Goal: Task Accomplishment & Management: Manage account settings

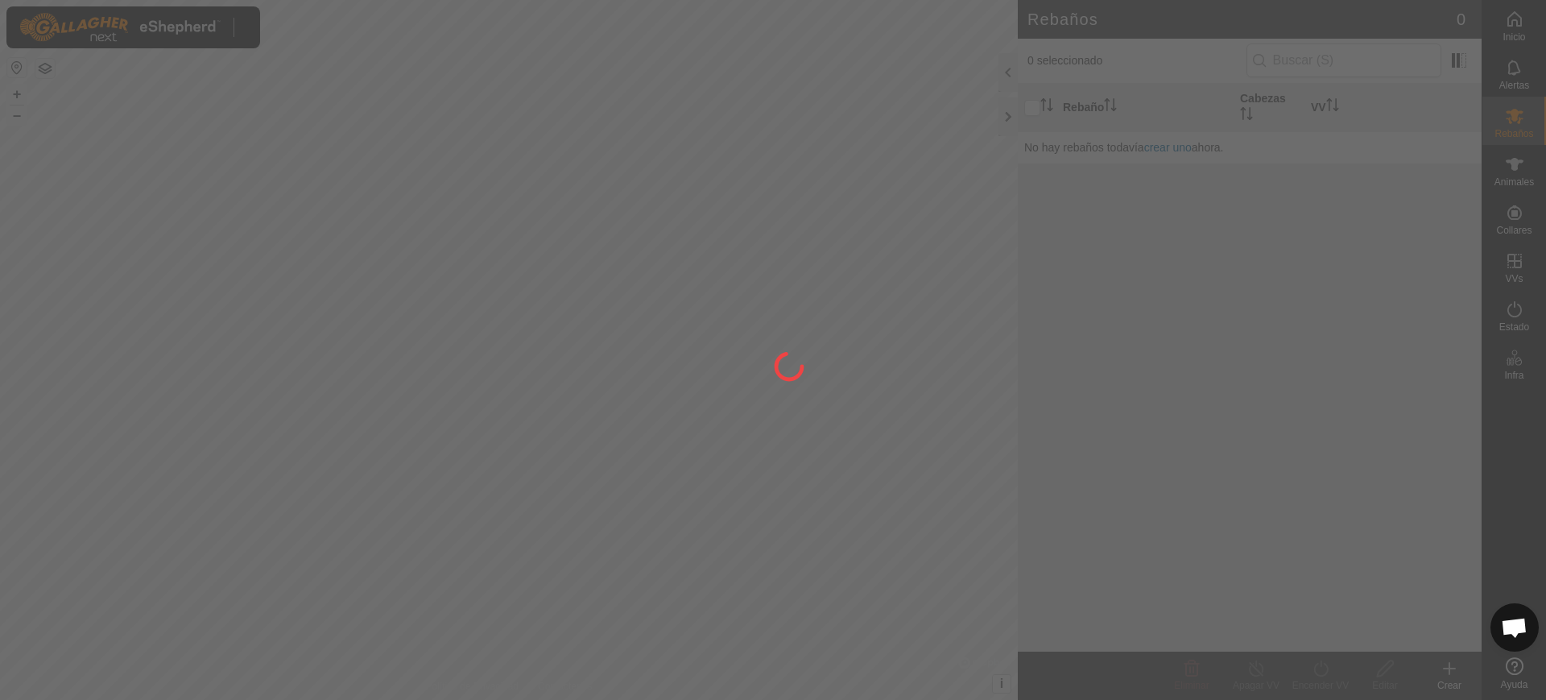
scroll to position [1283, 0]
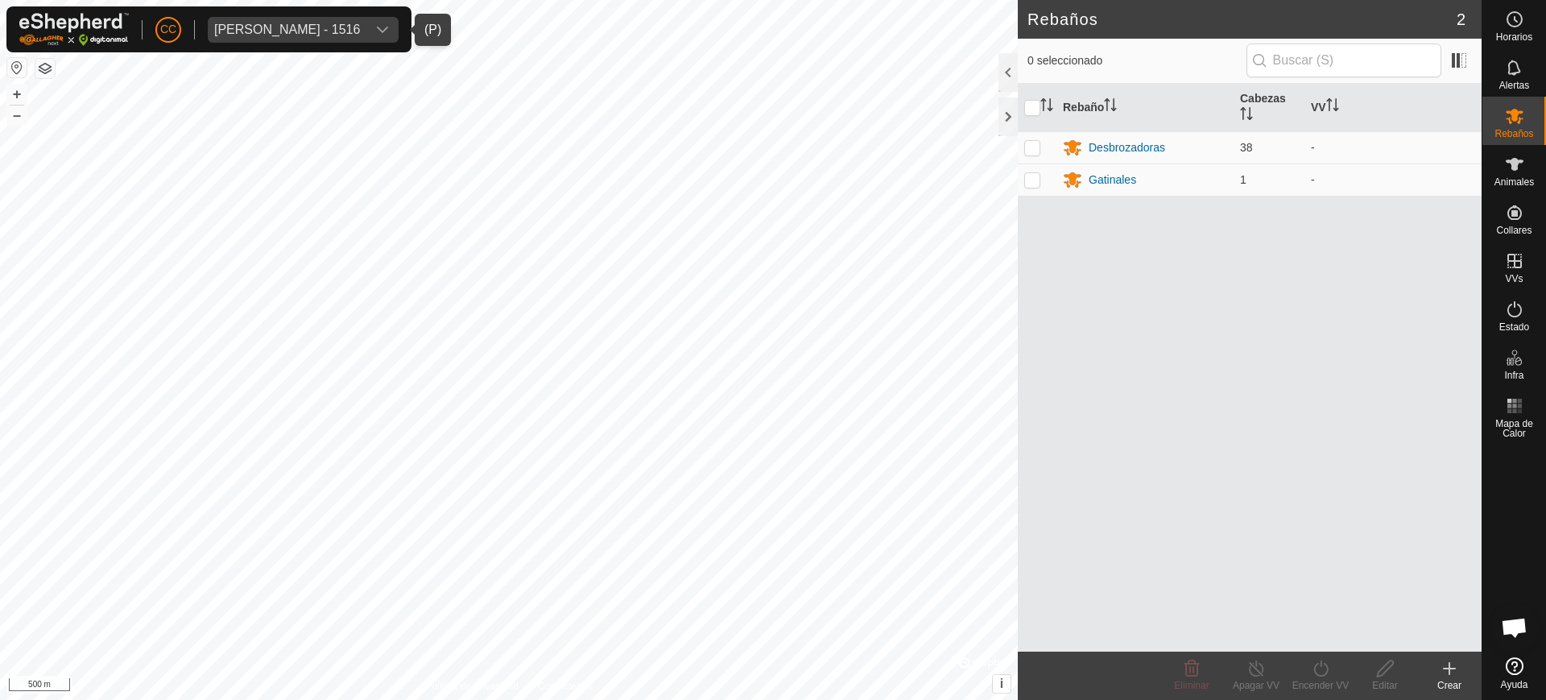
click at [251, 26] on div "[PERSON_NAME] - 1516" at bounding box center [287, 29] width 146 height 13
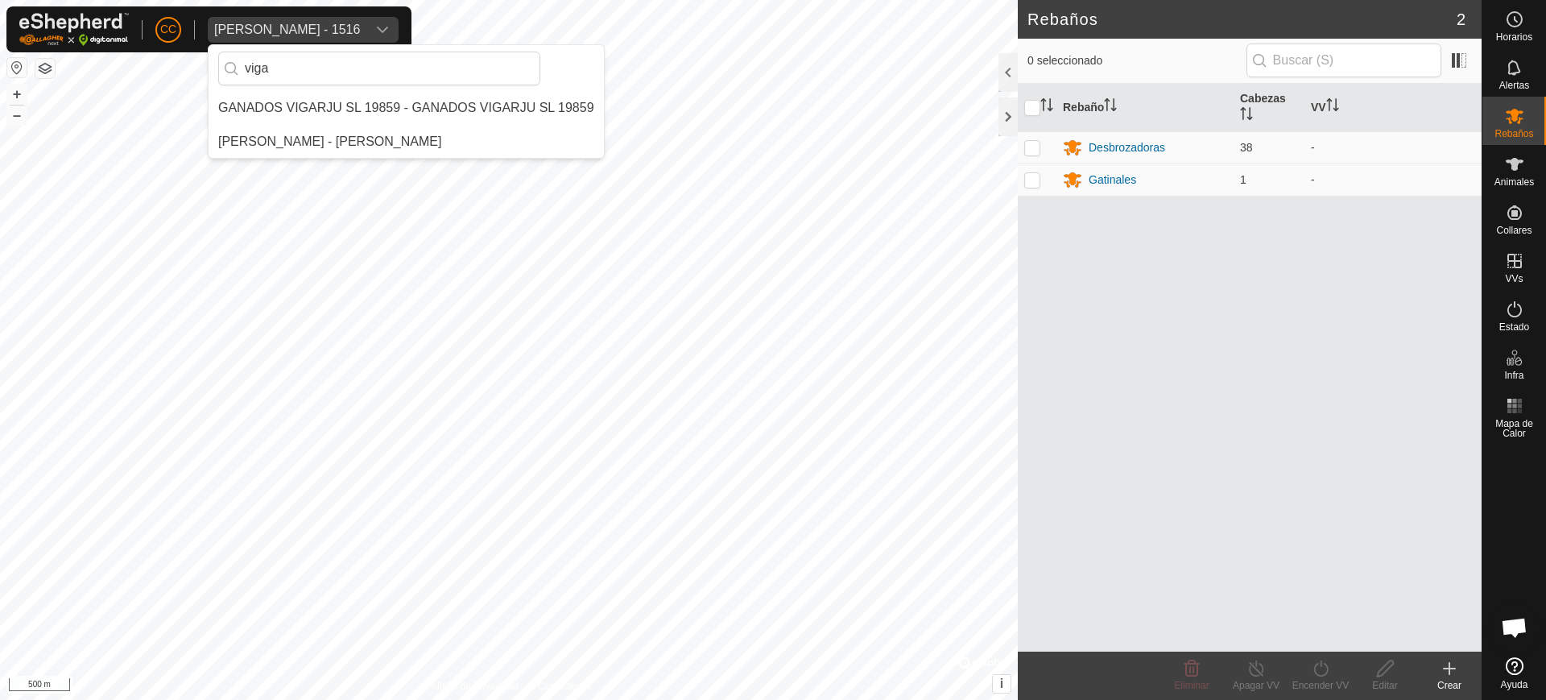
scroll to position [0, 0]
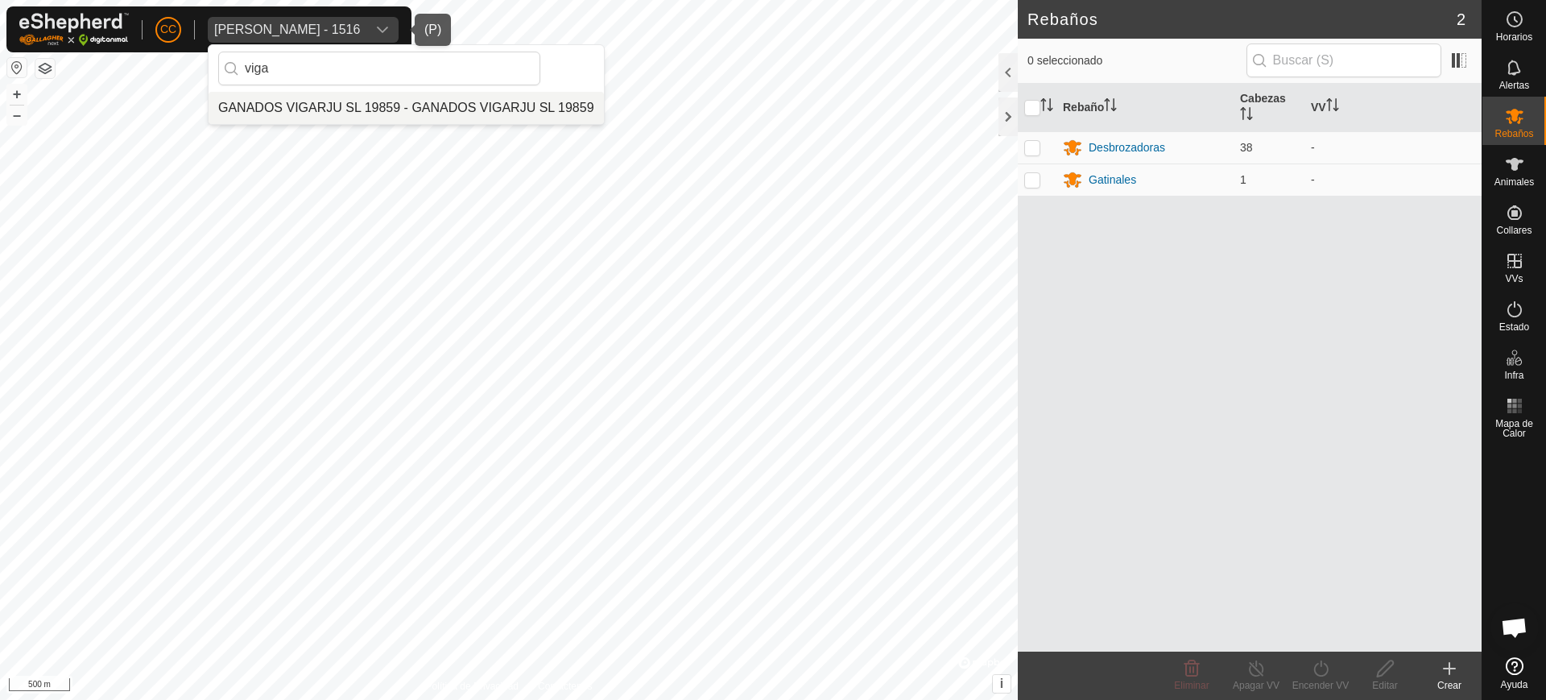
type input "viga"
click at [400, 111] on li "GANADOS VIGARJU SL 19859 - GANADOS VIGARJU SL 19859" at bounding box center [406, 108] width 395 height 32
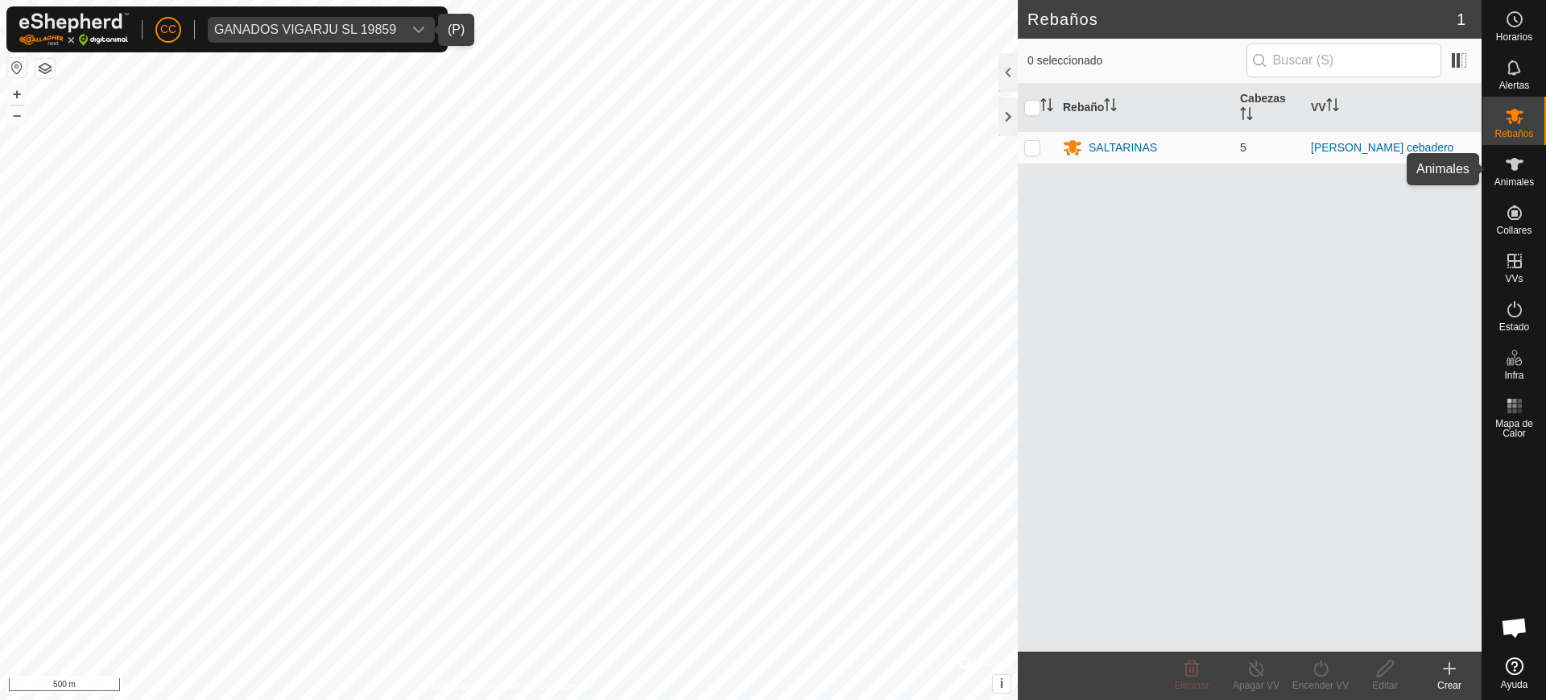
click at [1516, 177] on span "Animales" at bounding box center [1513, 182] width 39 height 10
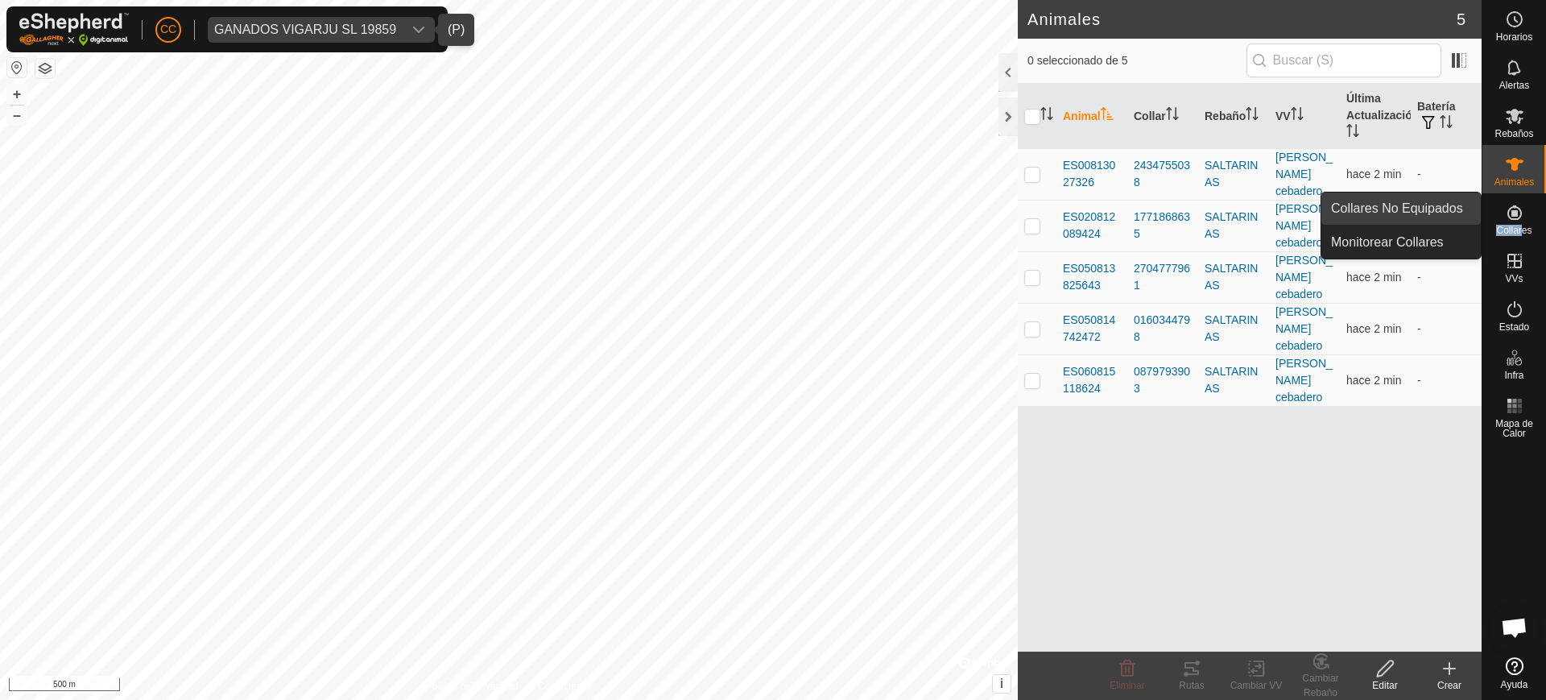
drag, startPoint x: 1523, startPoint y: 232, endPoint x: 1469, endPoint y: 216, distance: 55.5
click at [1482, 216] on es-menu-bar "Horarios Alertas Rebaños Animales Collares VVs Estado Infra Mapa de Calor Ayuda…" at bounding box center [1514, 350] width 64 height 700
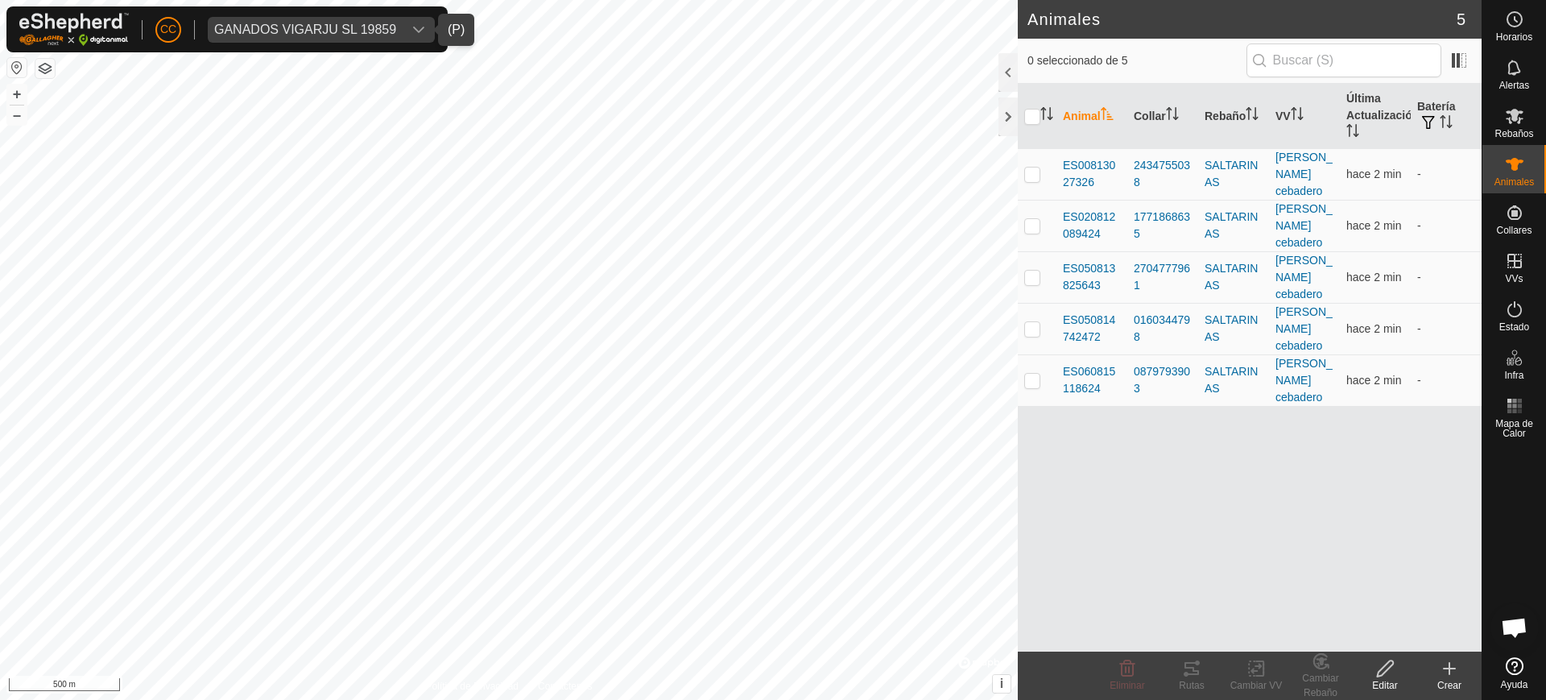
click at [1469, 216] on td "-" at bounding box center [1446, 226] width 71 height 52
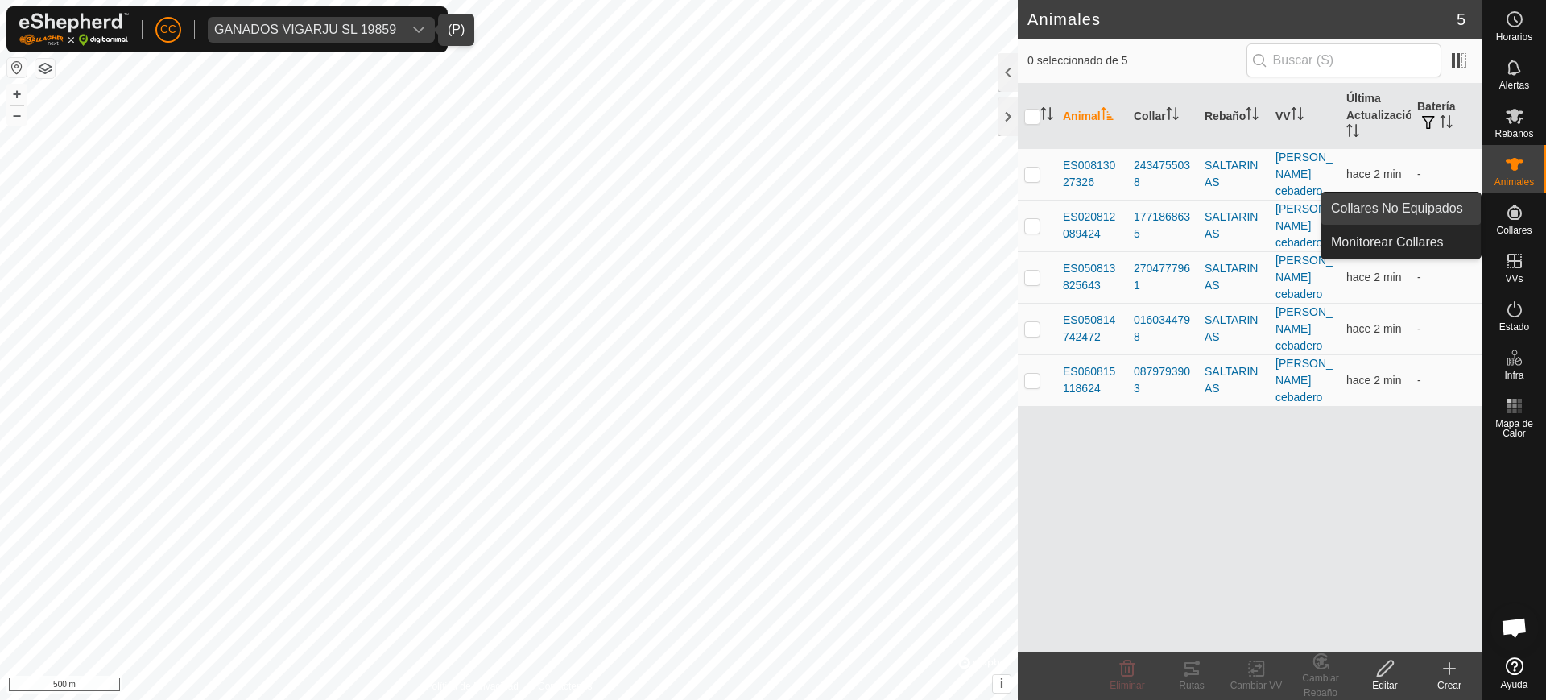
click at [1452, 210] on link "Collares No Equipados" at bounding box center [1400, 208] width 159 height 32
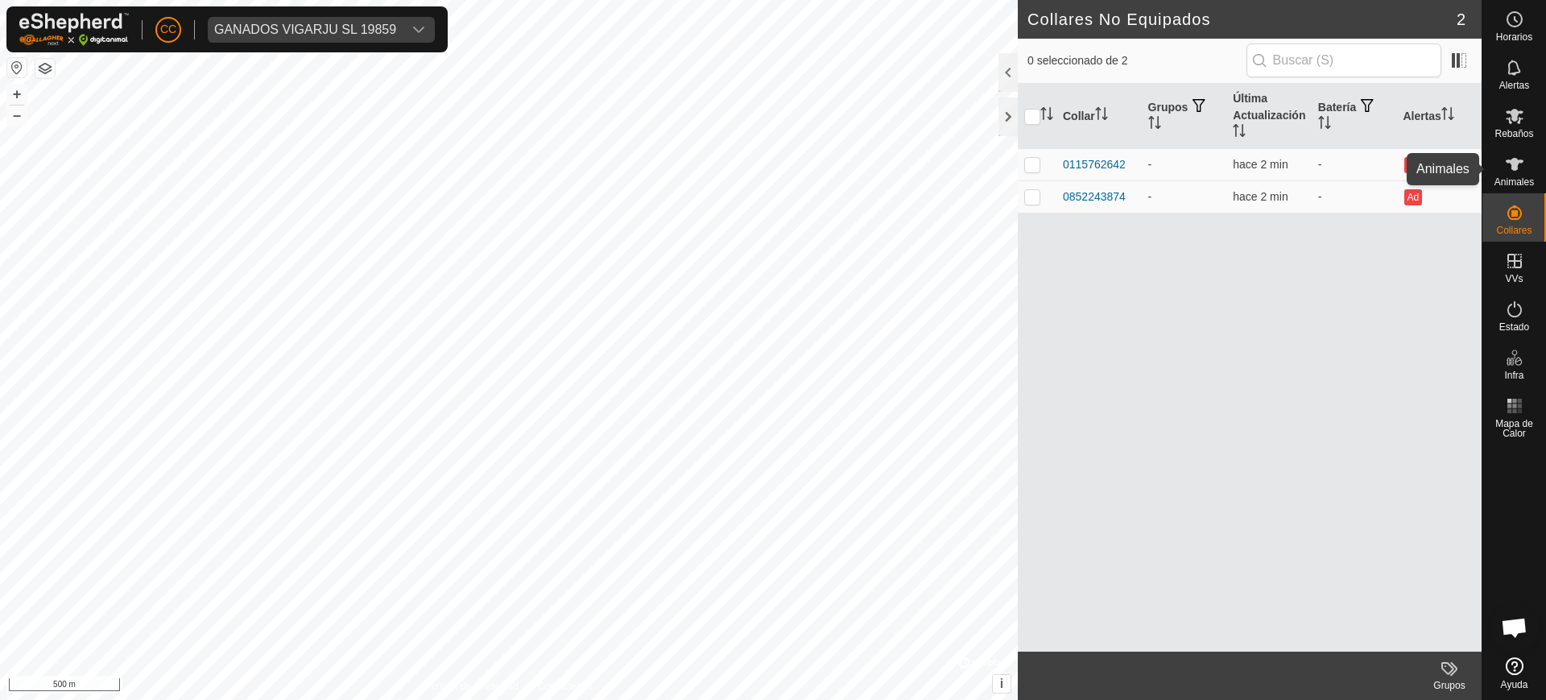
click at [1515, 170] on icon at bounding box center [1515, 164] width 18 height 13
click at [328, 32] on div "GANADOS VIGARJU SL 19859" at bounding box center [305, 29] width 182 height 13
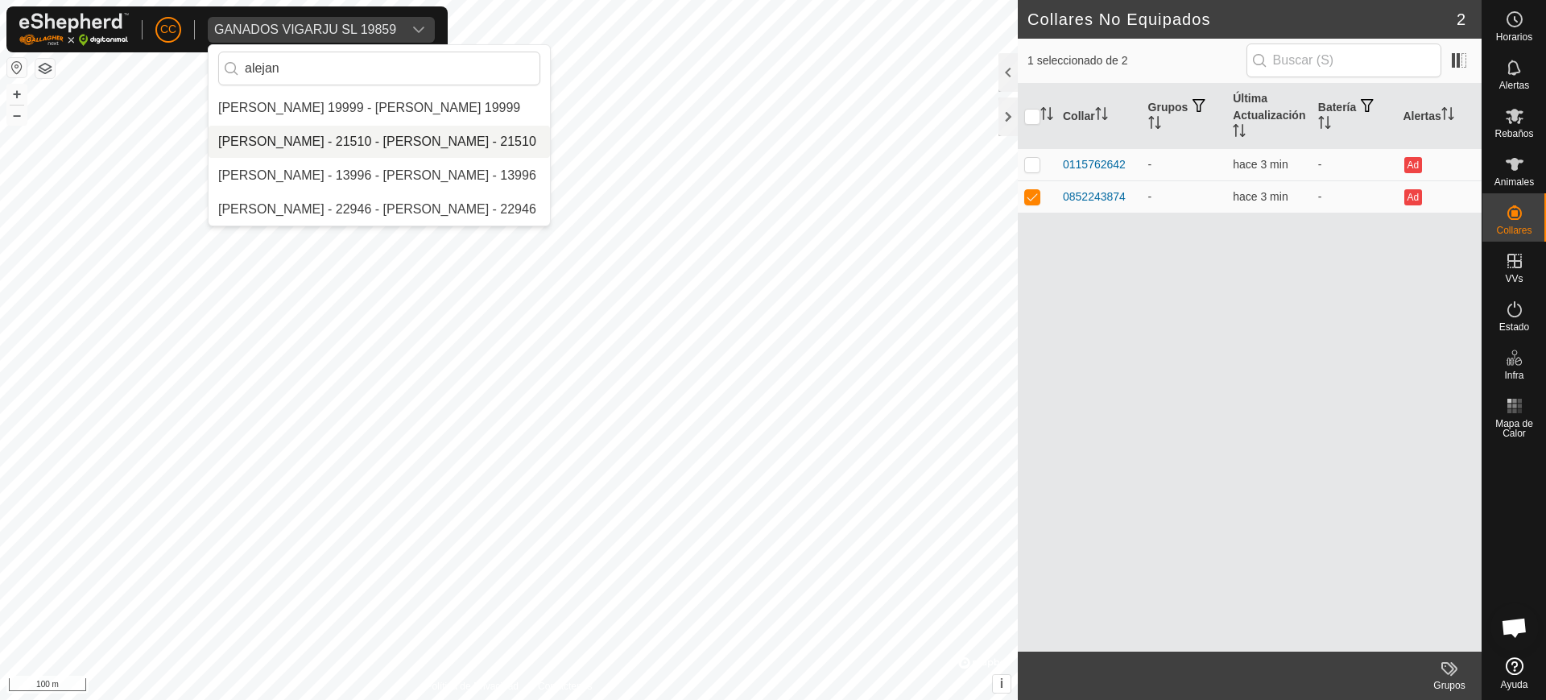
type input "alejan"
click at [387, 146] on li "[PERSON_NAME] - 21510 - [PERSON_NAME] - 21510" at bounding box center [379, 142] width 341 height 32
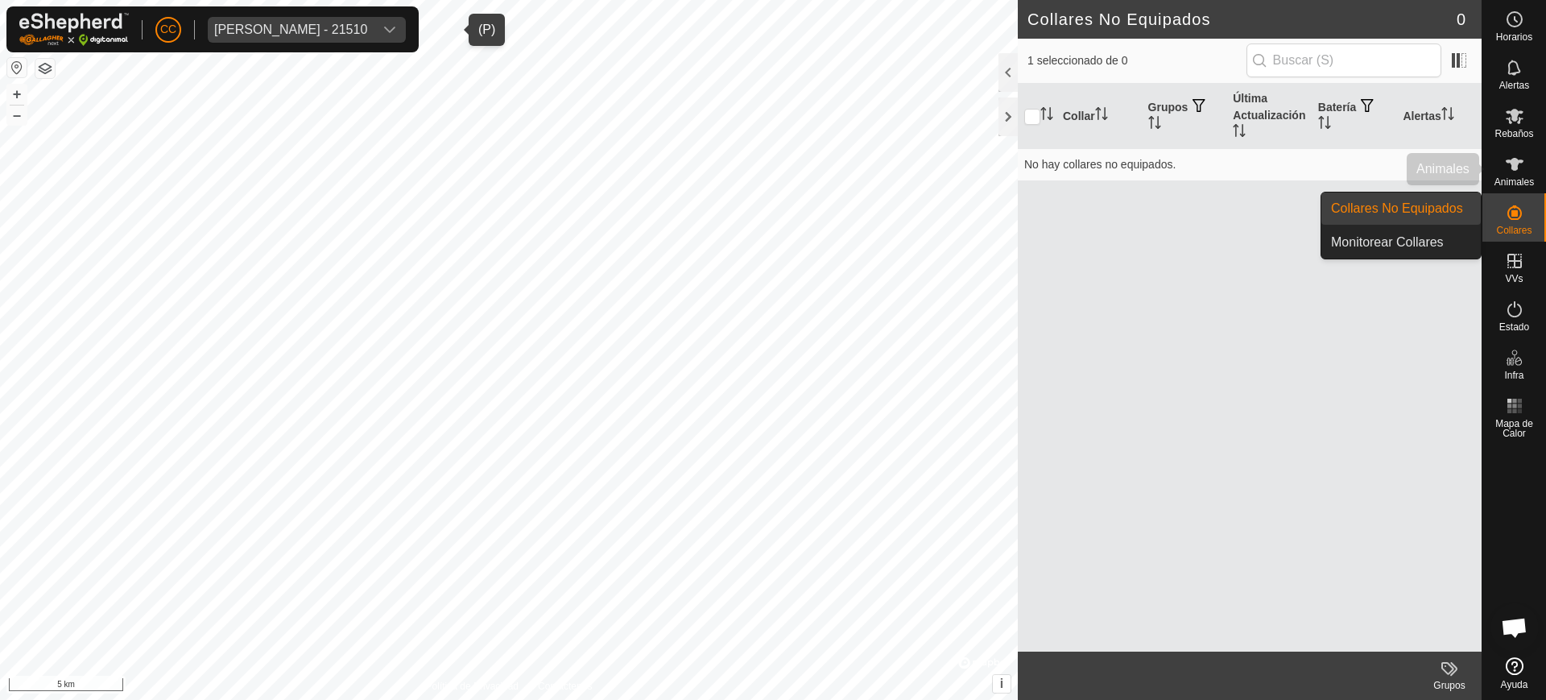
click at [1507, 177] on span "Animales" at bounding box center [1513, 182] width 39 height 10
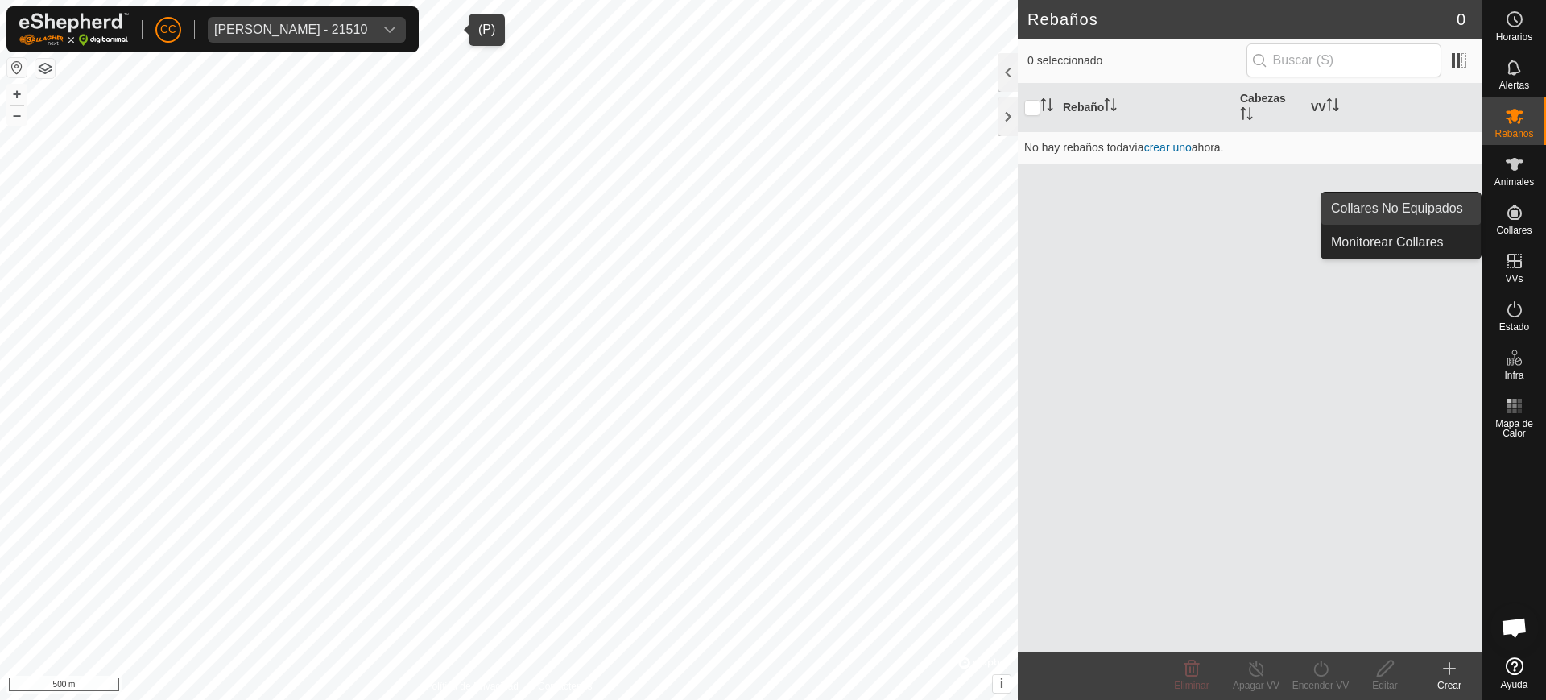
click at [1442, 207] on link "Collares No Equipados" at bounding box center [1400, 208] width 159 height 32
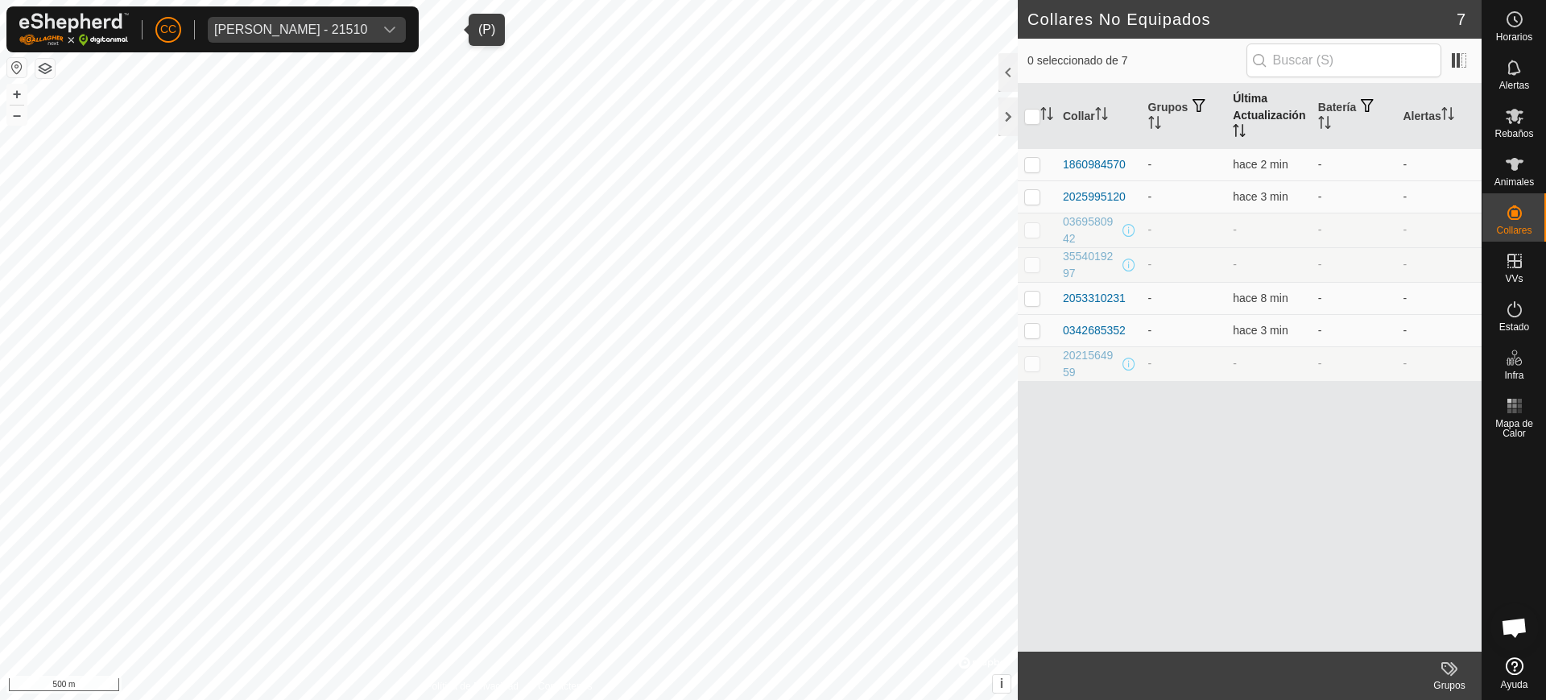
click at [1244, 122] on th "Última Actualización" at bounding box center [1268, 116] width 85 height 65
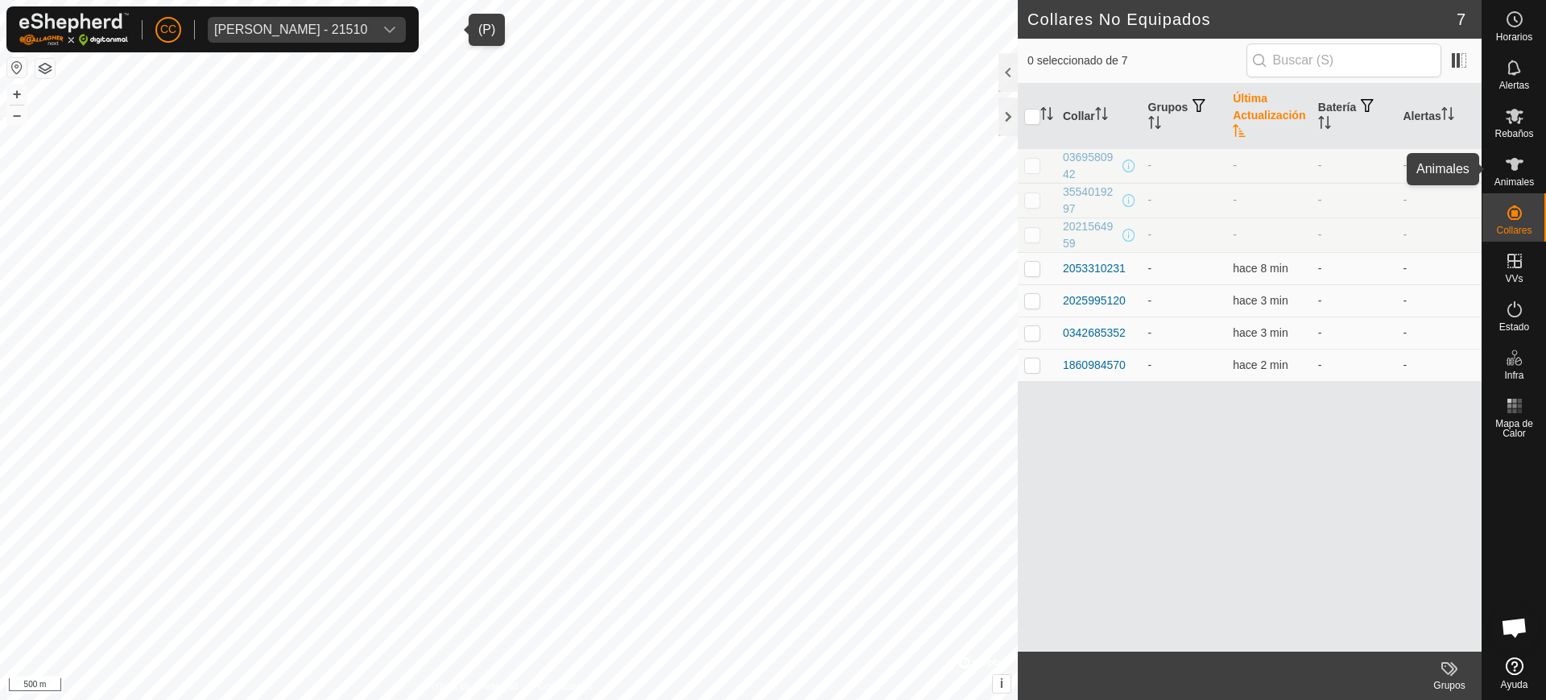
click at [1507, 177] on span "Animales" at bounding box center [1513, 182] width 39 height 10
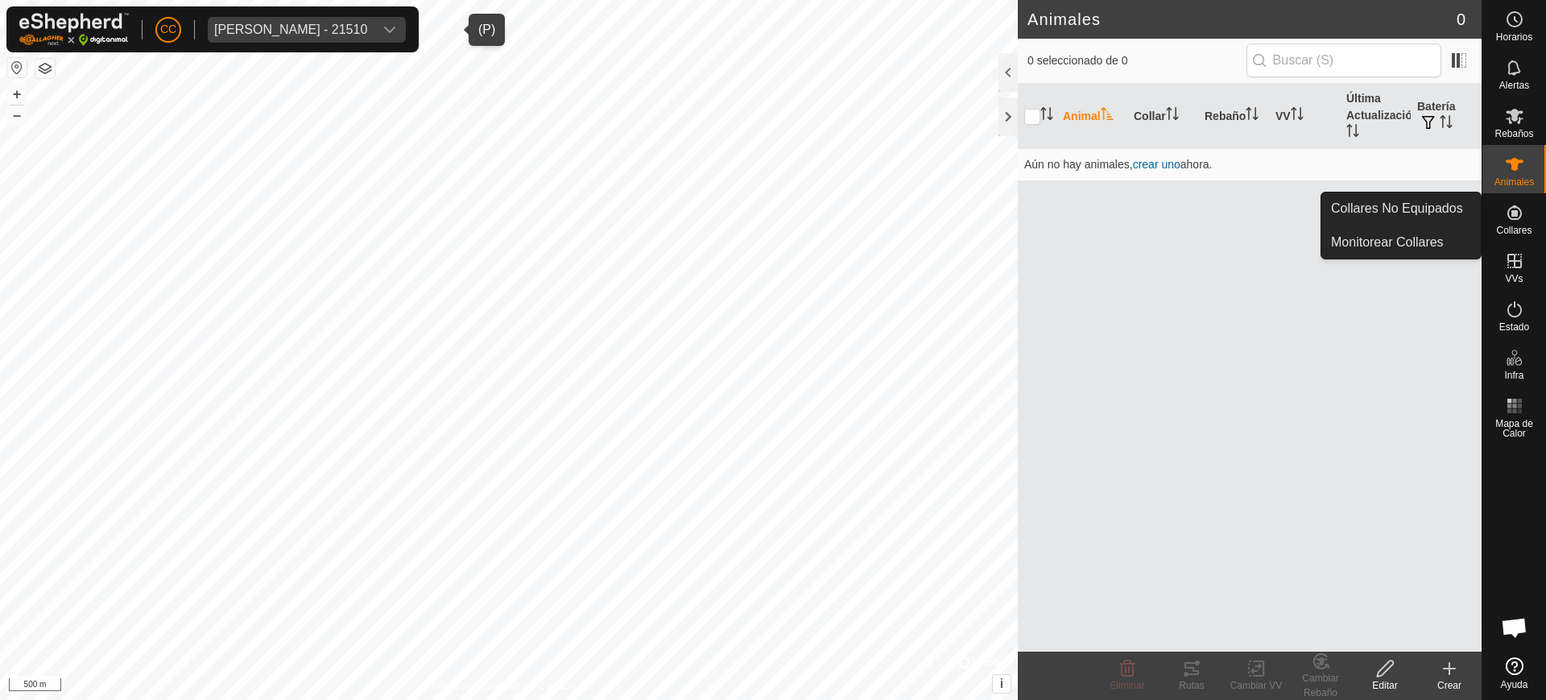
click at [1517, 221] on icon at bounding box center [1514, 212] width 19 height 19
click at [1407, 201] on link "Collares No Equipados" at bounding box center [1400, 208] width 159 height 32
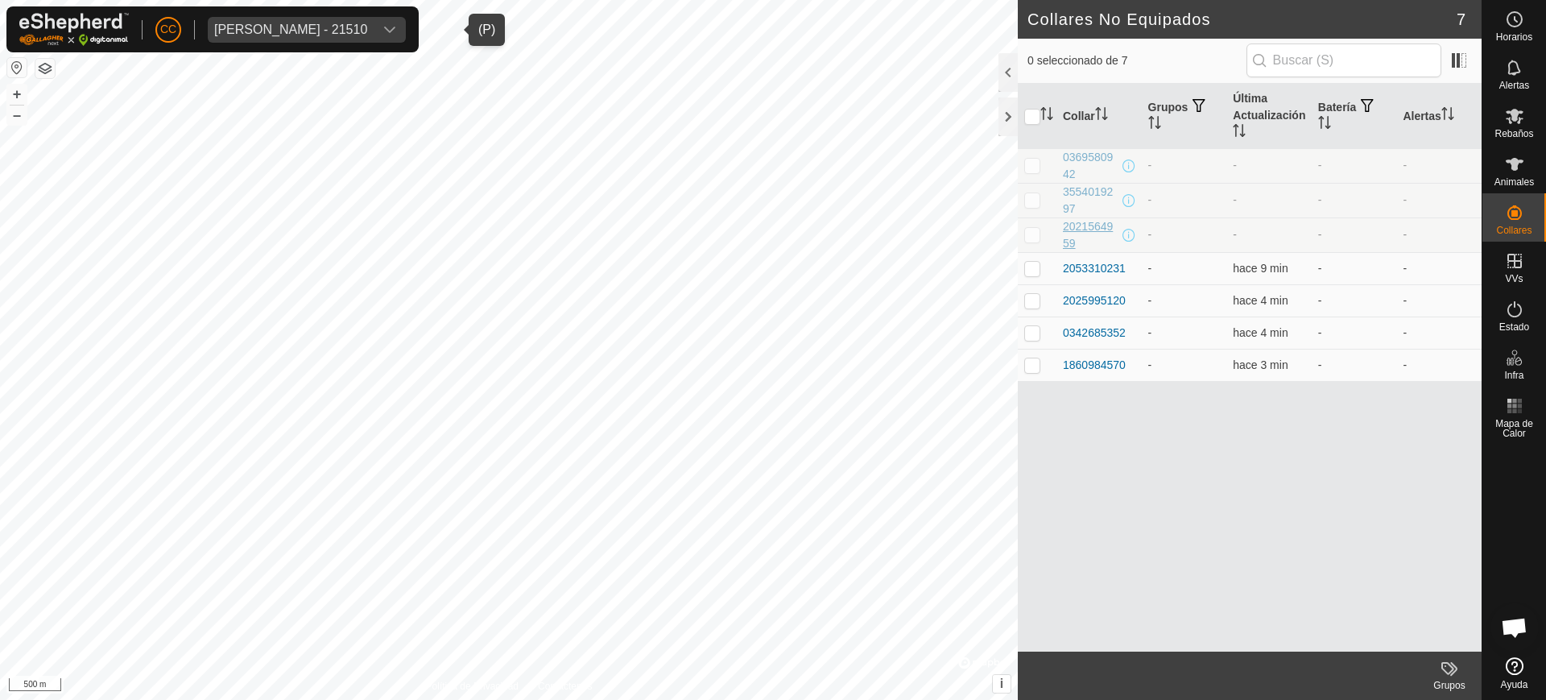
drag, startPoint x: 1063, startPoint y: 152, endPoint x: 1087, endPoint y: 247, distance: 98.0
click at [1087, 247] on tbody "0369580942 - - - - 3554019297 - - - - 2021564959 - - - - 2053310231 - hace 9 mi…" at bounding box center [1250, 264] width 464 height 233
copy tbody "0369580942 - - - - 3554019297 - - - - 2021564959"
click at [367, 27] on div "[PERSON_NAME] - 21510" at bounding box center [290, 29] width 153 height 13
type input "G"
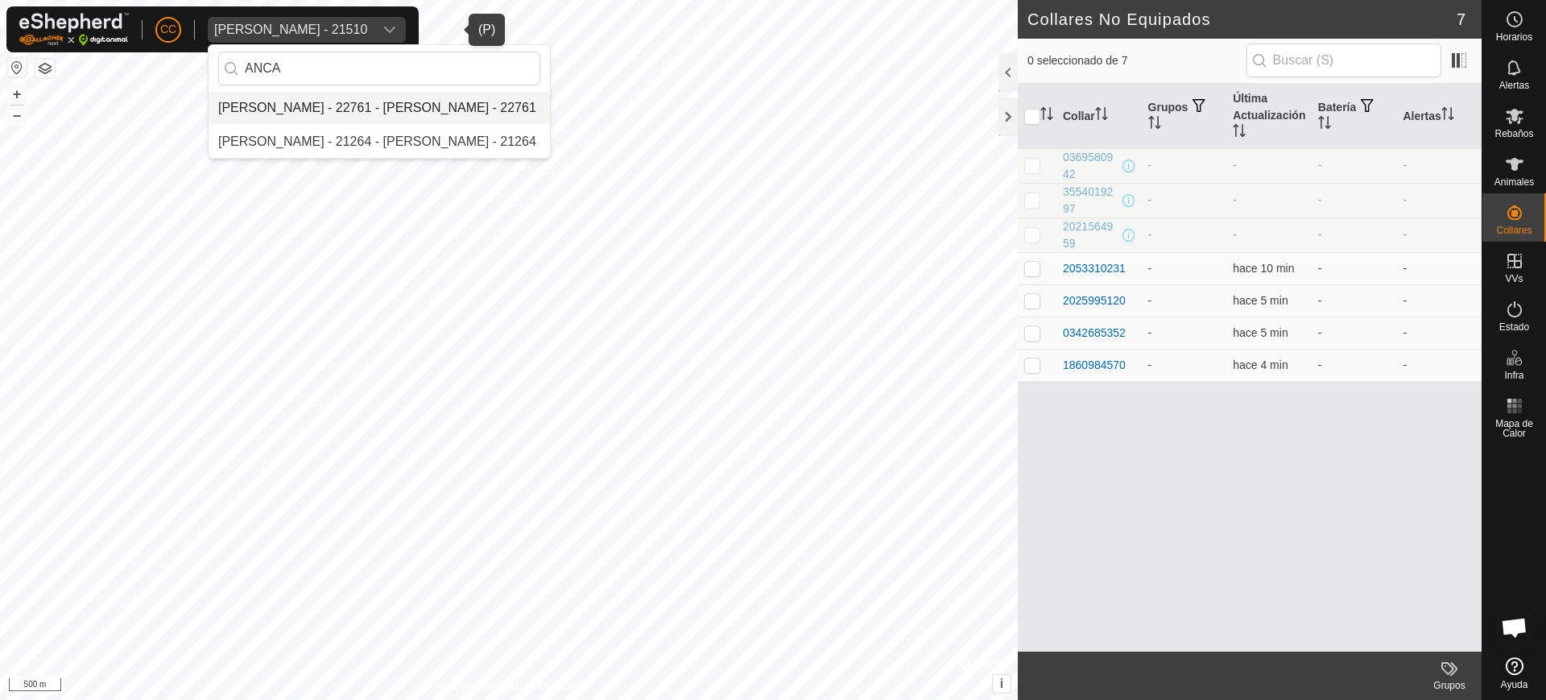
type input "ANCA"
click at [448, 109] on li "[PERSON_NAME] - 22761 - [PERSON_NAME] - 22761" at bounding box center [379, 108] width 341 height 32
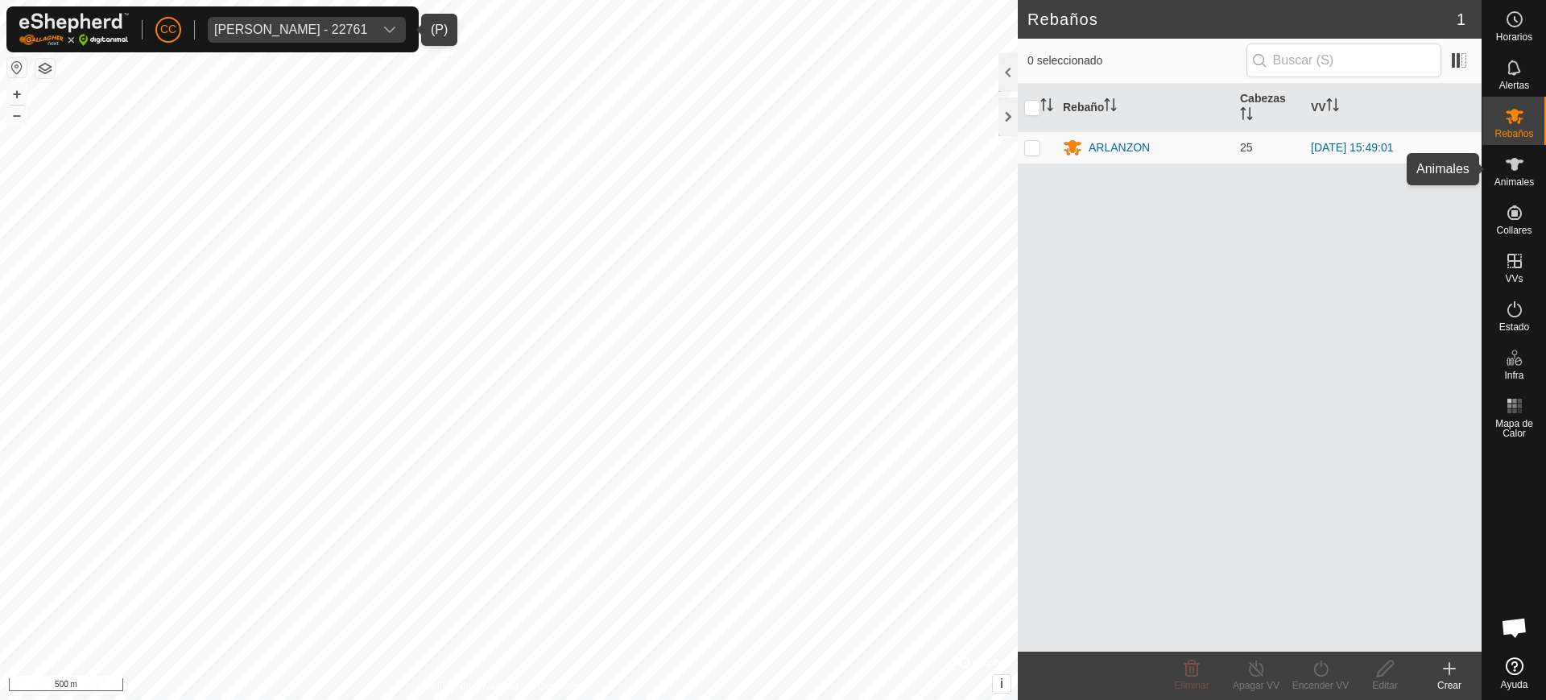
click at [1500, 160] on es-animals-svg-icon at bounding box center [1514, 164] width 29 height 26
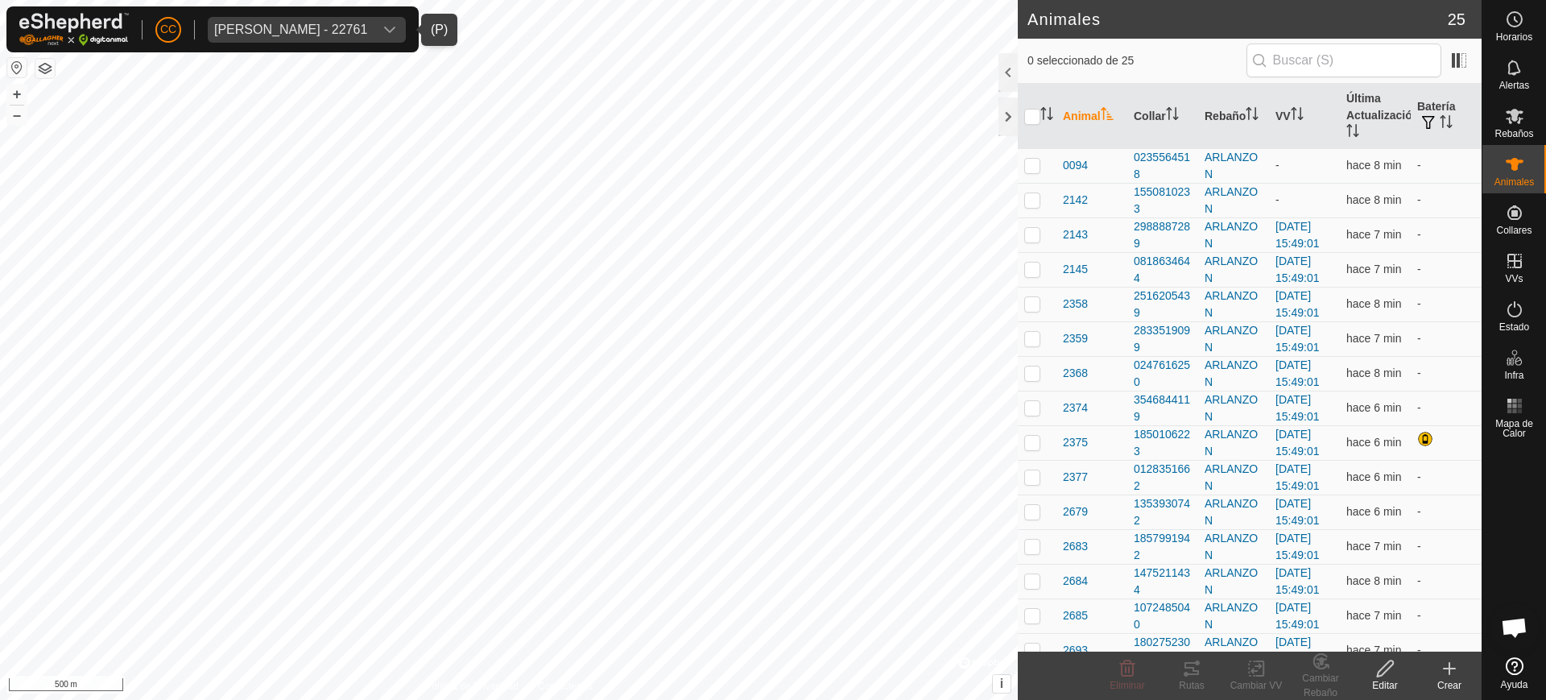
click at [1446, 667] on icon at bounding box center [1449, 668] width 19 height 19
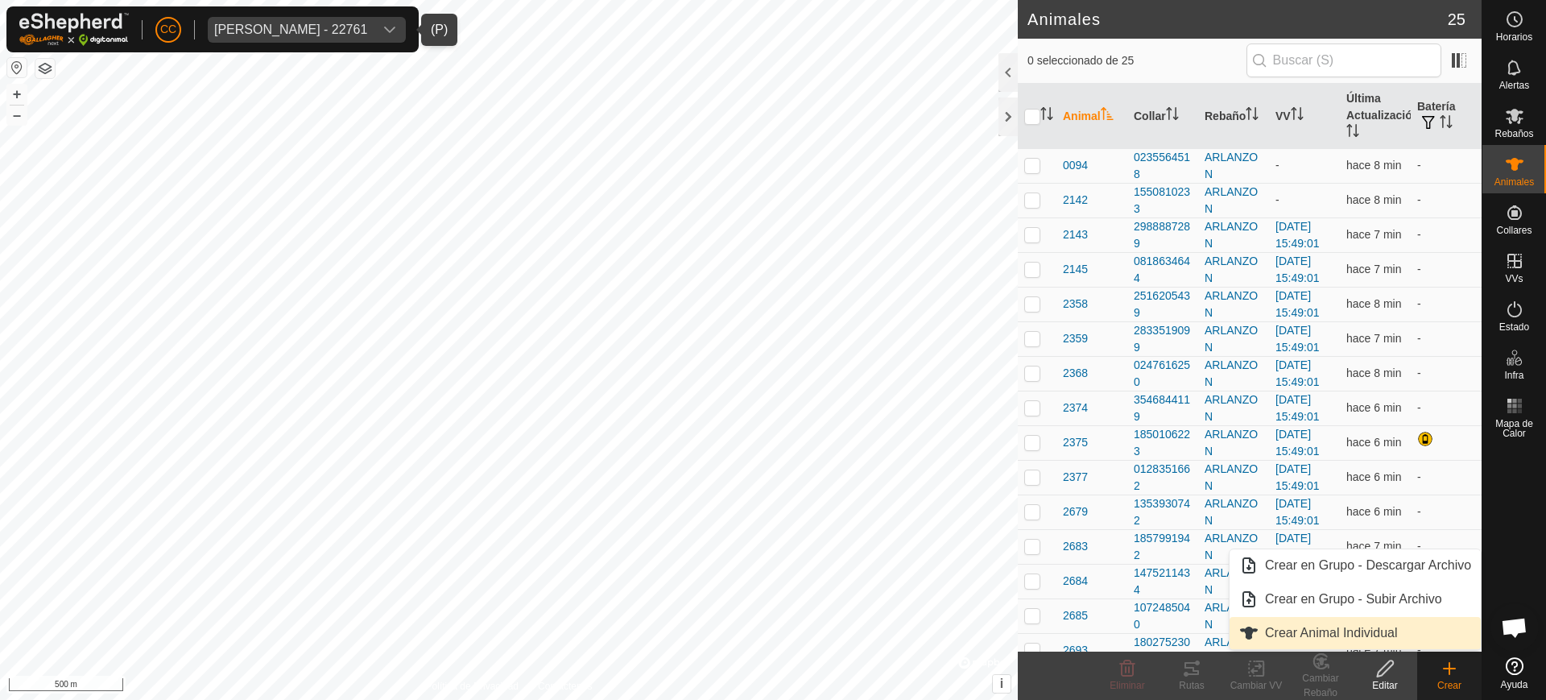
click at [1403, 628] on link "Crear Animal Individual" at bounding box center [1354, 633] width 251 height 32
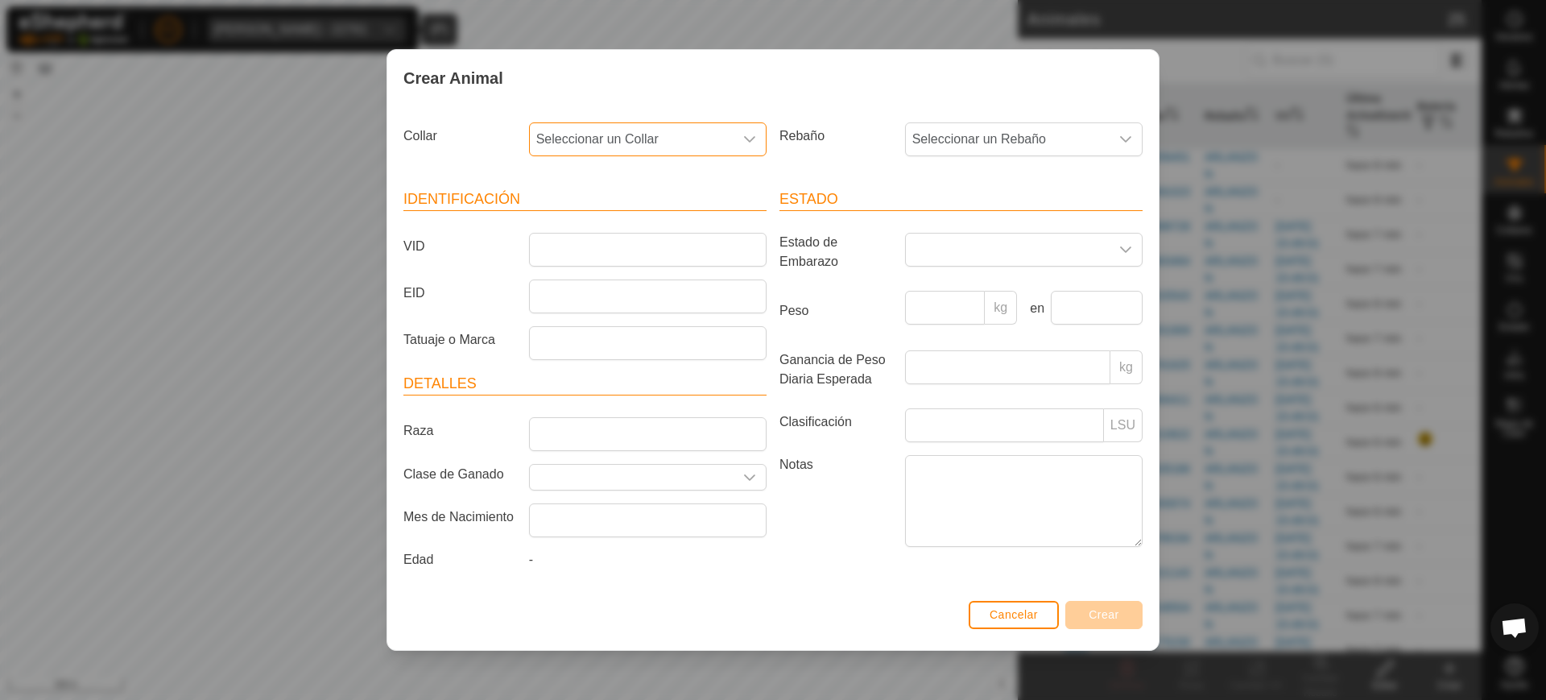
click at [603, 134] on span "Seleccionar un Collar" at bounding box center [632, 139] width 204 height 32
type input "16481"
drag, startPoint x: 627, startPoint y: 176, endPoint x: 494, endPoint y: 186, distance: 133.3
click at [494, 186] on section "Collar Seleccionar un Collar 16481 No results found Rebaño Seleccionar un Rebañ…" at bounding box center [772, 355] width 739 height 479
click at [587, 137] on span "Seleccionar un Collar" at bounding box center [632, 139] width 204 height 32
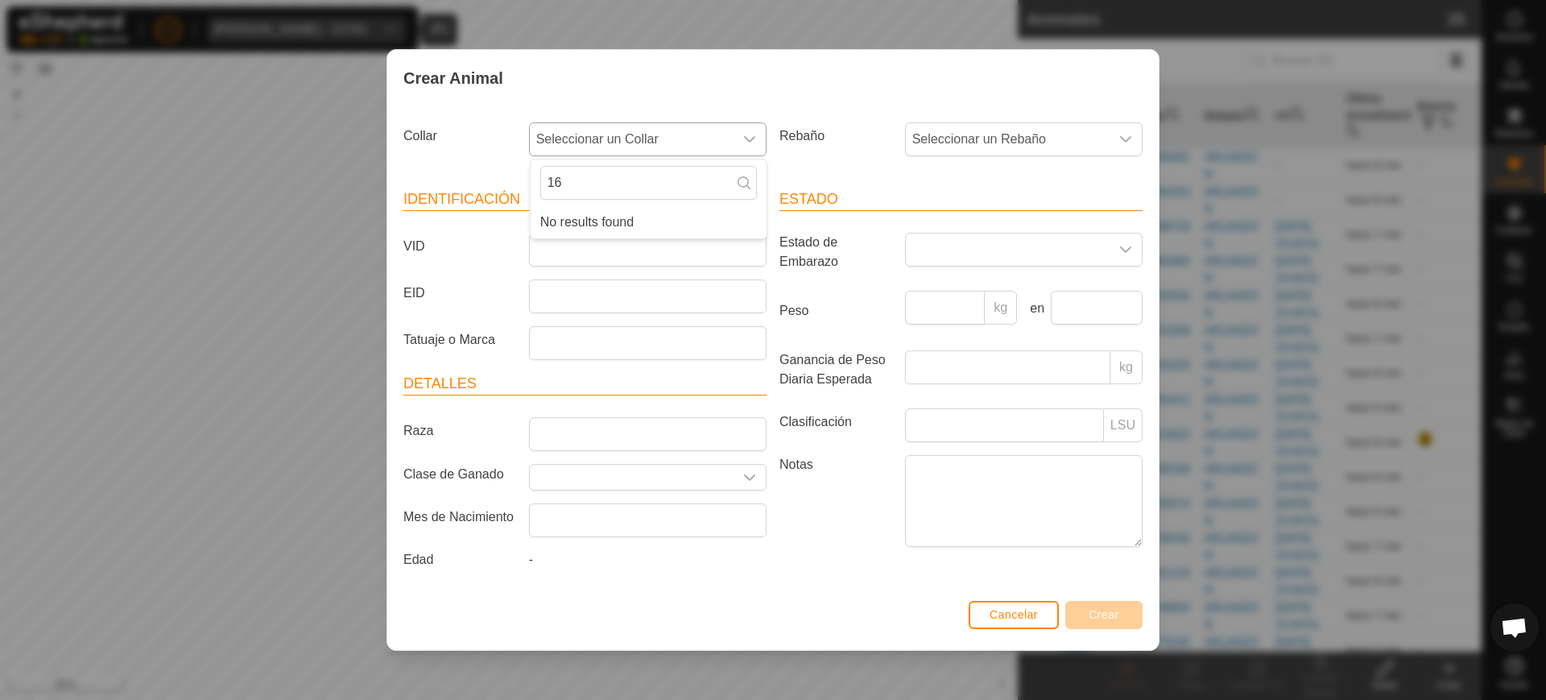
type input "1"
type input "6"
type input "2"
type input "6"
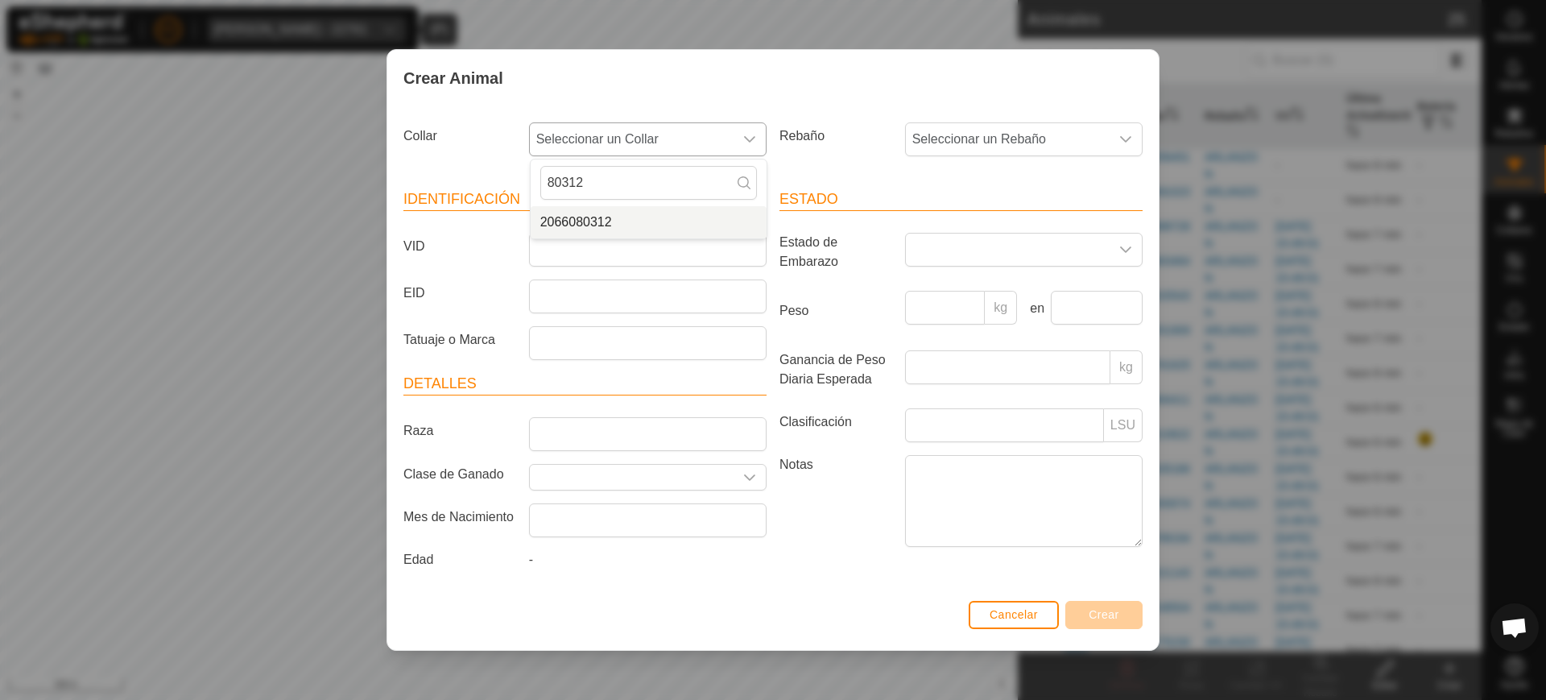
type input "80312"
click at [622, 234] on li "2066080312" at bounding box center [649, 222] width 236 height 32
click at [946, 131] on span "Seleccionar un Rebaño" at bounding box center [1008, 139] width 204 height 32
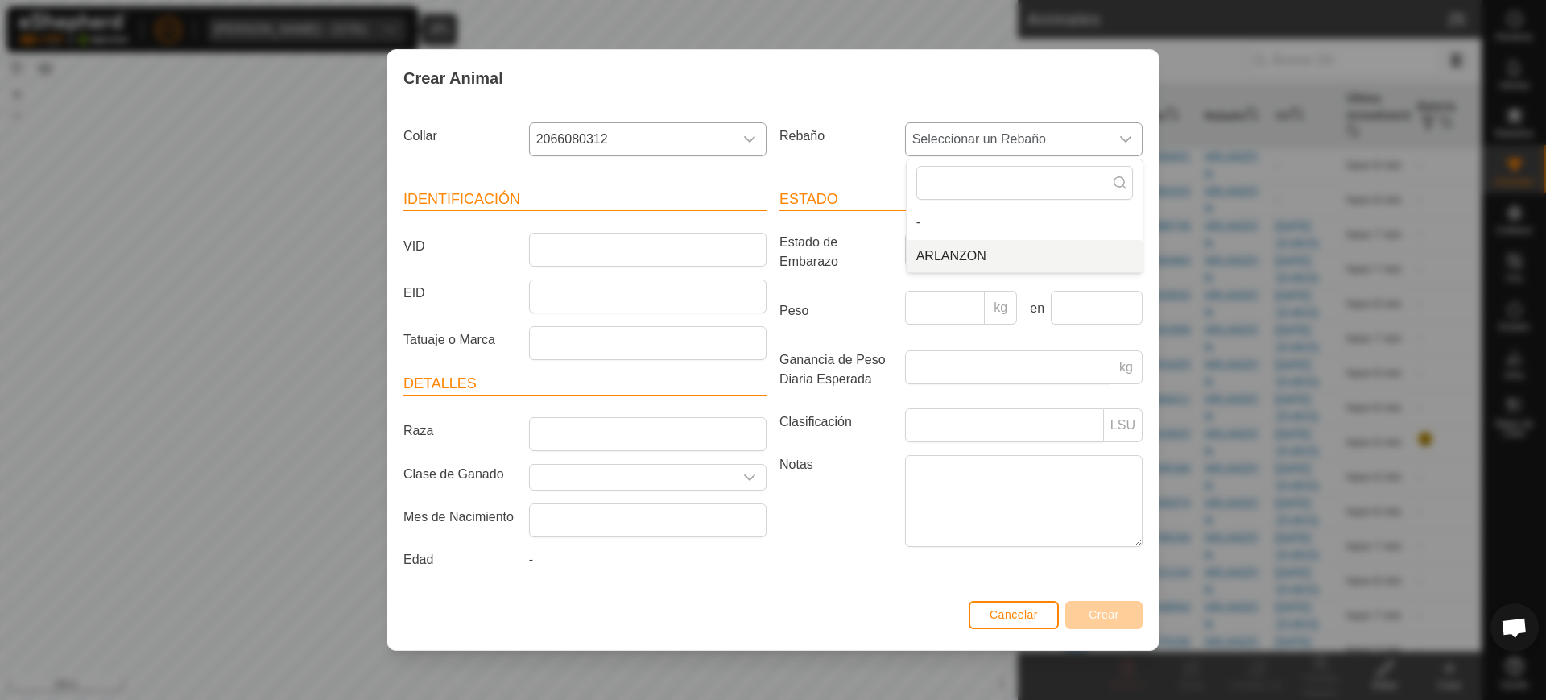
drag, startPoint x: 955, startPoint y: 262, endPoint x: 944, endPoint y: 264, distance: 10.6
click at [948, 264] on li "ARLANZON" at bounding box center [1025, 256] width 236 height 32
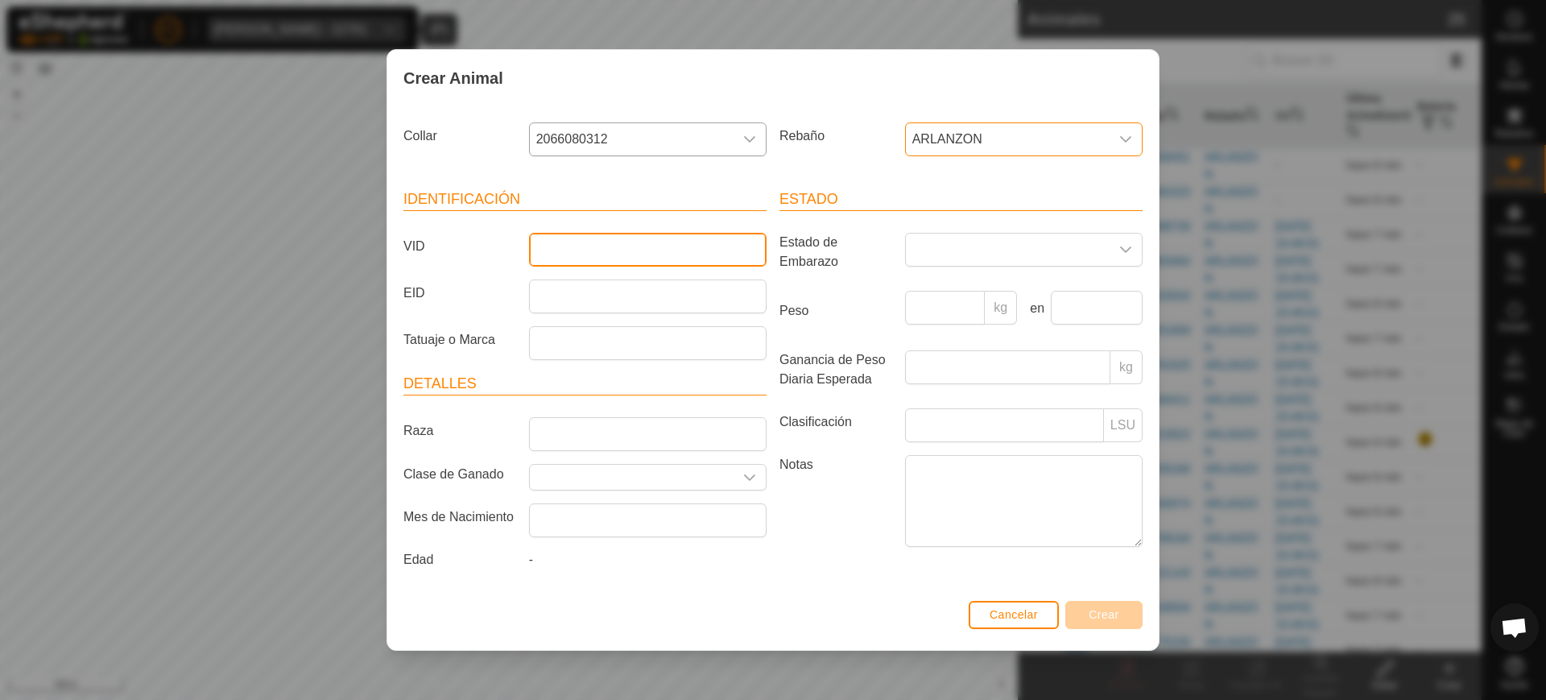
click at [676, 258] on input "VID" at bounding box center [648, 250] width 238 height 34
type input "5393"
click at [1107, 616] on span "Crear" at bounding box center [1104, 614] width 31 height 13
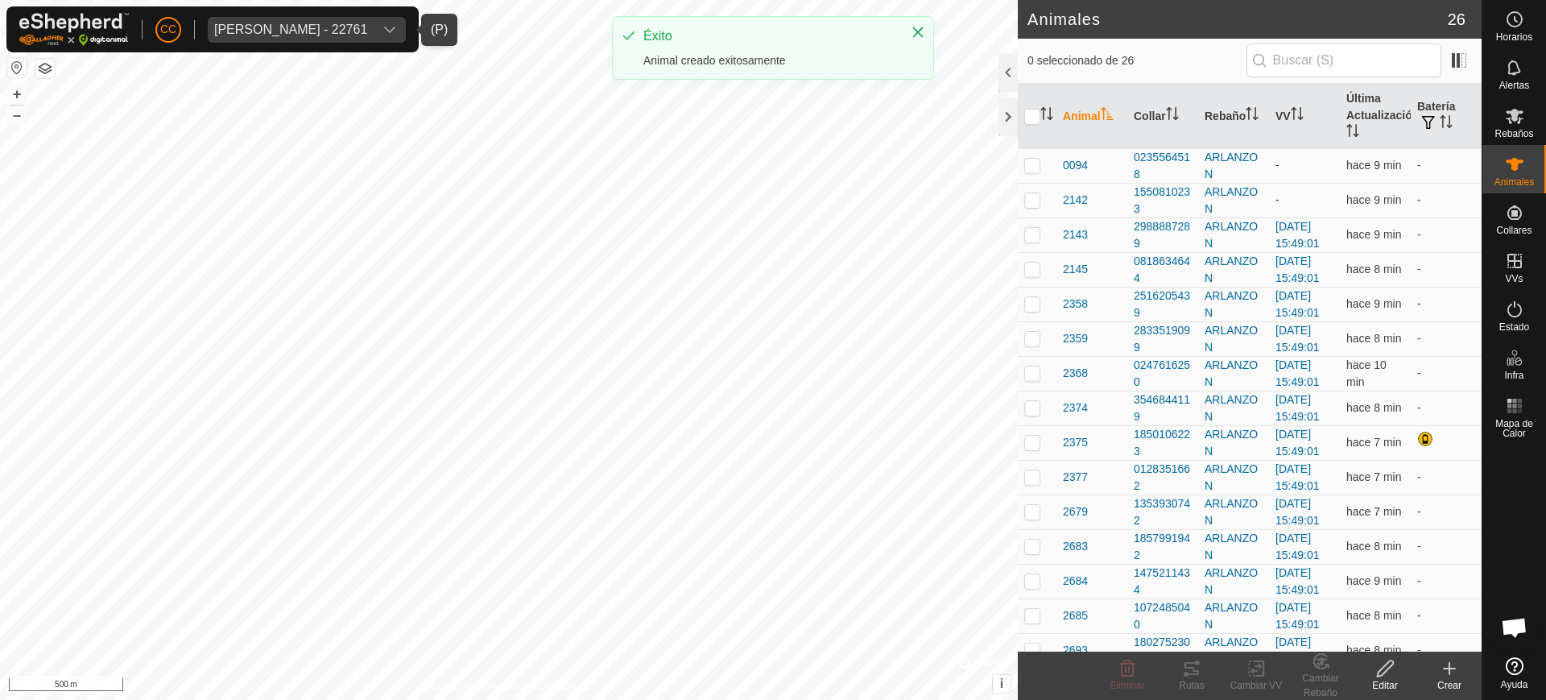
click at [1457, 664] on icon at bounding box center [1449, 668] width 19 height 19
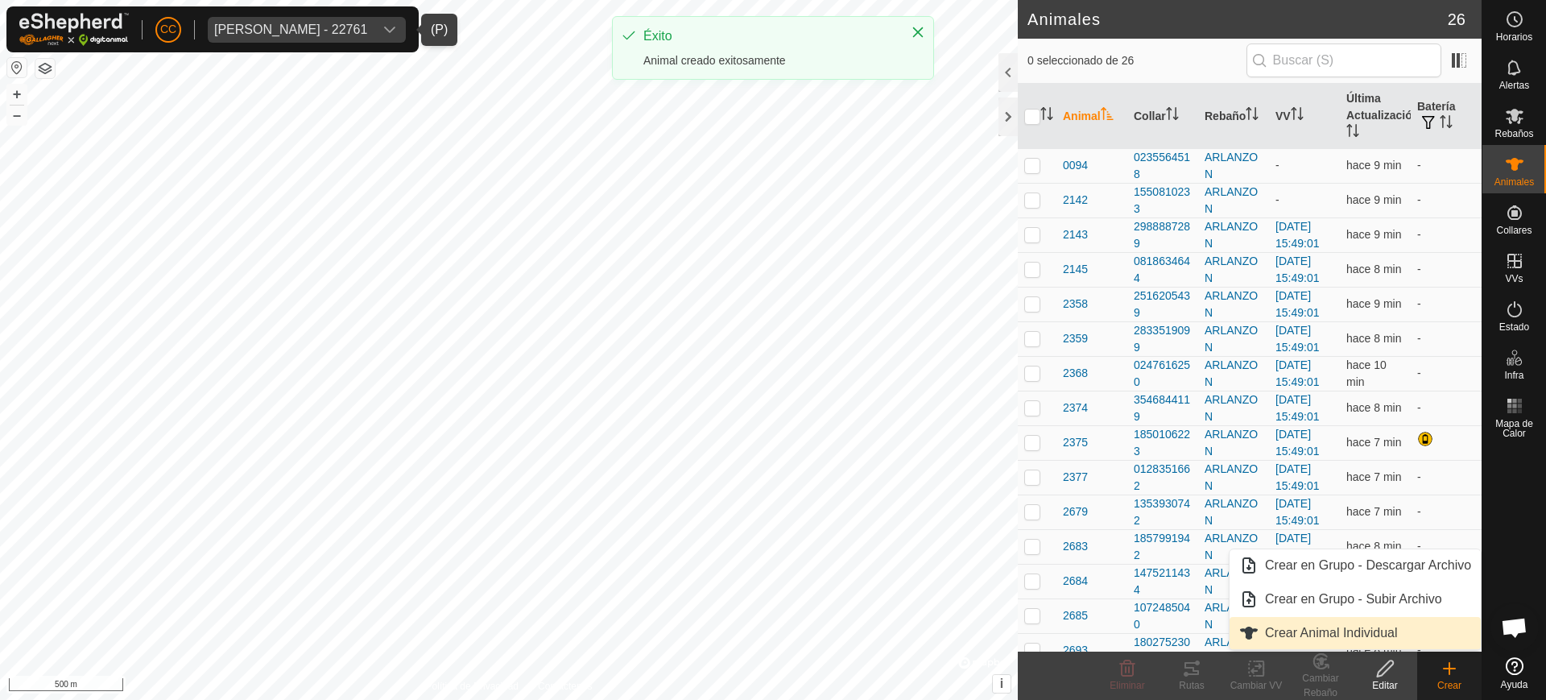
click at [1348, 618] on link "Crear Animal Individual" at bounding box center [1354, 633] width 251 height 32
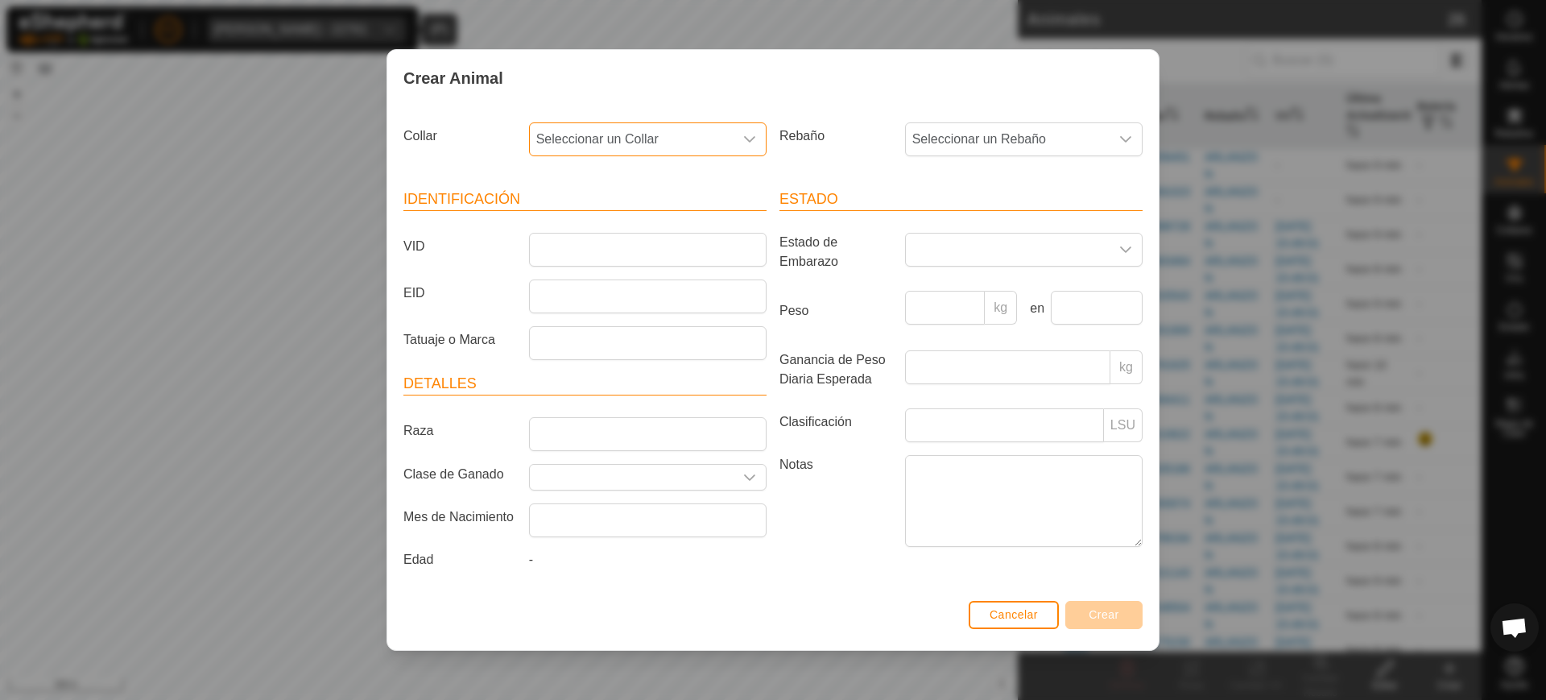
click at [672, 130] on span "Seleccionar un Collar" at bounding box center [632, 139] width 204 height 32
type input "684"
click at [654, 215] on li "1154268466" at bounding box center [649, 222] width 236 height 32
click at [932, 136] on span "Seleccionar un Rebaño" at bounding box center [1008, 139] width 204 height 32
drag, startPoint x: 940, startPoint y: 254, endPoint x: 853, endPoint y: 259, distance: 87.9
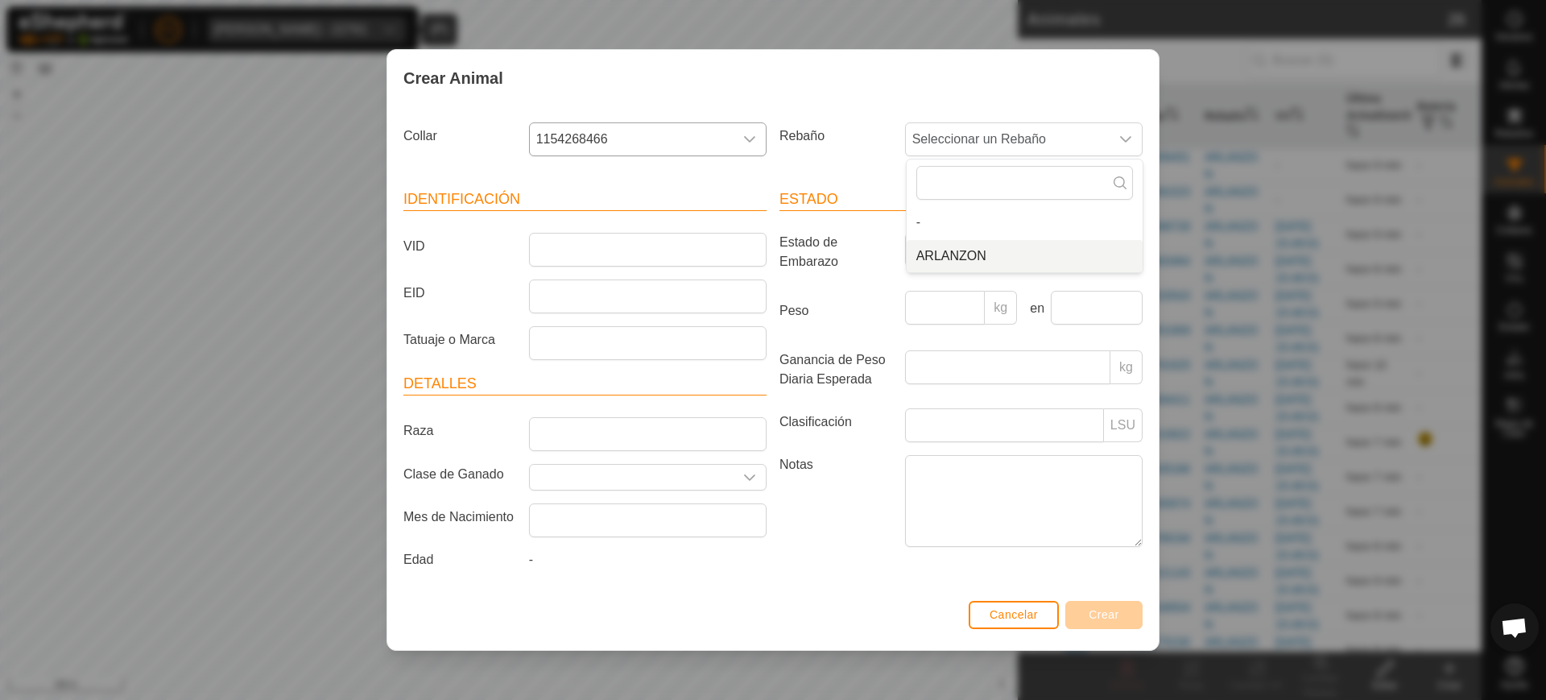
click at [935, 257] on li "ARLANZON" at bounding box center [1025, 256] width 236 height 32
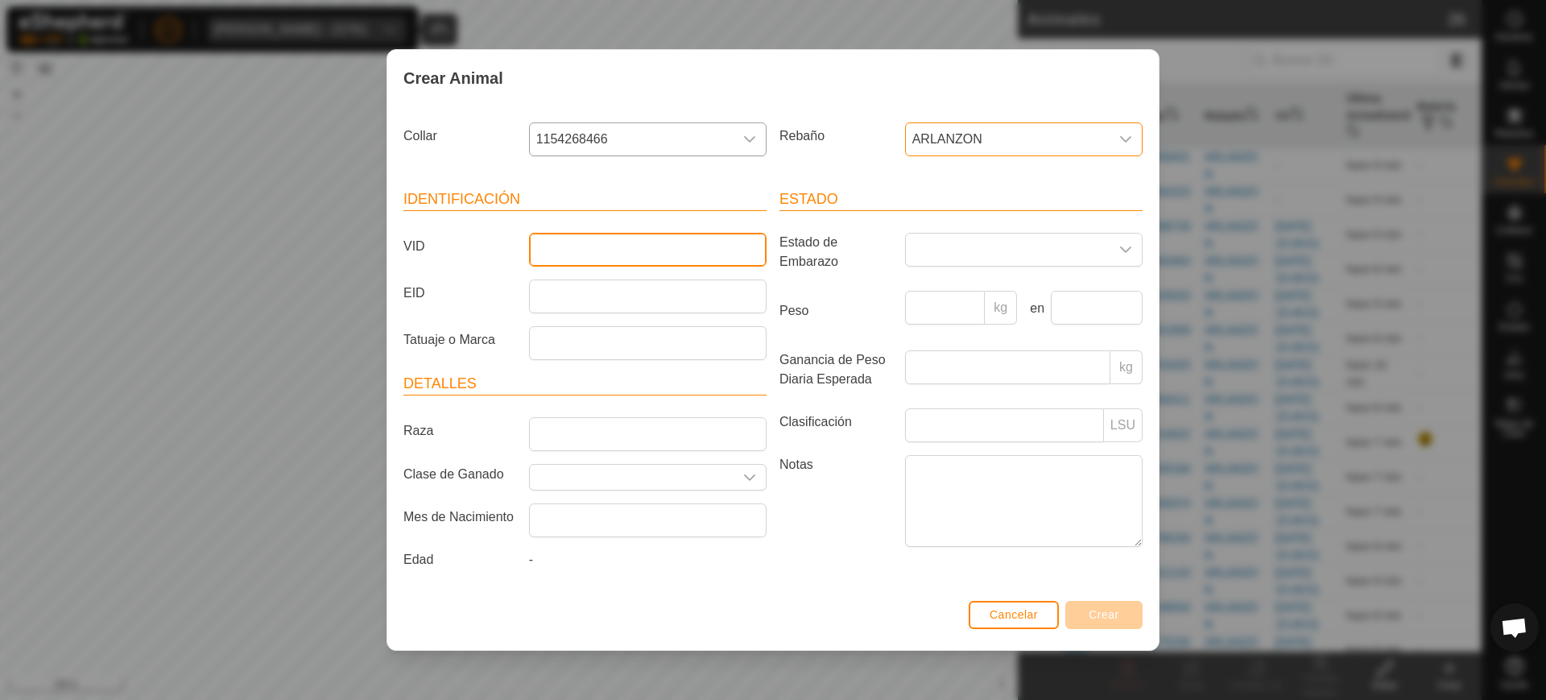
click at [639, 237] on input "VID" at bounding box center [648, 250] width 238 height 34
drag, startPoint x: 600, startPoint y: 246, endPoint x: 340, endPoint y: 212, distance: 262.4
click at [341, 212] on div "Crear Animal Collar 1154268466 Rebaño ARLANZON Identificación VID 5274 EID Tatu…" at bounding box center [773, 350] width 1546 height 700
type input "3161"
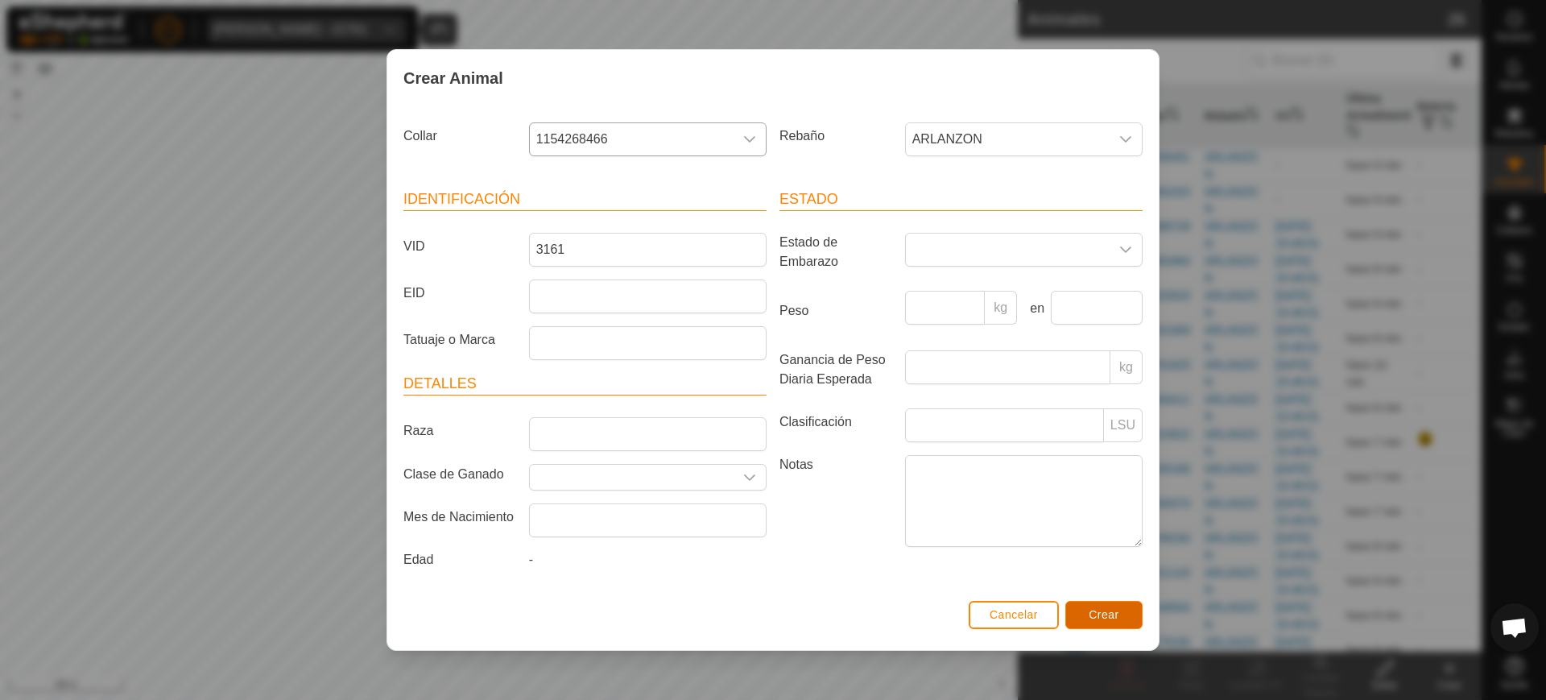
click at [1106, 618] on span "Crear" at bounding box center [1104, 614] width 31 height 13
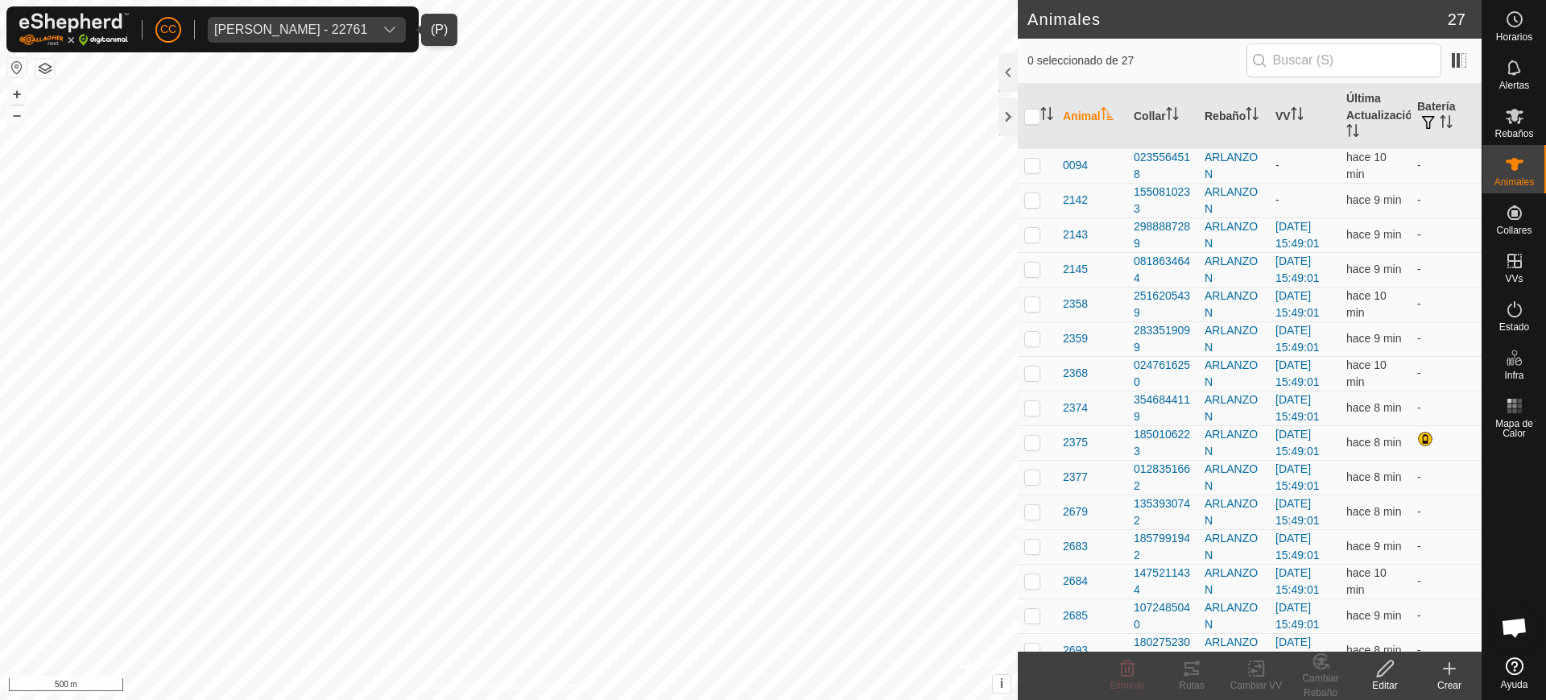
click at [1447, 678] on div "Crear" at bounding box center [1449, 685] width 64 height 14
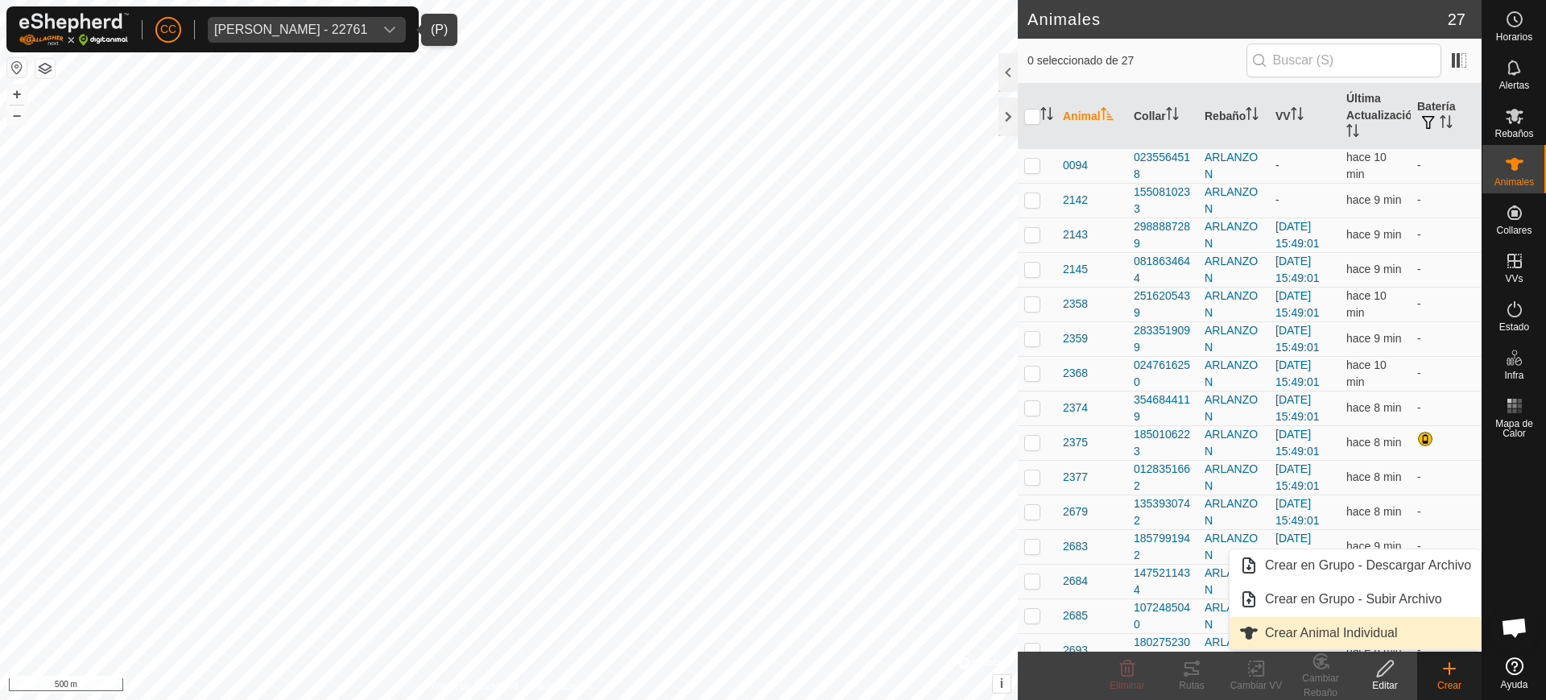
click at [1382, 632] on link "Crear Animal Individual" at bounding box center [1354, 633] width 251 height 32
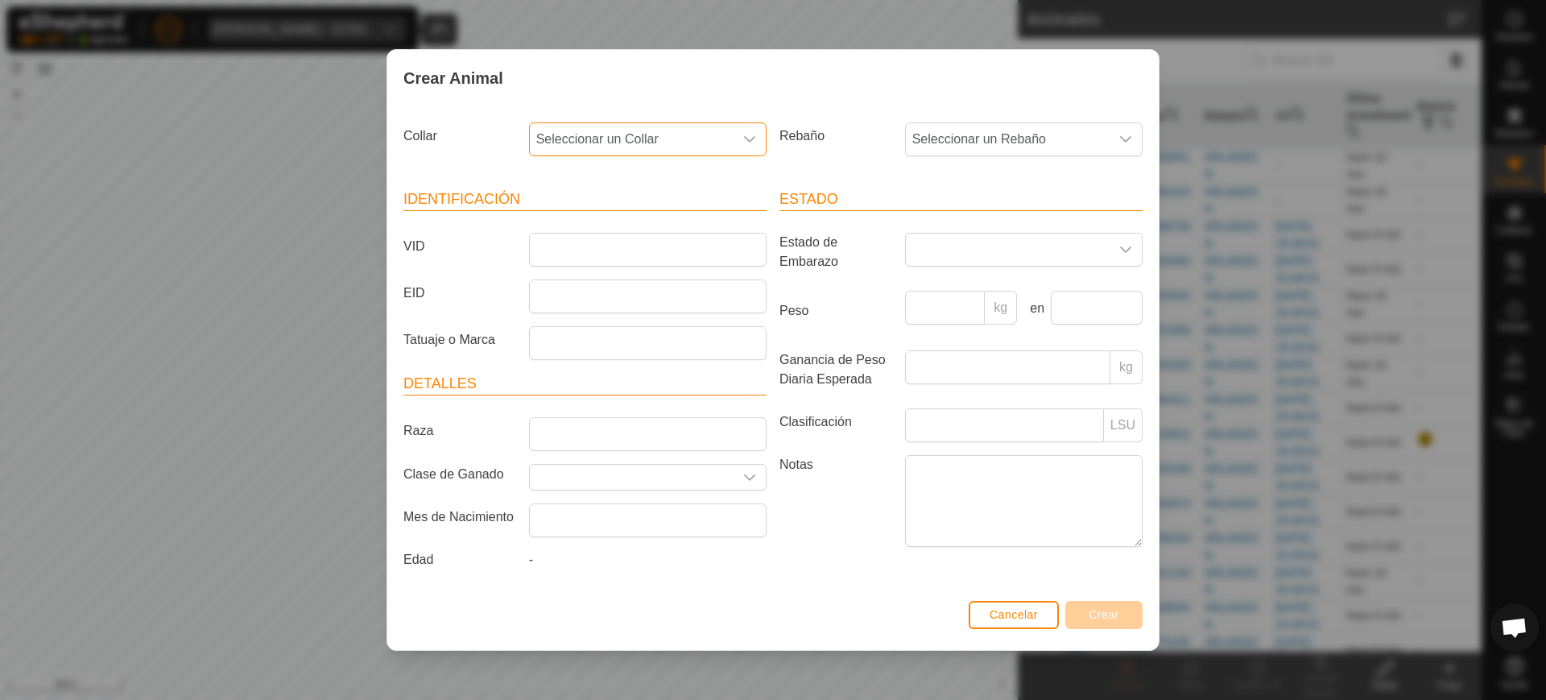
click at [608, 133] on span "Seleccionar un Collar" at bounding box center [632, 139] width 204 height 32
type input "806914"
click at [611, 215] on li "0643806914" at bounding box center [649, 222] width 236 height 32
click at [961, 129] on span "Seleccionar un Rebaño" at bounding box center [1008, 139] width 204 height 32
click at [974, 253] on li "ARLANZON" at bounding box center [1025, 256] width 236 height 32
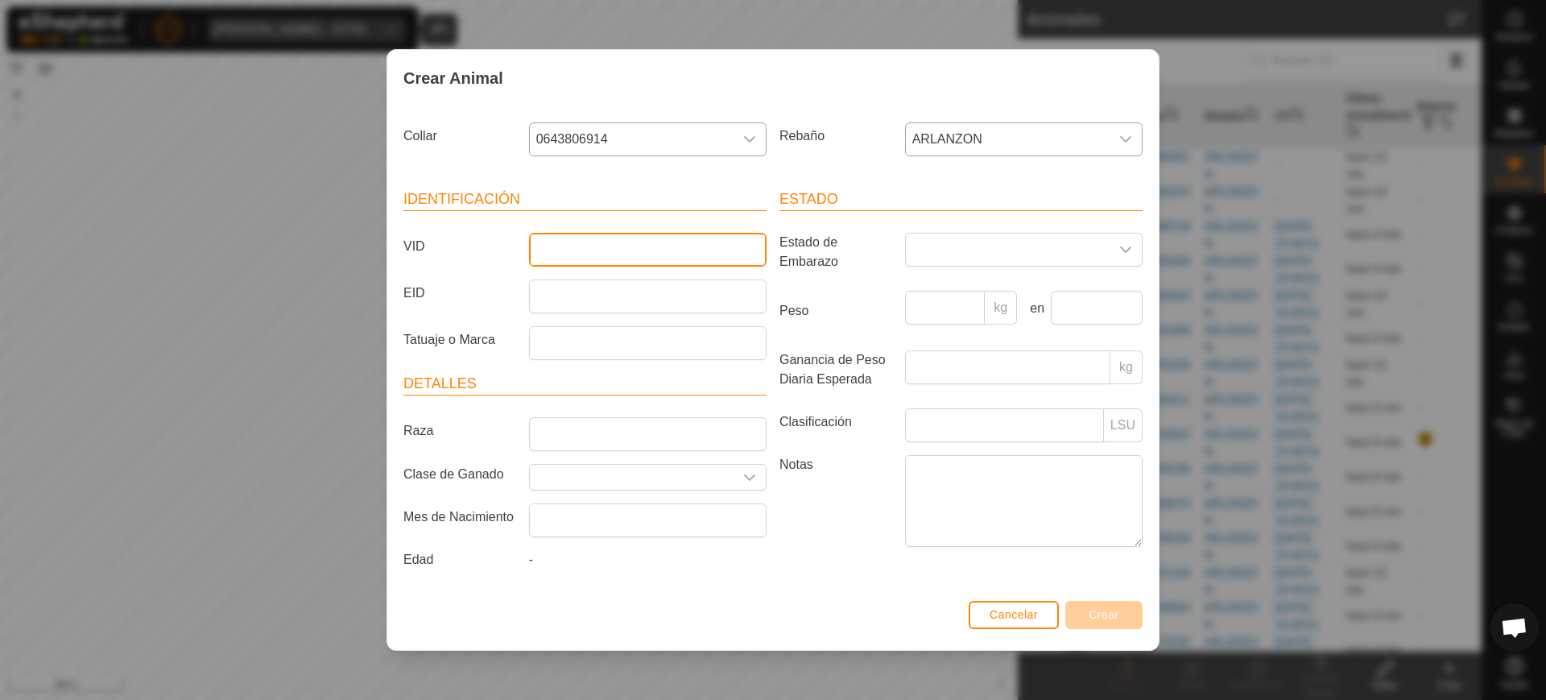
click at [740, 249] on input "VID" at bounding box center [648, 250] width 238 height 34
type input "5274"
click at [1101, 609] on span "Crear" at bounding box center [1104, 614] width 31 height 13
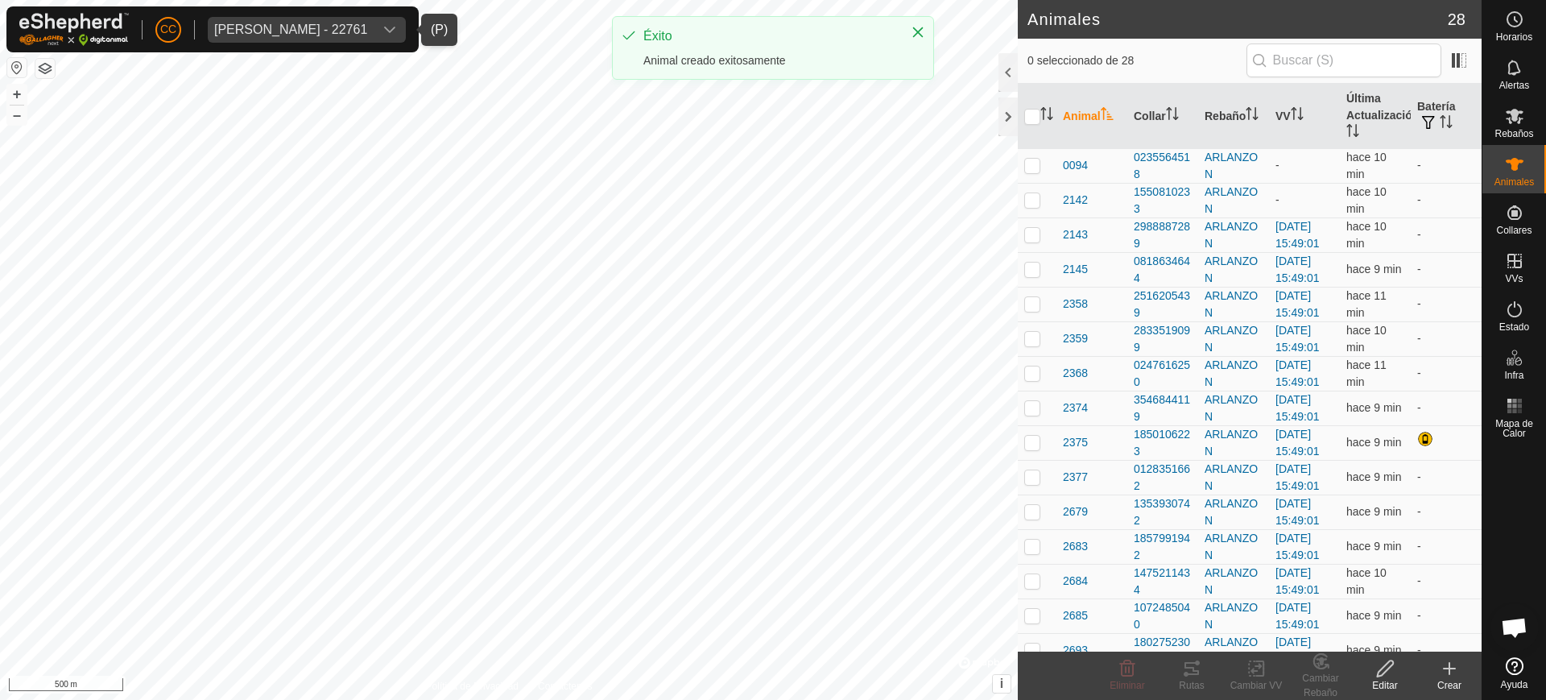
click at [1462, 674] on create-svg-icon at bounding box center [1449, 668] width 64 height 19
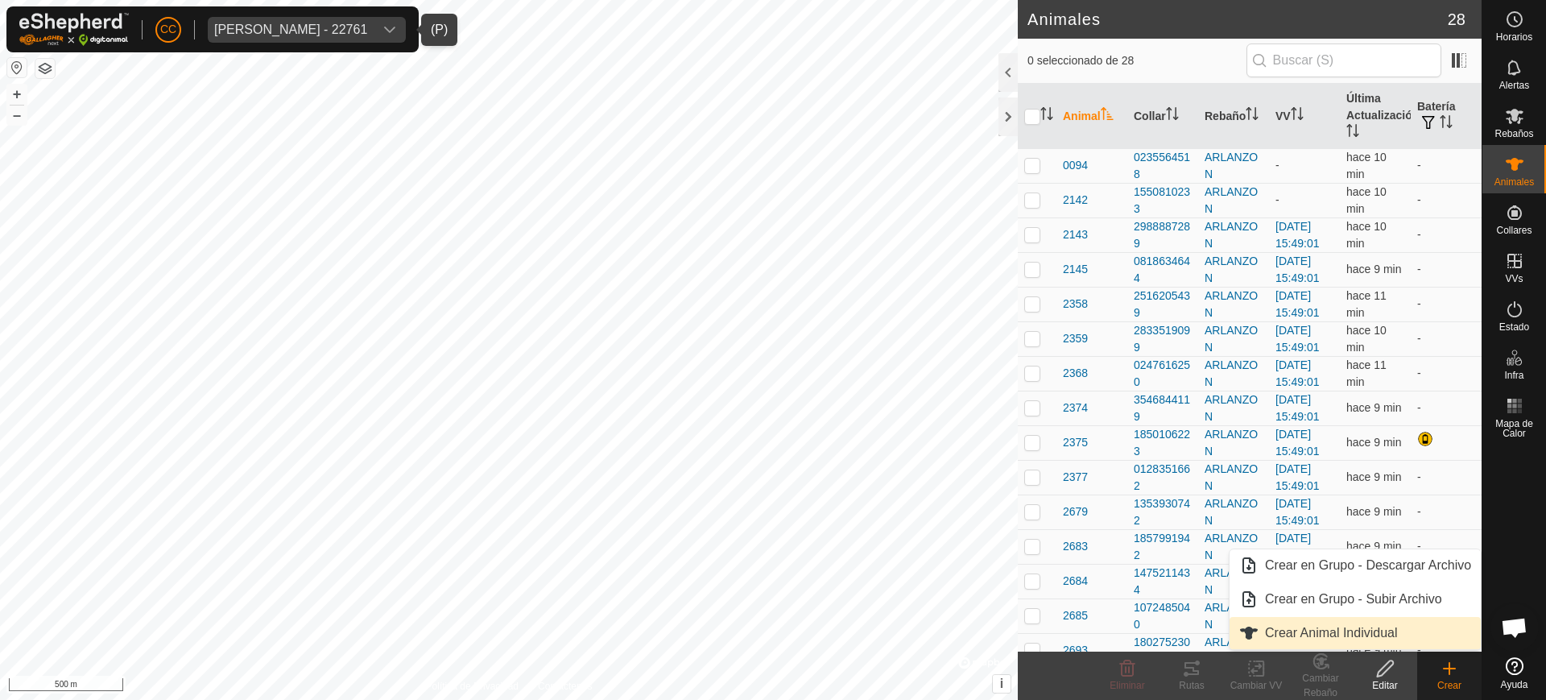
click at [1379, 628] on link "Crear Animal Individual" at bounding box center [1354, 633] width 251 height 32
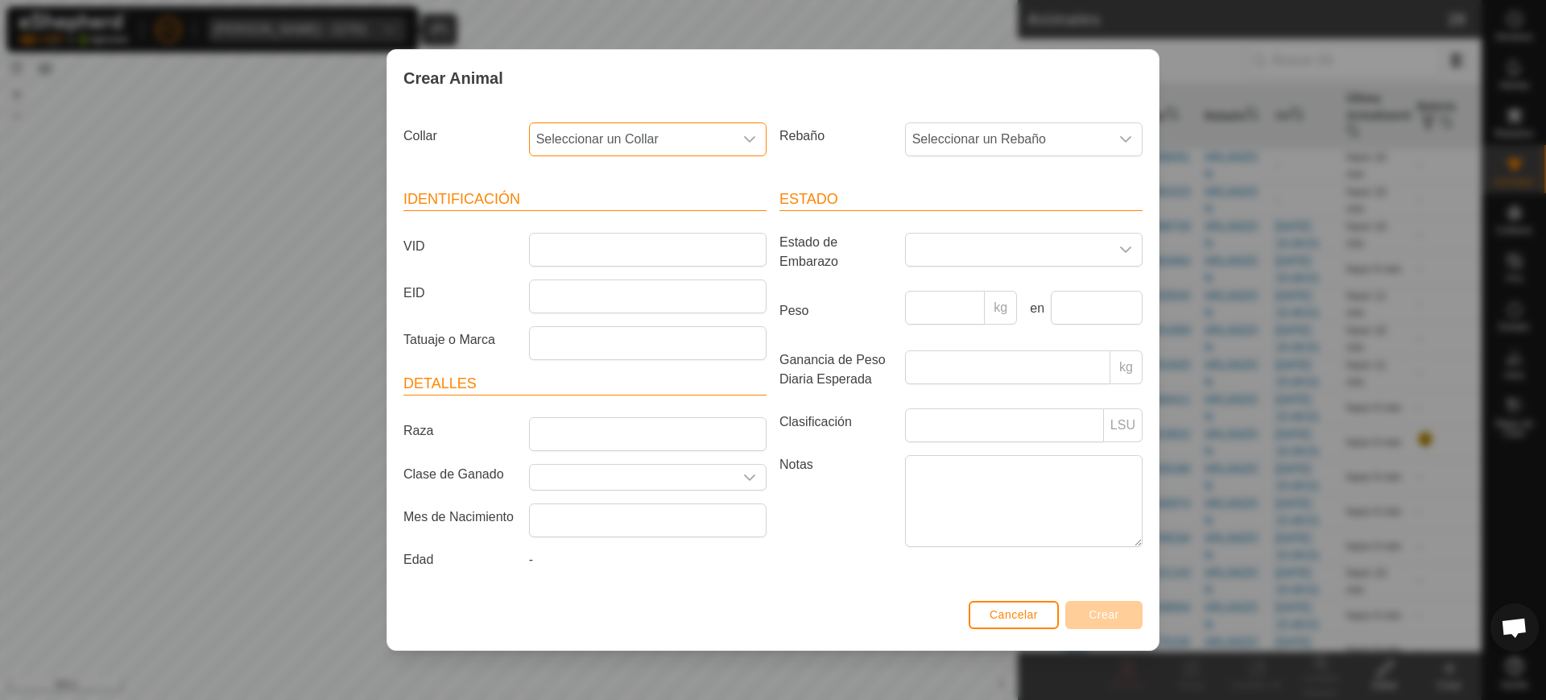
click at [676, 135] on span "Seleccionar un Collar" at bounding box center [632, 139] width 204 height 32
type input "98849"
drag, startPoint x: 593, startPoint y: 227, endPoint x: 625, endPoint y: 221, distance: 32.1
click at [595, 226] on li "1394798849" at bounding box center [649, 222] width 236 height 32
click at [934, 133] on span "Seleccionar un Rebaño" at bounding box center [1008, 139] width 204 height 32
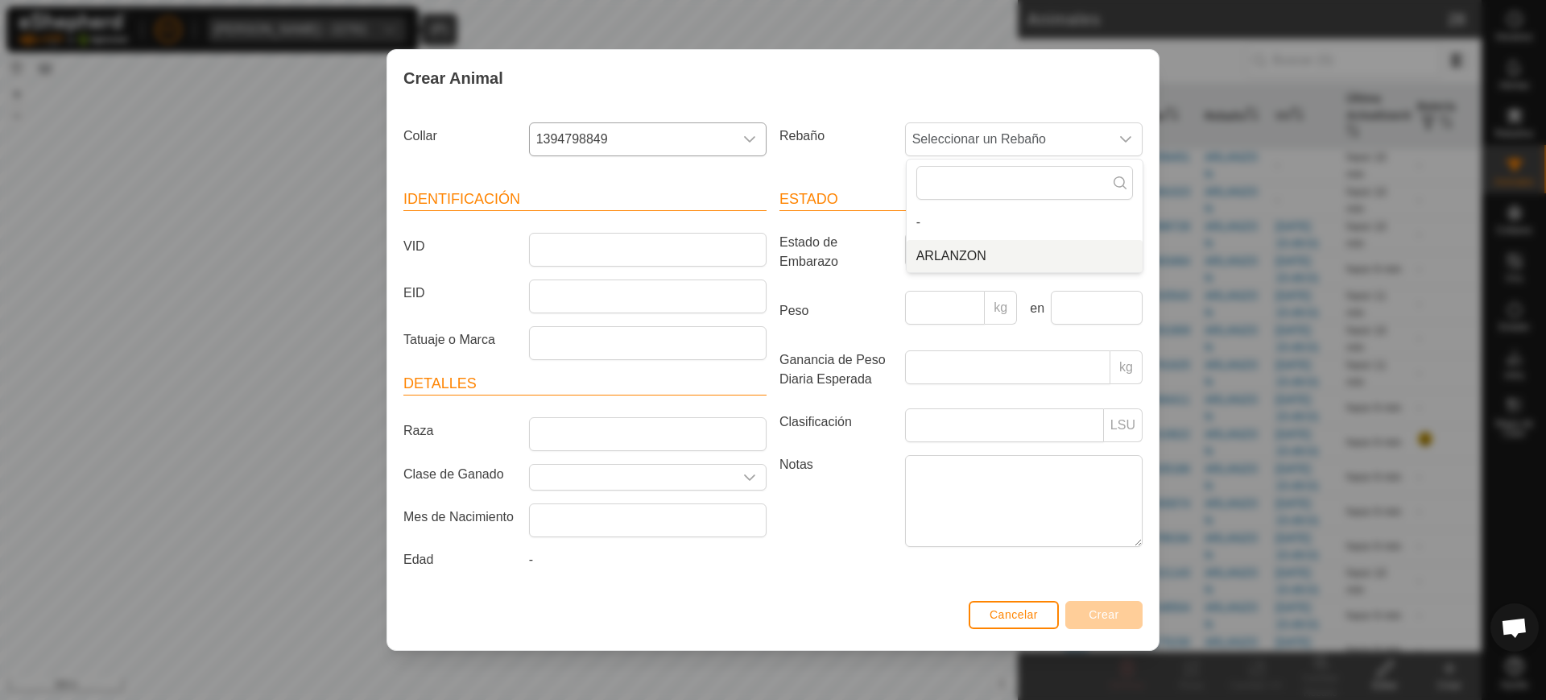
drag, startPoint x: 963, startPoint y: 251, endPoint x: 787, endPoint y: 232, distance: 176.6
click at [962, 254] on li "ARLANZON" at bounding box center [1025, 256] width 236 height 32
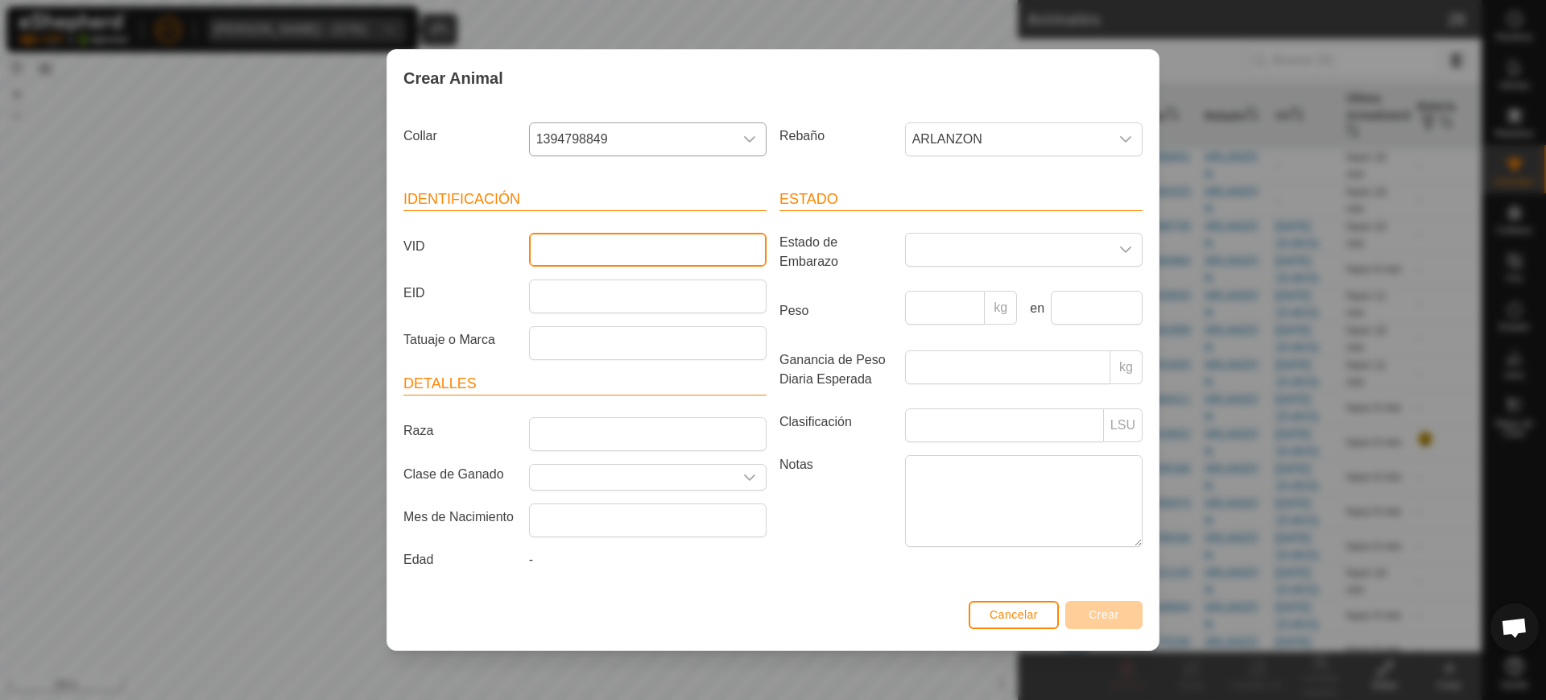
click at [693, 255] on input "VID" at bounding box center [648, 250] width 238 height 34
type input "2223"
click at [1103, 609] on button "Crear" at bounding box center [1103, 615] width 77 height 28
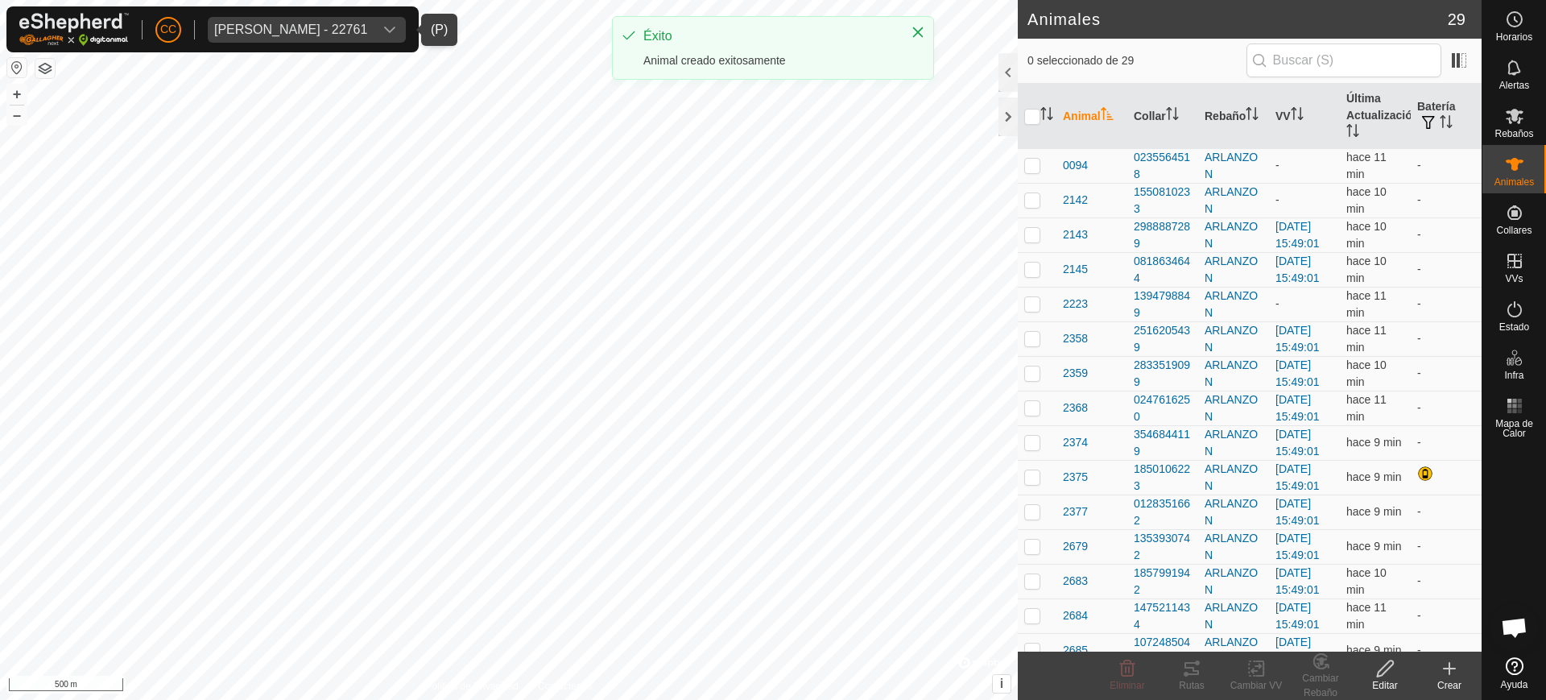
click at [1449, 671] on icon at bounding box center [1449, 668] width 0 height 11
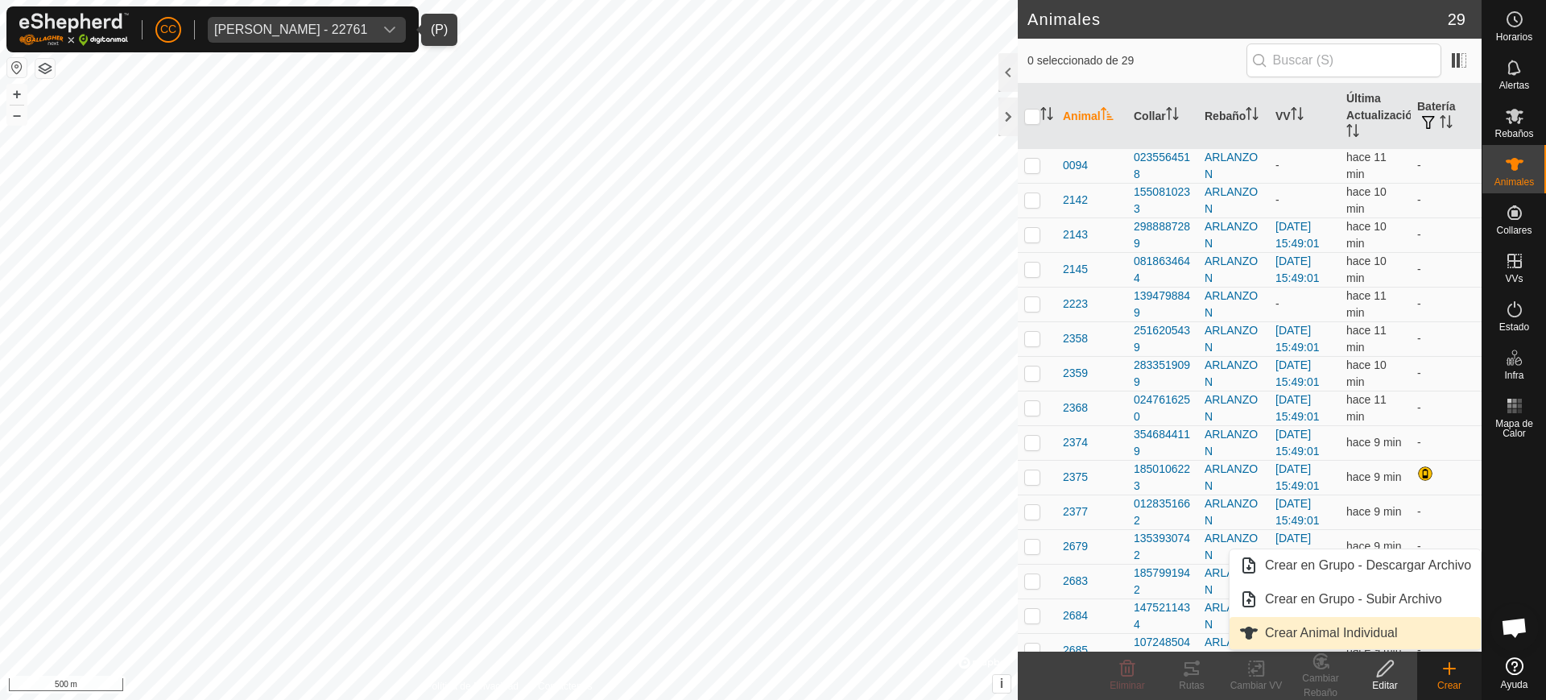
click at [1425, 618] on link "Crear Animal Individual" at bounding box center [1354, 633] width 251 height 32
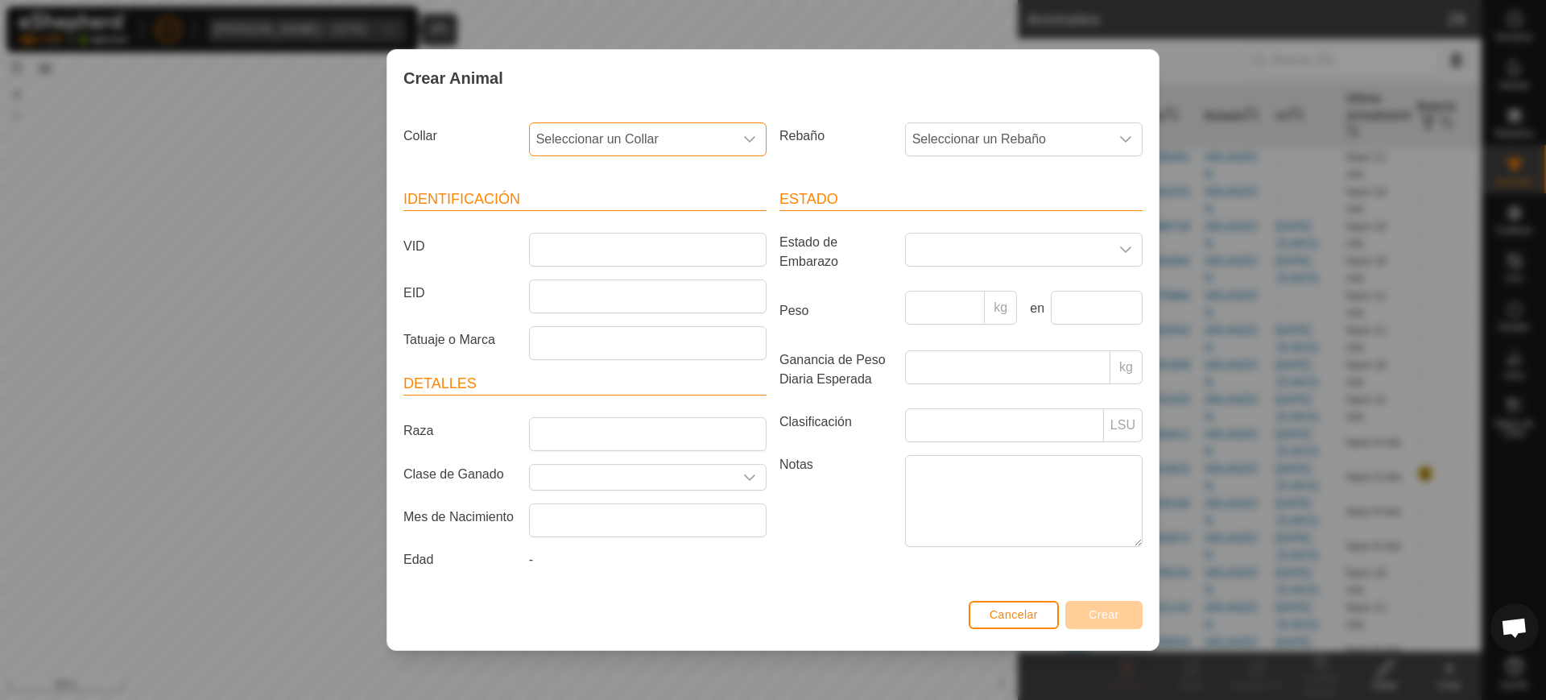
click at [672, 150] on span "Seleccionar un Collar" at bounding box center [632, 139] width 204 height 32
type input "260"
click at [607, 225] on li "2605466990" at bounding box center [649, 222] width 236 height 32
click at [977, 138] on span "Seleccionar un Rebaño" at bounding box center [1008, 139] width 204 height 32
drag, startPoint x: 966, startPoint y: 259, endPoint x: 670, endPoint y: 204, distance: 301.5
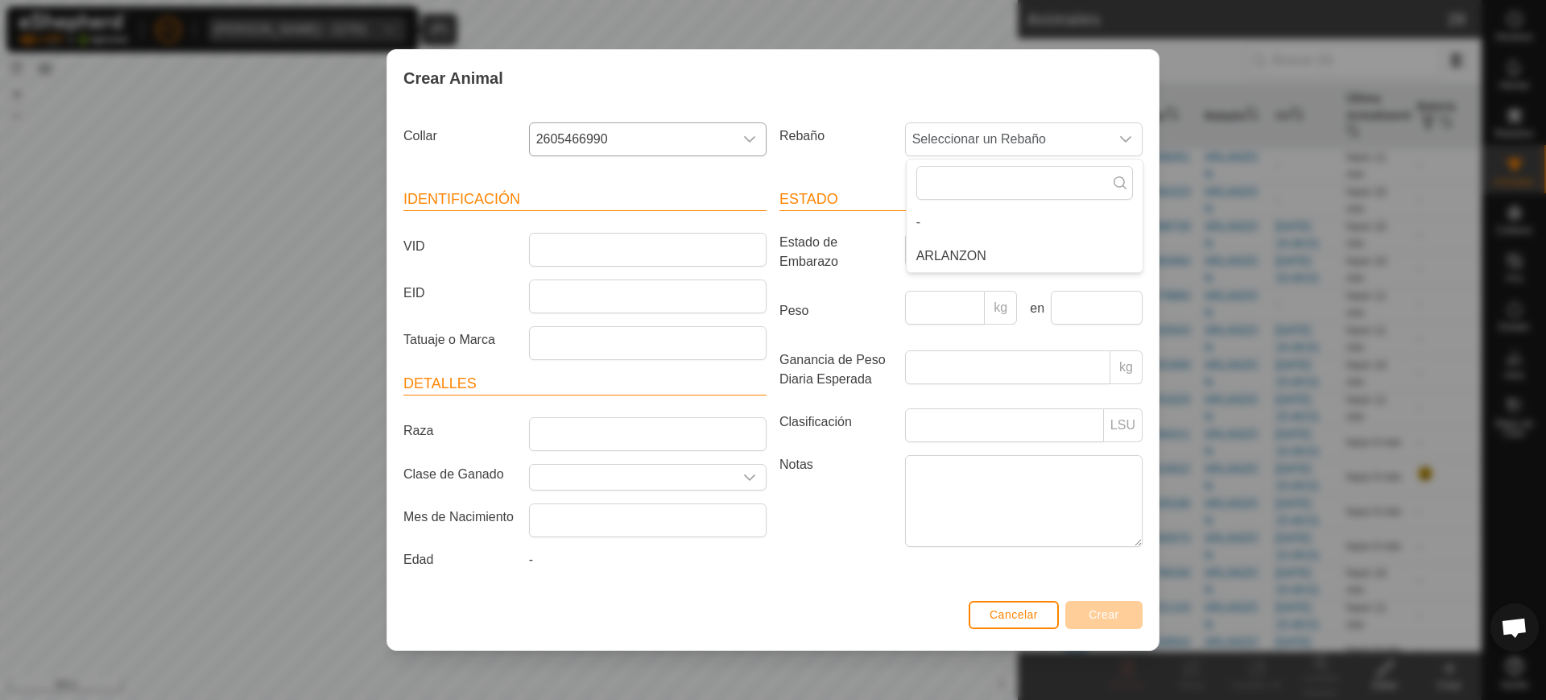
click at [963, 258] on li "ARLANZON" at bounding box center [1025, 256] width 236 height 32
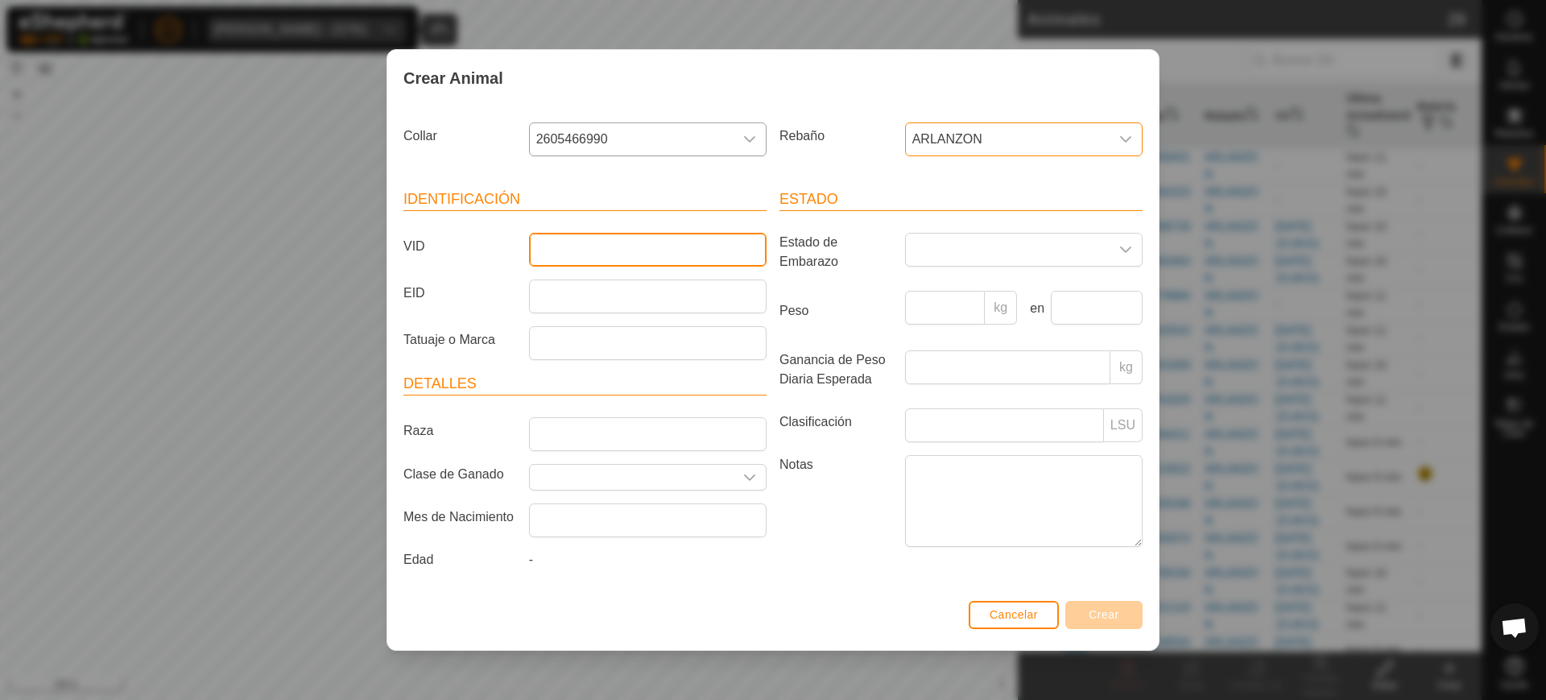
click at [625, 260] on input "VID" at bounding box center [648, 250] width 238 height 34
type input "5889"
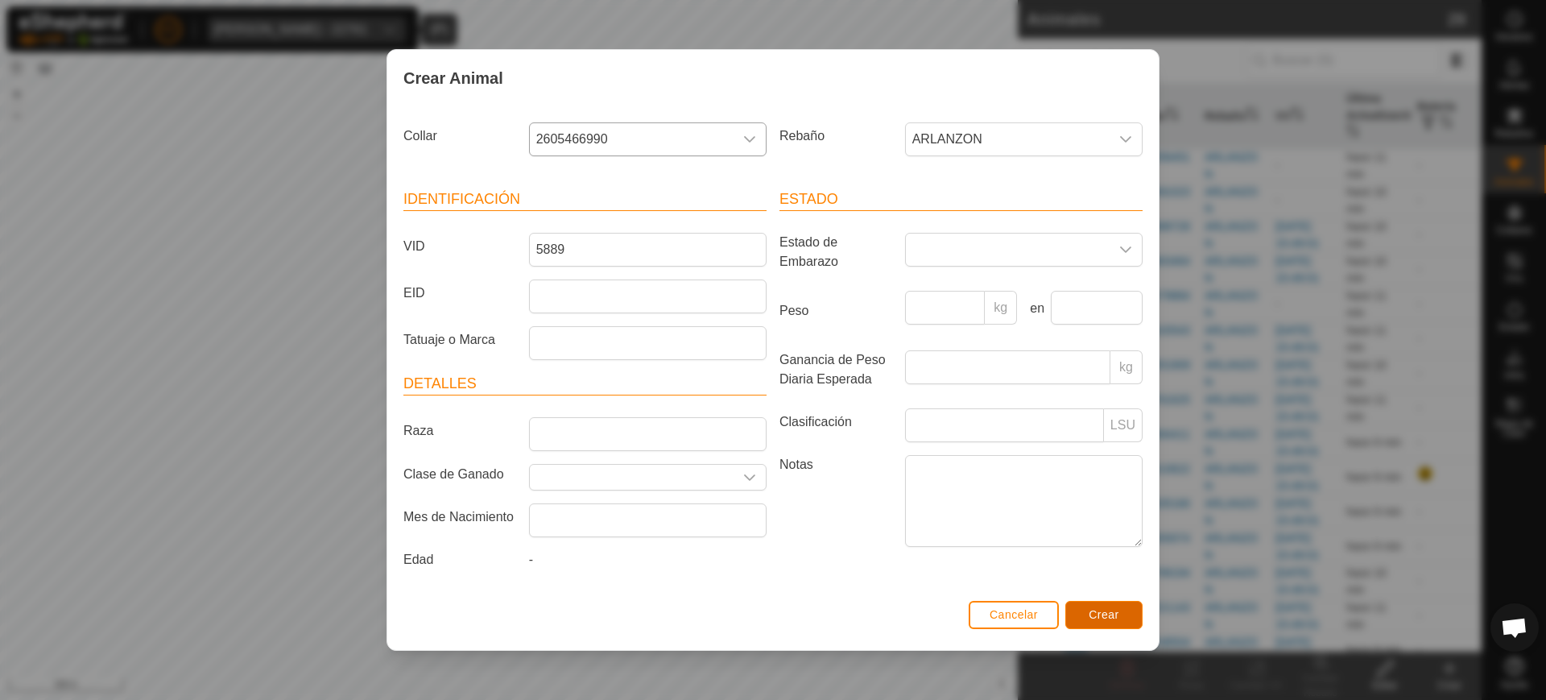
click at [1107, 601] on button "Crear" at bounding box center [1103, 615] width 77 height 28
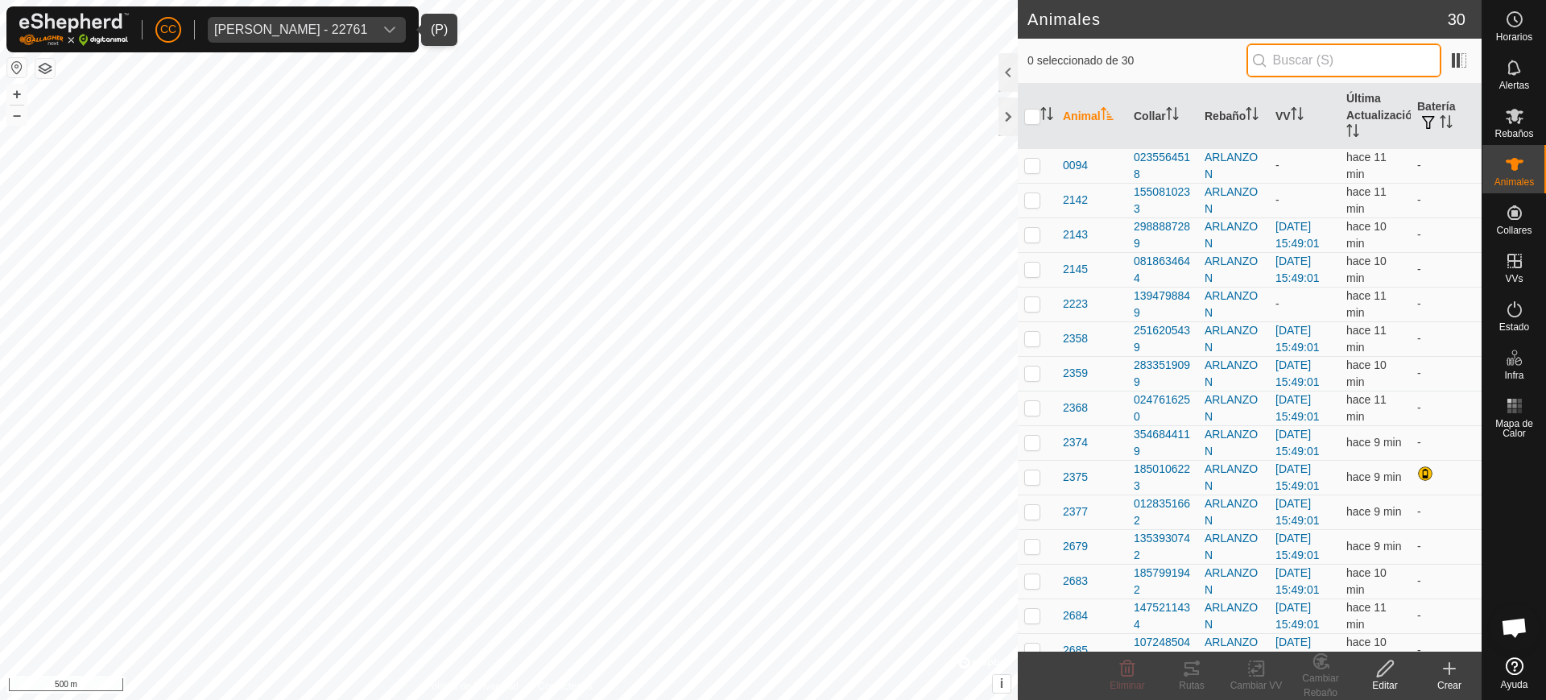
click at [1296, 68] on input "text" at bounding box center [1343, 60] width 195 height 34
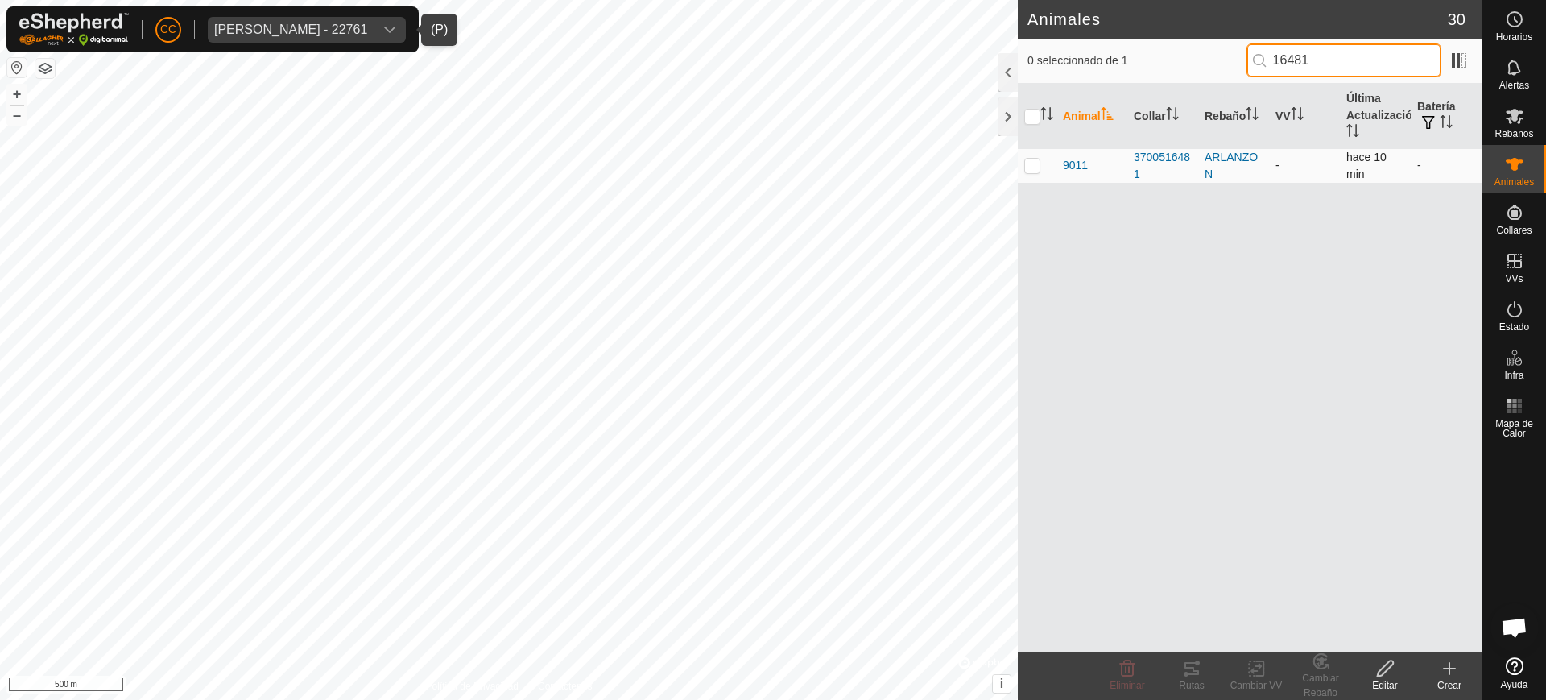
type input "16481"
click at [1035, 167] on p-checkbox at bounding box center [1032, 165] width 16 height 13
checkbox input "true"
click at [1382, 681] on div "Editar" at bounding box center [1385, 685] width 64 height 14
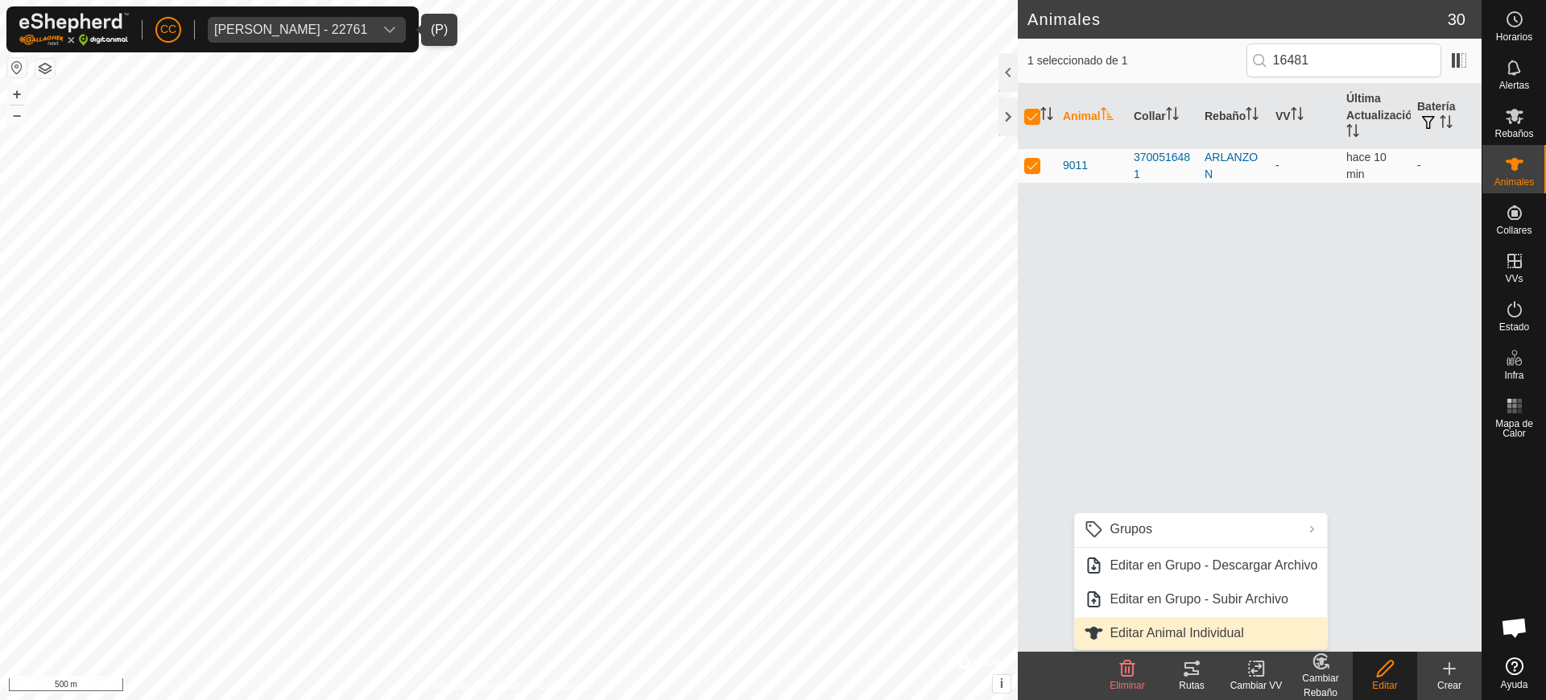
click at [1194, 628] on link "Editar Animal Individual" at bounding box center [1200, 633] width 253 height 32
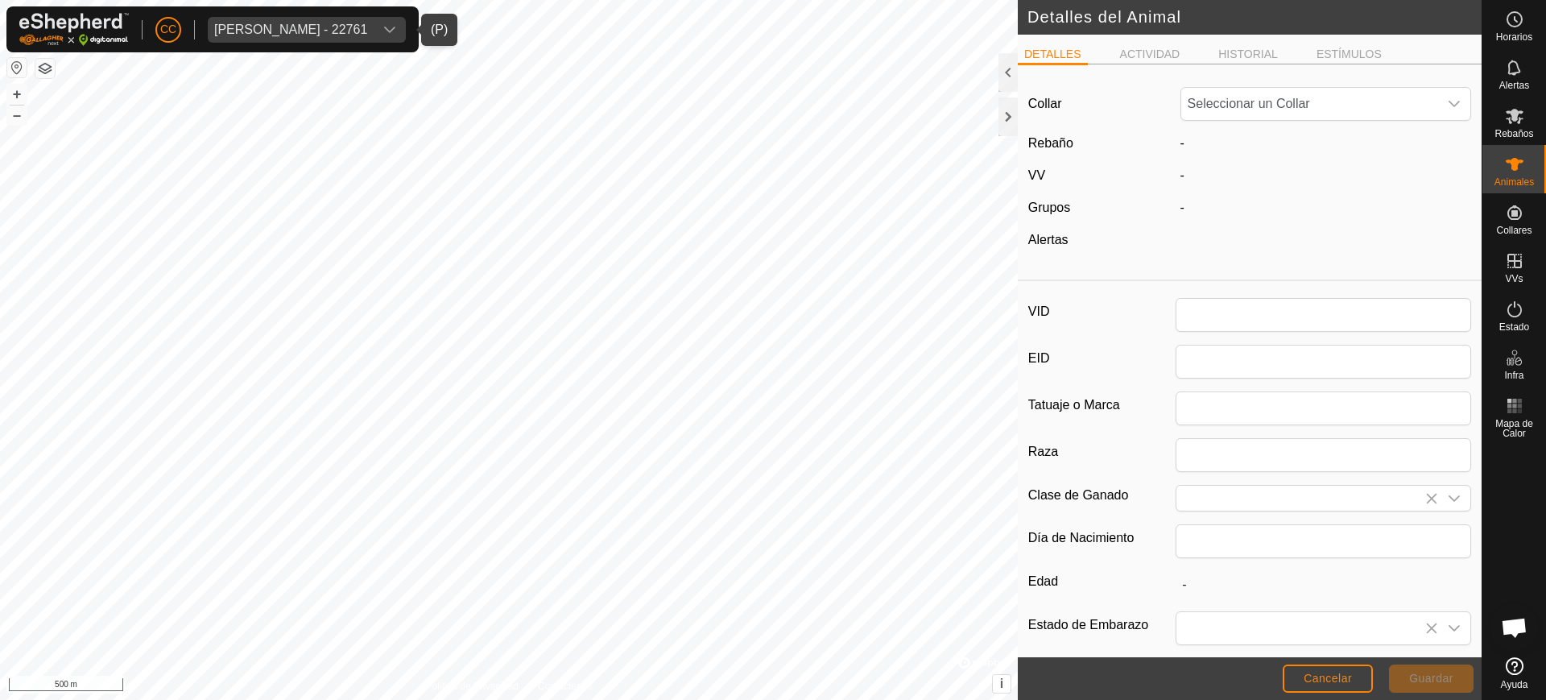
type input "9011"
type input "0"
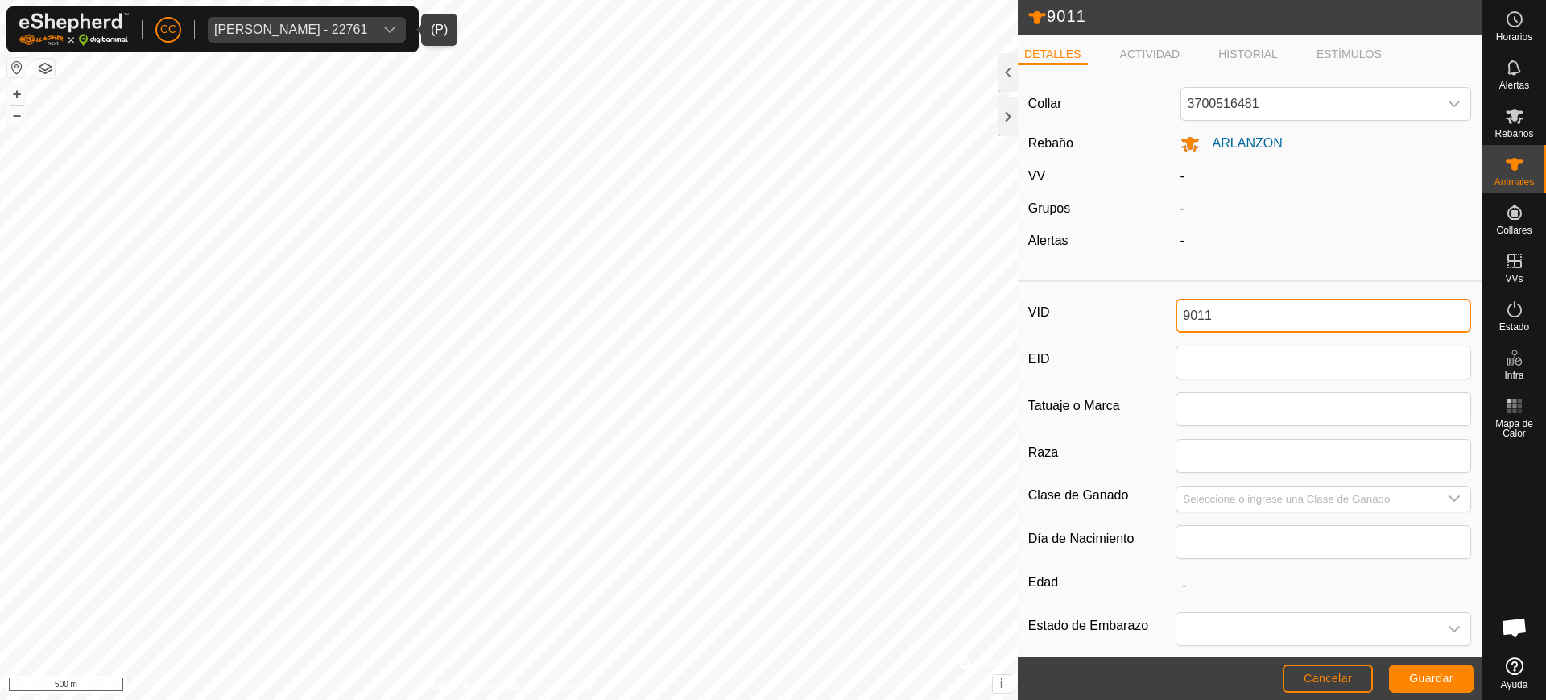
drag, startPoint x: 1226, startPoint y: 317, endPoint x: 1028, endPoint y: 317, distance: 198.1
click at [1031, 317] on div "VID 9011" at bounding box center [1249, 316] width 443 height 34
click at [1431, 673] on span "Guardar" at bounding box center [1431, 678] width 44 height 13
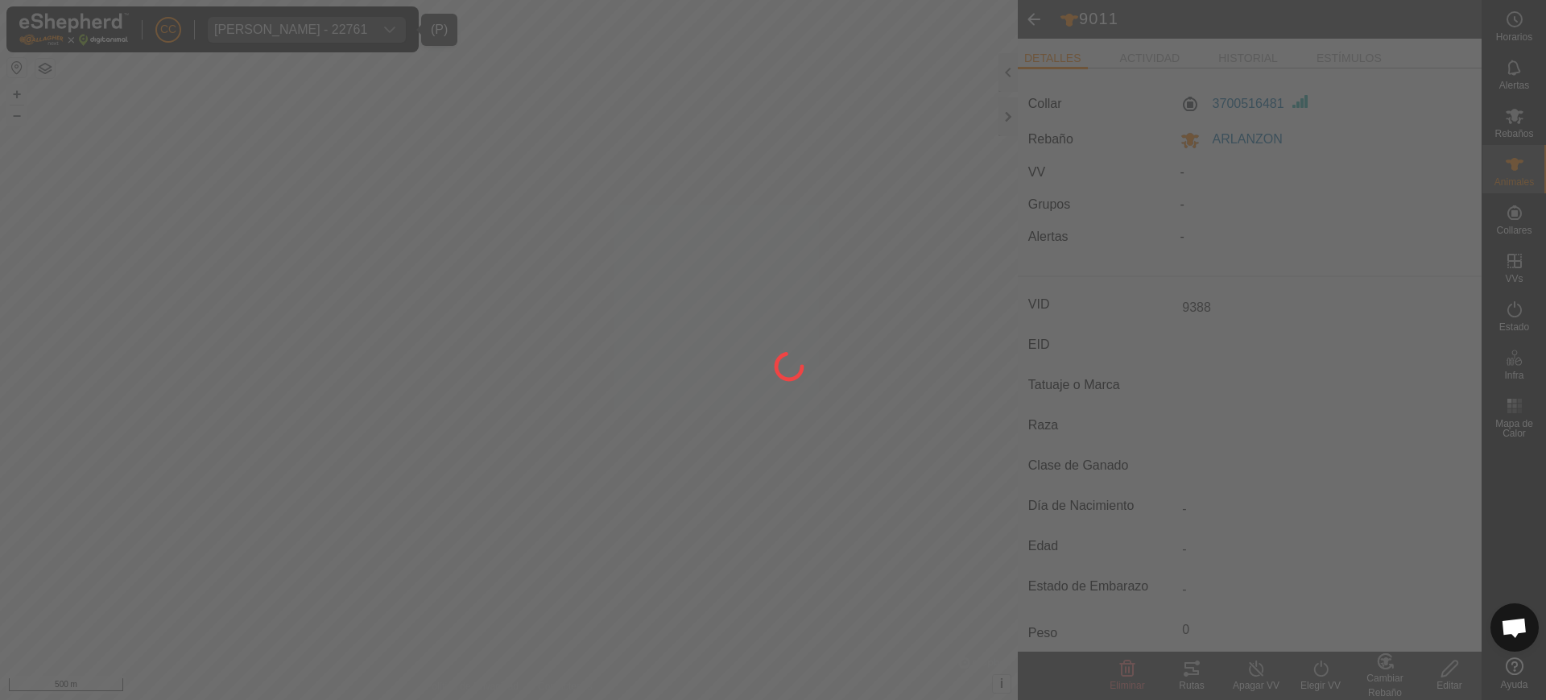
type input "9011"
type input "-"
type input "0 kg"
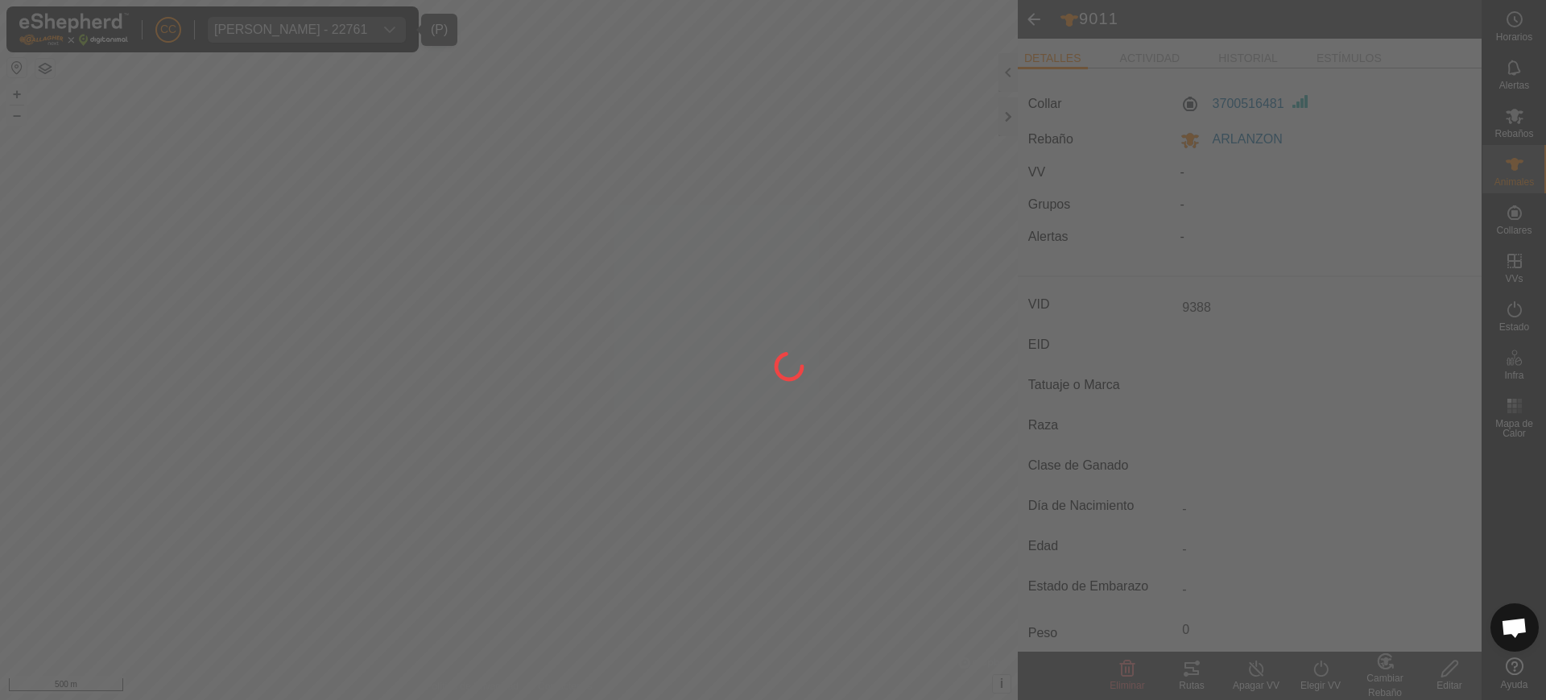
type input "-"
type input "9388"
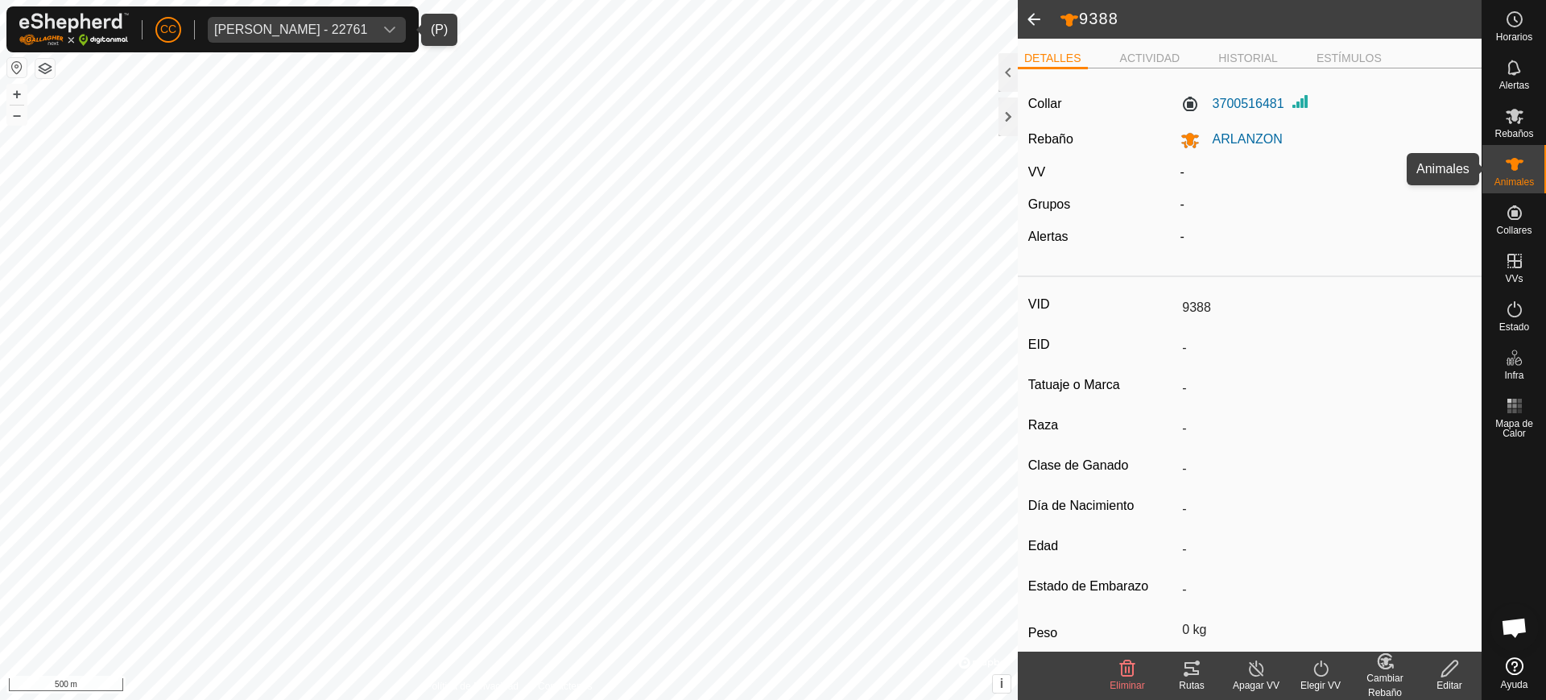
drag, startPoint x: 1510, startPoint y: 182, endPoint x: 1510, endPoint y: 202, distance: 20.1
click at [1510, 182] on span "Animales" at bounding box center [1513, 182] width 39 height 10
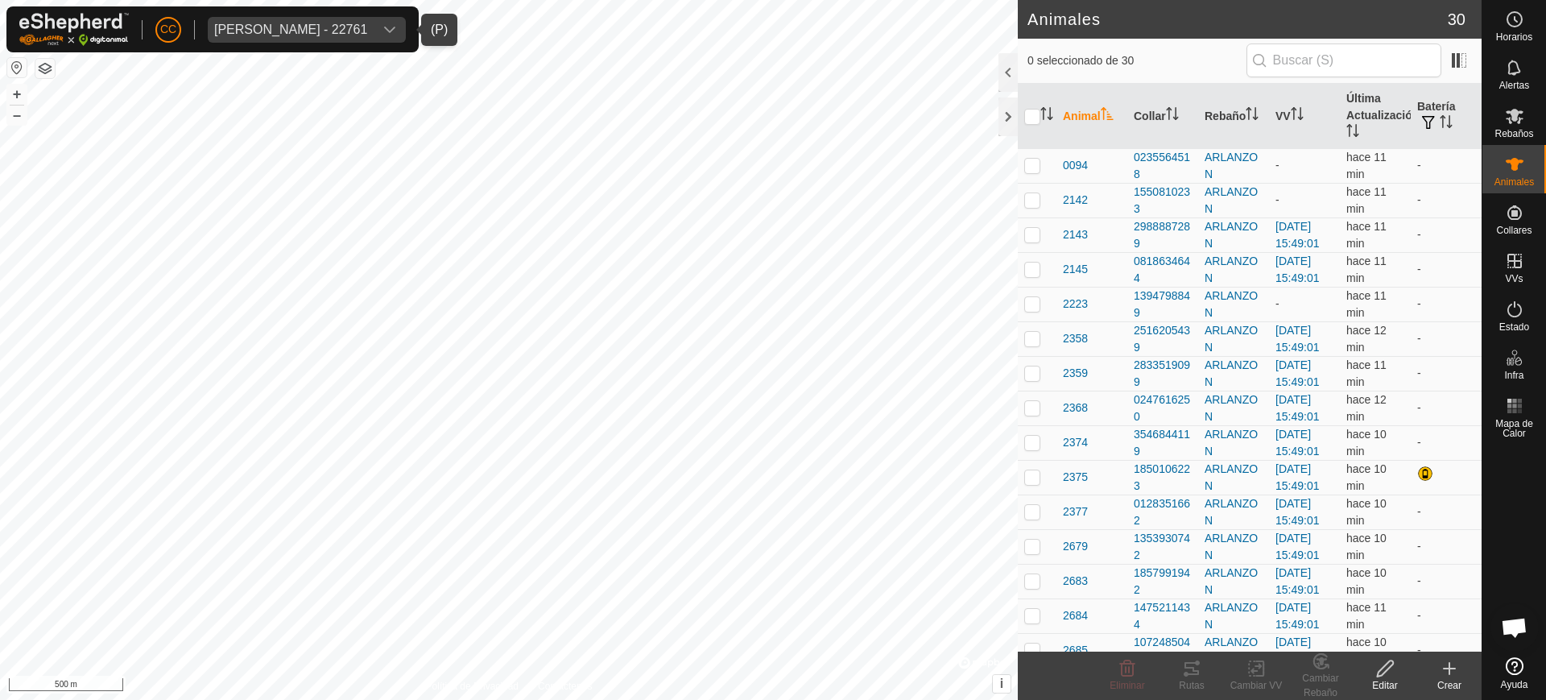
click at [1448, 675] on icon at bounding box center [1449, 668] width 19 height 19
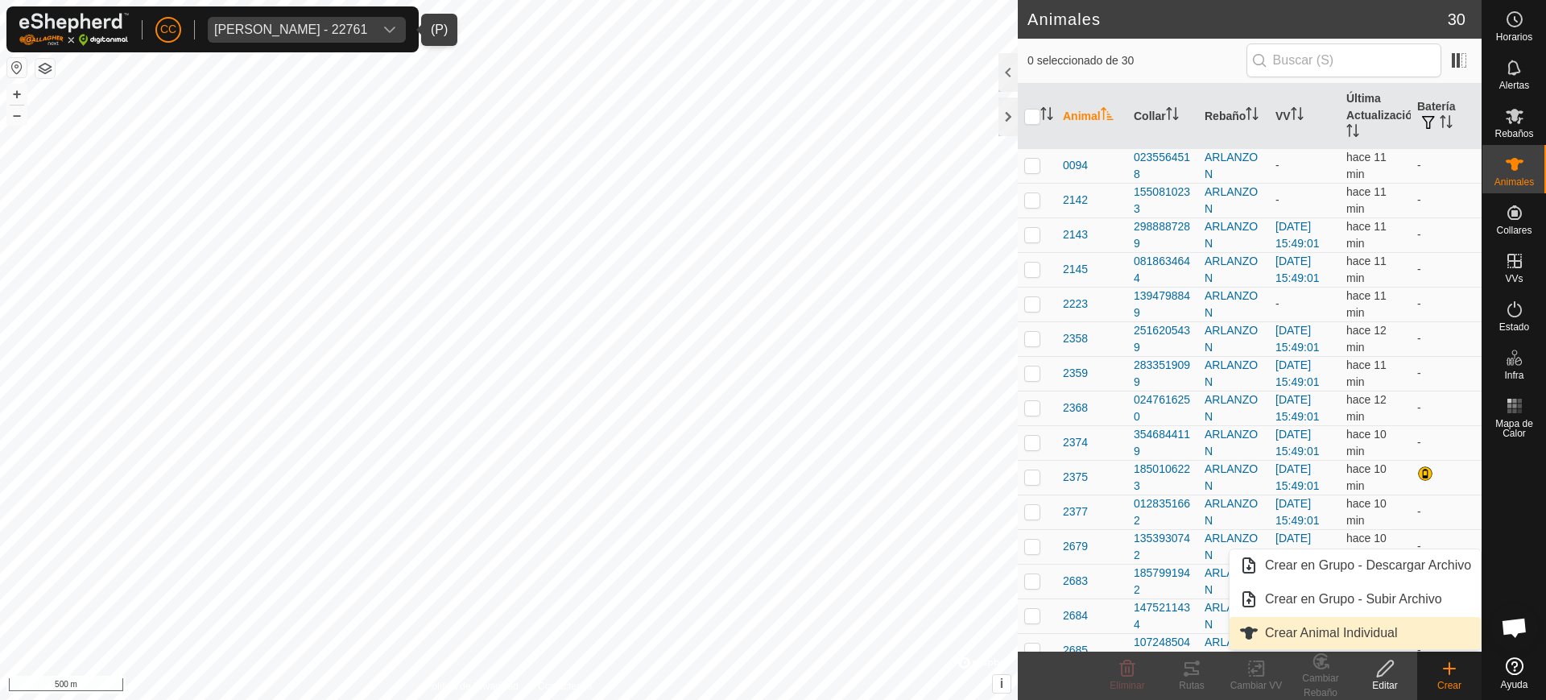
click at [1363, 637] on link "Crear Animal Individual" at bounding box center [1354, 633] width 251 height 32
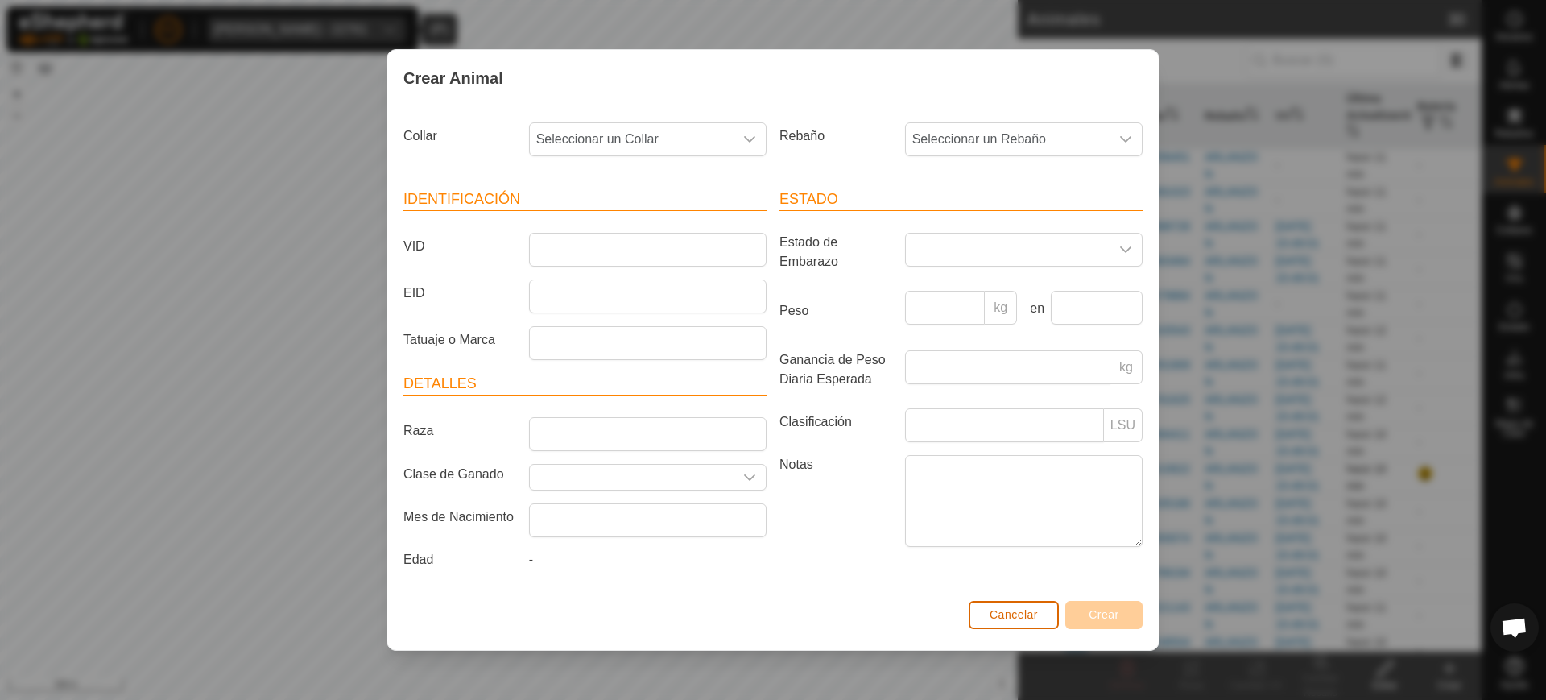
drag, startPoint x: 1015, startPoint y: 608, endPoint x: 1064, endPoint y: 568, distance: 63.0
click at [1018, 606] on button "Cancelar" at bounding box center [1014, 615] width 90 height 28
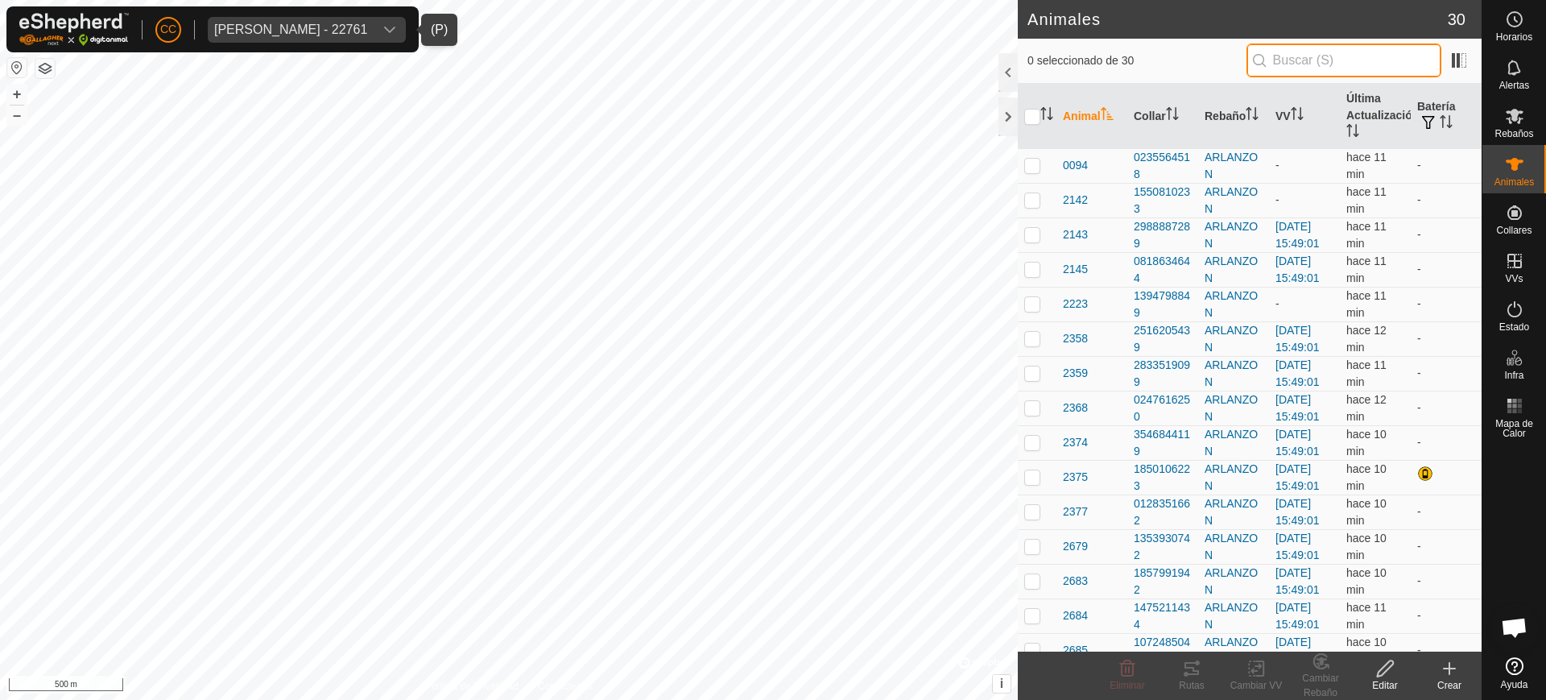
click at [1296, 52] on input "text" at bounding box center [1343, 60] width 195 height 34
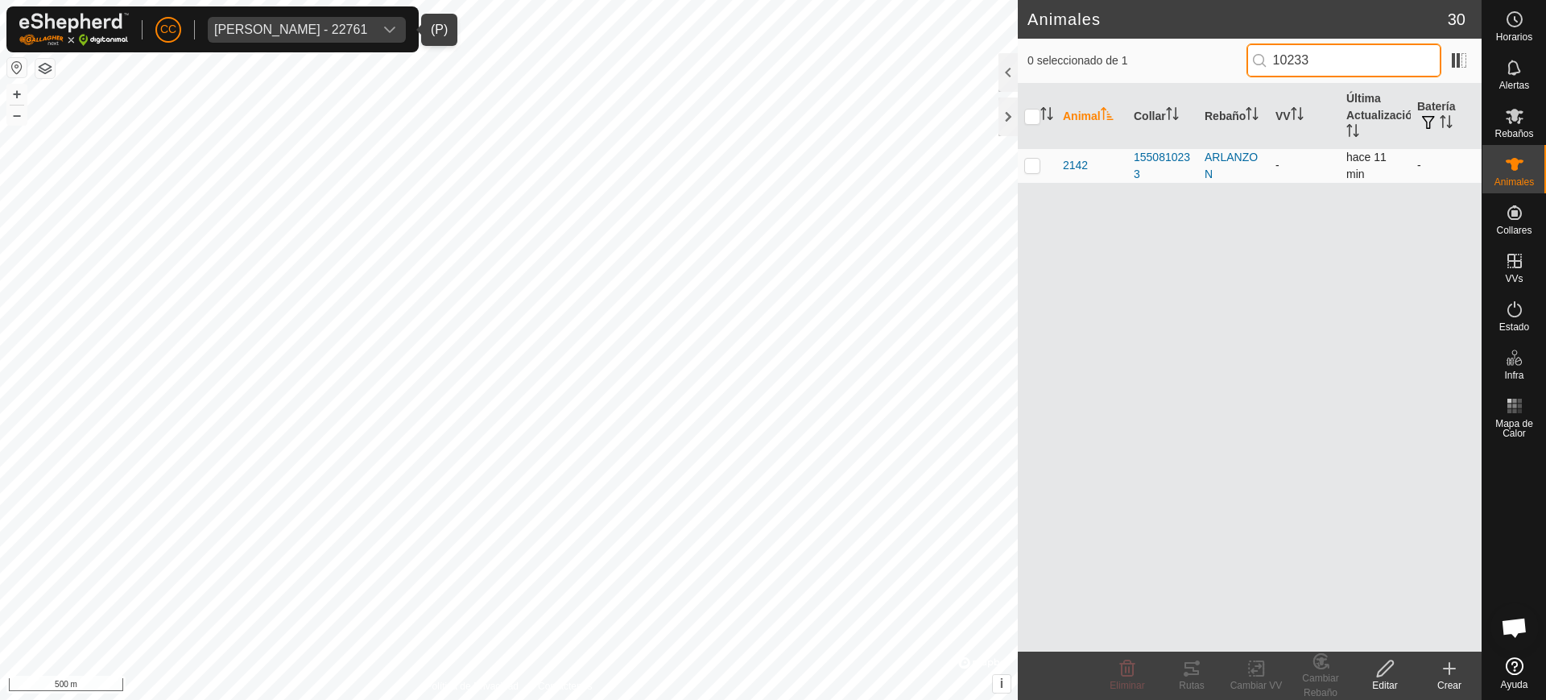
type input "10233"
click at [1028, 160] on p-checkbox at bounding box center [1032, 165] width 16 height 13
checkbox input "true"
click at [1375, 671] on icon at bounding box center [1385, 668] width 20 height 19
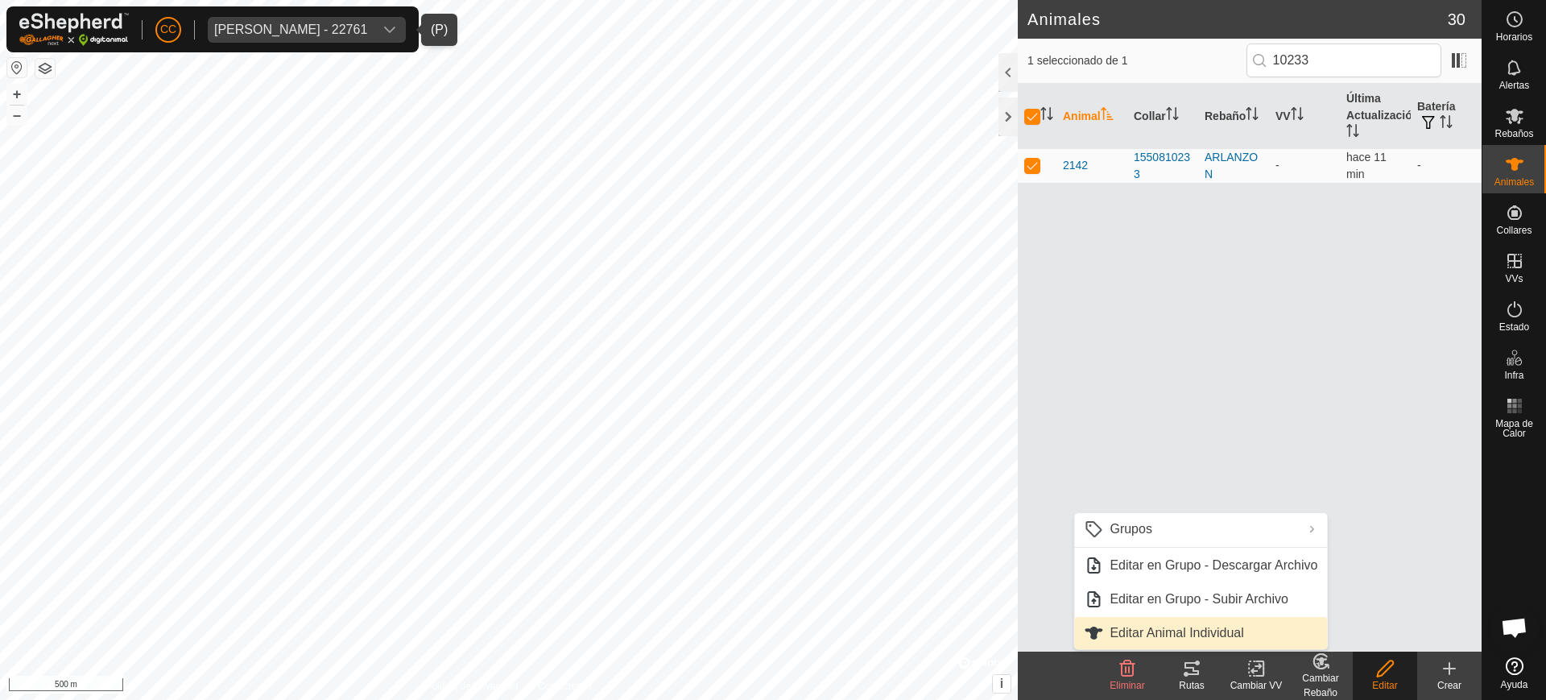
click at [1251, 628] on link "Editar Animal Individual" at bounding box center [1200, 633] width 253 height 32
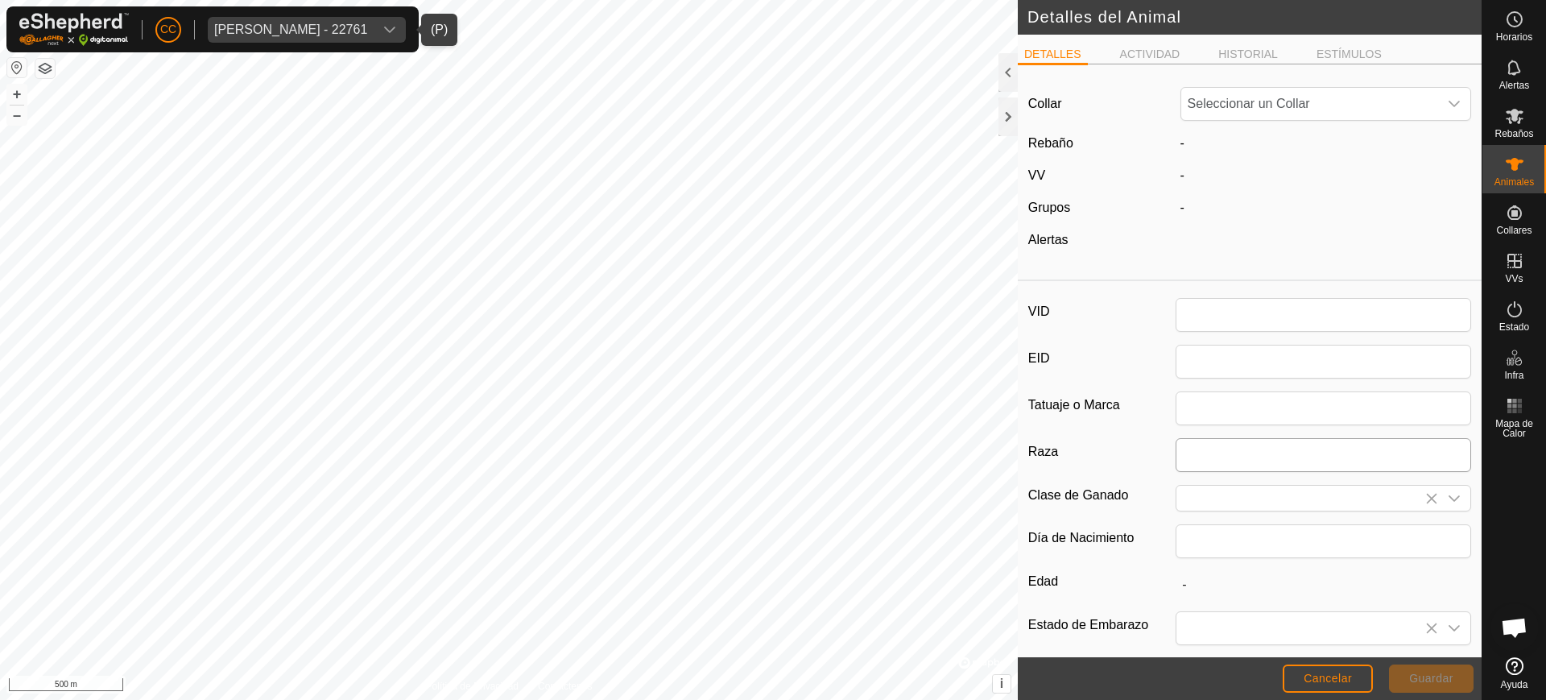
type input "2142"
type input "0"
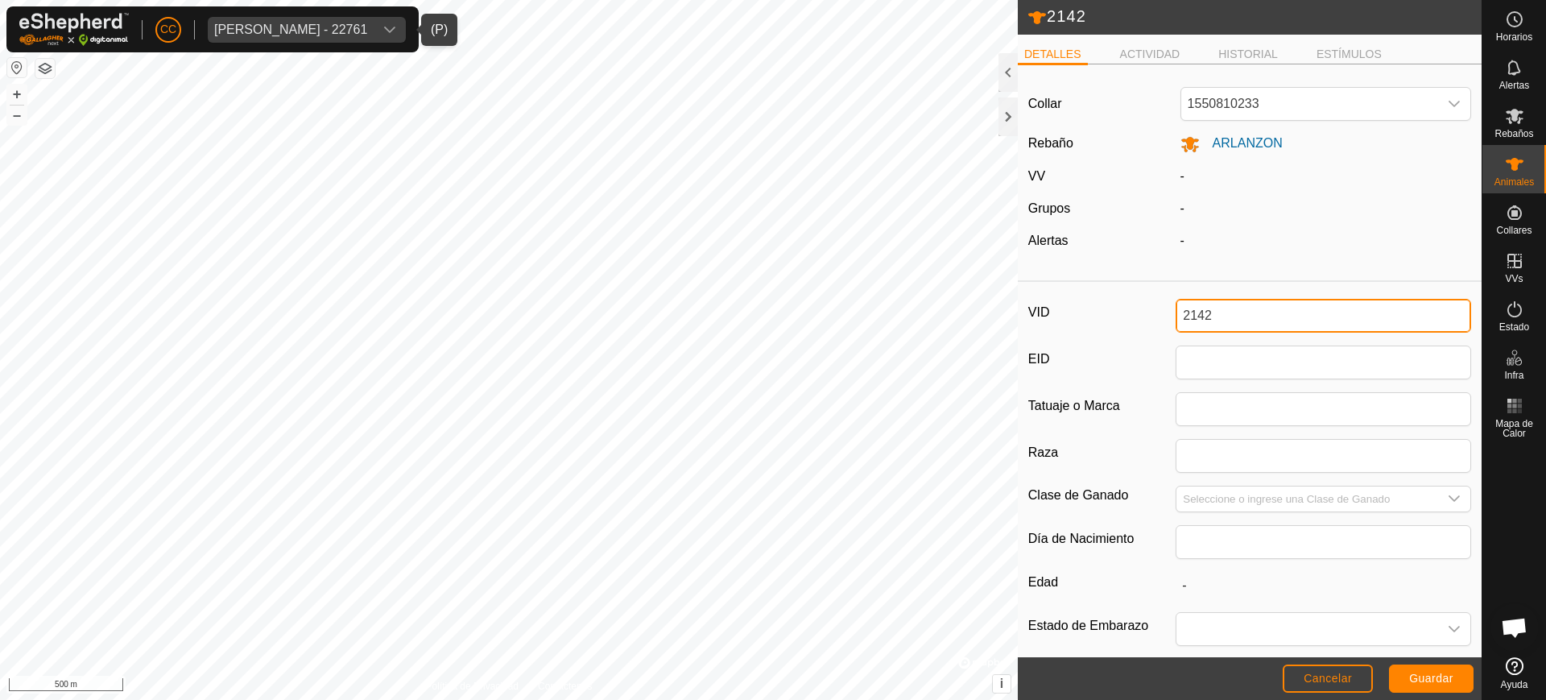
click at [1012, 320] on div "2142 DETALLES ACTIVIDAD HISTORIAL ESTÍMULOS Collar 1550810233 Rebaño ARLANZON V…" at bounding box center [741, 350] width 1482 height 700
click at [1426, 682] on span "Guardar" at bounding box center [1431, 678] width 44 height 13
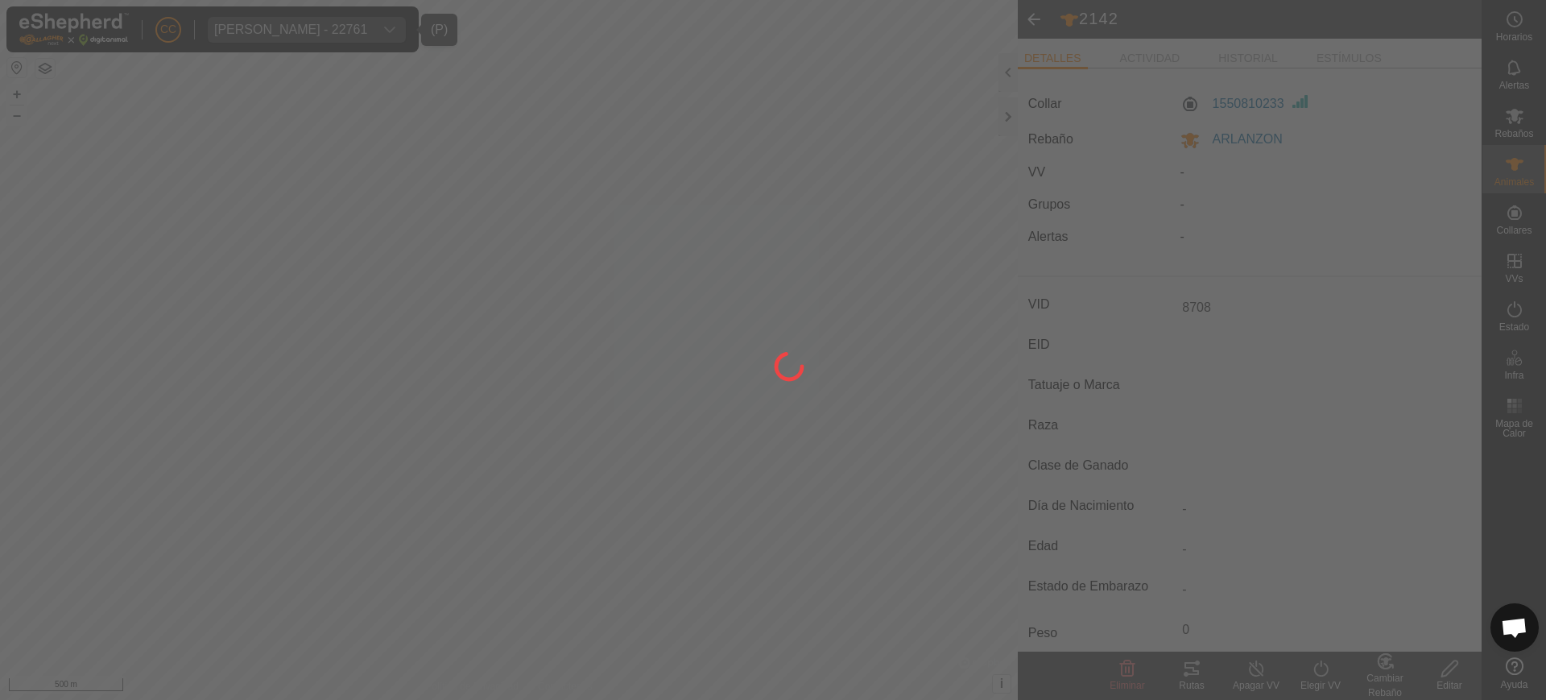
type input "2142"
type input "-"
type input "0 kg"
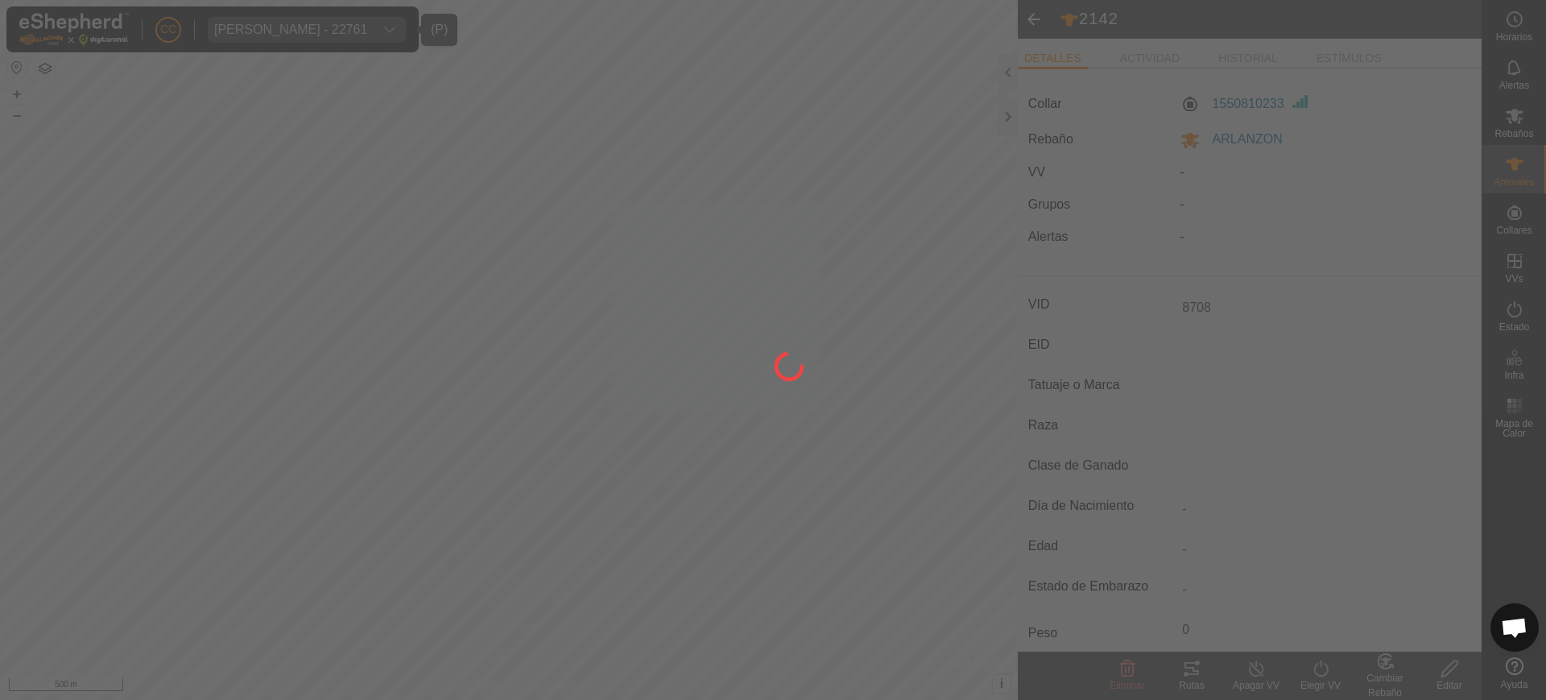
type input "-"
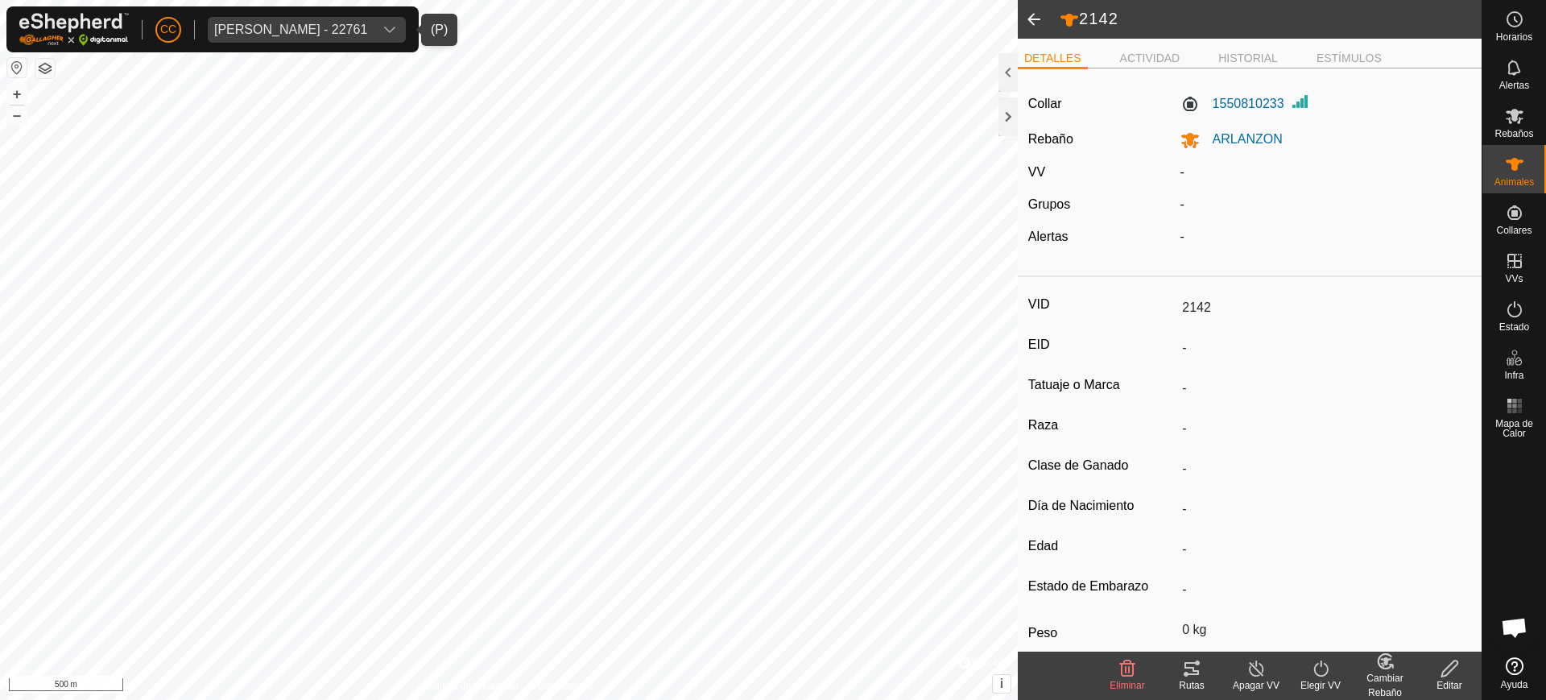
type input "8708"
click at [1530, 159] on div "Animales" at bounding box center [1514, 169] width 64 height 48
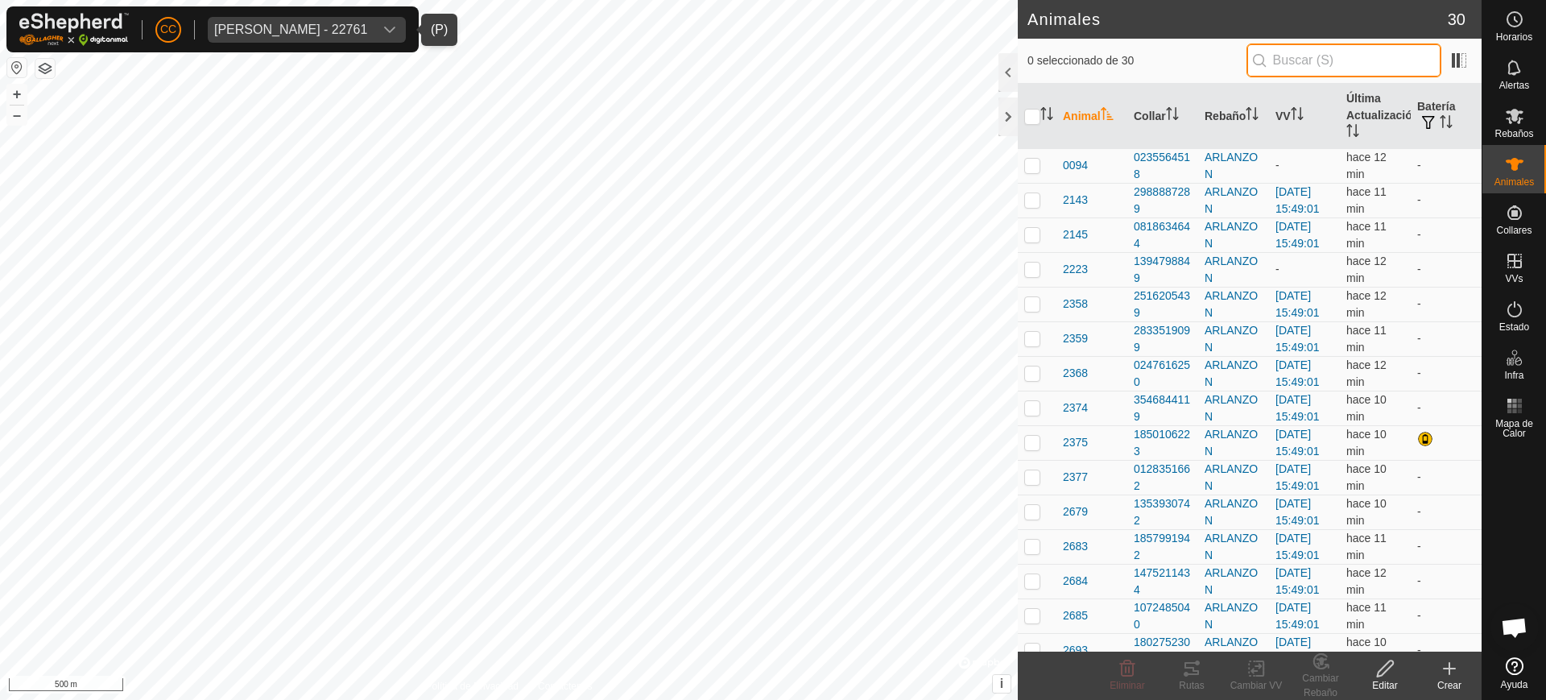
click at [1369, 61] on input "text" at bounding box center [1343, 60] width 195 height 34
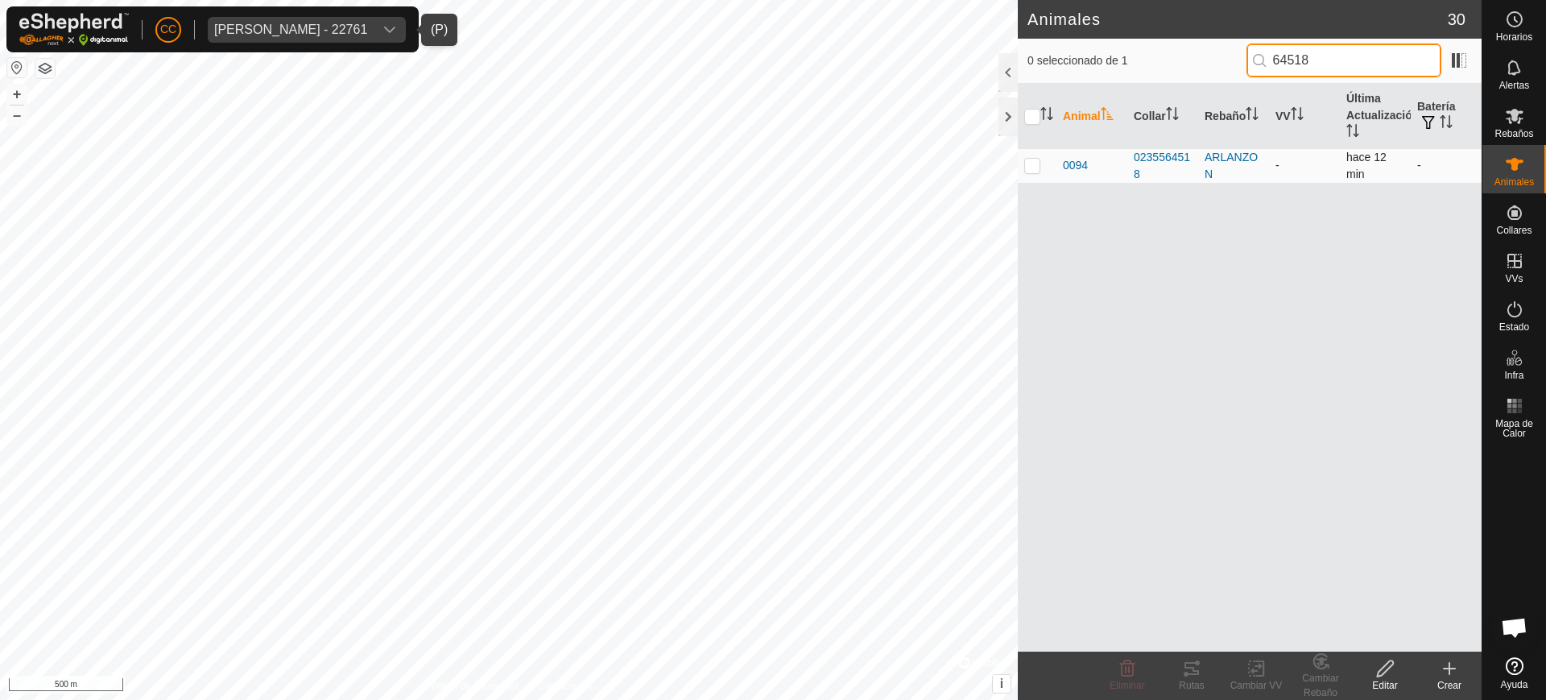
type input "64518"
click at [1036, 168] on p-checkbox at bounding box center [1032, 165] width 16 height 13
checkbox input "true"
click at [1392, 672] on icon at bounding box center [1385, 668] width 20 height 19
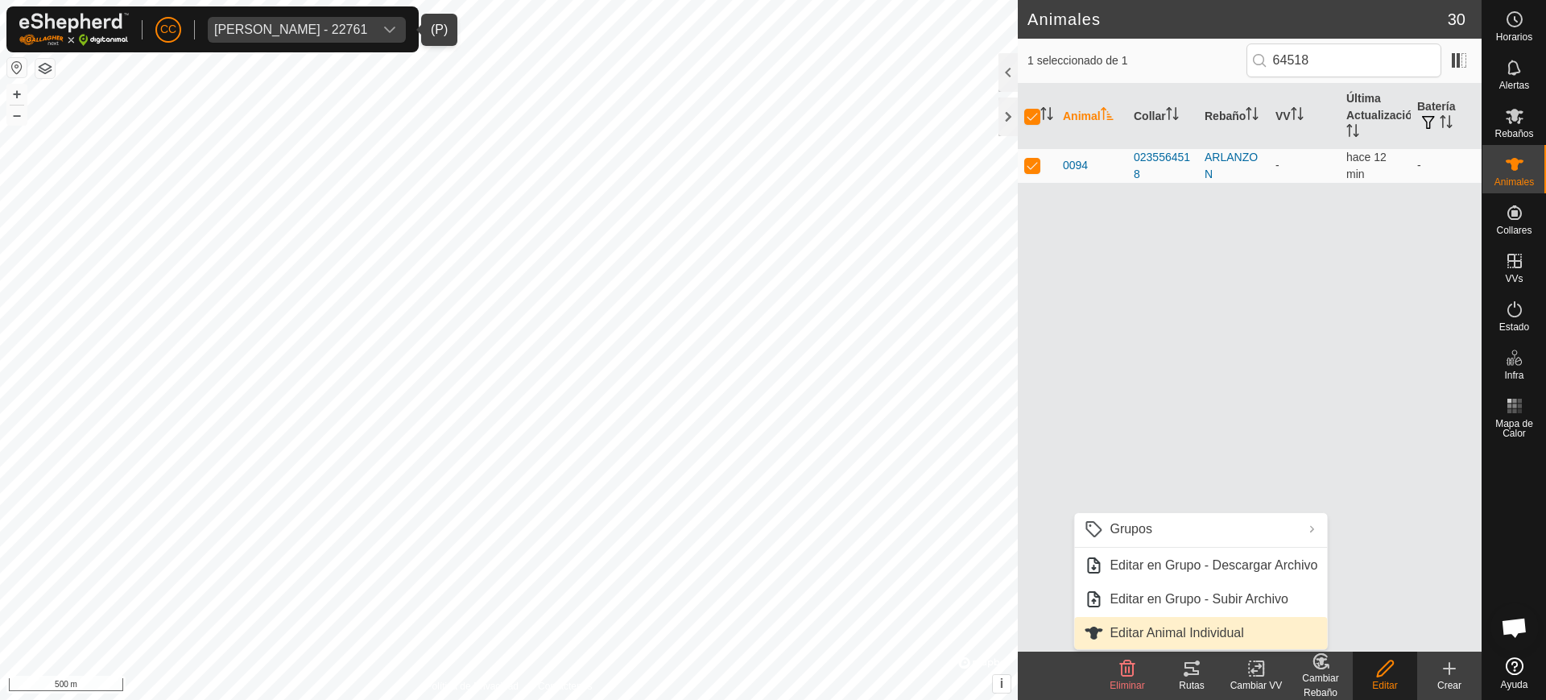
click at [1232, 623] on link "Editar Animal Individual" at bounding box center [1200, 633] width 253 height 32
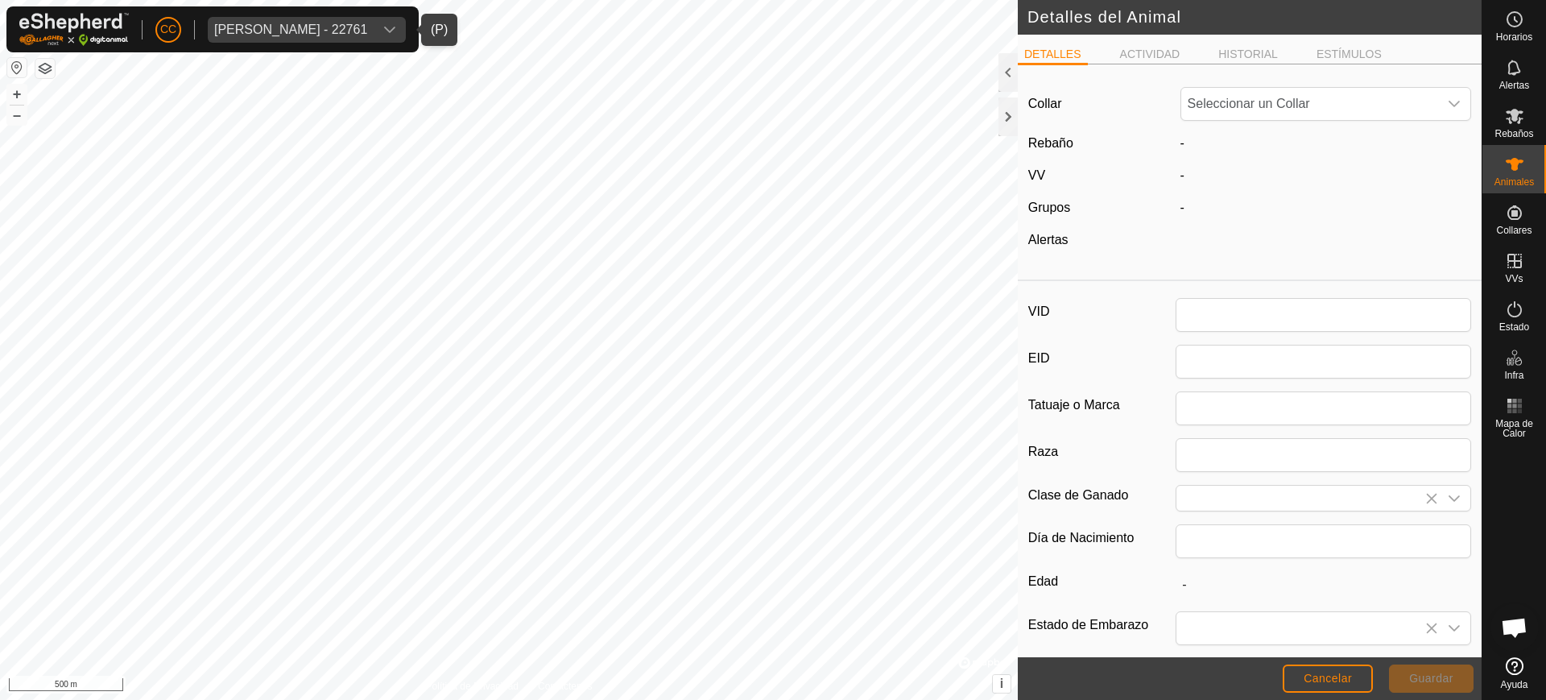
type input "0094"
type input "0"
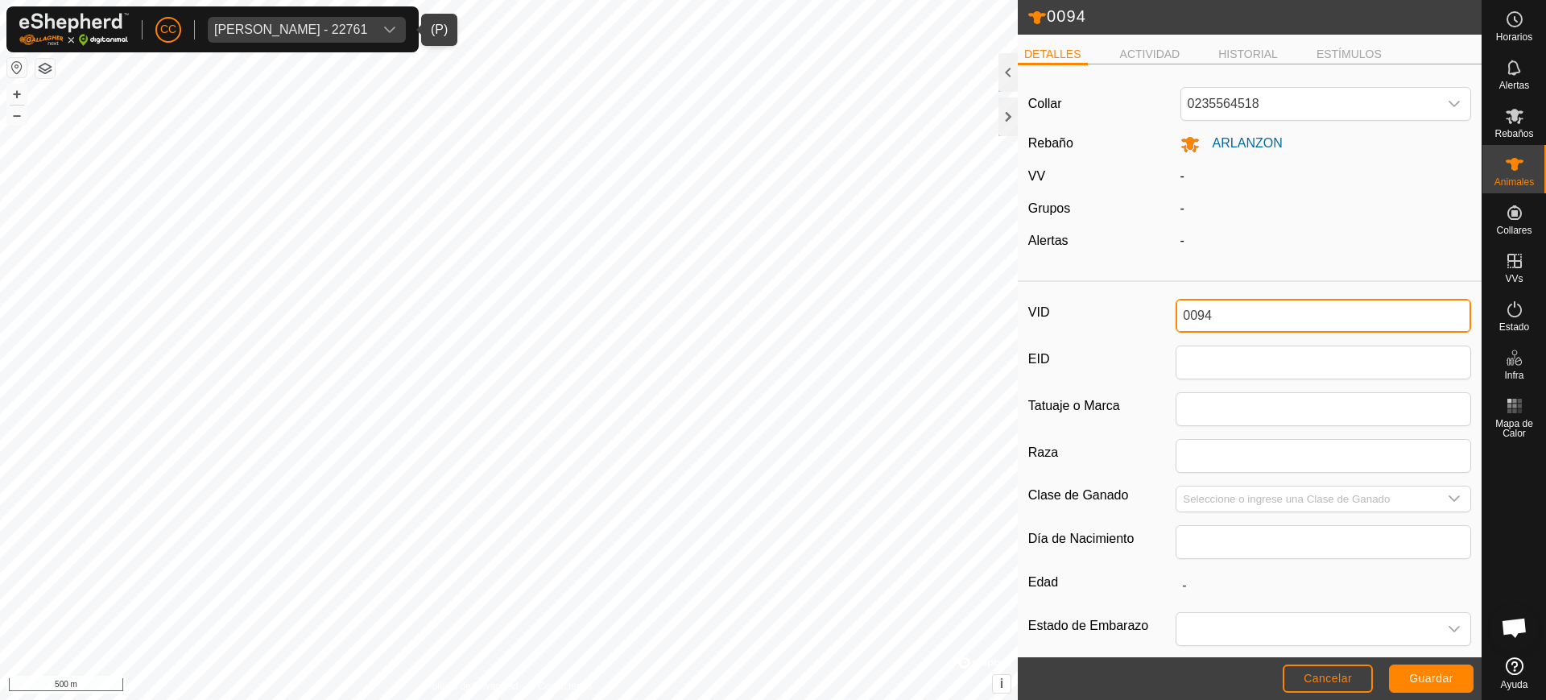
drag, startPoint x: 1252, startPoint y: 328, endPoint x: 1060, endPoint y: 301, distance: 194.3
click at [1060, 301] on div "VID 0094" at bounding box center [1249, 316] width 443 height 34
type input "0426"
click at [1428, 676] on span "Guardar" at bounding box center [1431, 678] width 44 height 13
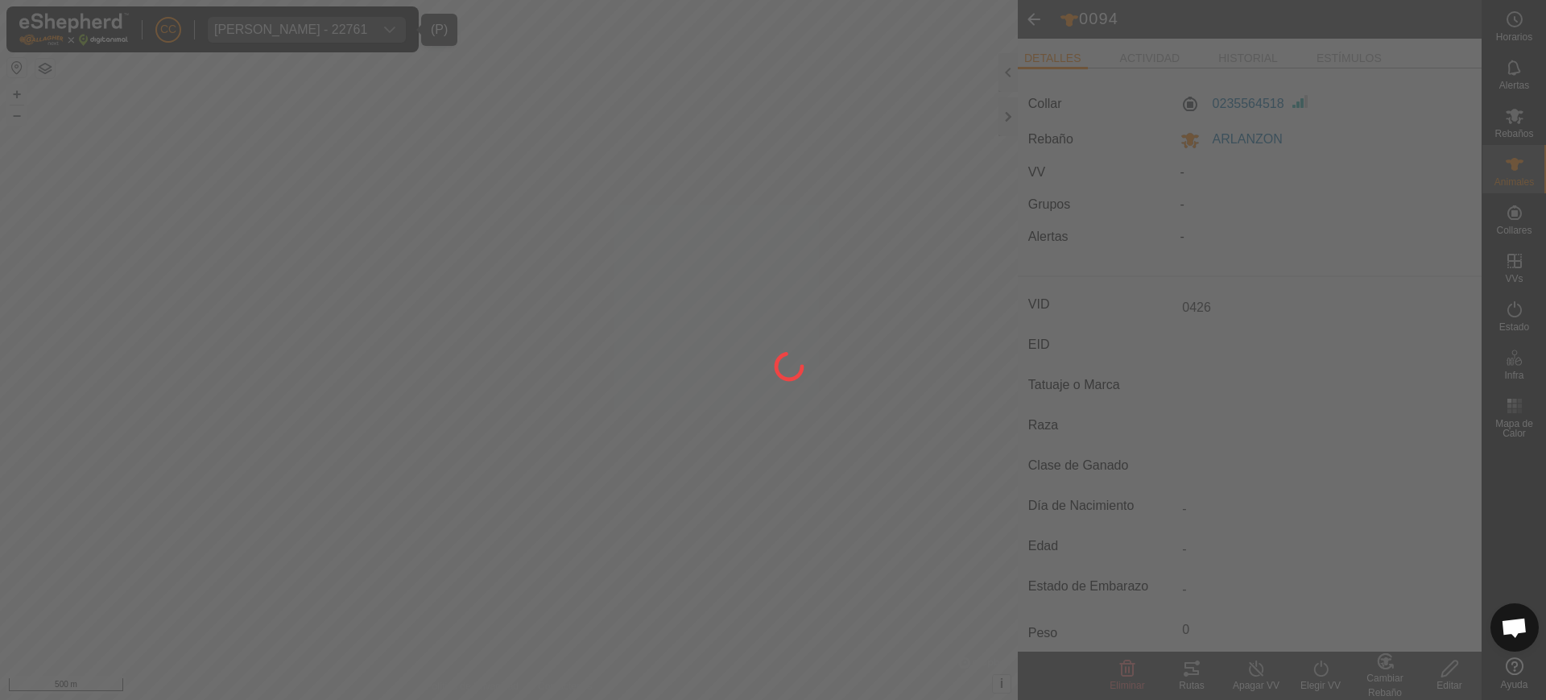
type input "-"
type input "0 kg"
type input "-"
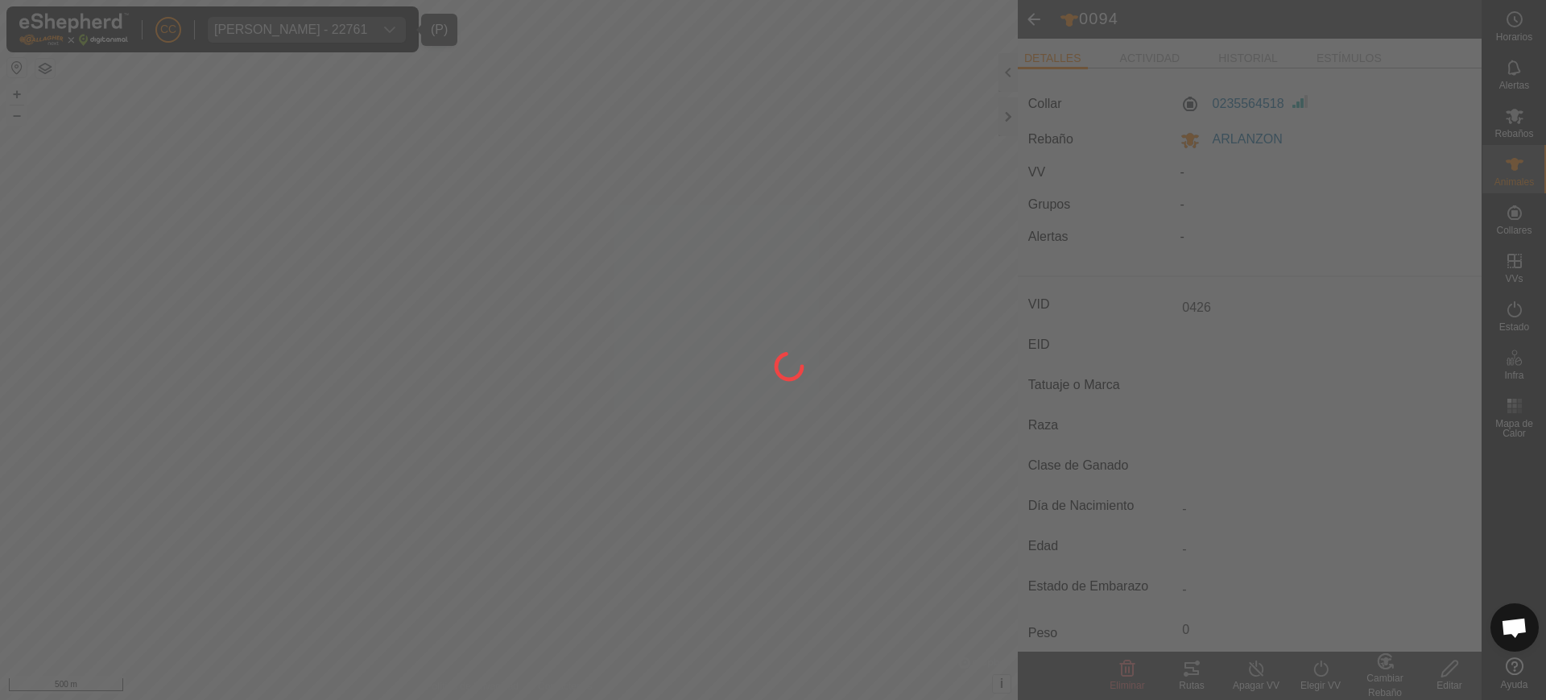
type input "-"
type input "0094"
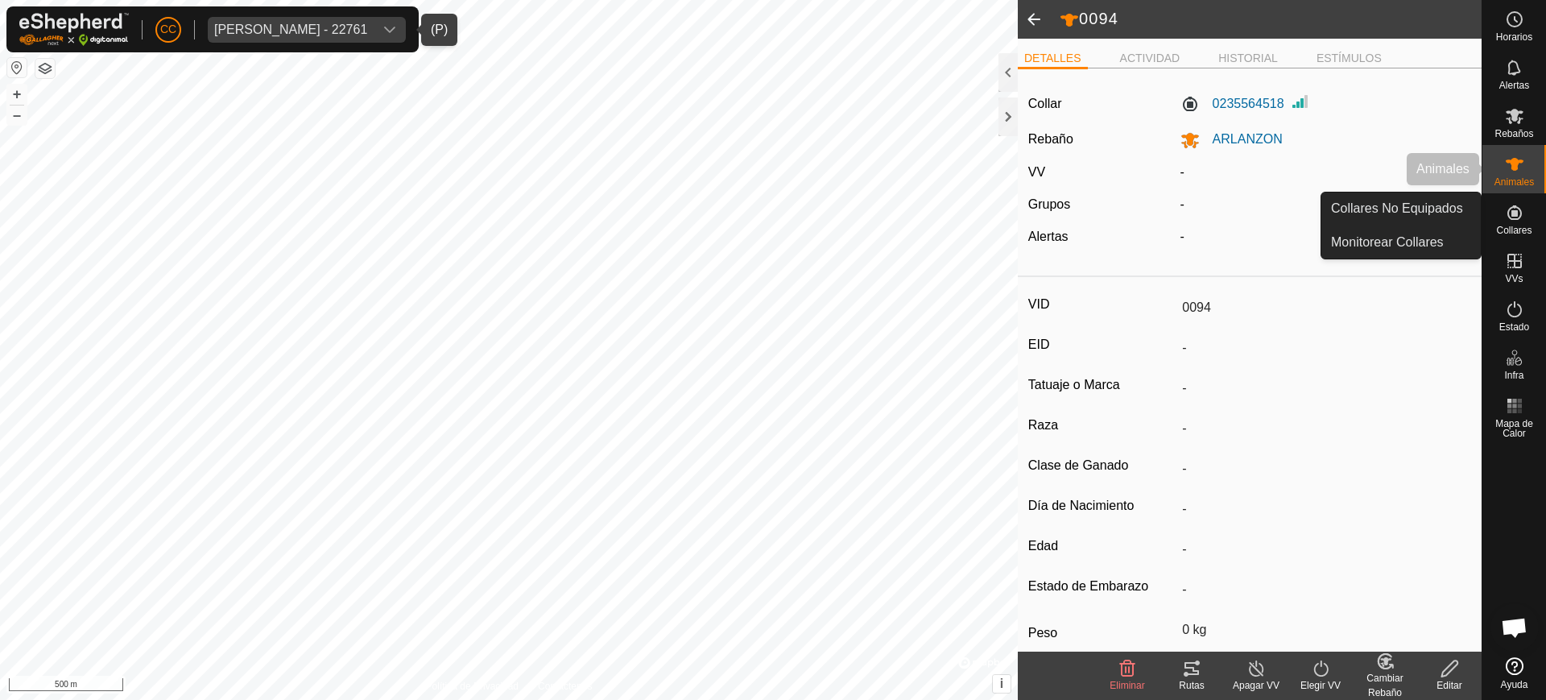
drag, startPoint x: 1517, startPoint y: 180, endPoint x: 1494, endPoint y: 147, distance: 41.1
click at [1517, 180] on span "Animales" at bounding box center [1513, 182] width 39 height 10
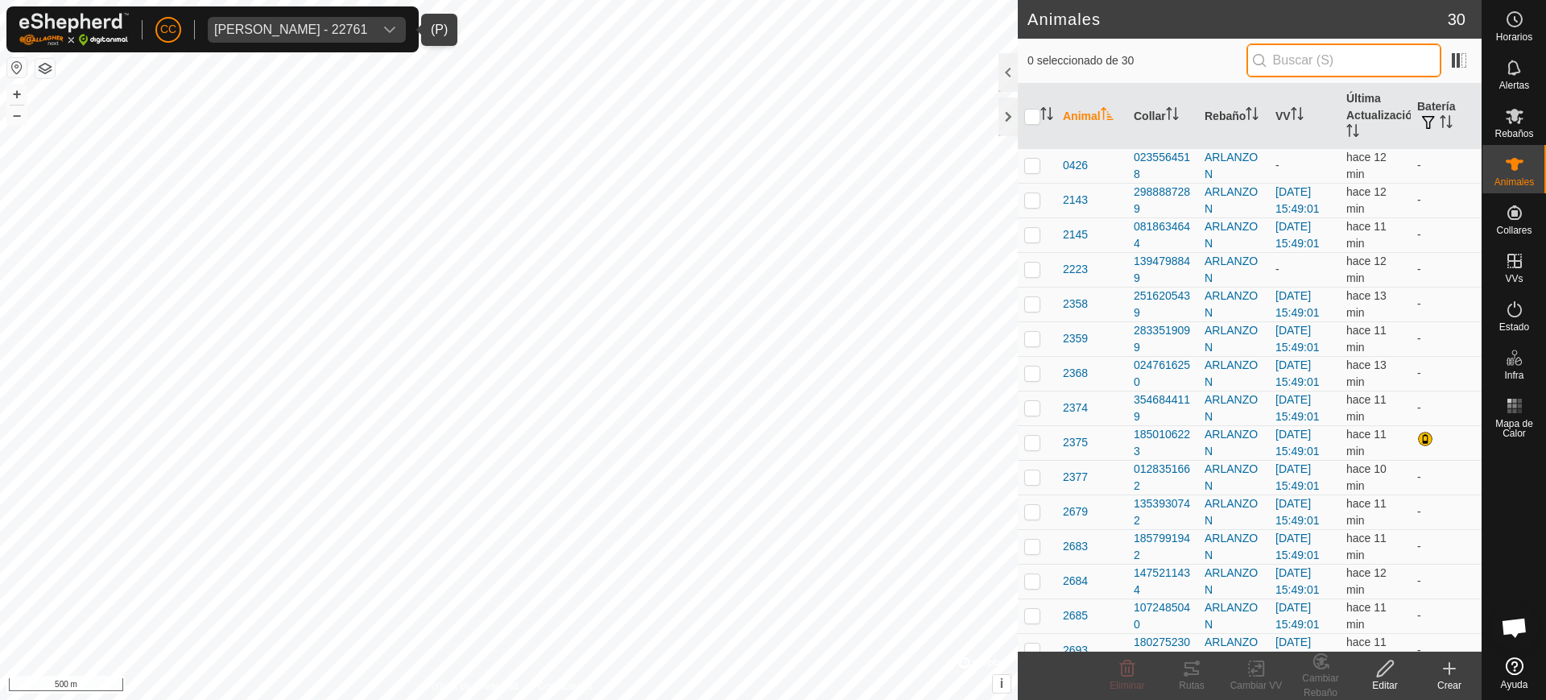
click at [1361, 63] on input "text" at bounding box center [1343, 60] width 195 height 34
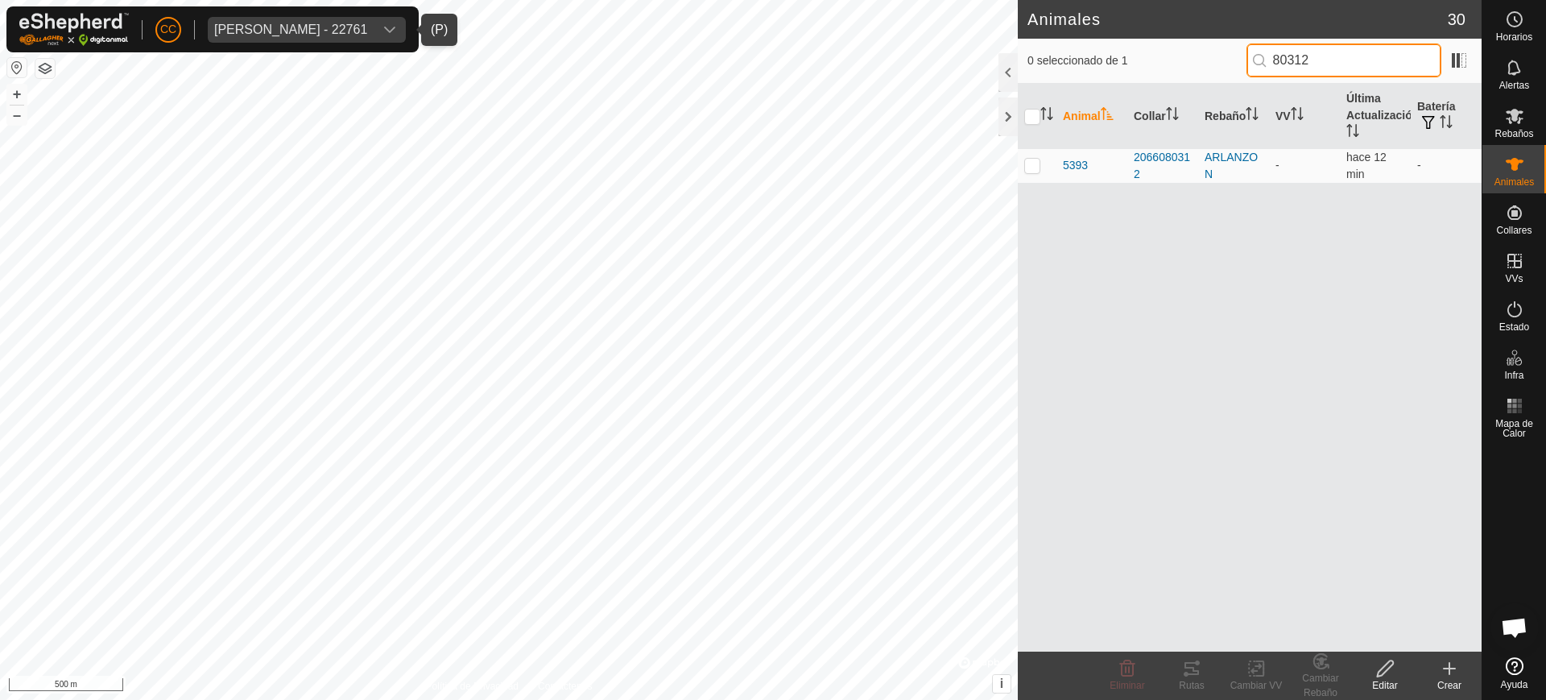
type input "80312"
drag, startPoint x: 1492, startPoint y: 172, endPoint x: 1440, endPoint y: 217, distance: 69.0
click at [1490, 172] on div "Animales" at bounding box center [1514, 169] width 64 height 48
click at [15, 72] on button "button" at bounding box center [16, 67] width 19 height 19
click at [325, 39] on span "[PERSON_NAME] - 22761" at bounding box center [291, 30] width 166 height 26
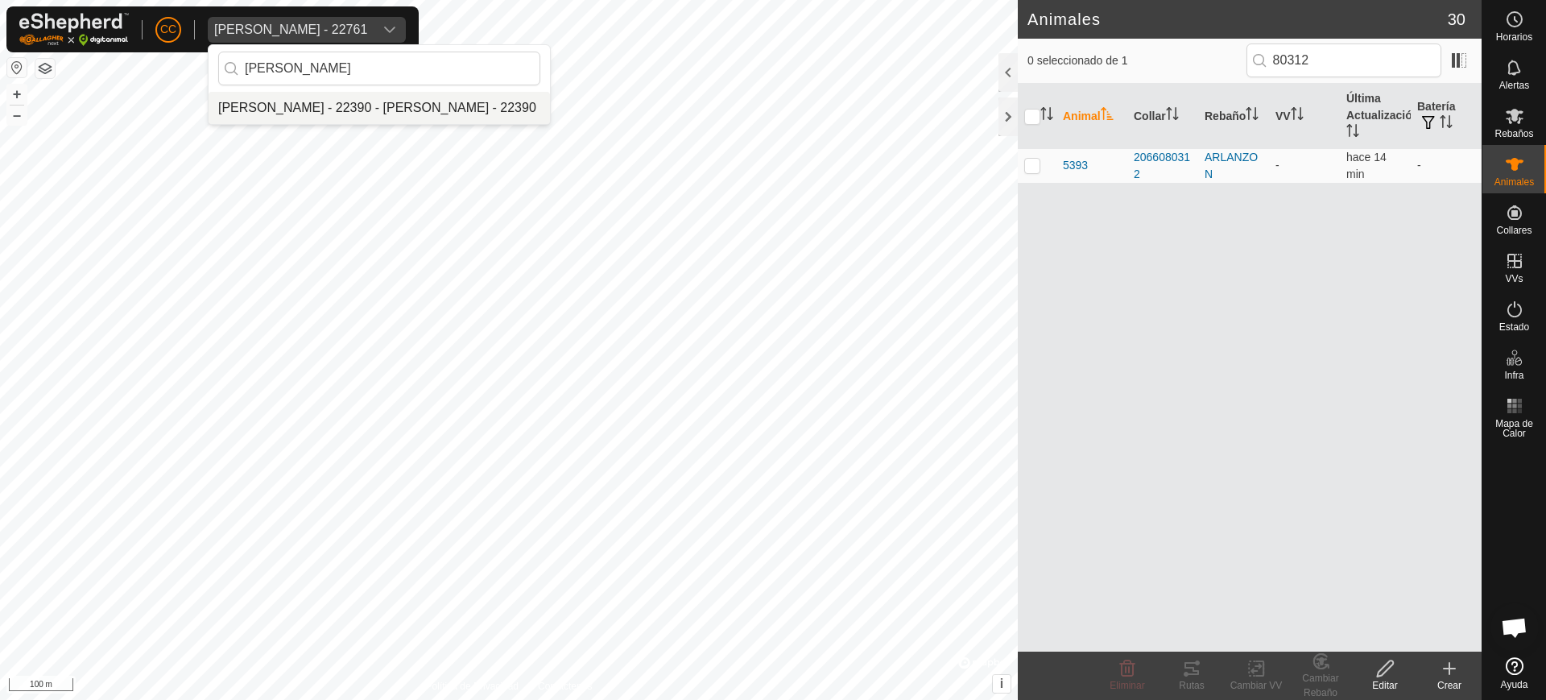
type input "[PERSON_NAME]"
click at [424, 115] on li "[PERSON_NAME] - 22390 - [PERSON_NAME] - 22390" at bounding box center [379, 108] width 341 height 32
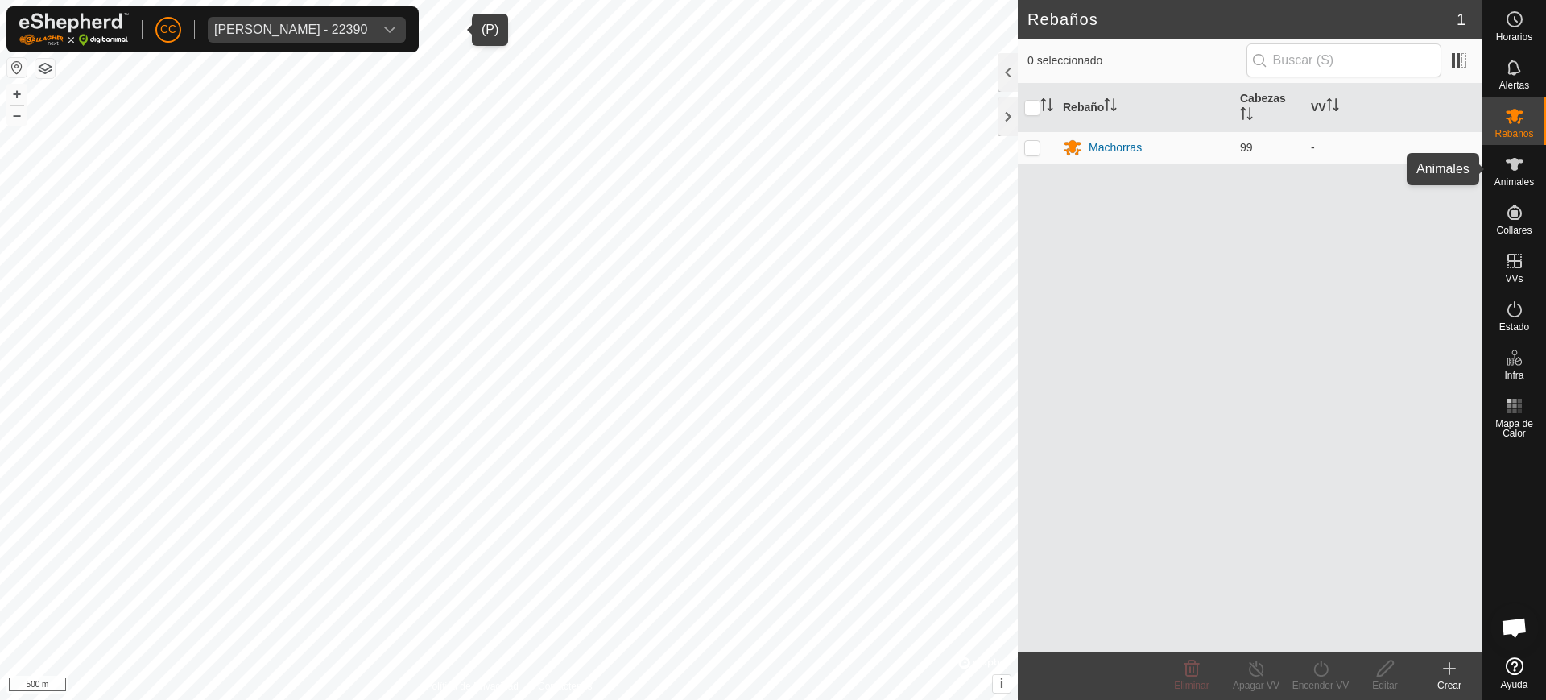
click at [1520, 172] on icon at bounding box center [1514, 164] width 19 height 19
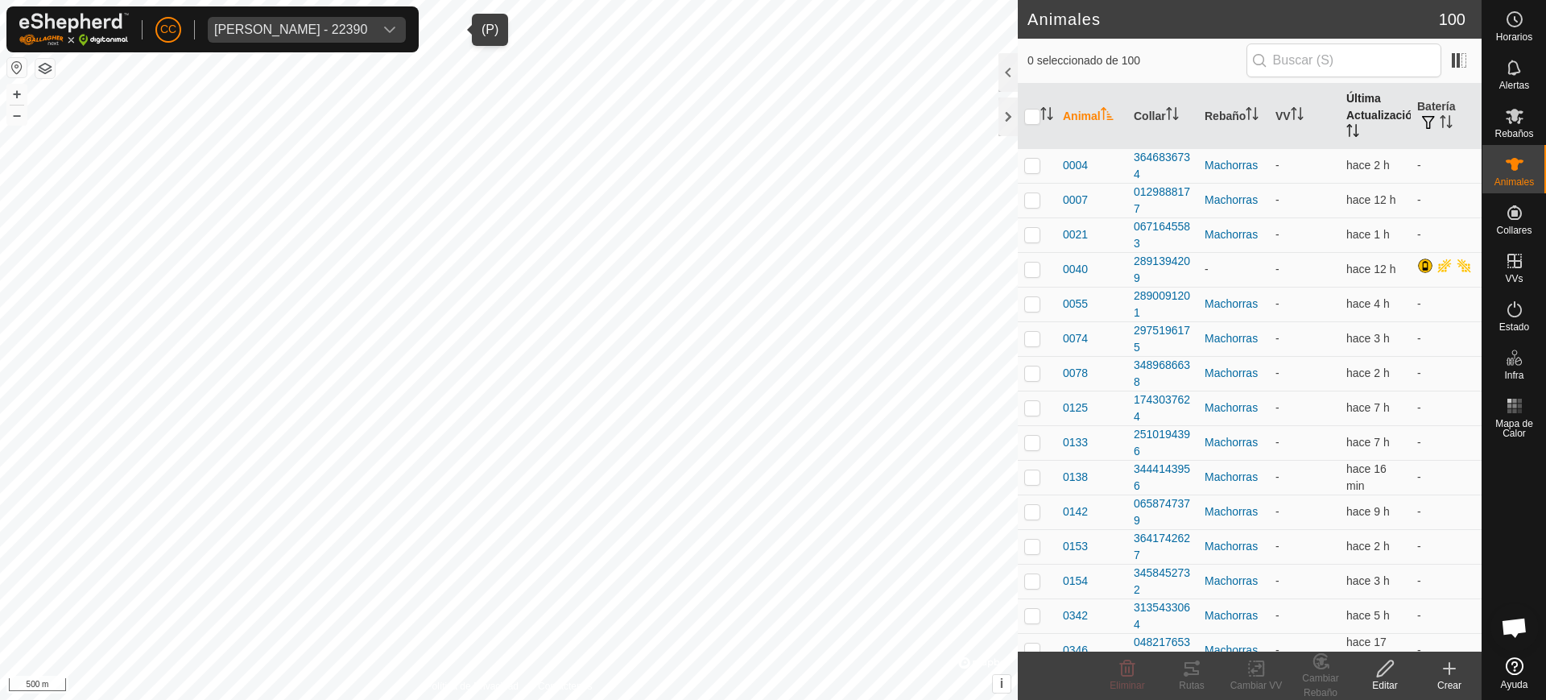
click at [1346, 124] on icon "Activar para ordenar" at bounding box center [1352, 130] width 13 height 13
click at [1349, 139] on th "Última Actualización" at bounding box center [1375, 116] width 71 height 65
click at [1461, 60] on span at bounding box center [1459, 61] width 26 height 26
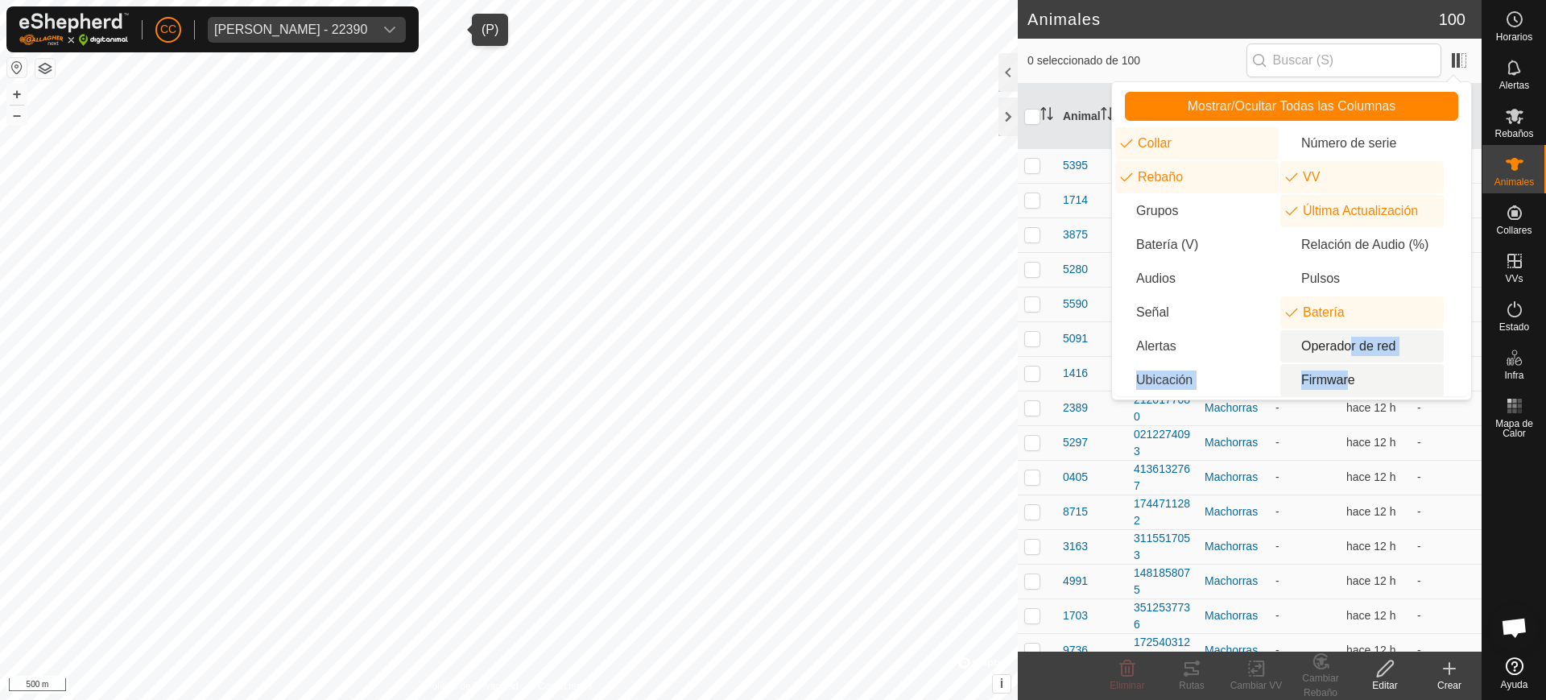
click at [1345, 364] on ul "Collar Número de serie Rebaño VV Grupos Última Actualización Batería (V) Relaci…" at bounding box center [1291, 261] width 353 height 269
click at [1342, 374] on li "Firmware" at bounding box center [1361, 380] width 163 height 32
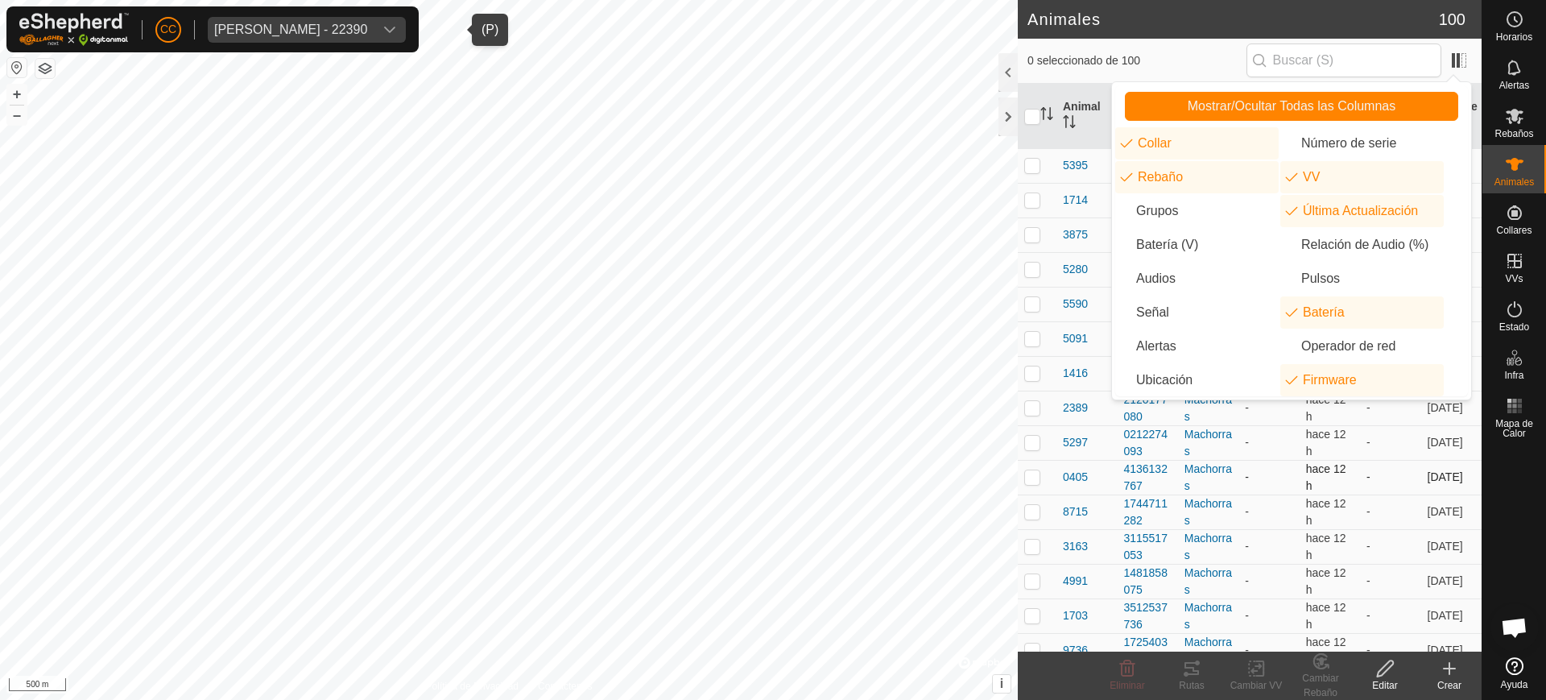
click at [1421, 477] on td "[DATE]" at bounding box center [1451, 477] width 60 height 35
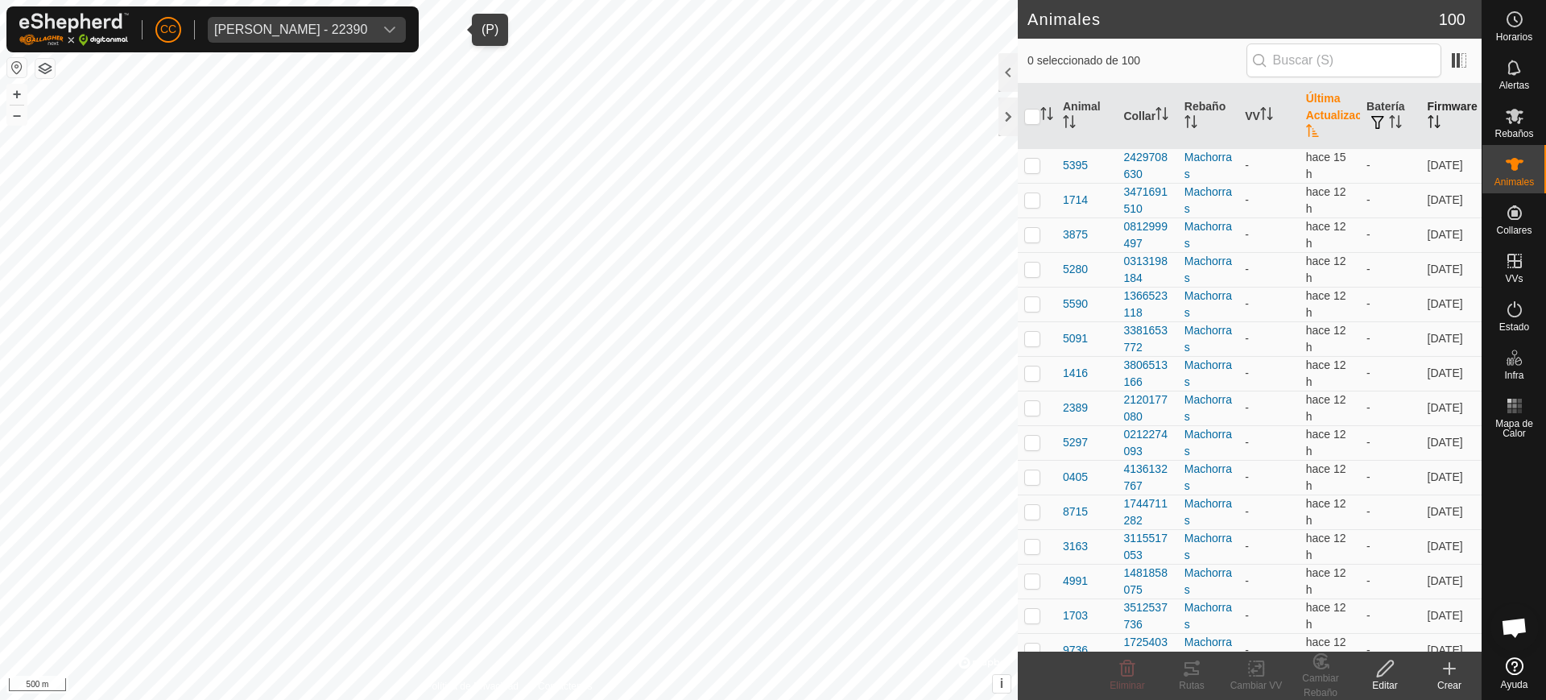
click at [1421, 113] on th "Firmware" at bounding box center [1451, 116] width 60 height 65
click at [1421, 115] on th "Firmware" at bounding box center [1451, 116] width 60 height 65
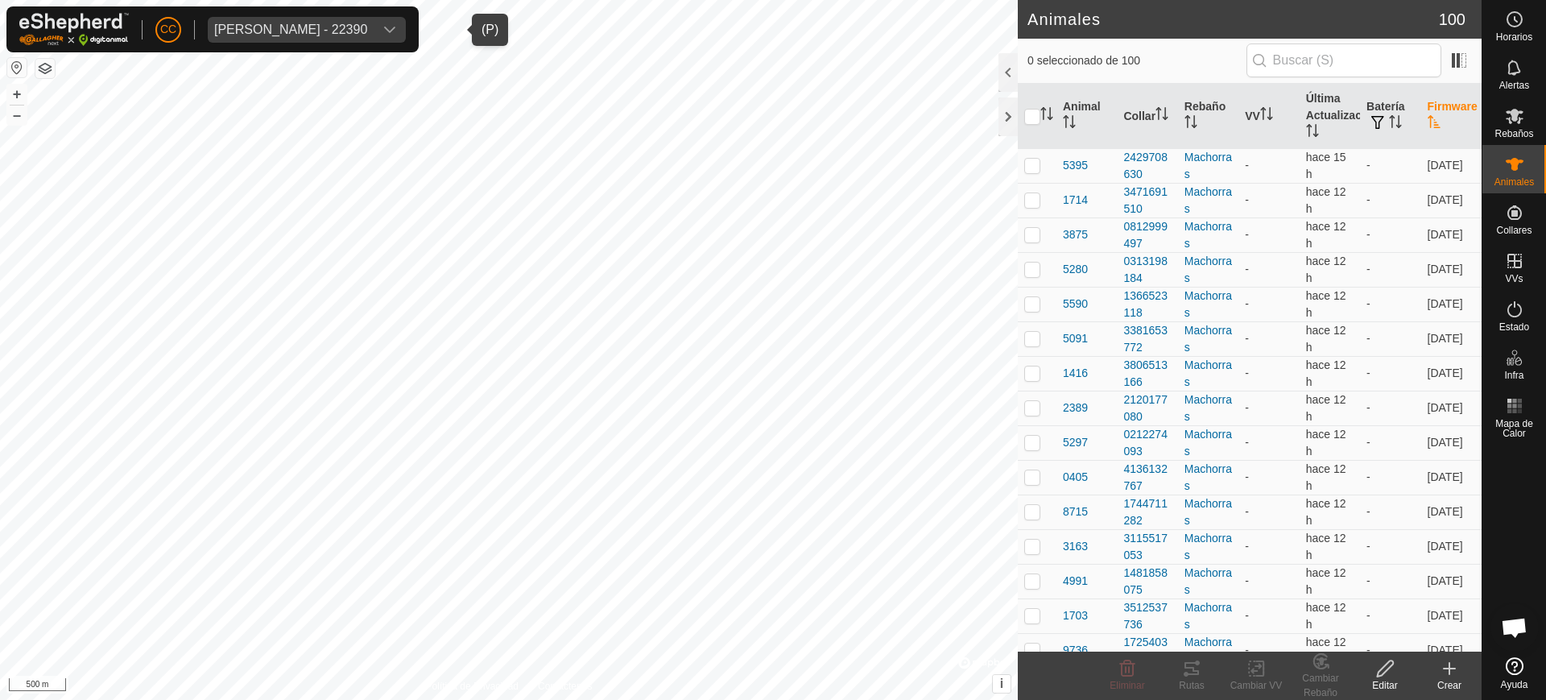
click at [1421, 115] on th "Firmware" at bounding box center [1451, 116] width 60 height 65
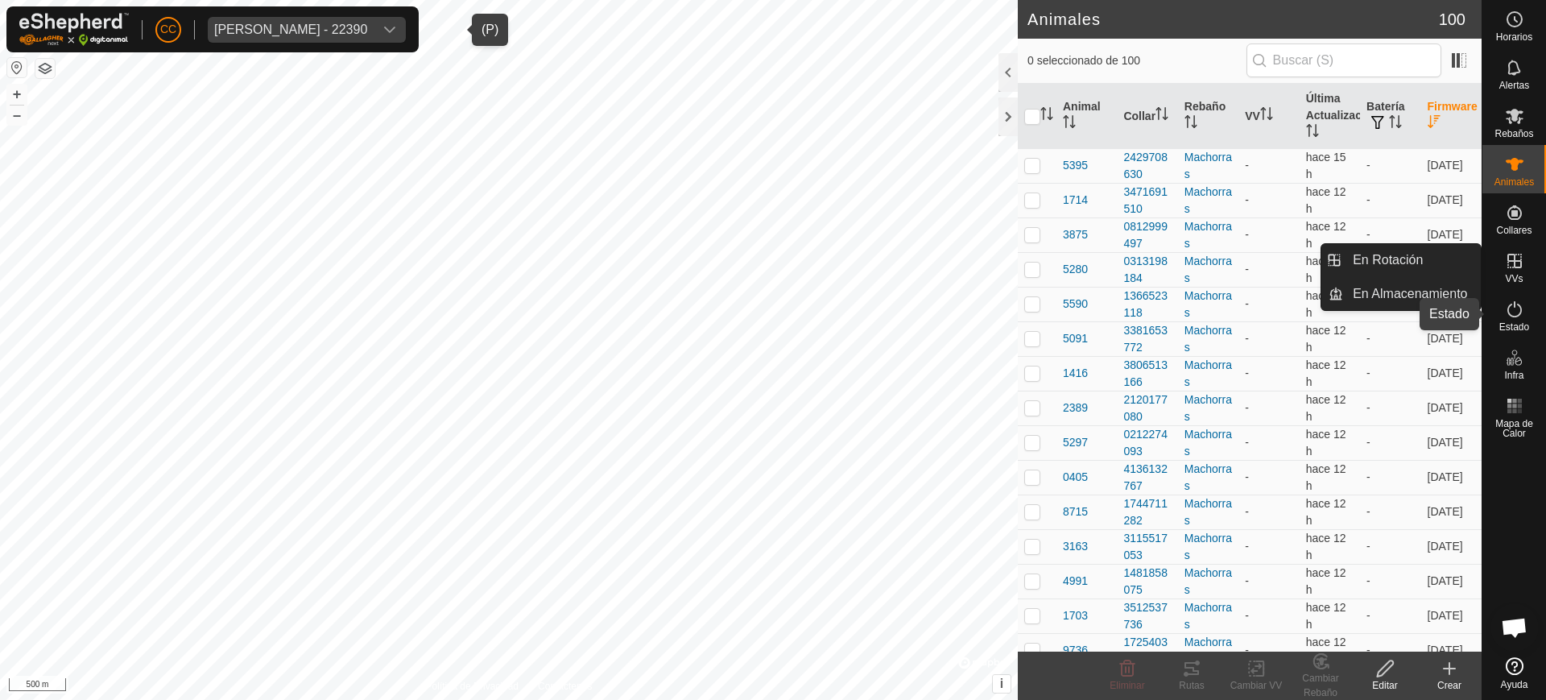
click at [1523, 313] on icon at bounding box center [1514, 309] width 19 height 19
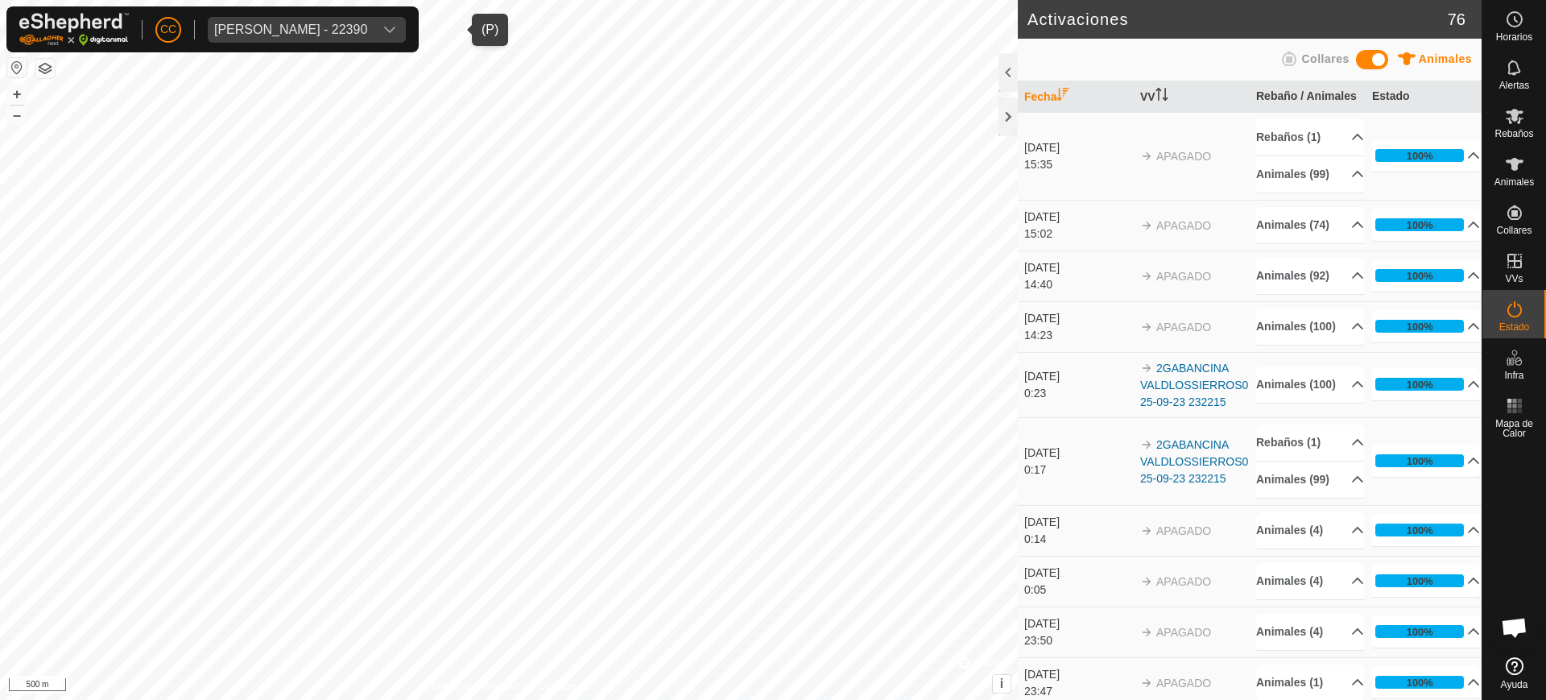
click at [273, 32] on div "[PERSON_NAME] - 22390" at bounding box center [290, 29] width 153 height 13
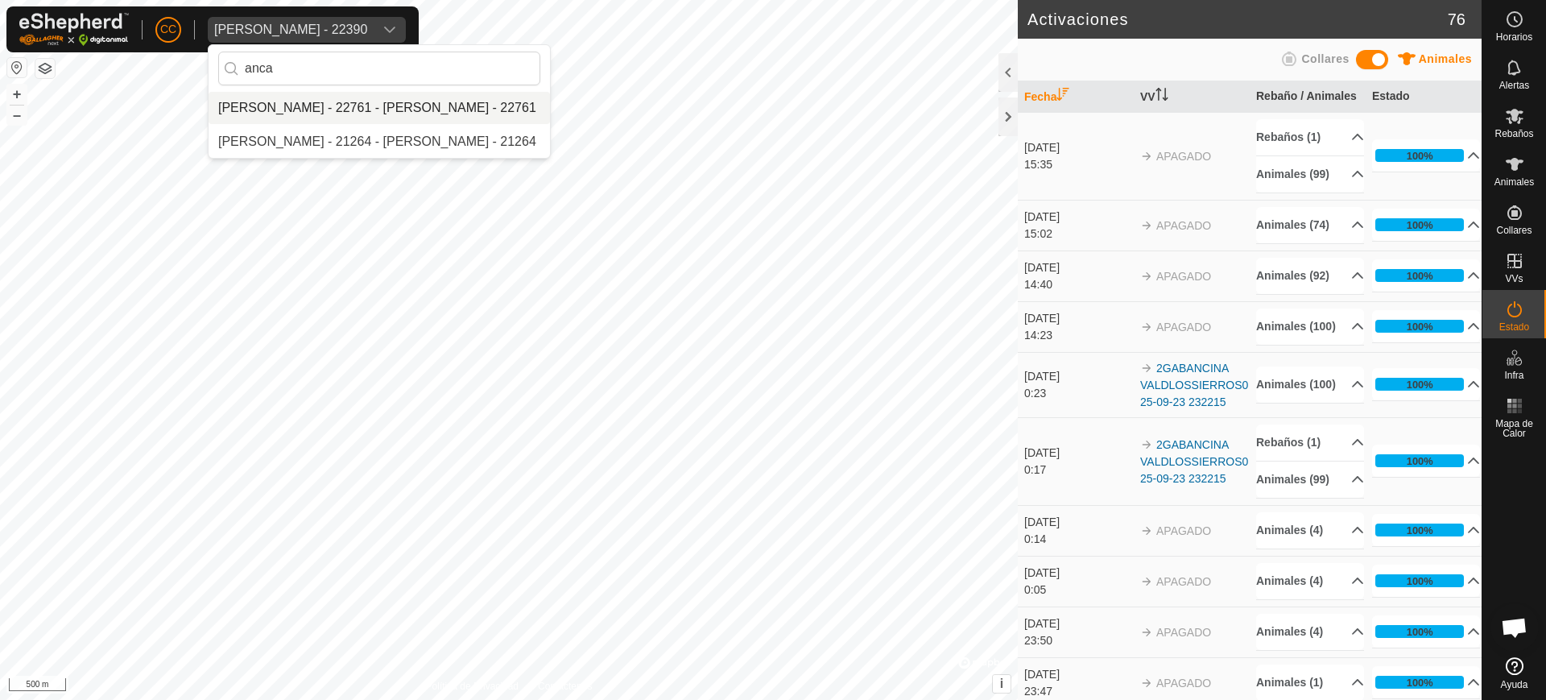
type input "anca"
click at [295, 103] on li "[PERSON_NAME] - 22761 - [PERSON_NAME] - 22761" at bounding box center [379, 108] width 341 height 32
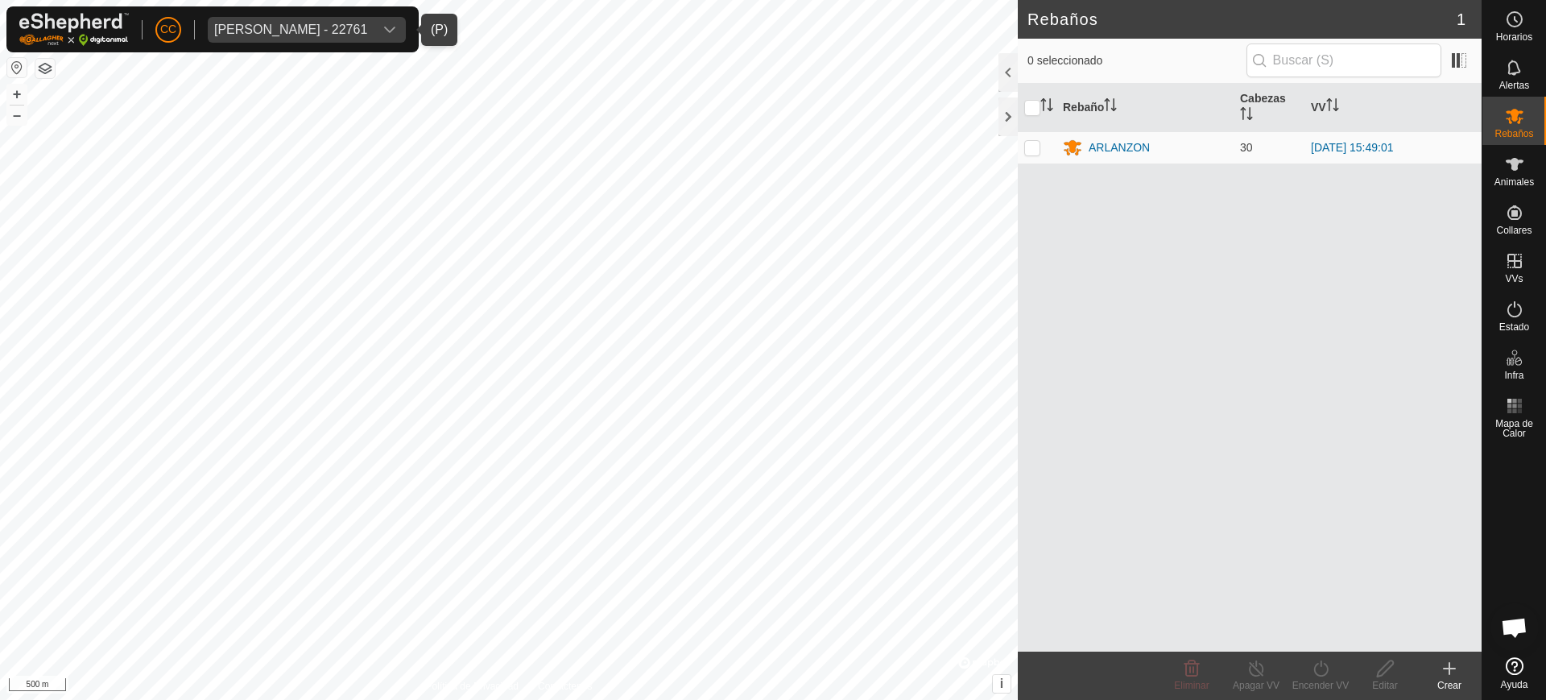
click at [19, 64] on button "button" at bounding box center [16, 67] width 19 height 19
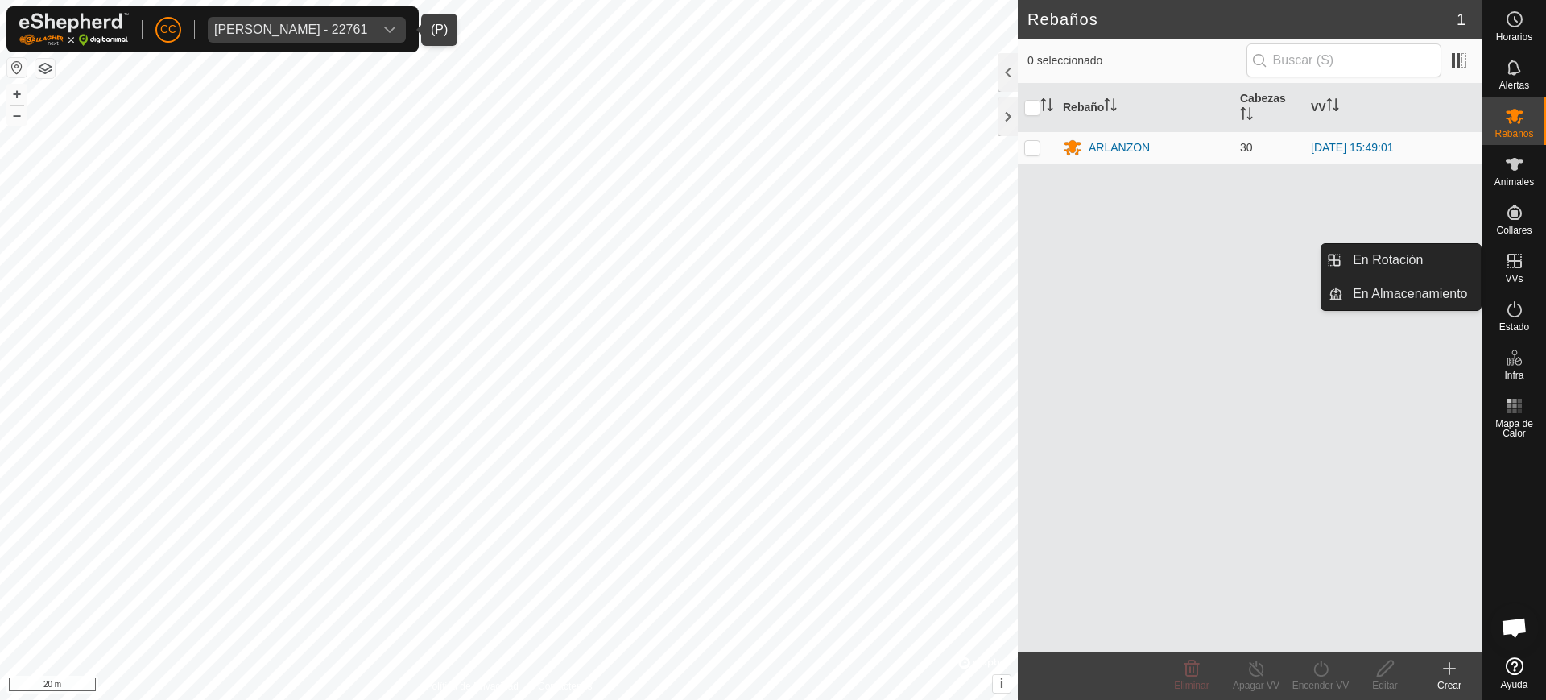
click at [1494, 257] on div "VVs" at bounding box center [1514, 266] width 64 height 48
click at [1436, 246] on link "En Rotación" at bounding box center [1412, 260] width 138 height 32
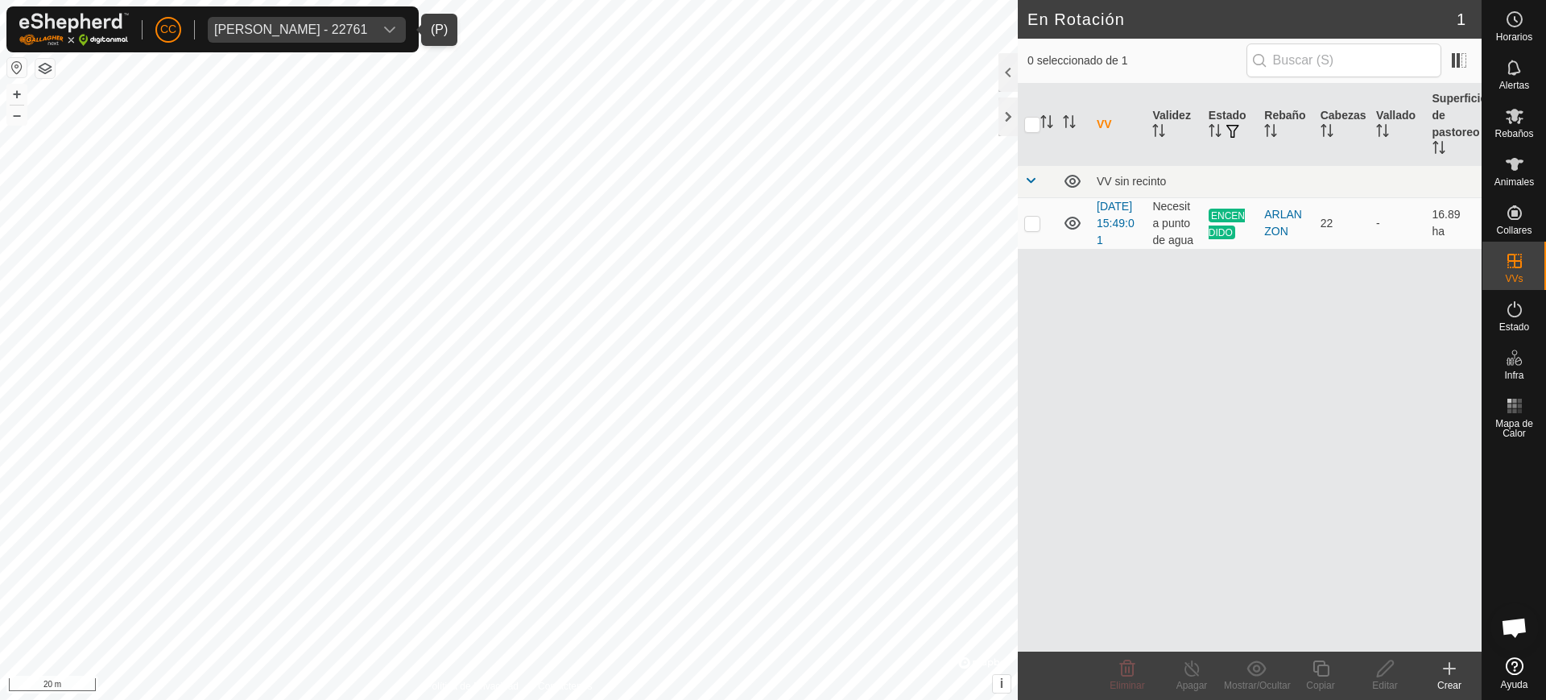
click at [1450, 685] on div "Crear" at bounding box center [1449, 685] width 64 height 14
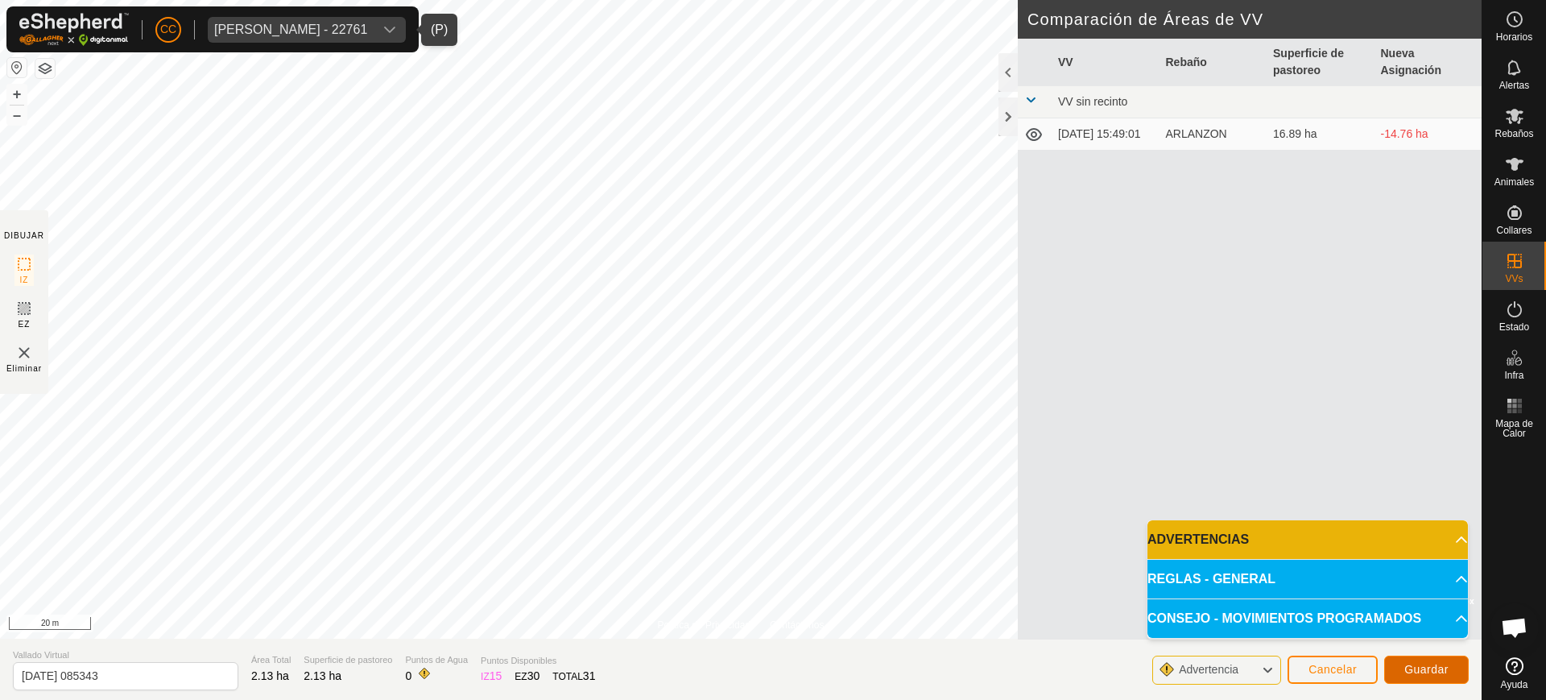
click at [1415, 673] on span "Guardar" at bounding box center [1426, 669] width 44 height 13
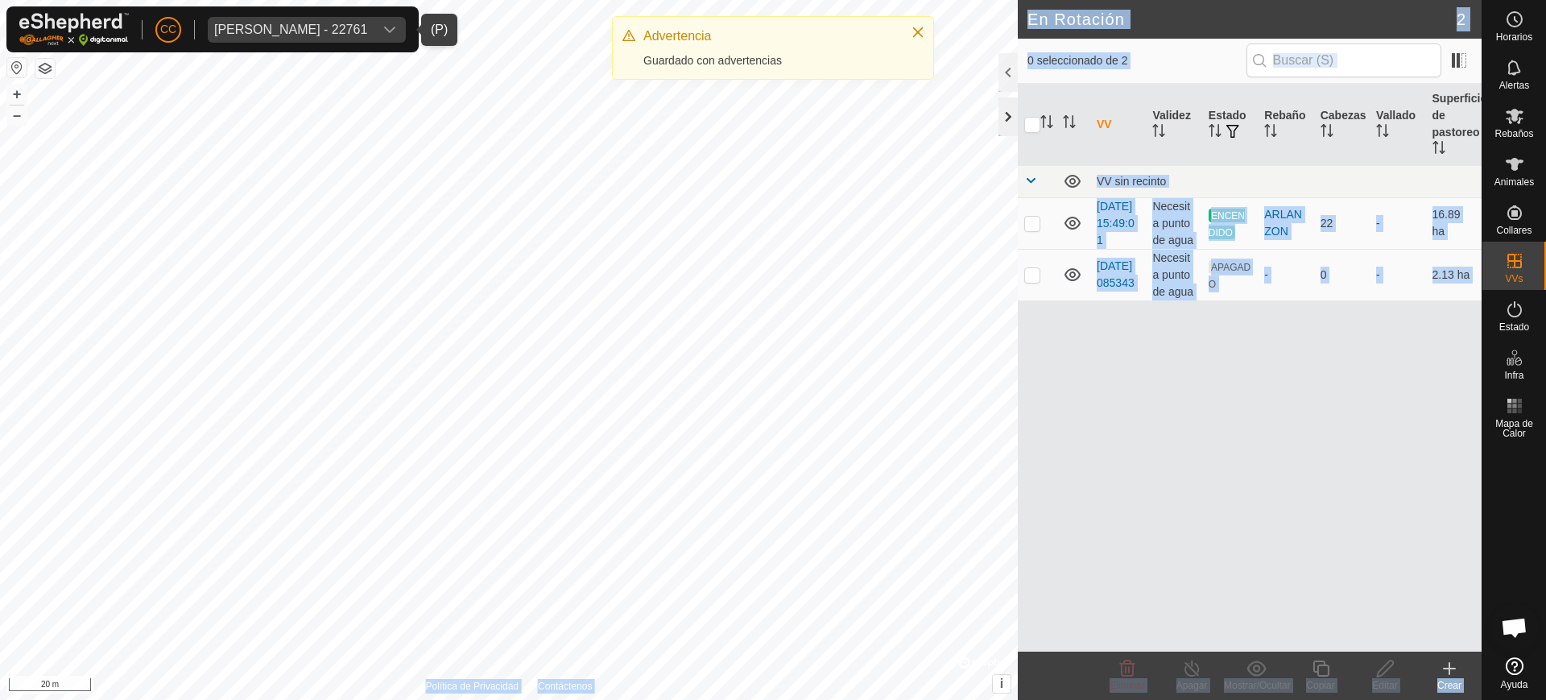
click at [958, 133] on div "En Rotación 2 0 seleccionado de 2 VV Validez Estado Rebaño Cabezas Vallado Supe…" at bounding box center [741, 350] width 1482 height 700
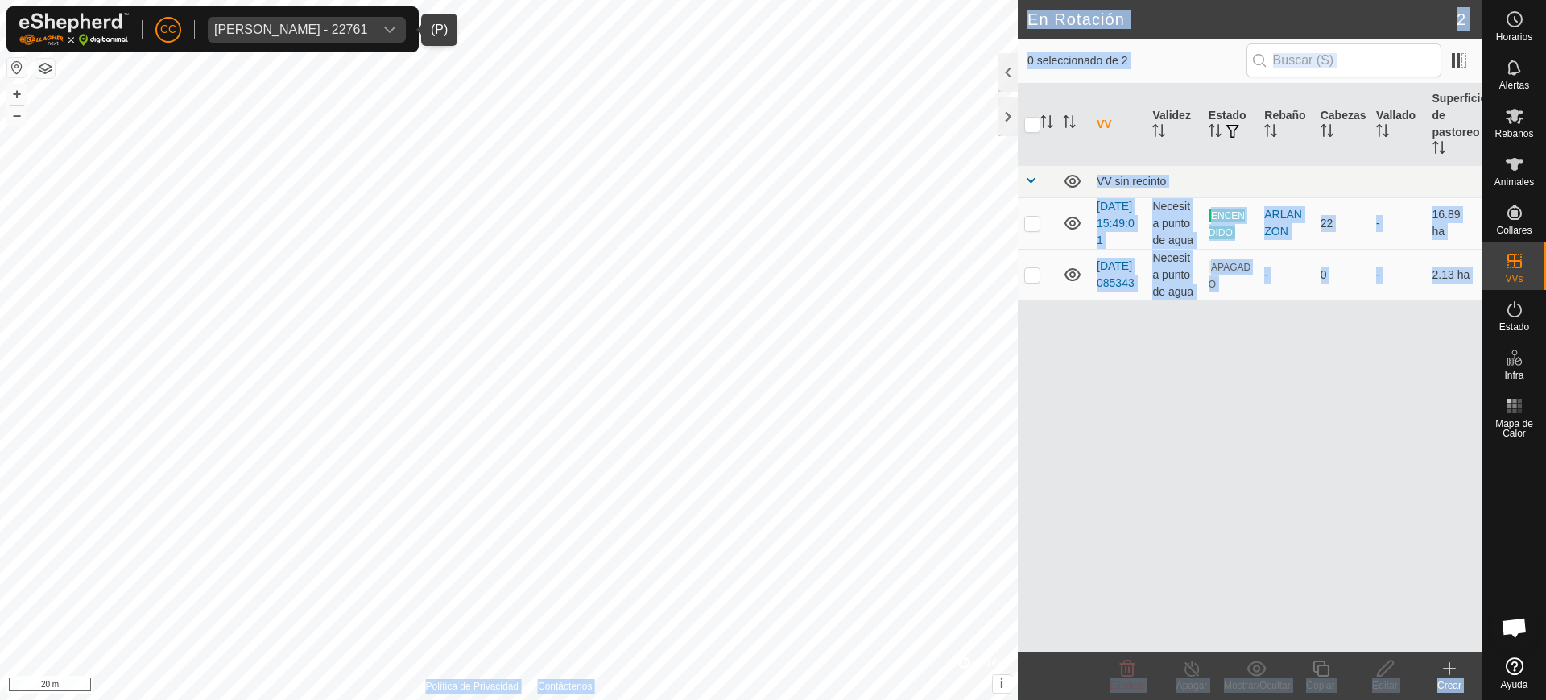
click at [1159, 405] on div "VV Validez Estado Rebaño Cabezas Vallado Superficie de pastoreo VV sin recinto …" at bounding box center [1250, 368] width 464 height 568
click at [1029, 281] on p-checkbox at bounding box center [1032, 274] width 16 height 13
checkbox input "true"
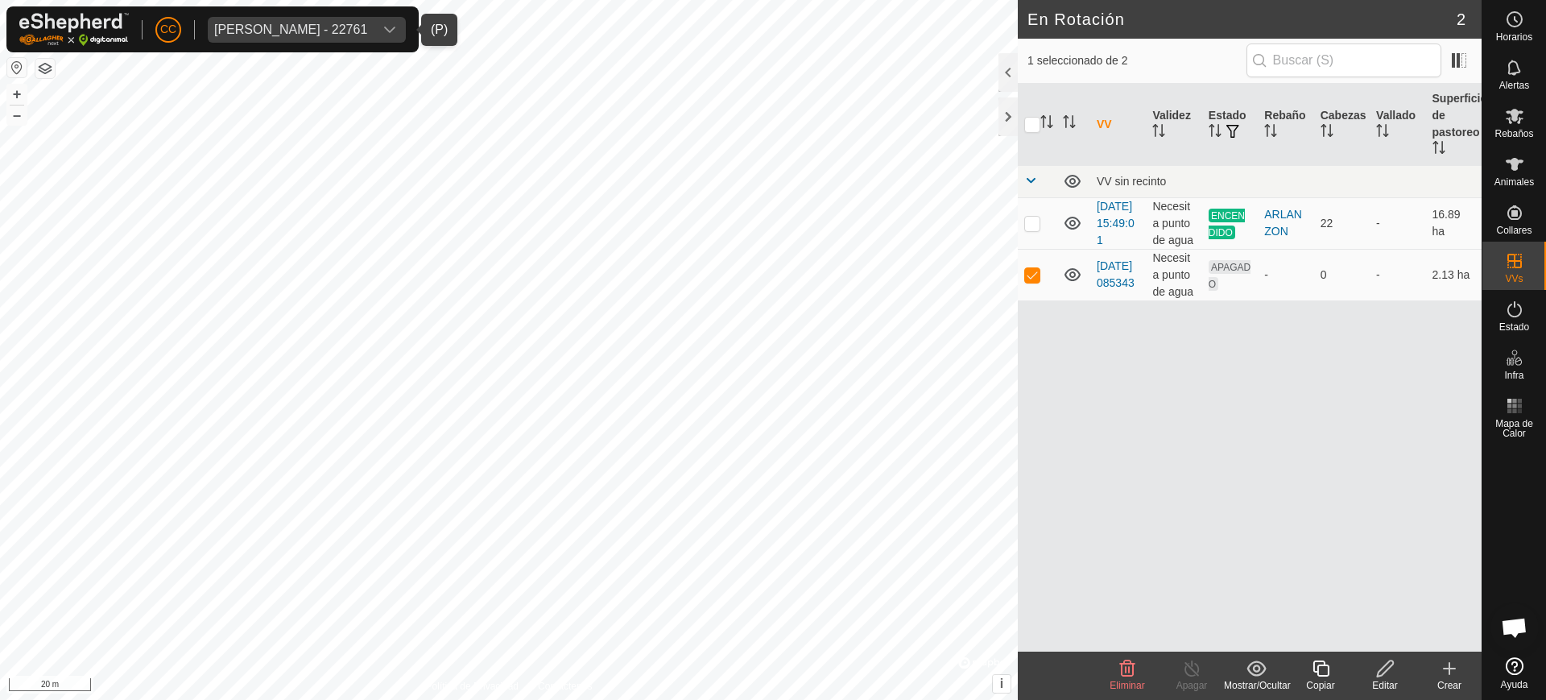
click at [1390, 672] on icon at bounding box center [1385, 668] width 20 height 19
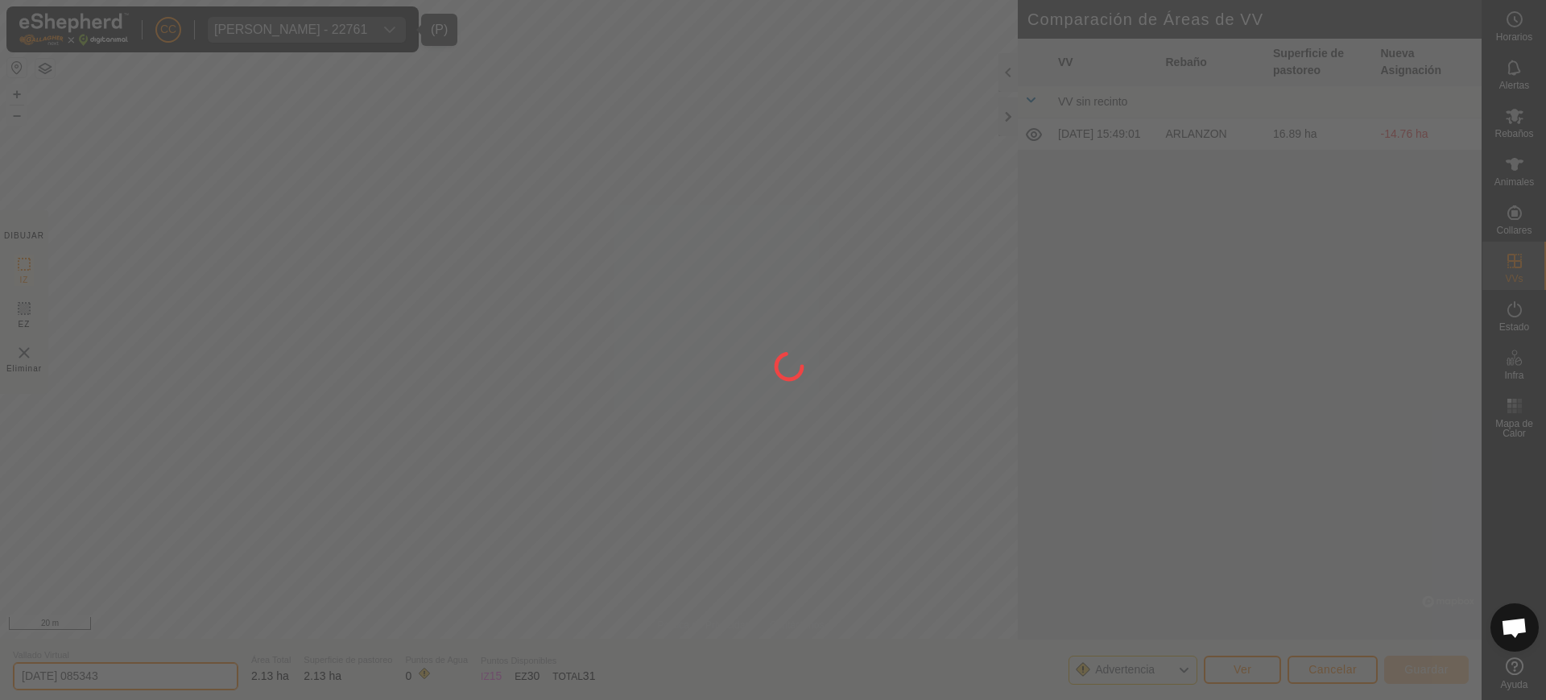
drag, startPoint x: 151, startPoint y: 669, endPoint x: 0, endPoint y: 584, distance: 173.1
click at [0, 622] on div "CC [PERSON_NAME] - 22761 Horarios Alertas Rebaños Animales Collares VVs Estado …" at bounding box center [773, 350] width 1546 height 700
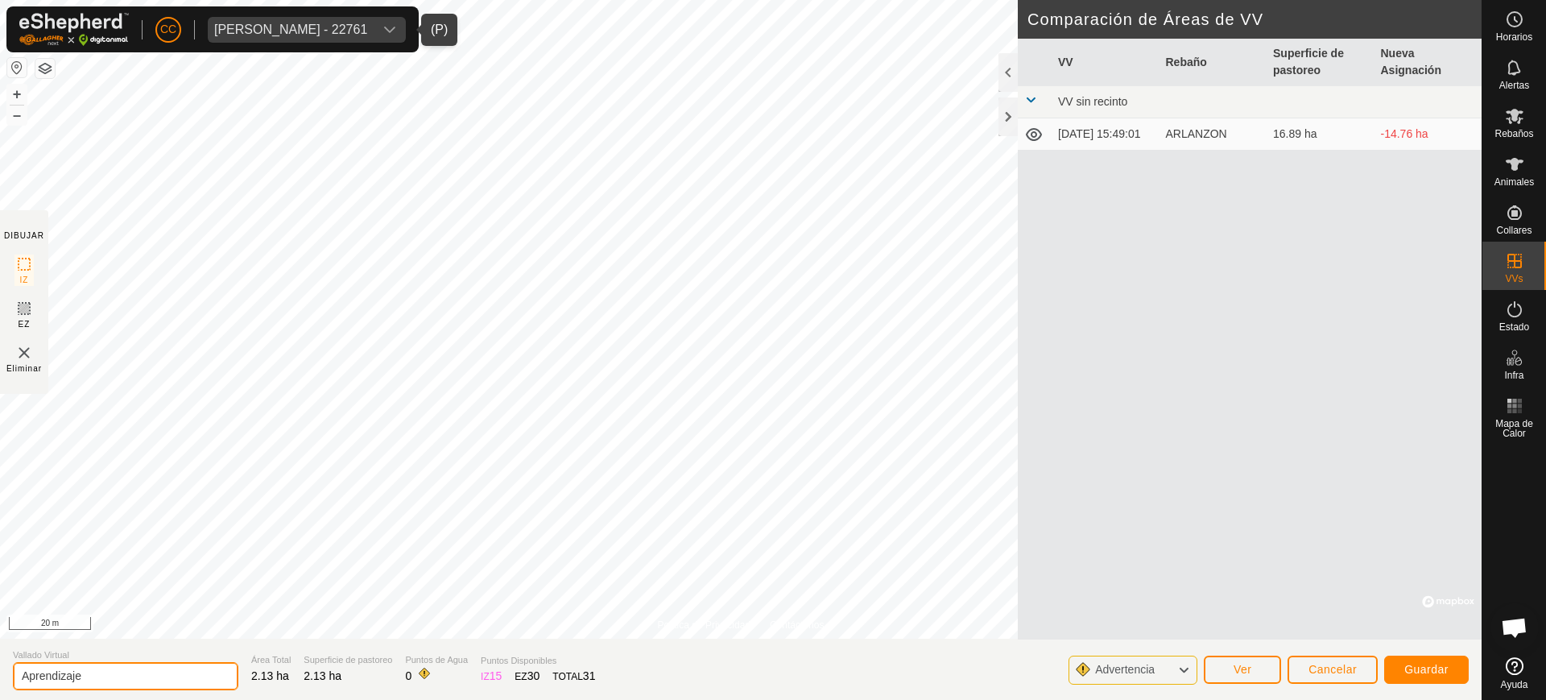
type input "Aprendizaje"
click at [1434, 671] on span "Guardar" at bounding box center [1426, 669] width 44 height 13
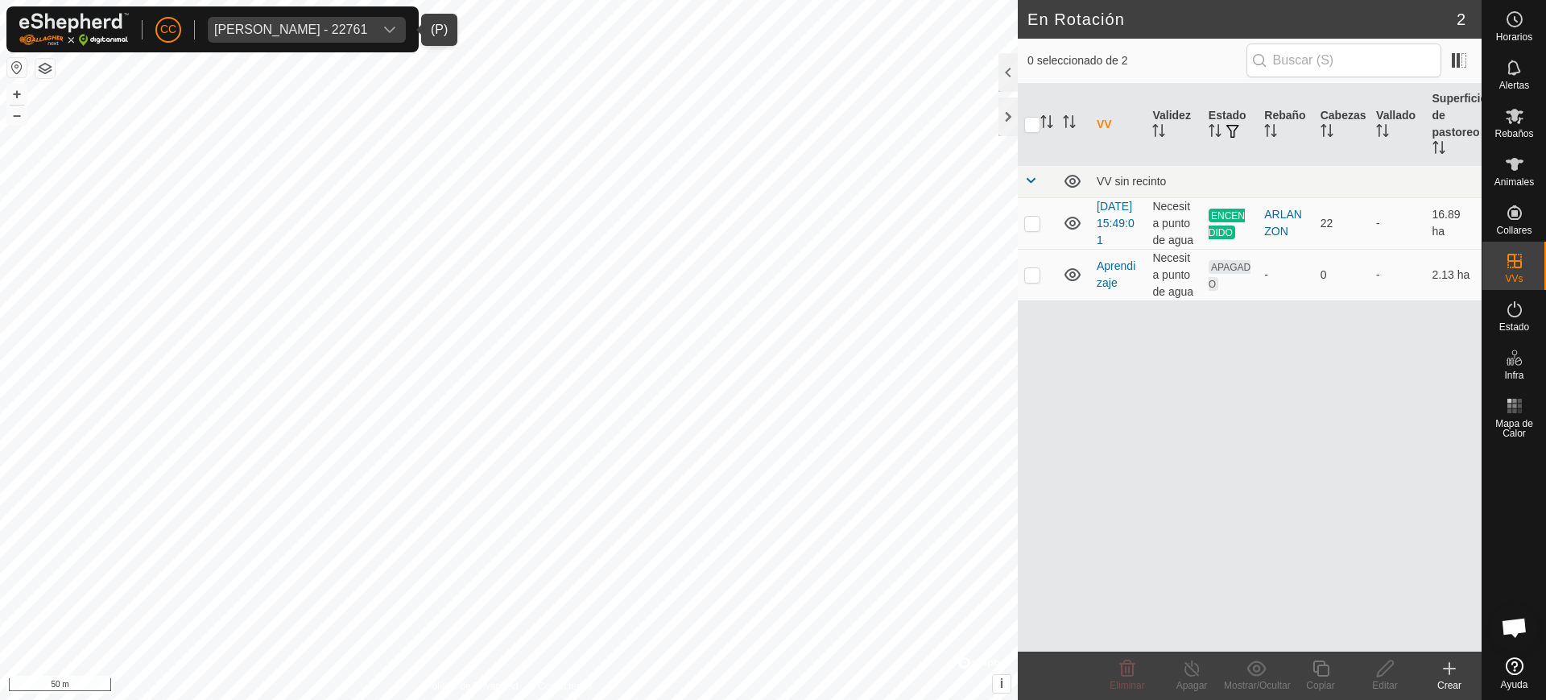
checkbox input "true"
click at [1379, 675] on icon at bounding box center [1385, 668] width 20 height 19
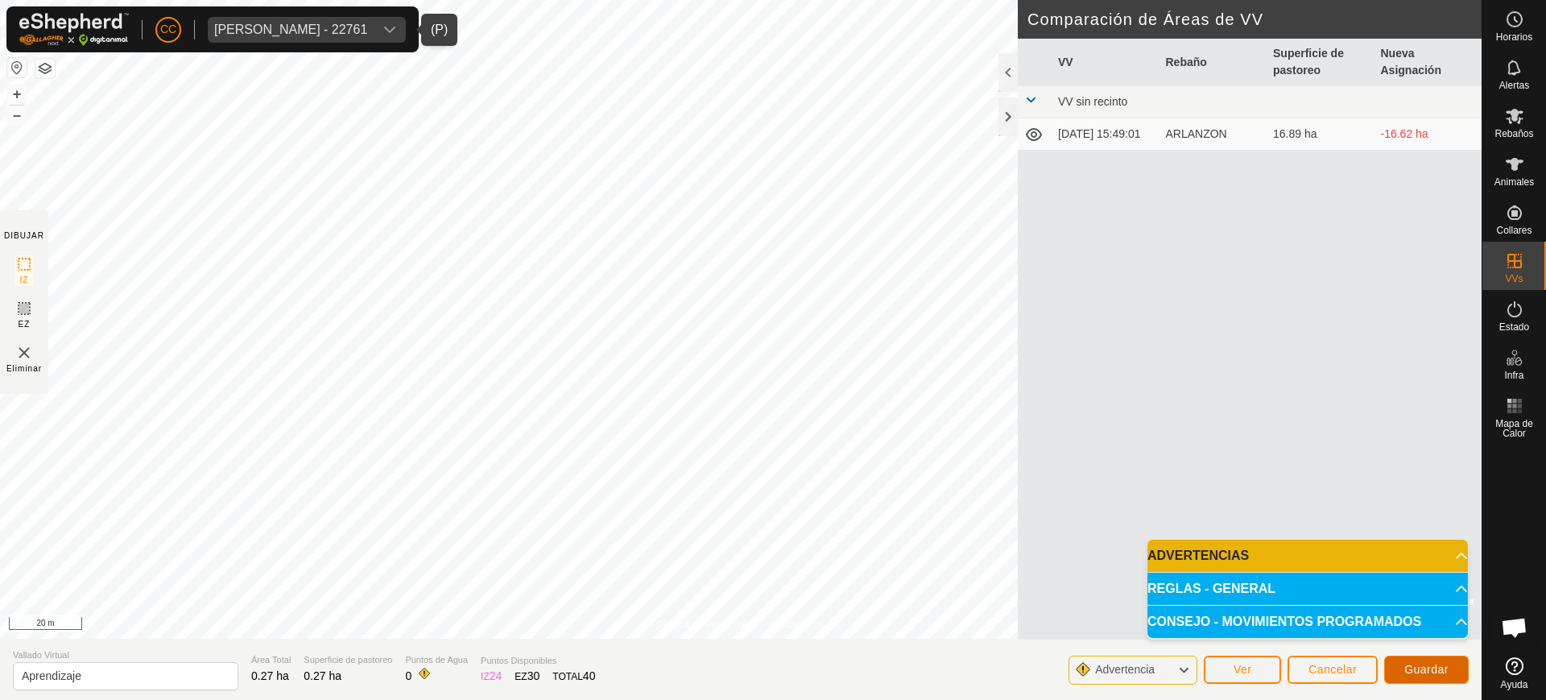
click at [1423, 665] on span "Guardar" at bounding box center [1426, 669] width 44 height 13
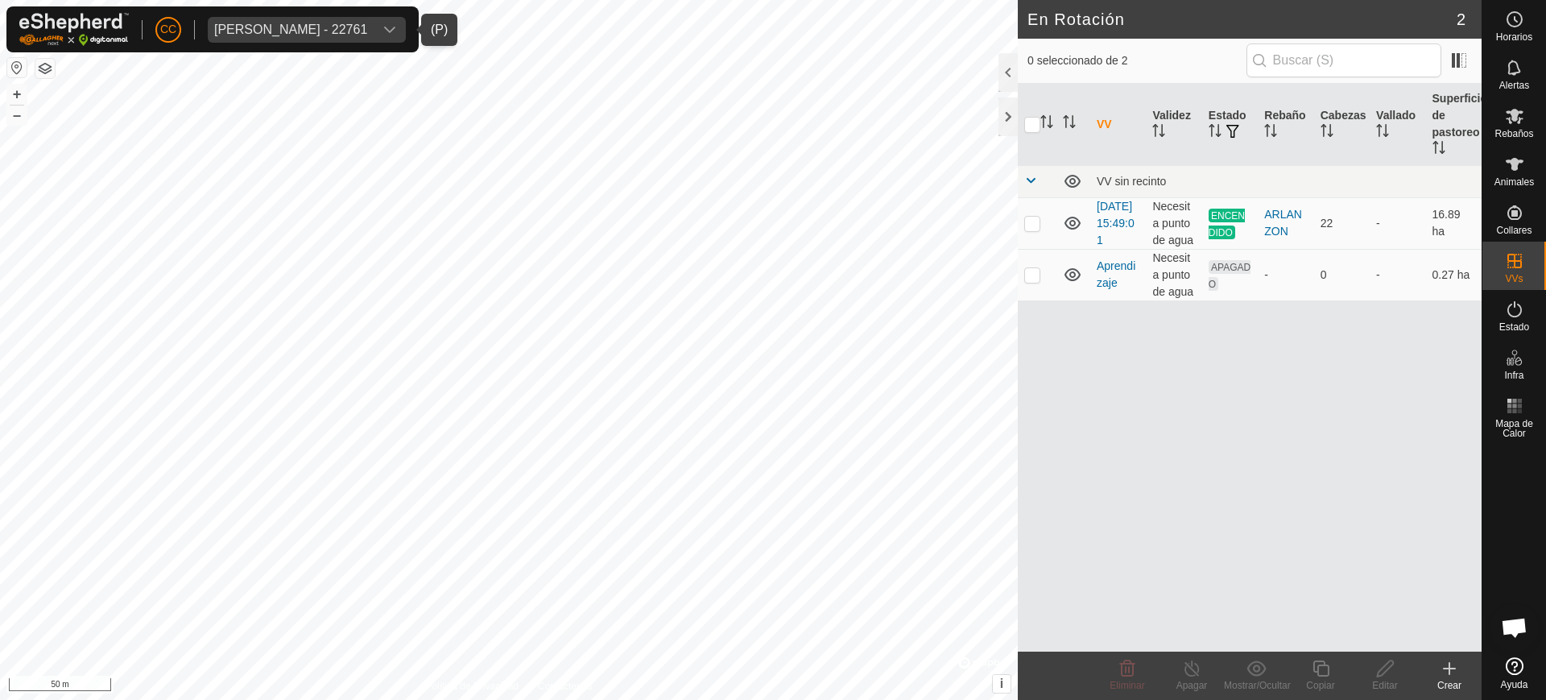
click at [303, 28] on div "[PERSON_NAME] - 22761" at bounding box center [290, 29] width 153 height 13
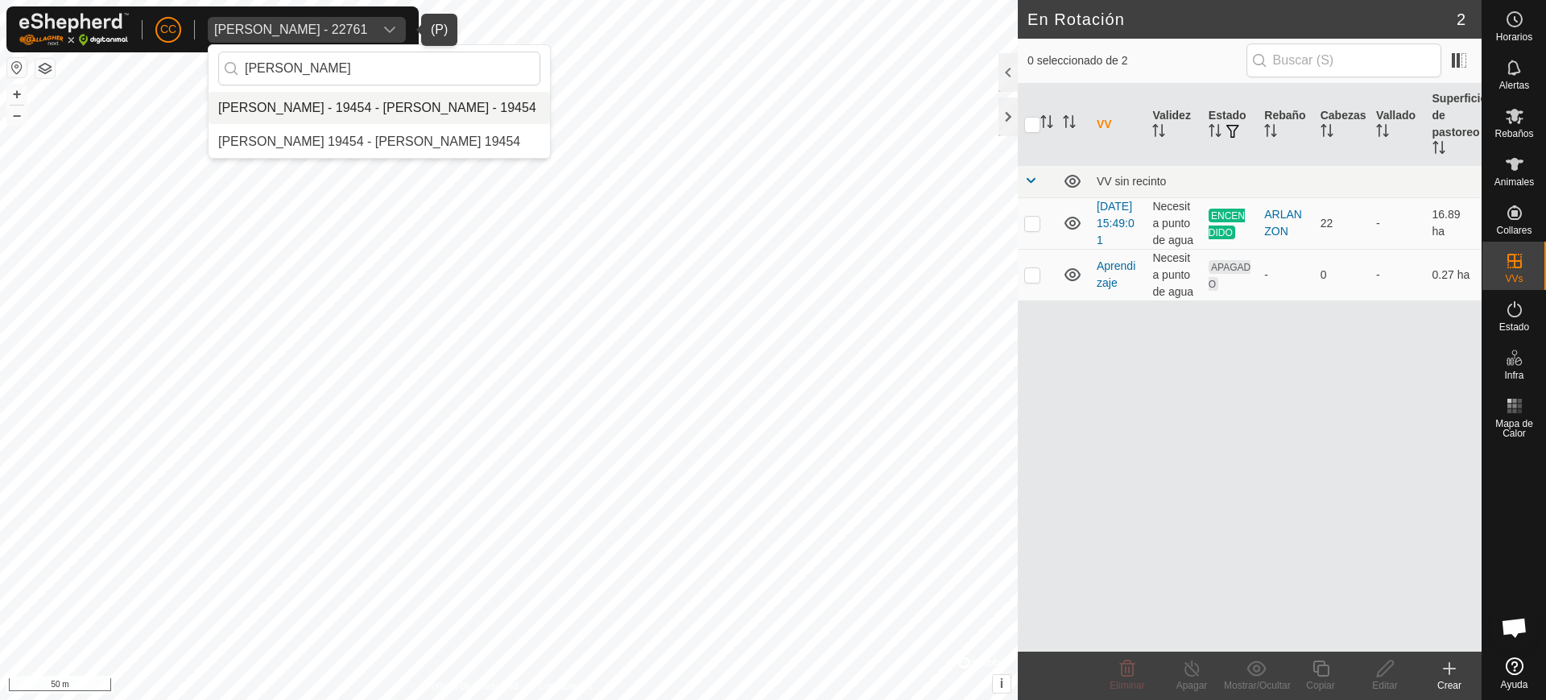
type input "[PERSON_NAME]"
click at [348, 115] on li "[PERSON_NAME] - 19454 - [PERSON_NAME] - 19454" at bounding box center [379, 108] width 341 height 32
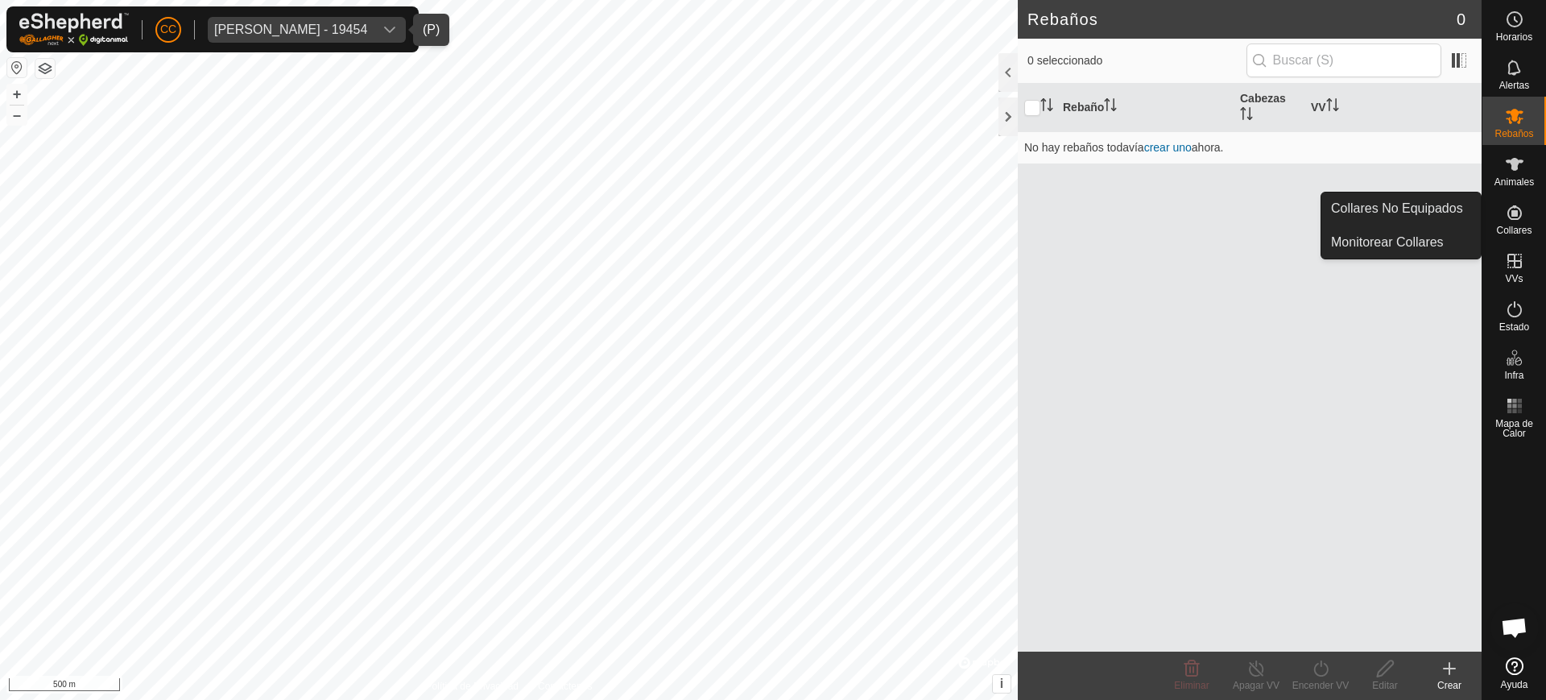
click at [1519, 208] on icon at bounding box center [1514, 212] width 14 height 14
click at [1459, 209] on link "Collares No Equipados" at bounding box center [1400, 208] width 159 height 32
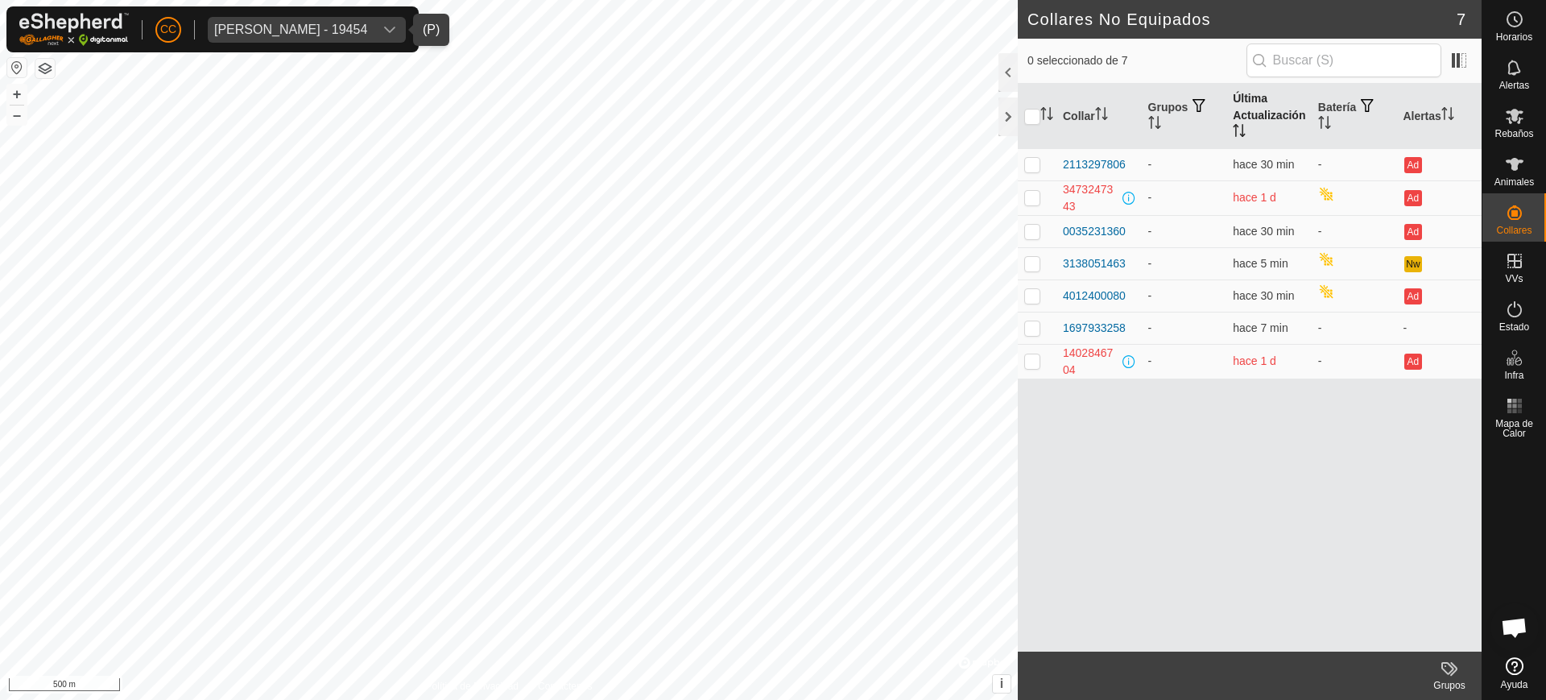
click at [1241, 124] on icon "Activar para ordenar" at bounding box center [1239, 130] width 13 height 13
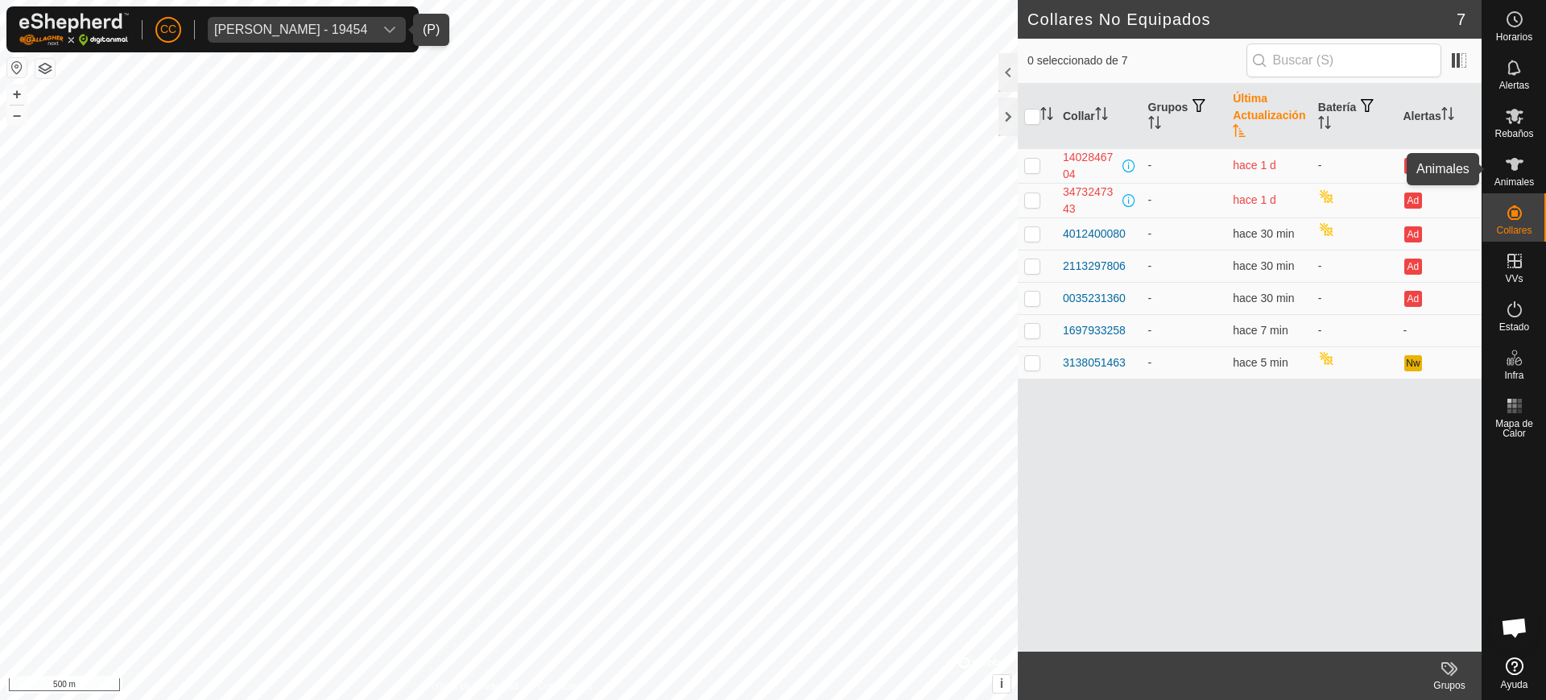
click at [1509, 172] on icon at bounding box center [1514, 164] width 19 height 19
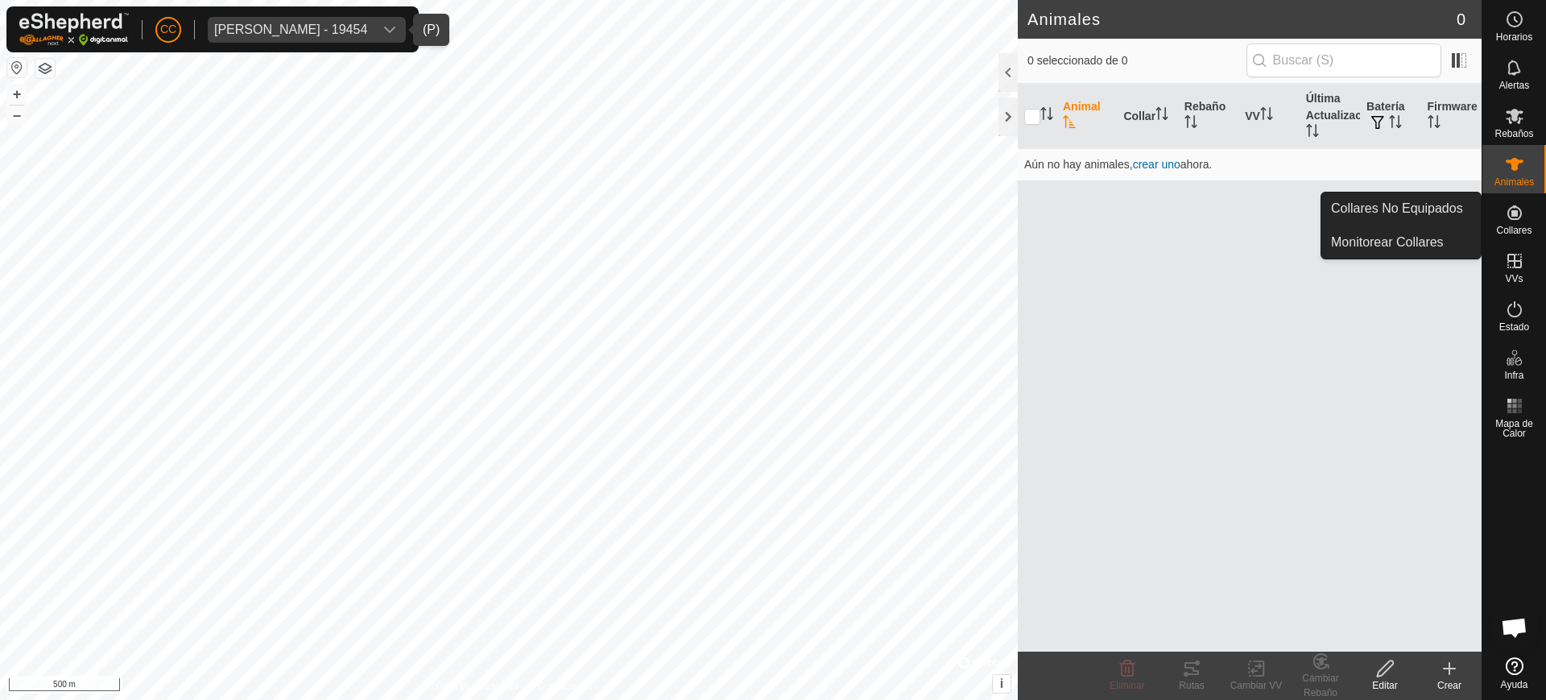
click at [1510, 221] on icon at bounding box center [1514, 212] width 19 height 19
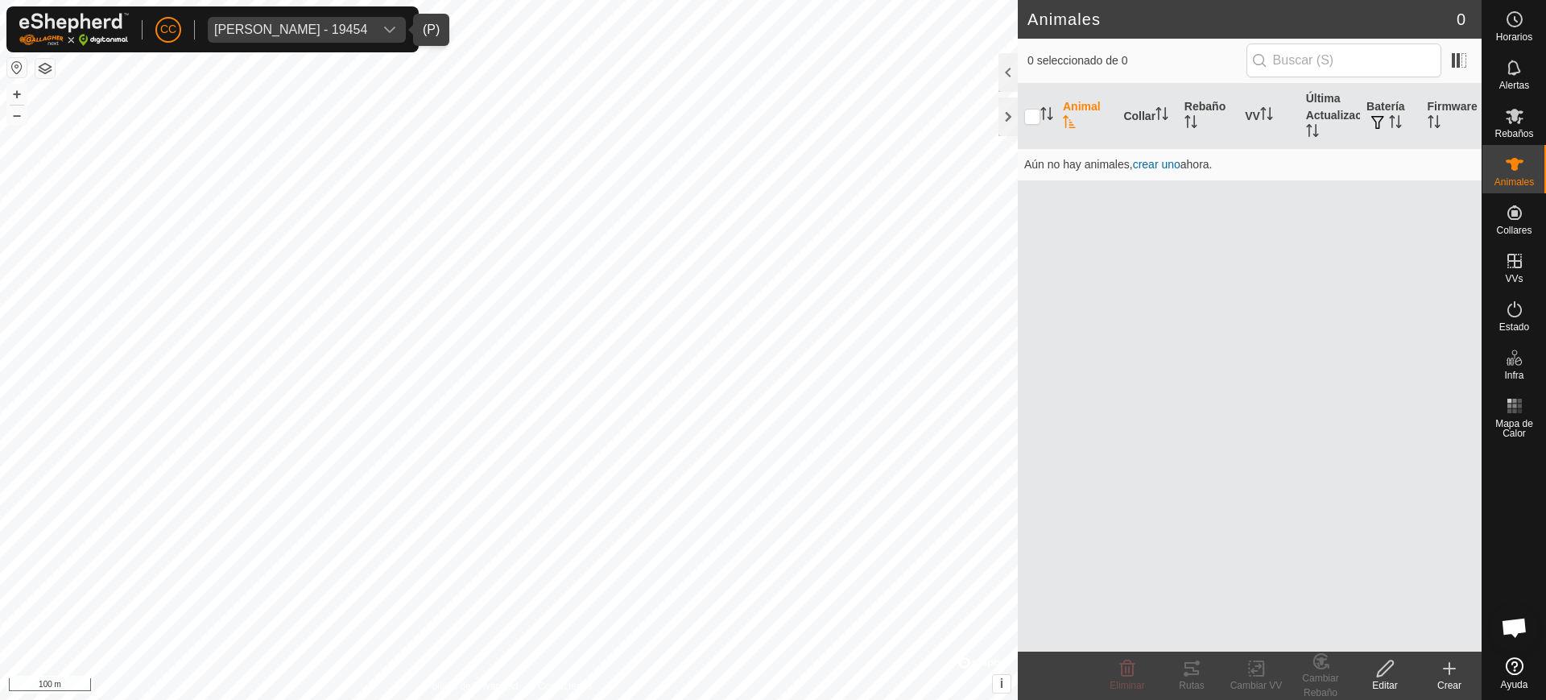
click at [349, 37] on span "[PERSON_NAME] - 19454" at bounding box center [291, 30] width 166 height 26
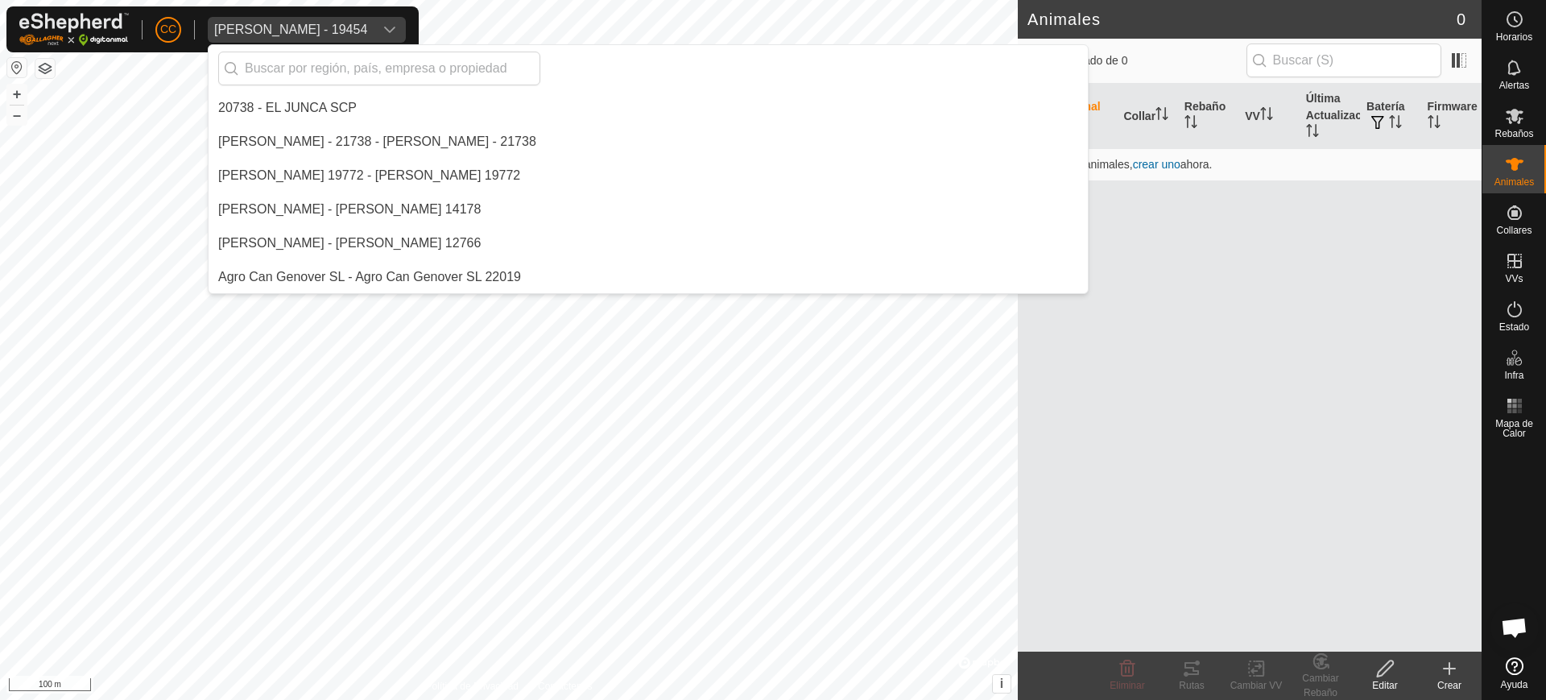
scroll to position [8285, 0]
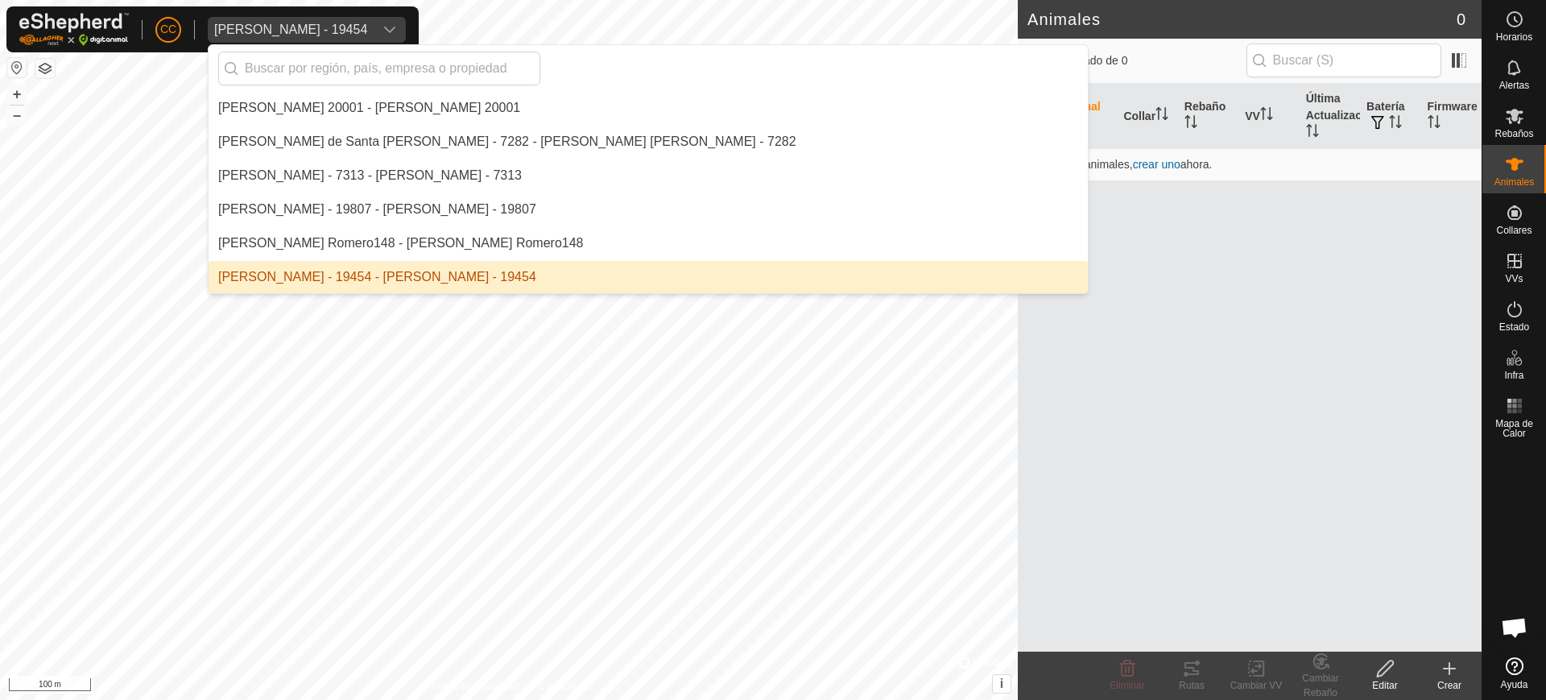
click at [337, 273] on li "[PERSON_NAME] - 19454 - [PERSON_NAME] - 19454" at bounding box center [648, 277] width 879 height 32
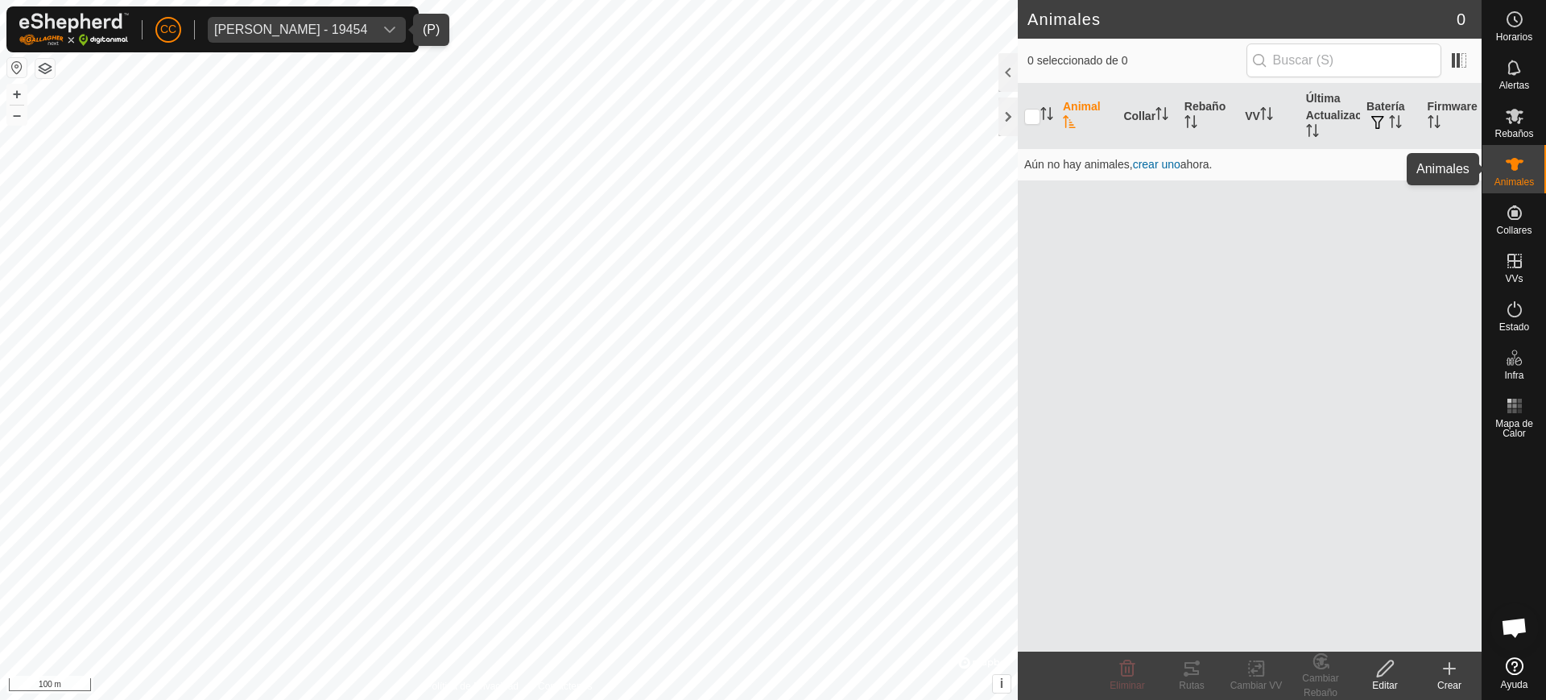
click at [1532, 181] on span "Animales" at bounding box center [1513, 182] width 39 height 10
click at [1498, 180] on span "Animales" at bounding box center [1513, 182] width 39 height 10
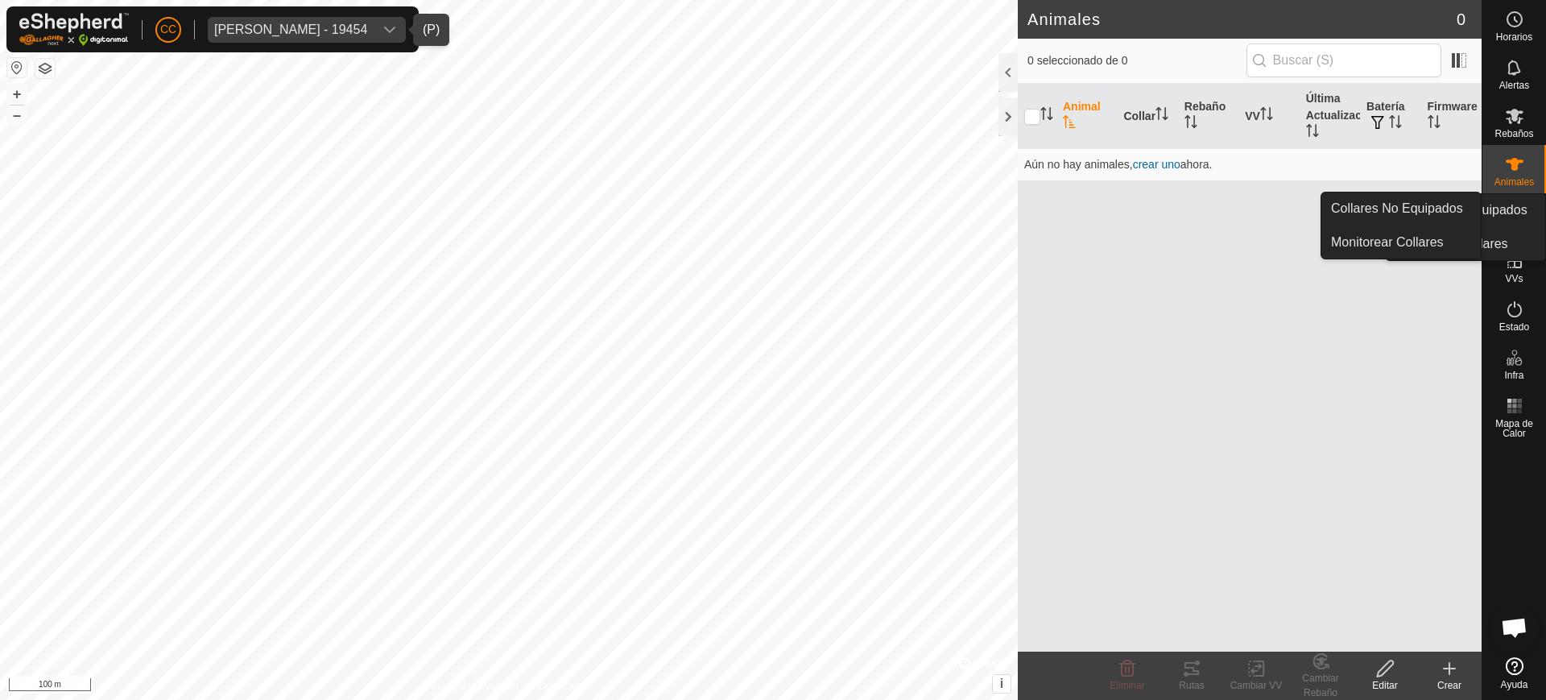
click at [1532, 207] on div "Collares" at bounding box center [1514, 217] width 64 height 48
click at [1461, 200] on link "Collares No Equipados" at bounding box center [1400, 208] width 159 height 32
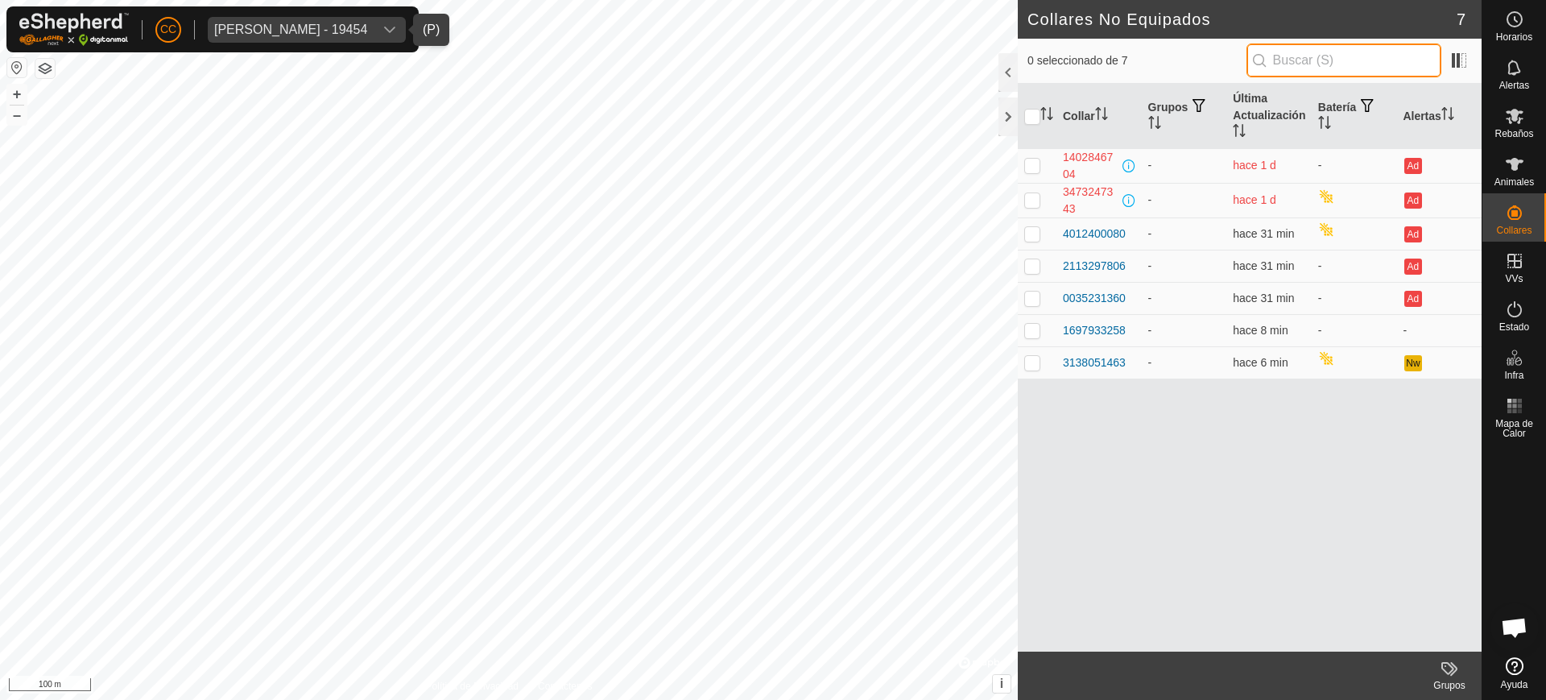
click at [1302, 60] on input "text" at bounding box center [1343, 60] width 195 height 34
click at [400, 33] on div "dropdown trigger" at bounding box center [390, 30] width 32 height 26
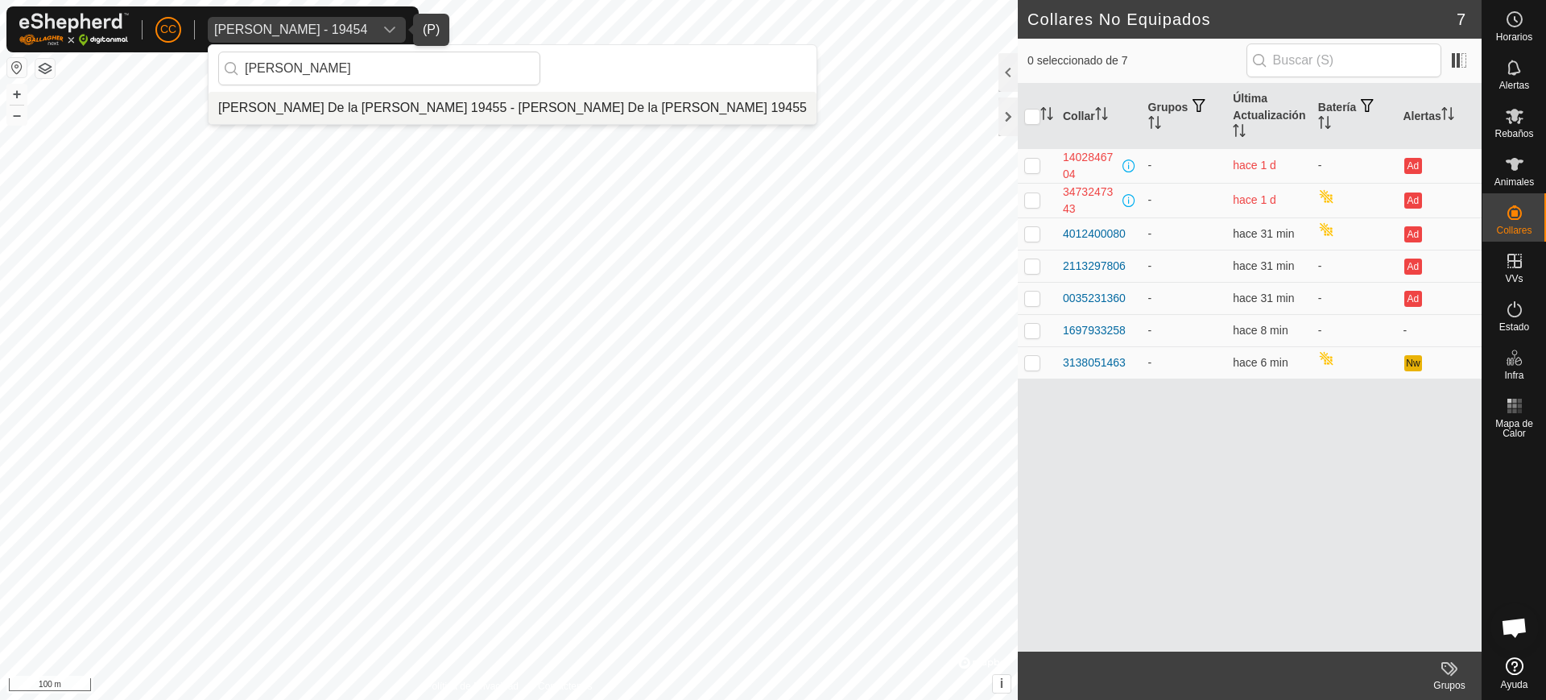
type input "[PERSON_NAME]"
click at [385, 97] on li "[PERSON_NAME] De la [PERSON_NAME] 19455 - [PERSON_NAME] De la [PERSON_NAME] 194…" at bounding box center [513, 108] width 608 height 32
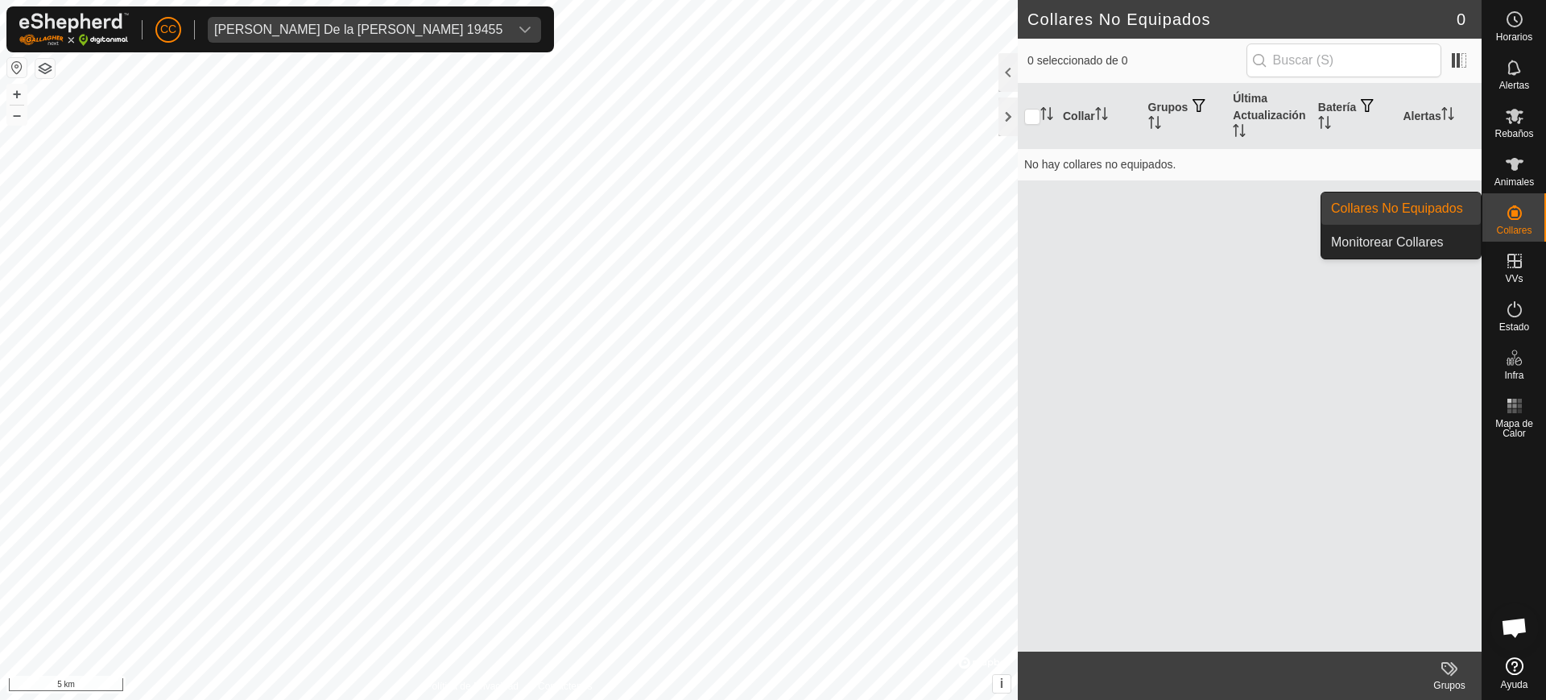
click at [1539, 217] on div "Collares" at bounding box center [1514, 217] width 64 height 48
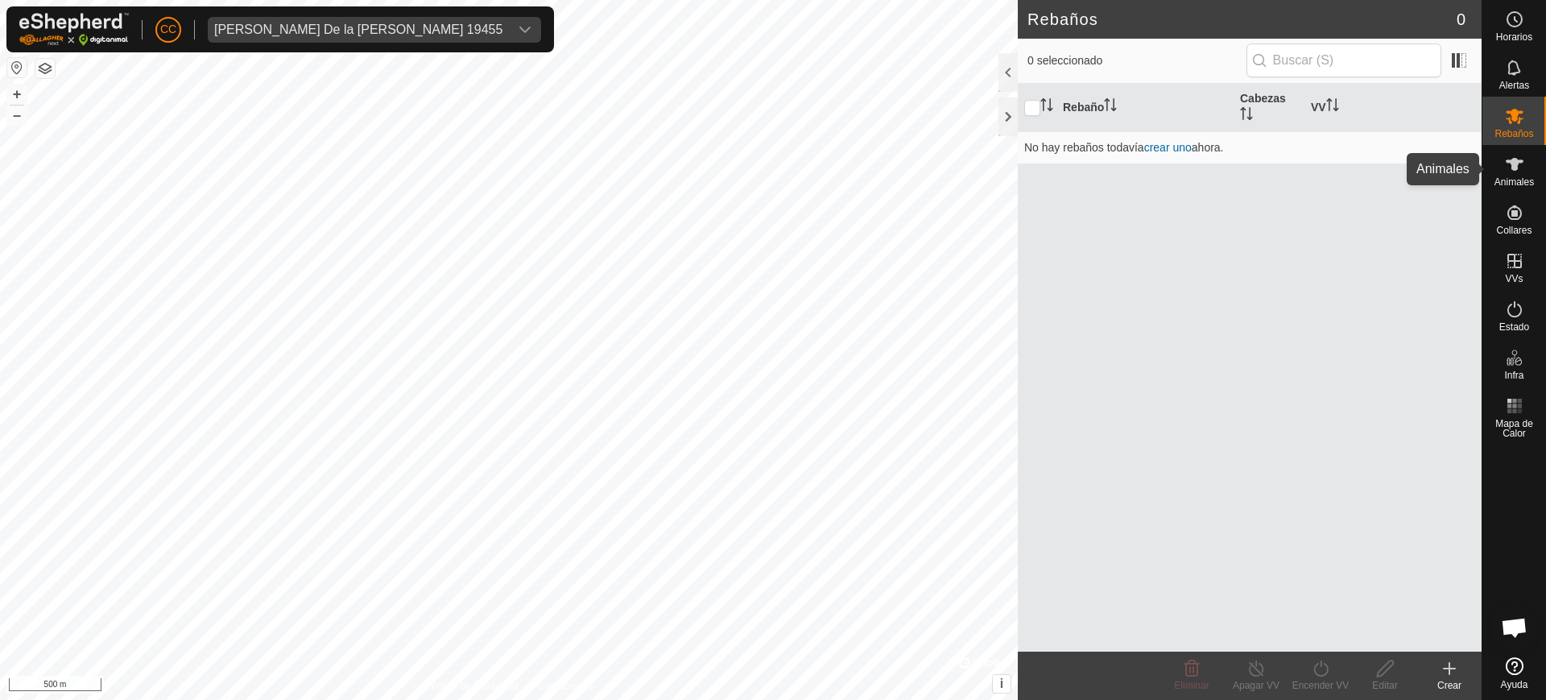
click at [1521, 177] on span "Animales" at bounding box center [1513, 182] width 39 height 10
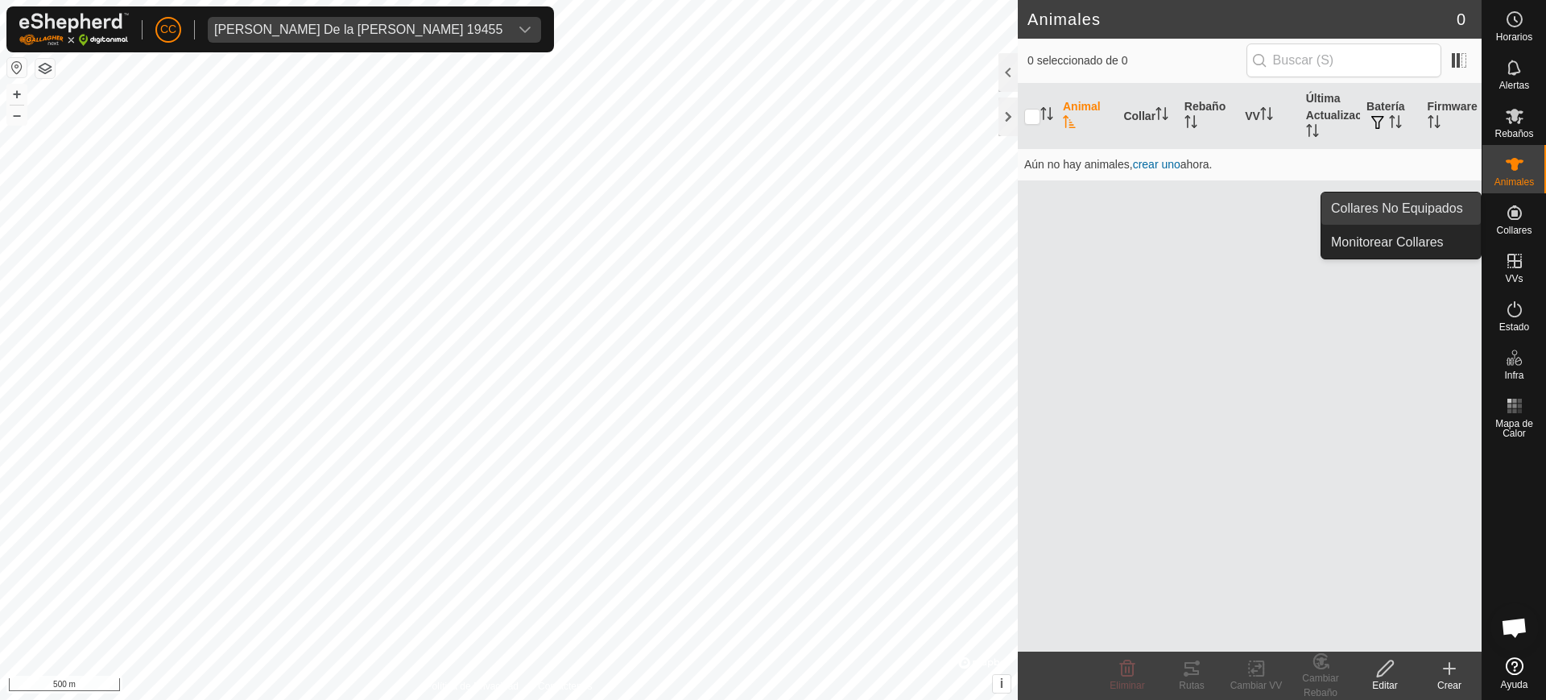
click at [1414, 199] on link "Collares No Equipados" at bounding box center [1400, 208] width 159 height 32
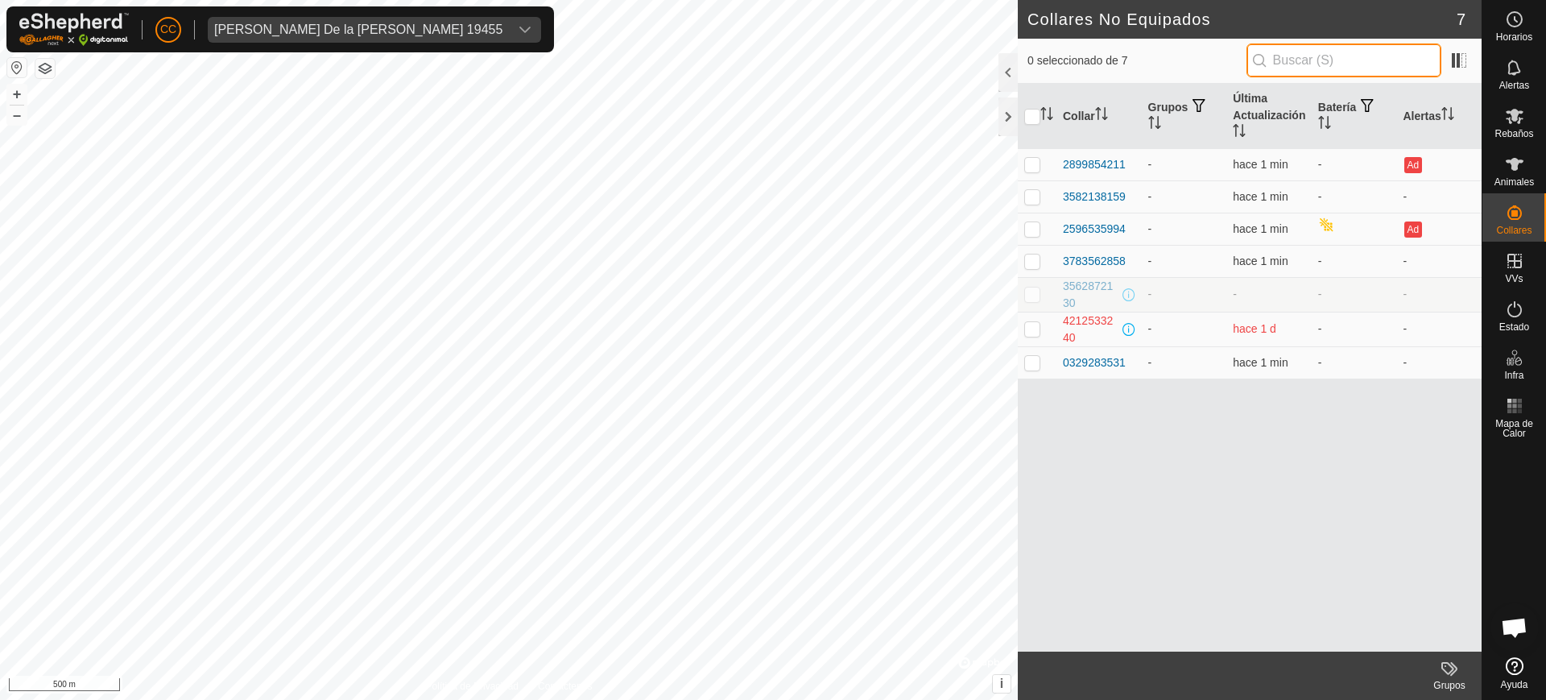
click at [1277, 59] on input "text" at bounding box center [1343, 60] width 195 height 34
paste input "3562872130"
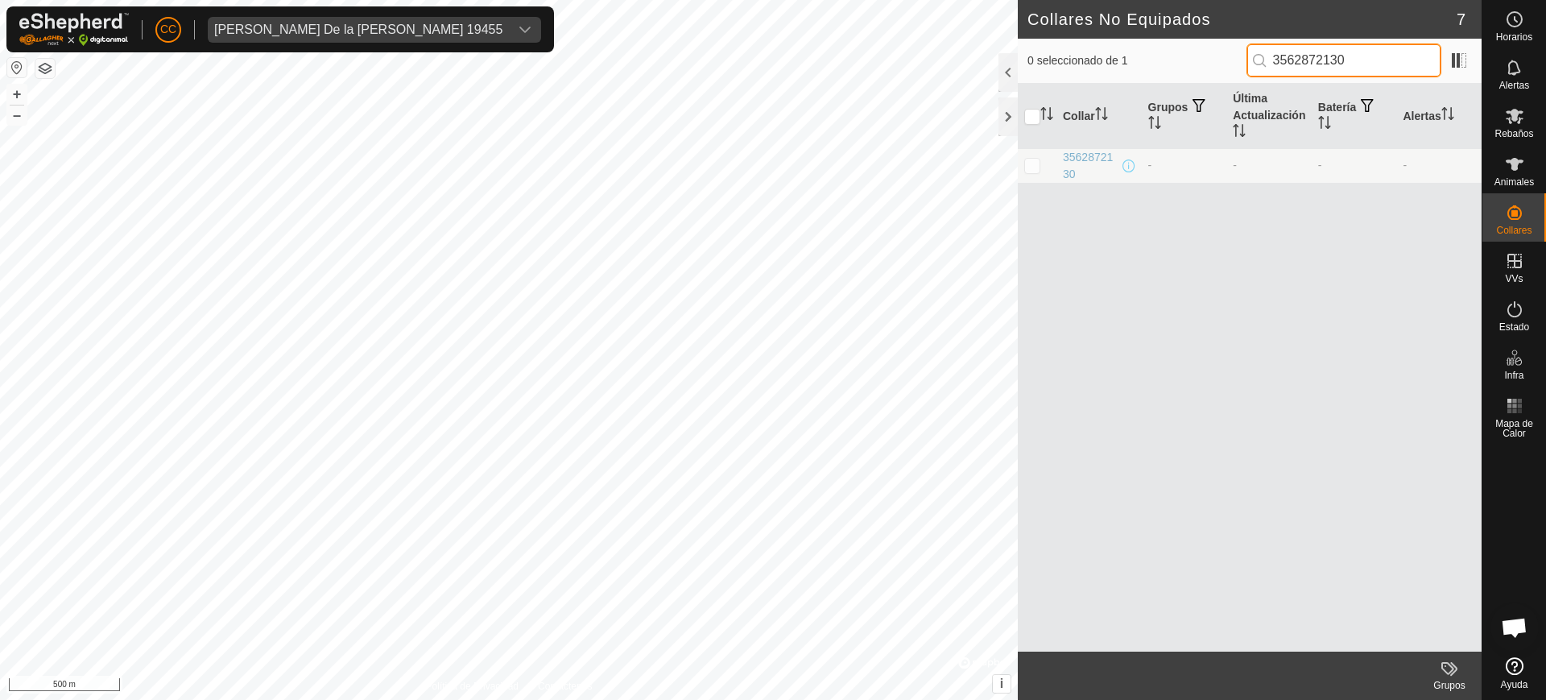
type input "3562872130"
click at [425, 25] on div "[PERSON_NAME] De la [PERSON_NAME] 19455" at bounding box center [358, 29] width 288 height 13
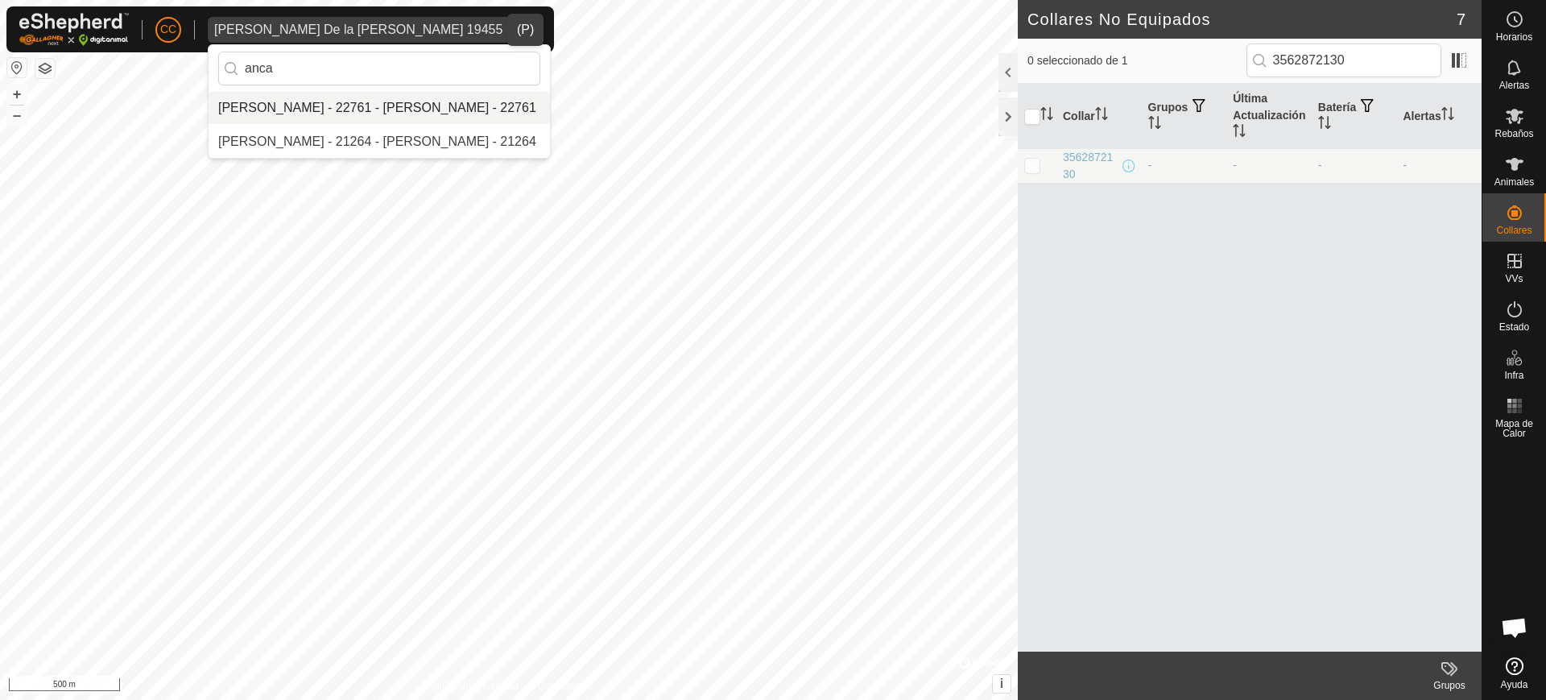
type input "anca"
click at [422, 111] on li "[PERSON_NAME] - 22761 - [PERSON_NAME] - 22761" at bounding box center [379, 108] width 341 height 32
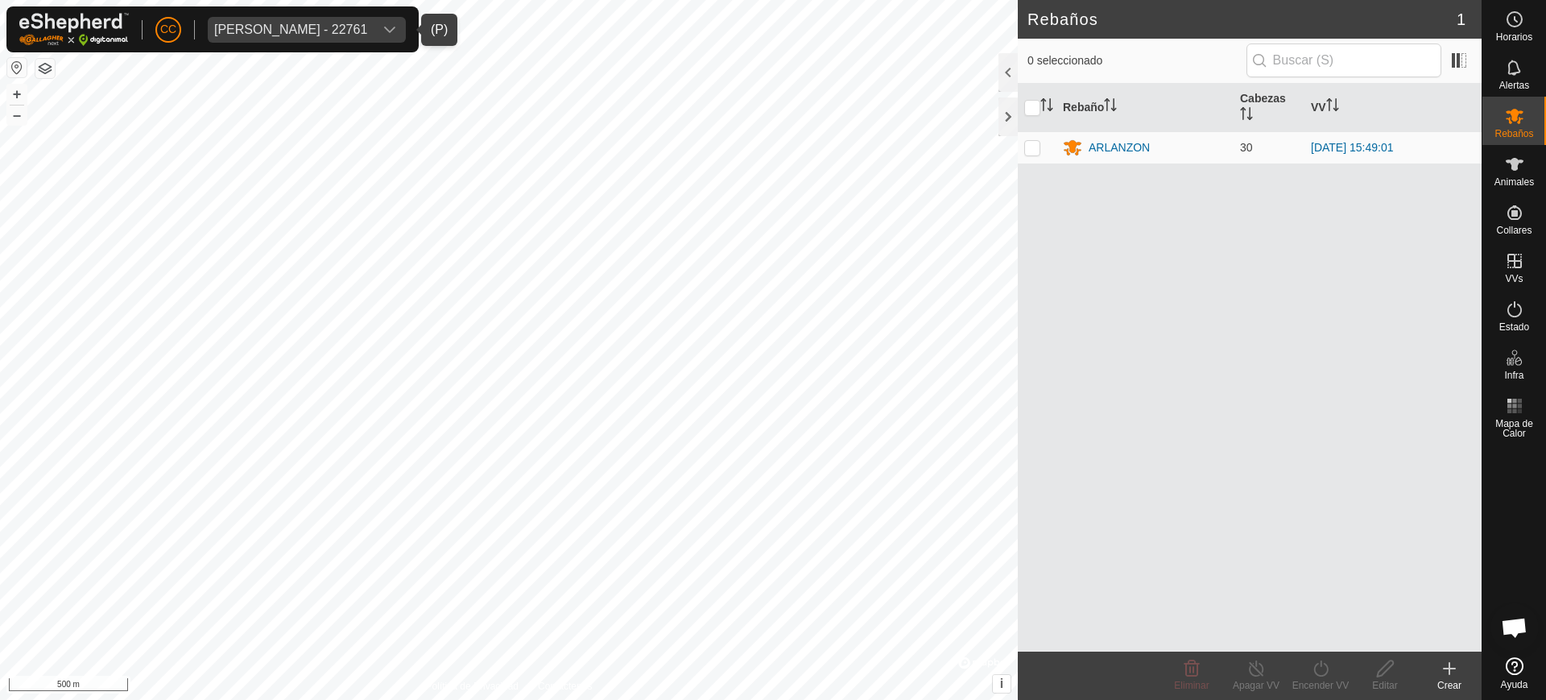
click at [15, 64] on button "button" at bounding box center [16, 67] width 19 height 19
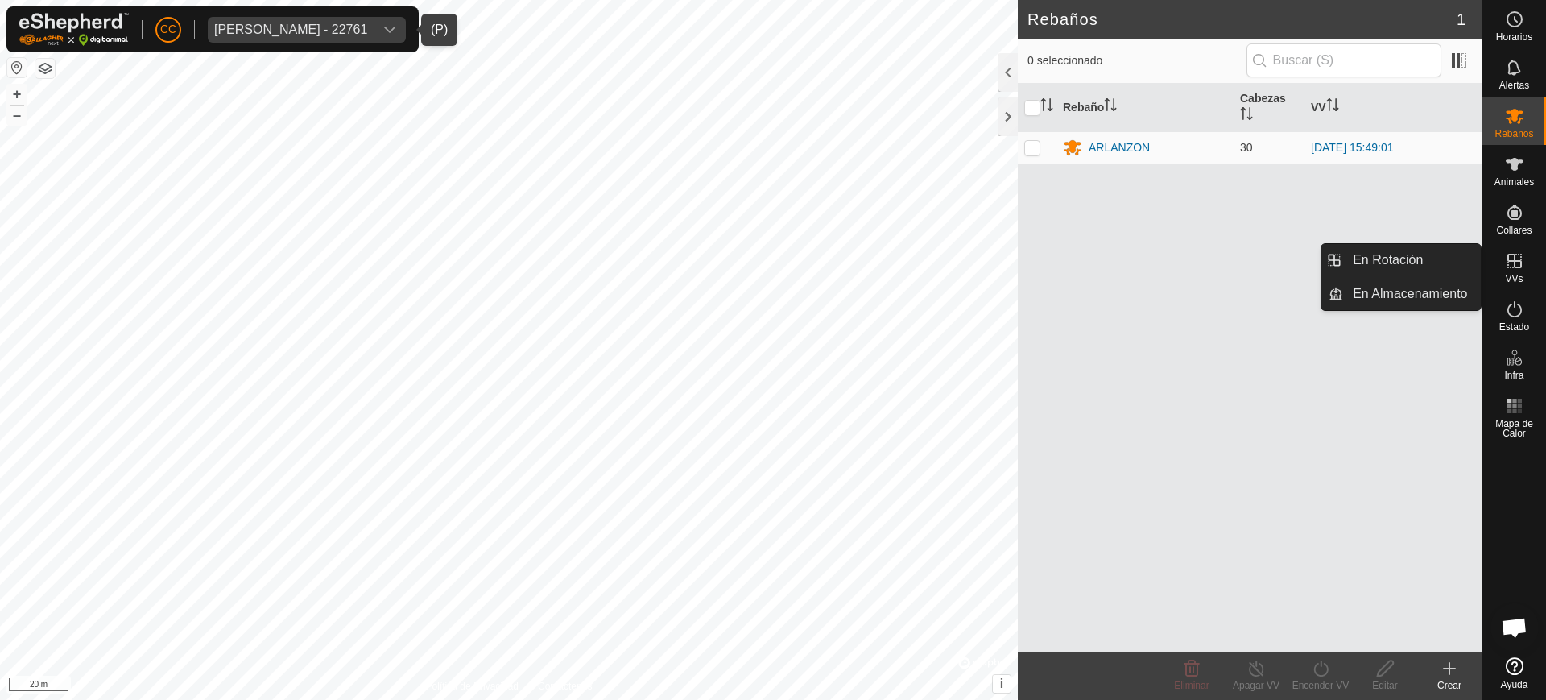
drag, startPoint x: 1516, startPoint y: 265, endPoint x: 1487, endPoint y: 262, distance: 29.1
click at [1512, 266] on icon at bounding box center [1514, 260] width 19 height 19
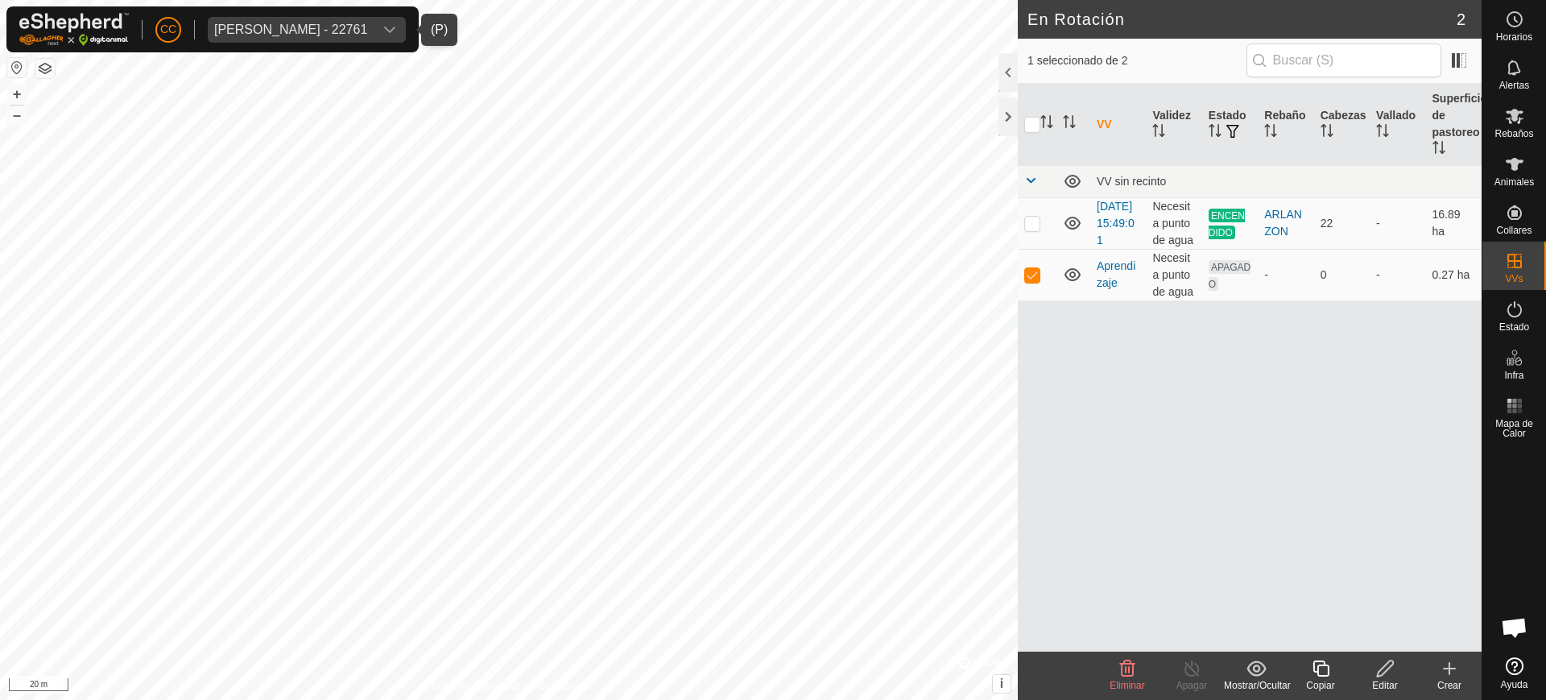
click at [1380, 660] on icon at bounding box center [1385, 668] width 20 height 19
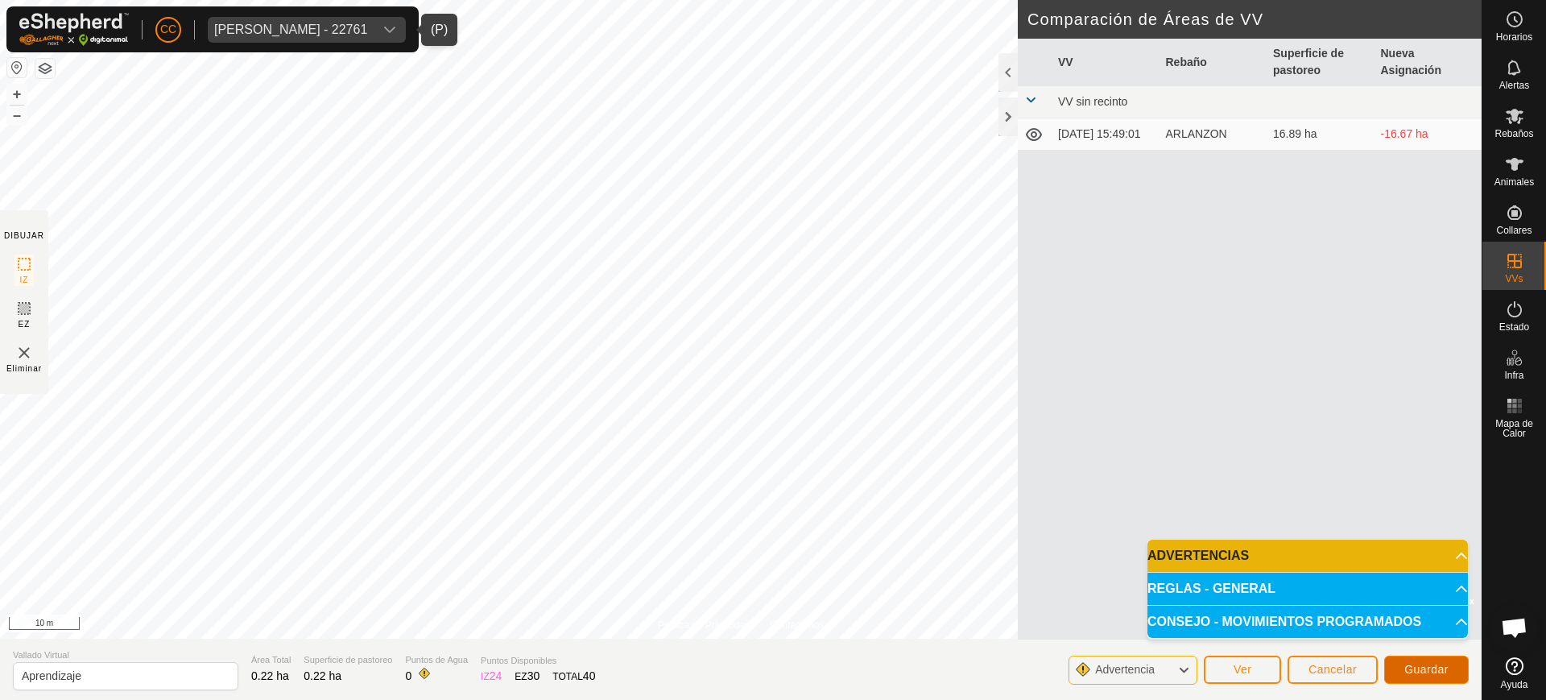
click at [1436, 669] on span "Guardar" at bounding box center [1426, 669] width 44 height 13
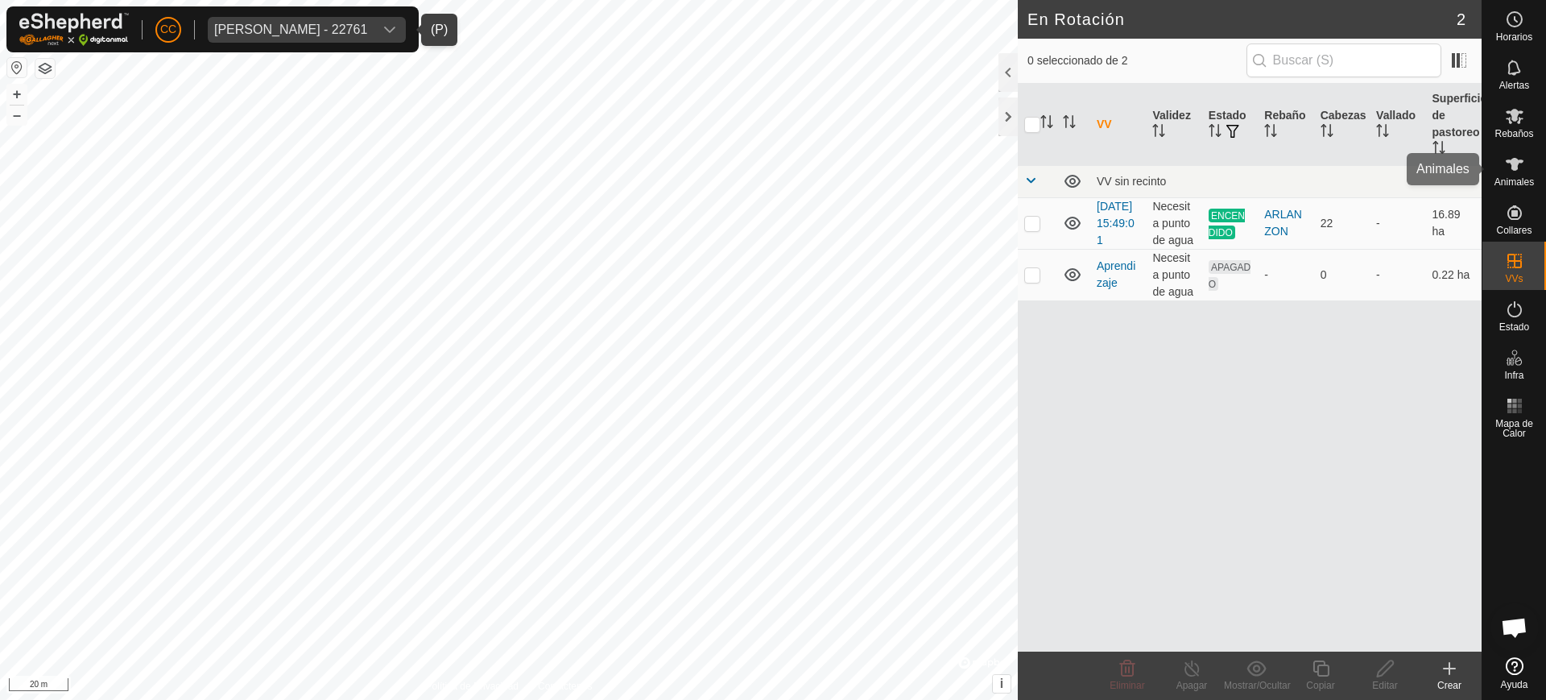
click at [1512, 170] on icon at bounding box center [1514, 164] width 19 height 19
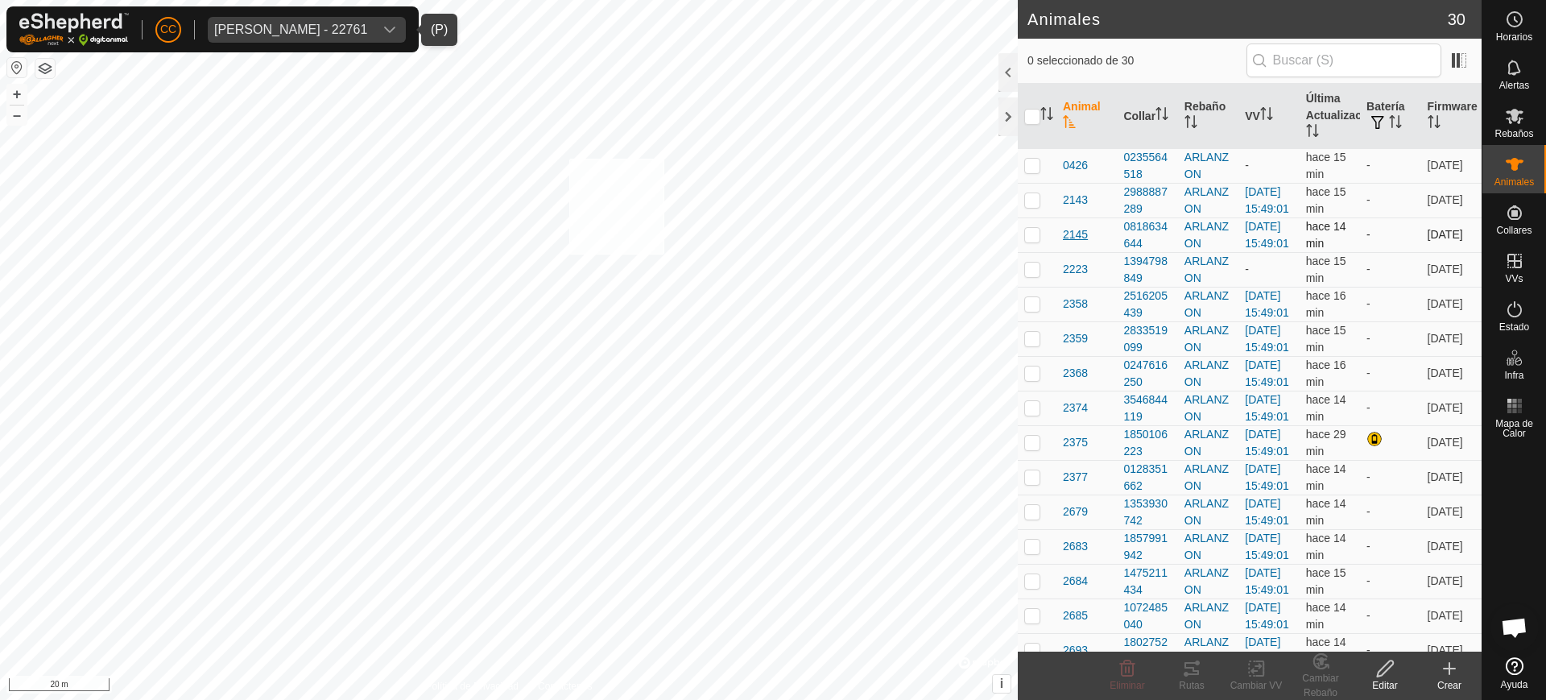
checkbox input "true"
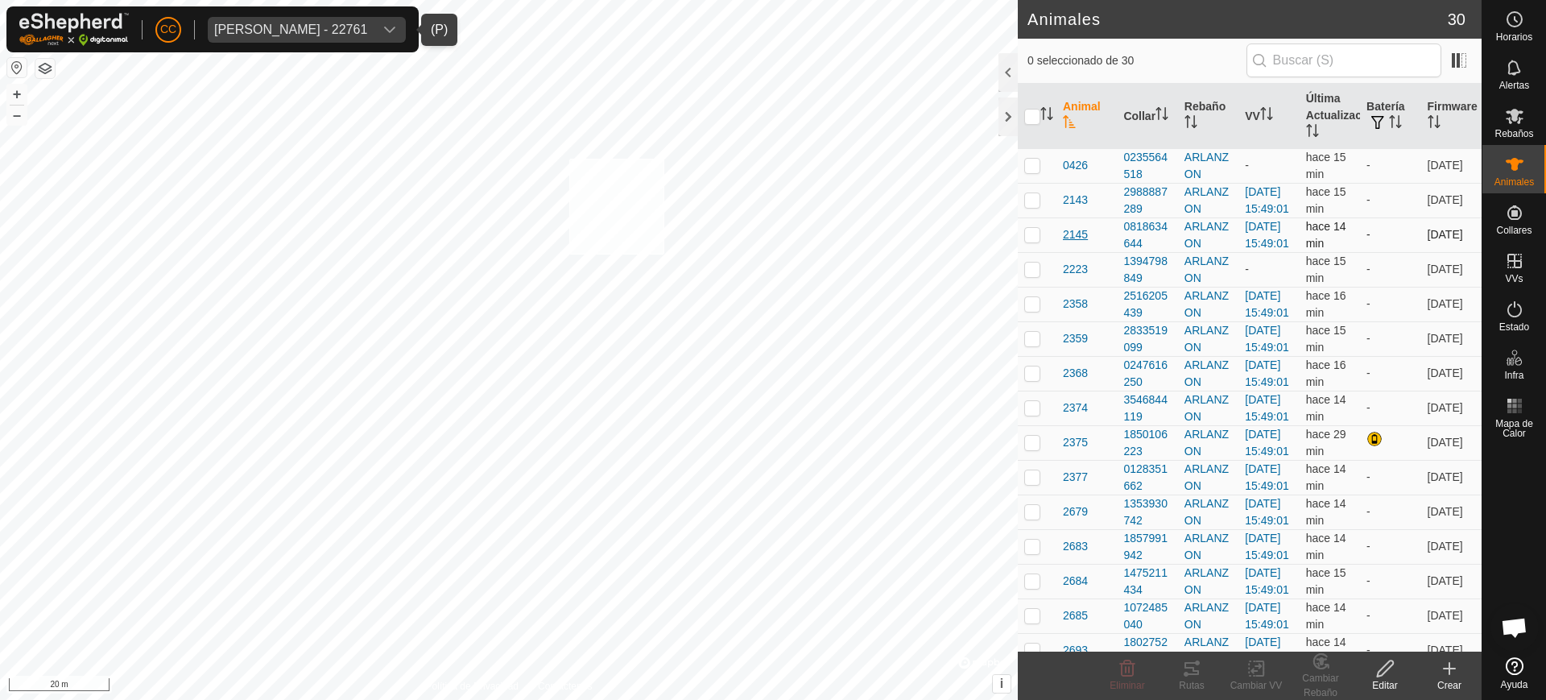
checkbox input "true"
click at [1045, 107] on icon "Activar para ordenar" at bounding box center [1046, 113] width 13 height 13
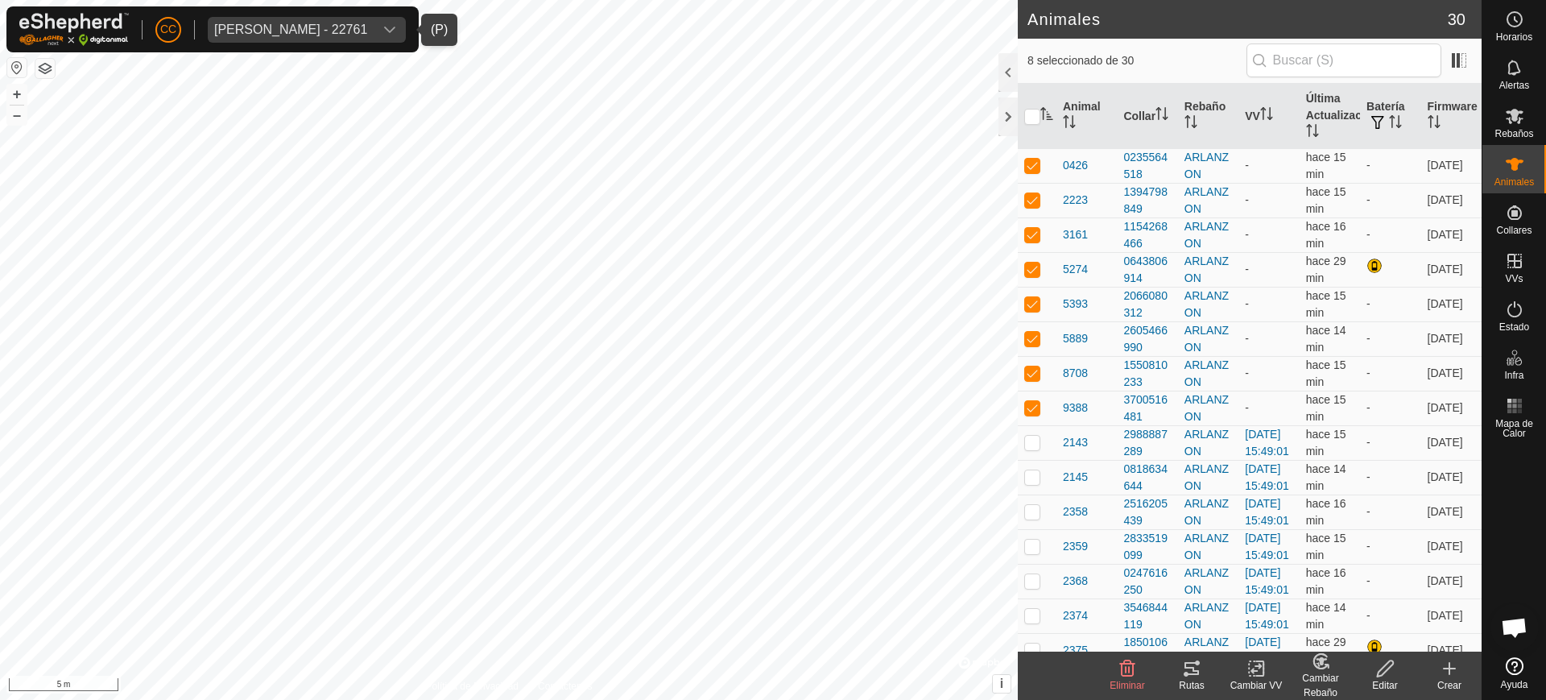
click at [1252, 676] on icon at bounding box center [1256, 668] width 20 height 19
click at [1272, 605] on link "Elegir VV..." at bounding box center [1304, 599] width 159 height 32
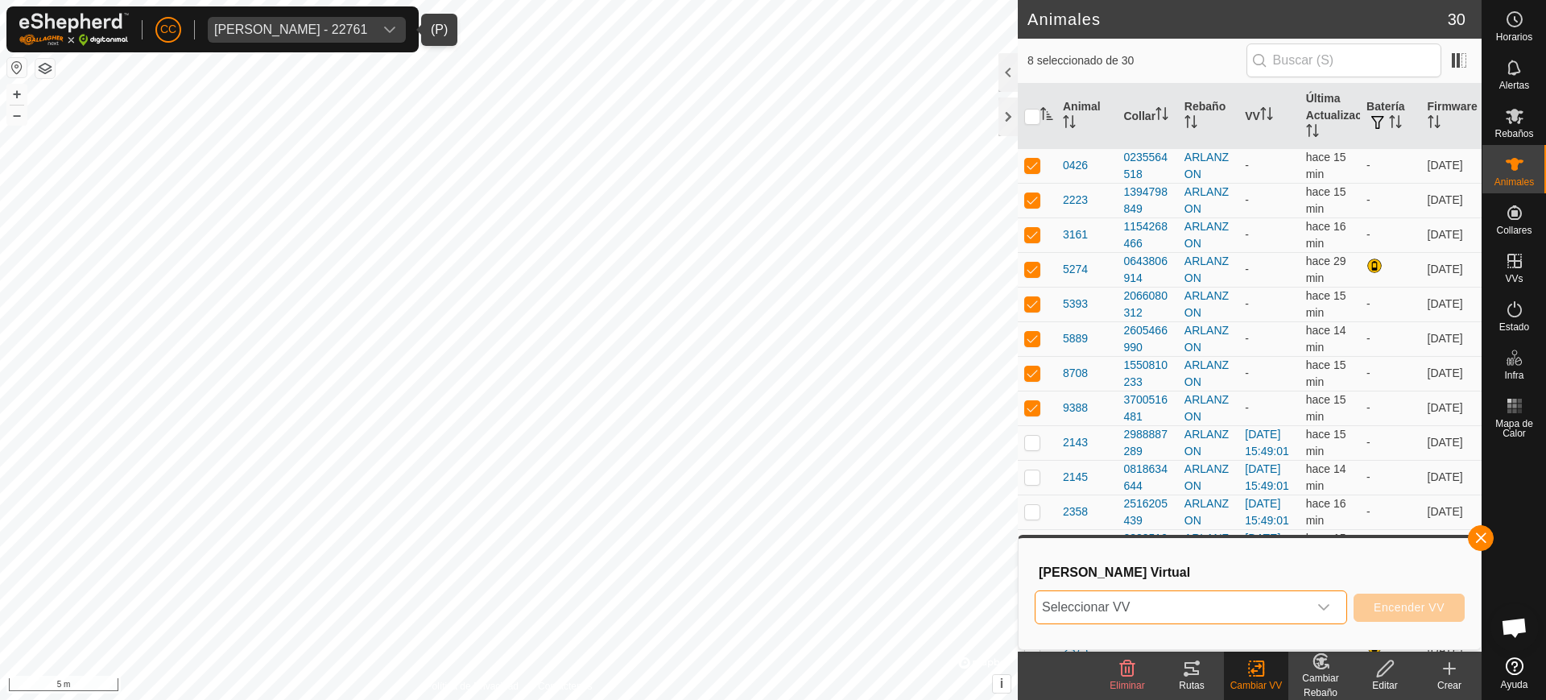
click at [1148, 601] on span "Seleccionar VV" at bounding box center [1171, 607] width 272 height 32
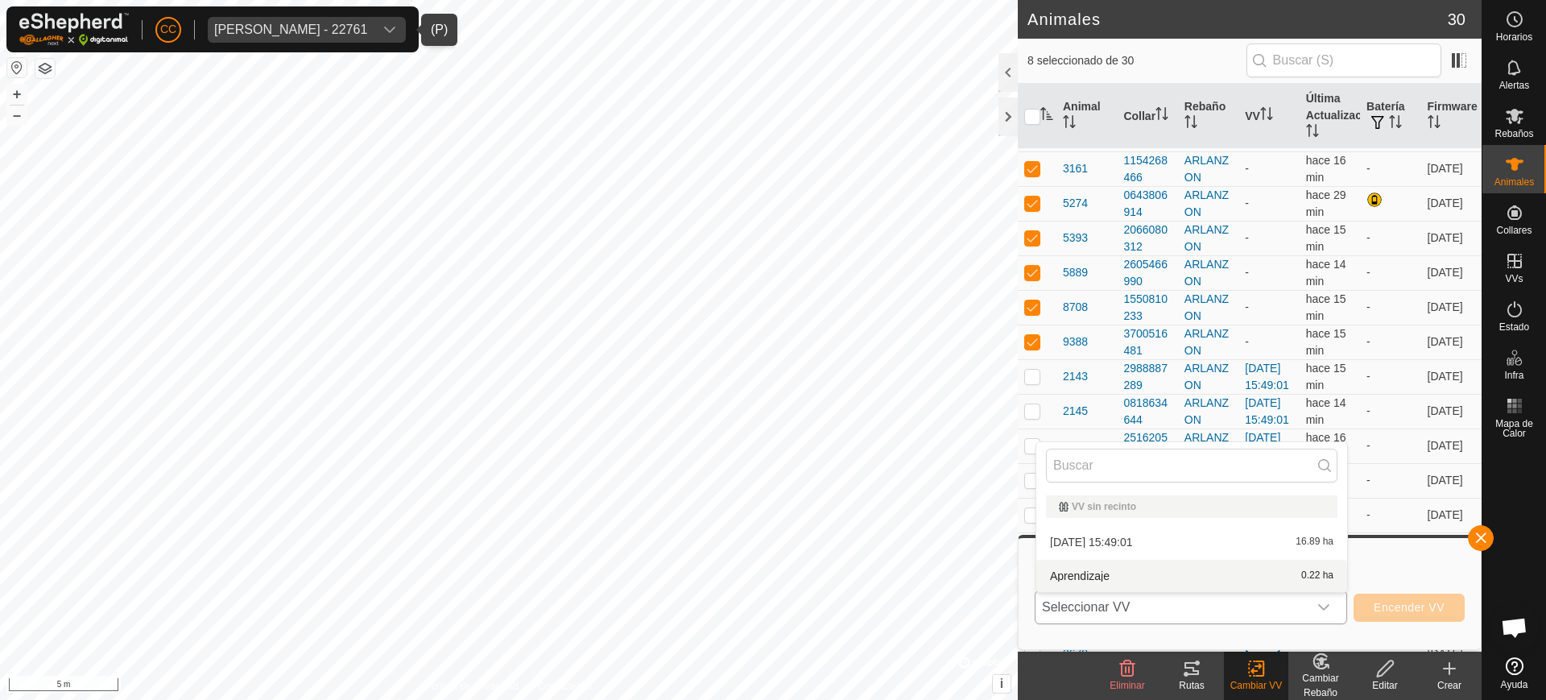
scroll to position [101, 0]
click at [1136, 573] on li "Aprendizaje 0.22 ha" at bounding box center [1191, 576] width 311 height 32
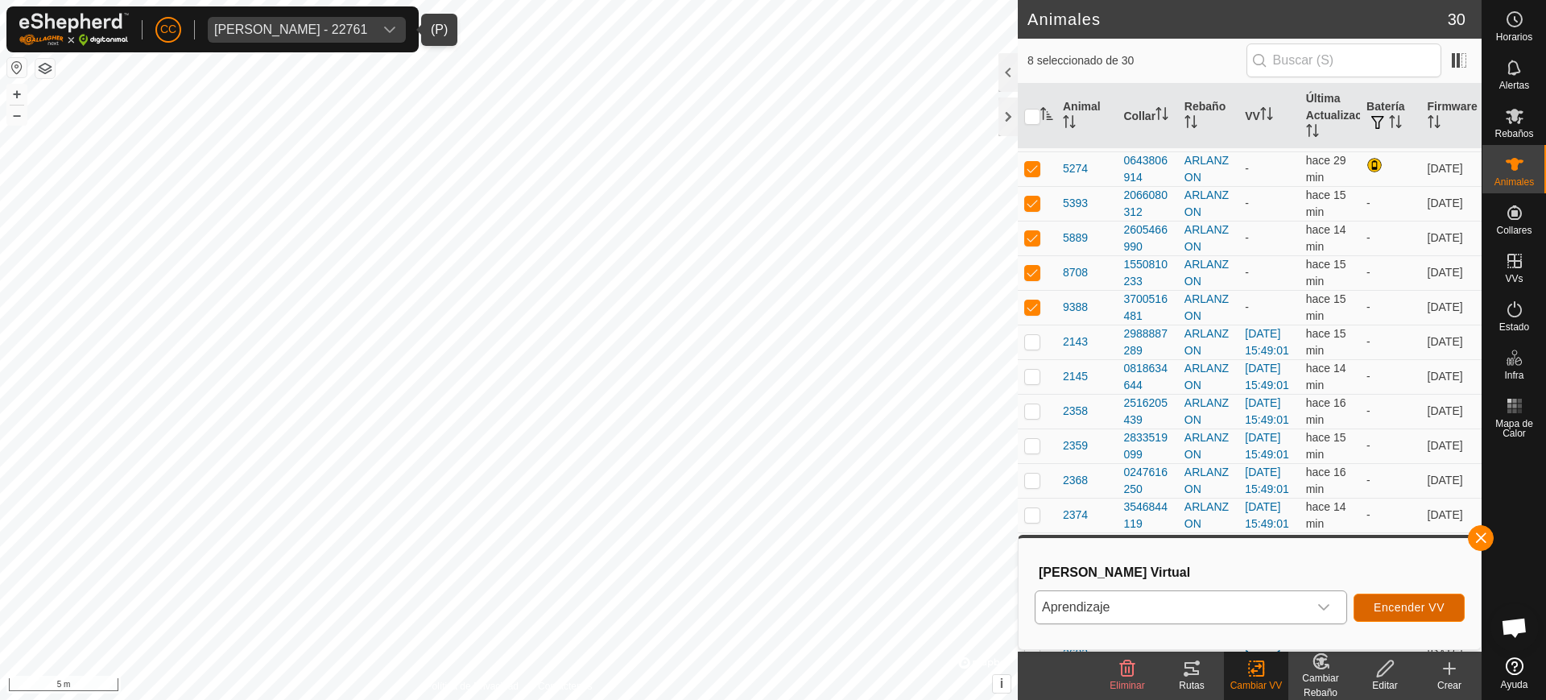
click at [1390, 607] on span "Encender VV" at bounding box center [1409, 607] width 71 height 13
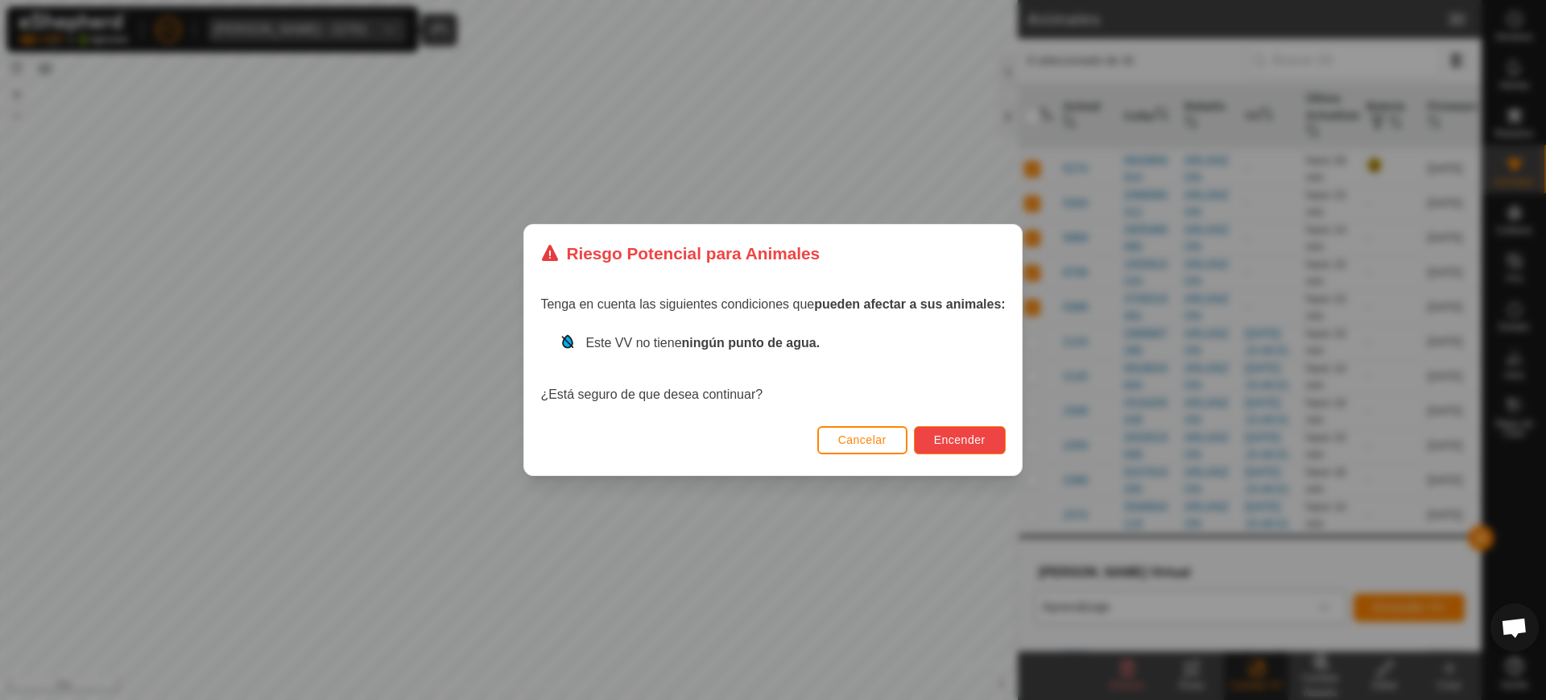
click at [961, 437] on span "Encender" at bounding box center [960, 439] width 52 height 13
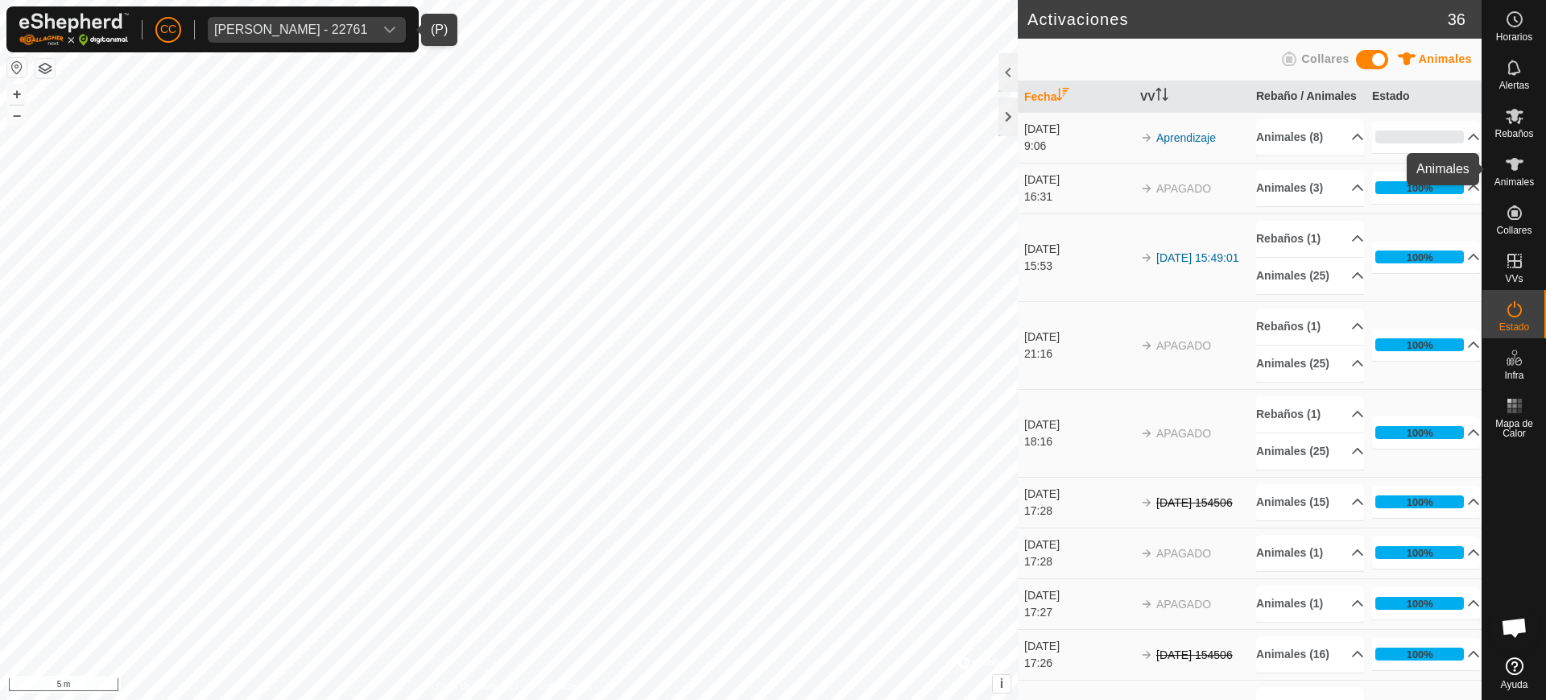
click at [1521, 159] on icon at bounding box center [1514, 164] width 19 height 19
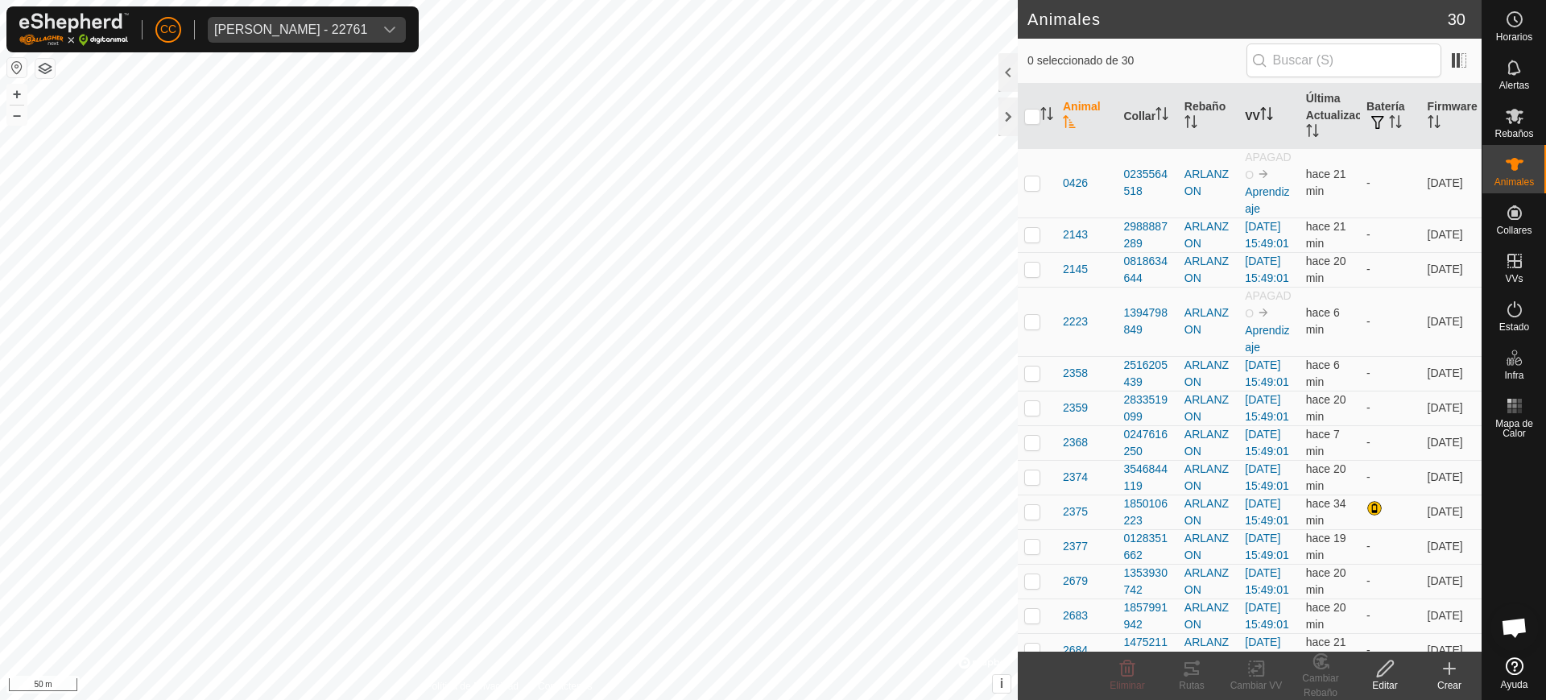
click at [1265, 109] on icon "Activar para ordenar" at bounding box center [1266, 113] width 13 height 13
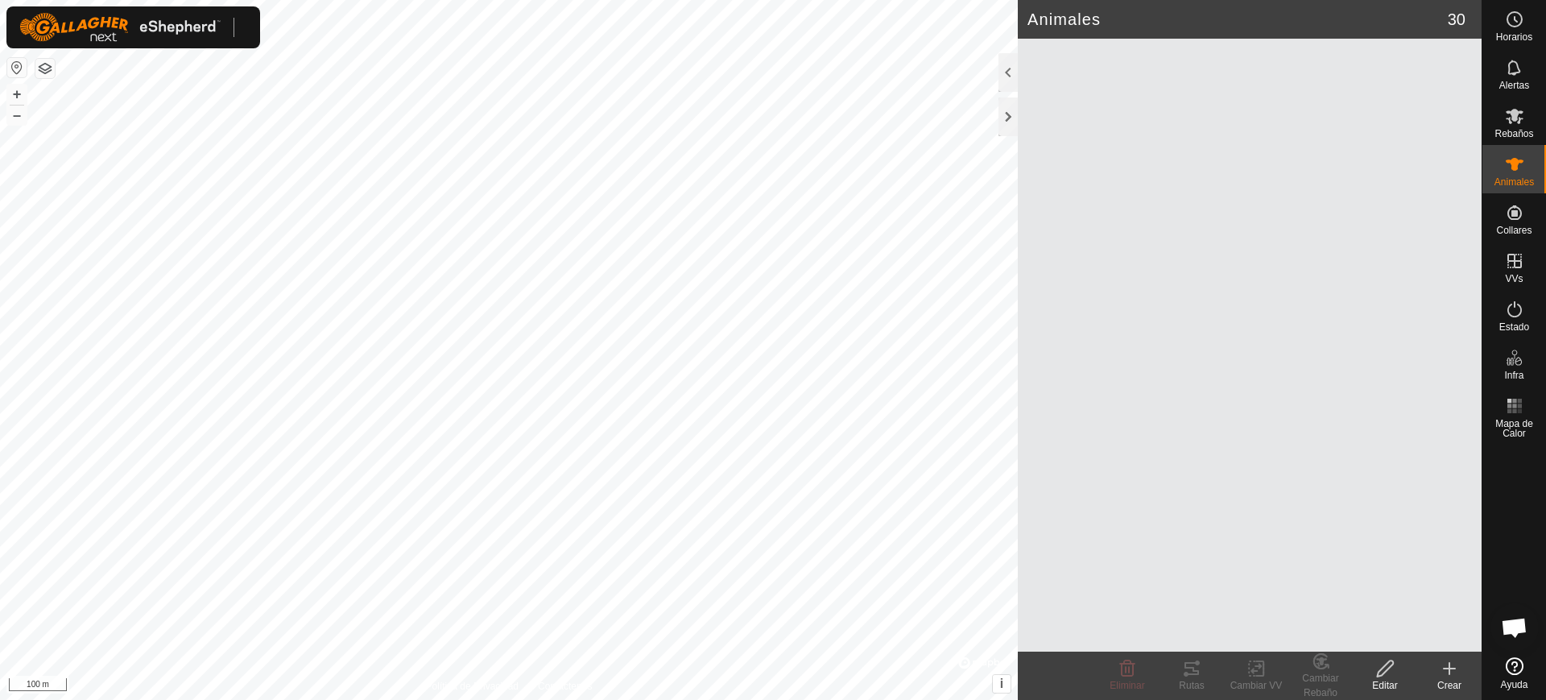
scroll to position [1283, 0]
